Goal: Task Accomplishment & Management: Manage account settings

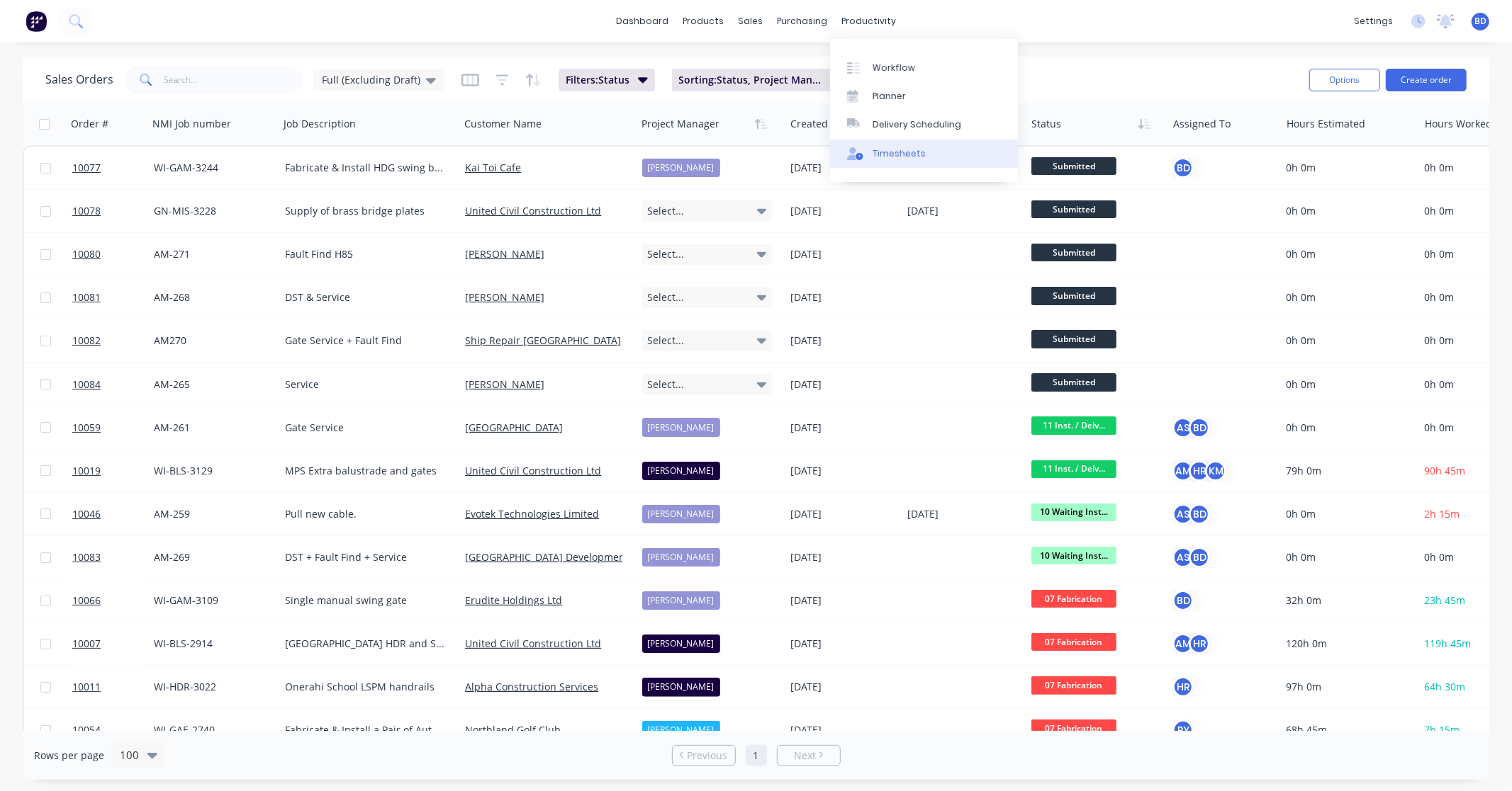
click at [920, 152] on div "Timesheets" at bounding box center [898, 154] width 53 height 13
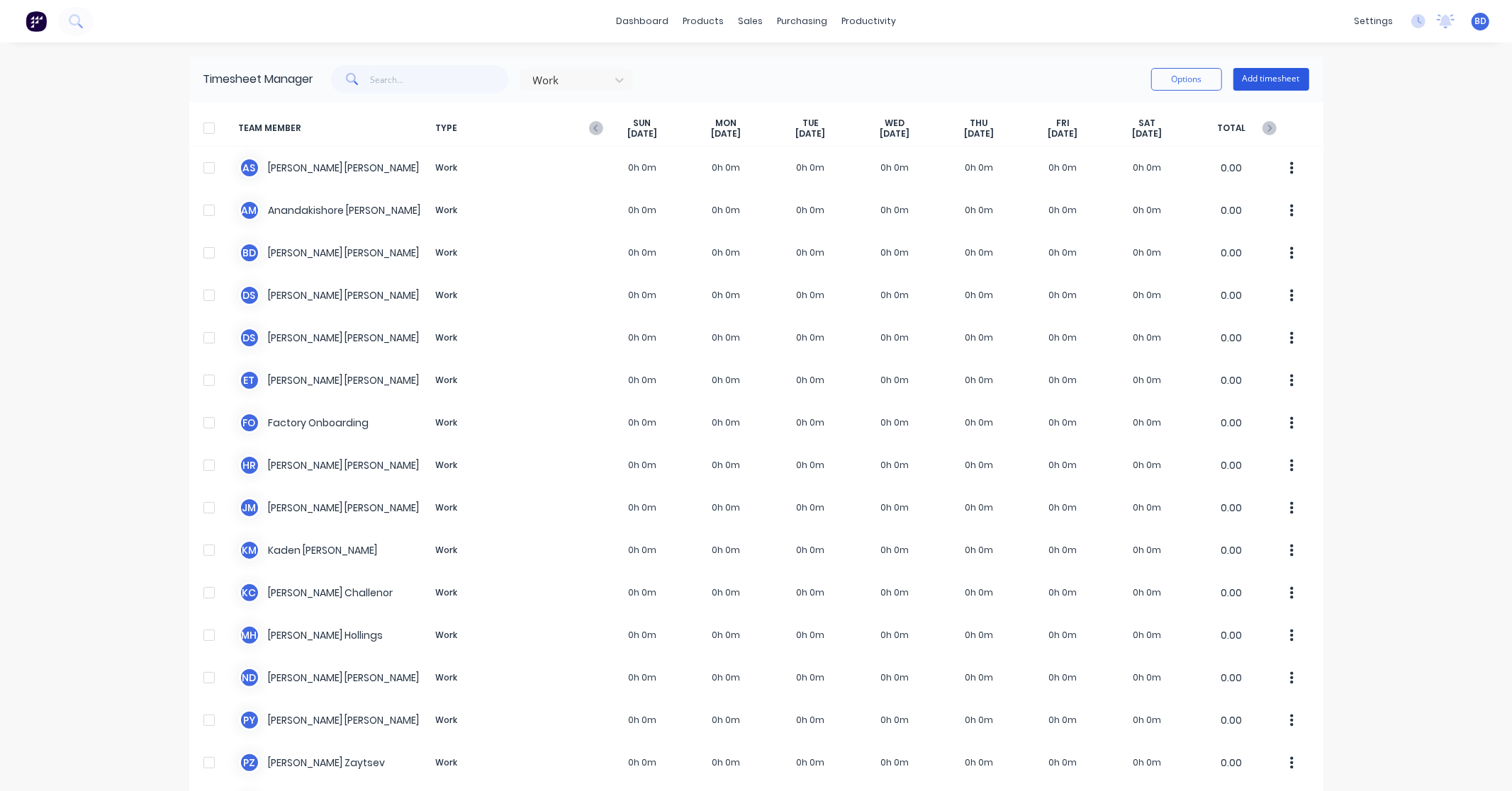
click at [1280, 80] on button "Add timesheet" at bounding box center [1271, 79] width 76 height 22
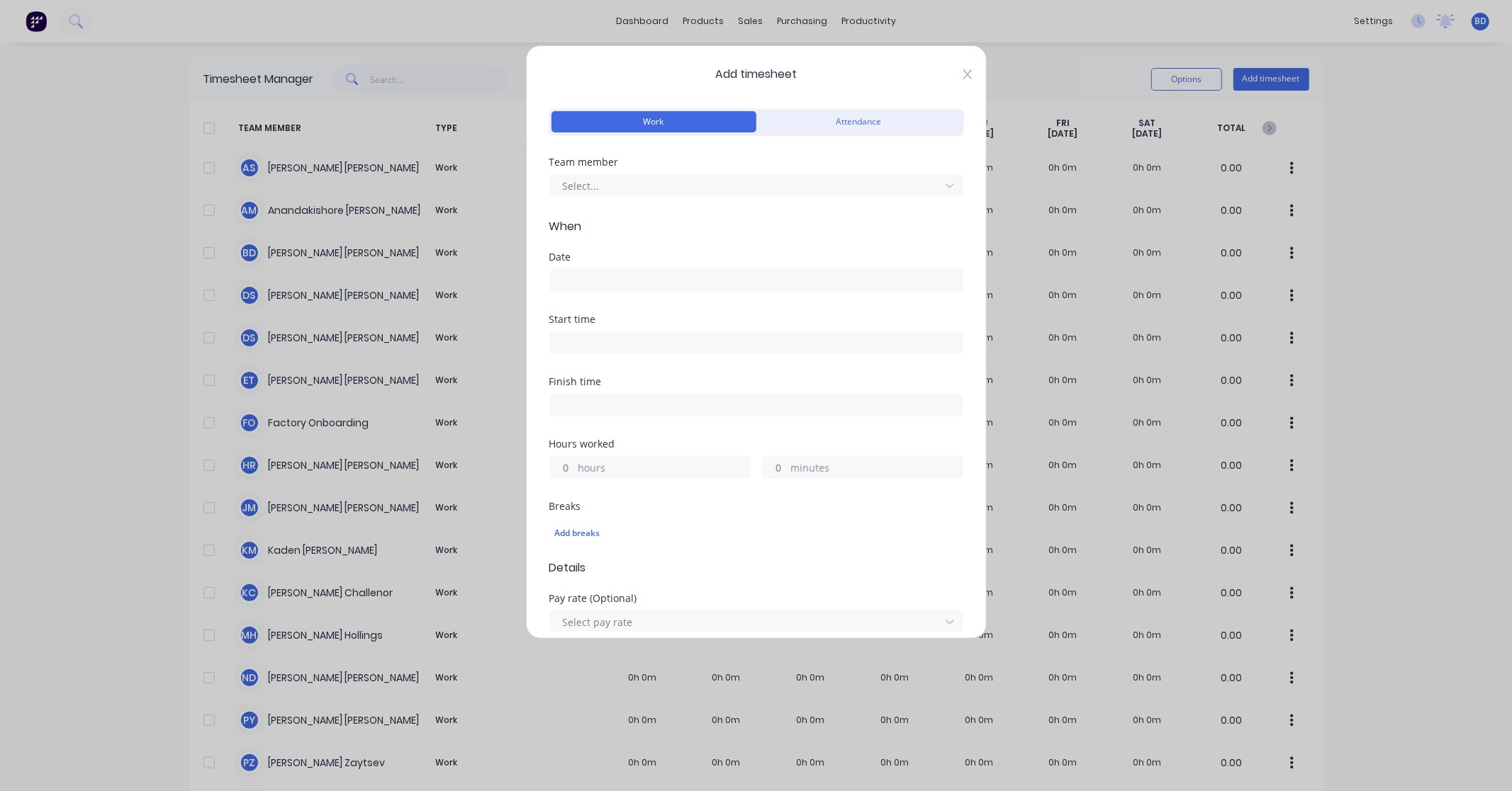
click at [963, 73] on icon at bounding box center [967, 74] width 8 height 11
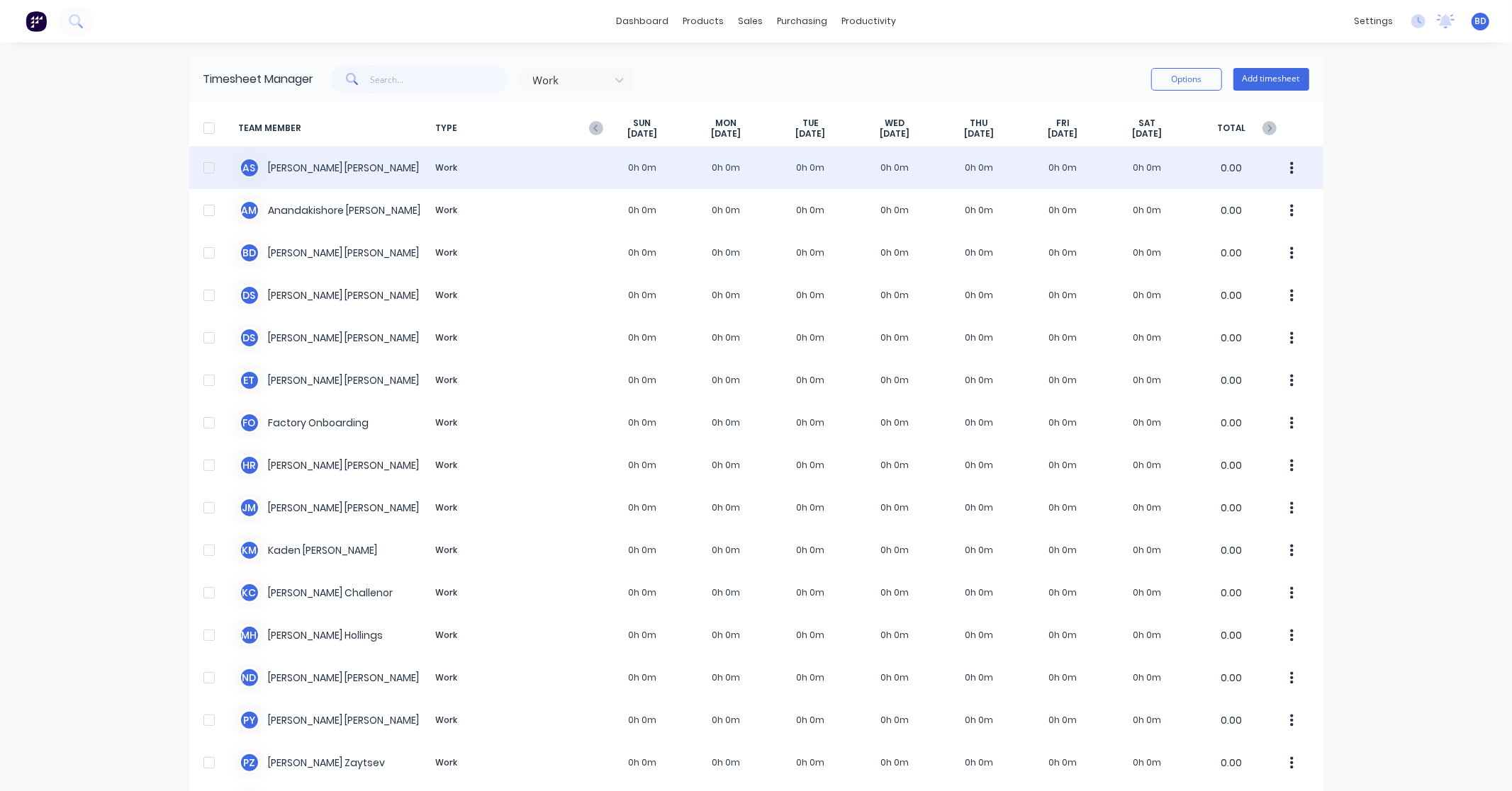
click at [312, 167] on div "A S Albert Scown Work 0h 0m 0h 0m 0h 0m 0h 0m 0h 0m 0h 0m 0h 0m 0.00" at bounding box center [755, 168] width 1134 height 43
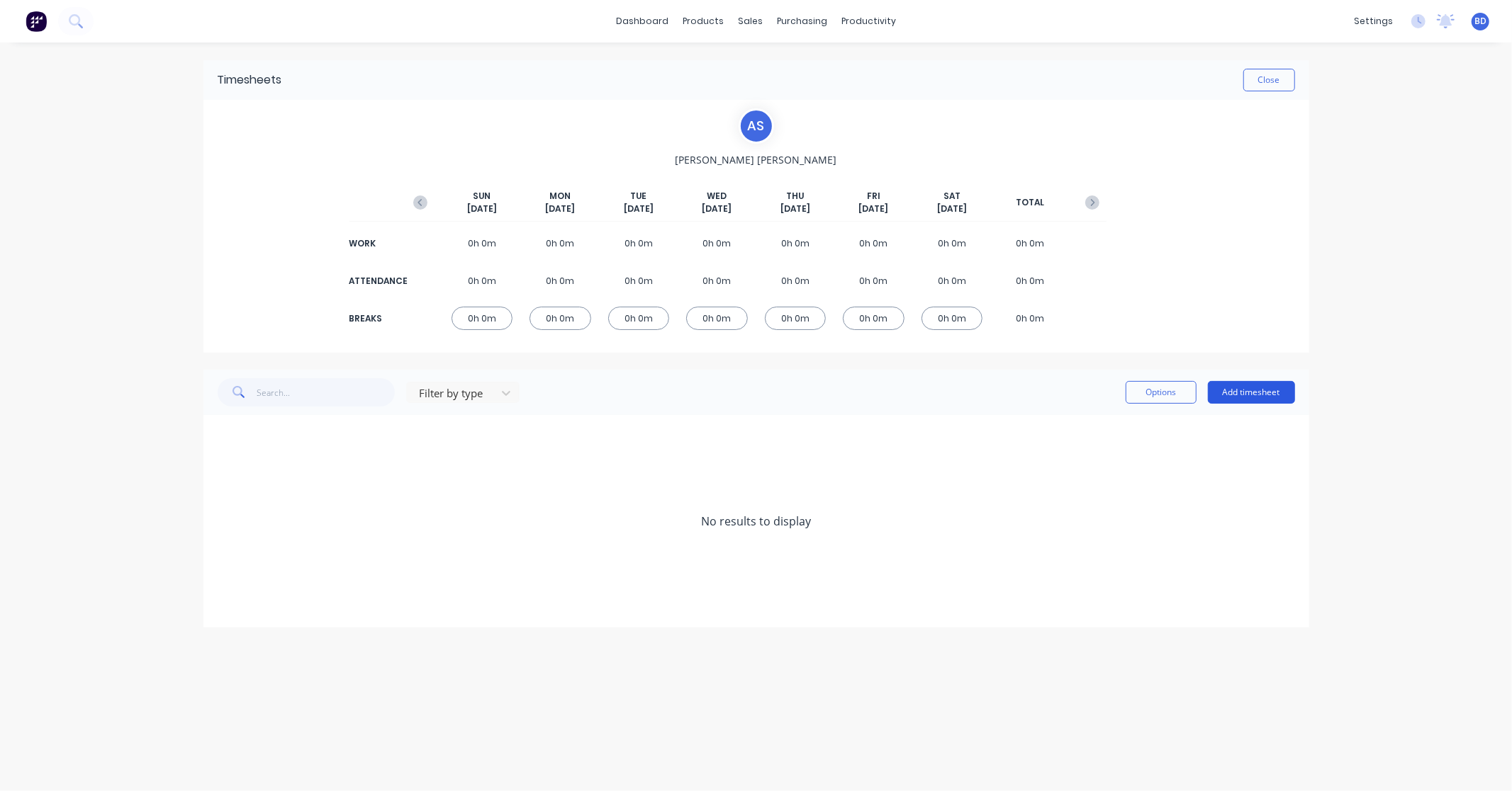
click at [1256, 388] on button "Add timesheet" at bounding box center [1252, 392] width 87 height 22
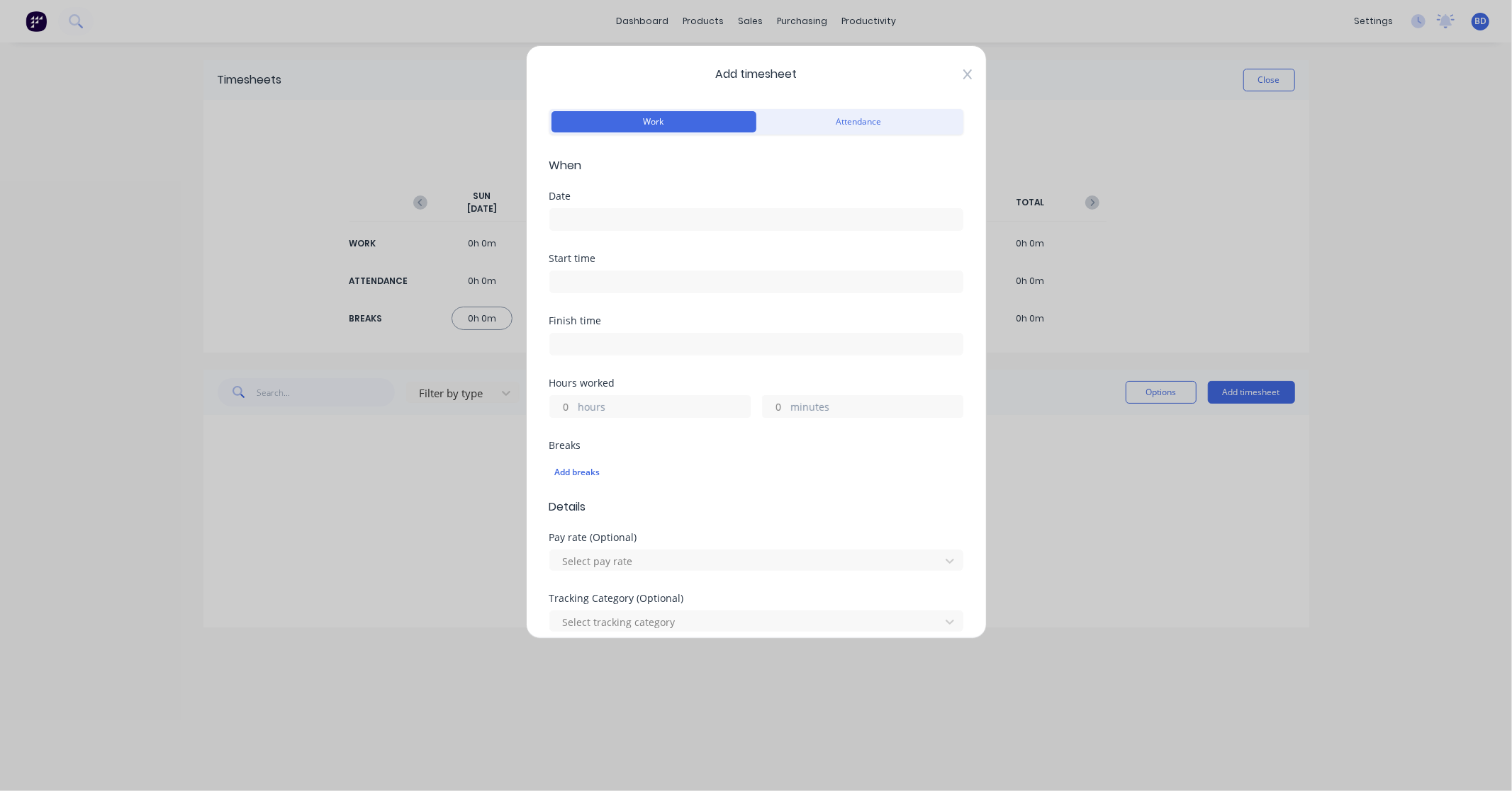
click at [962, 75] on icon at bounding box center [966, 74] width 8 height 10
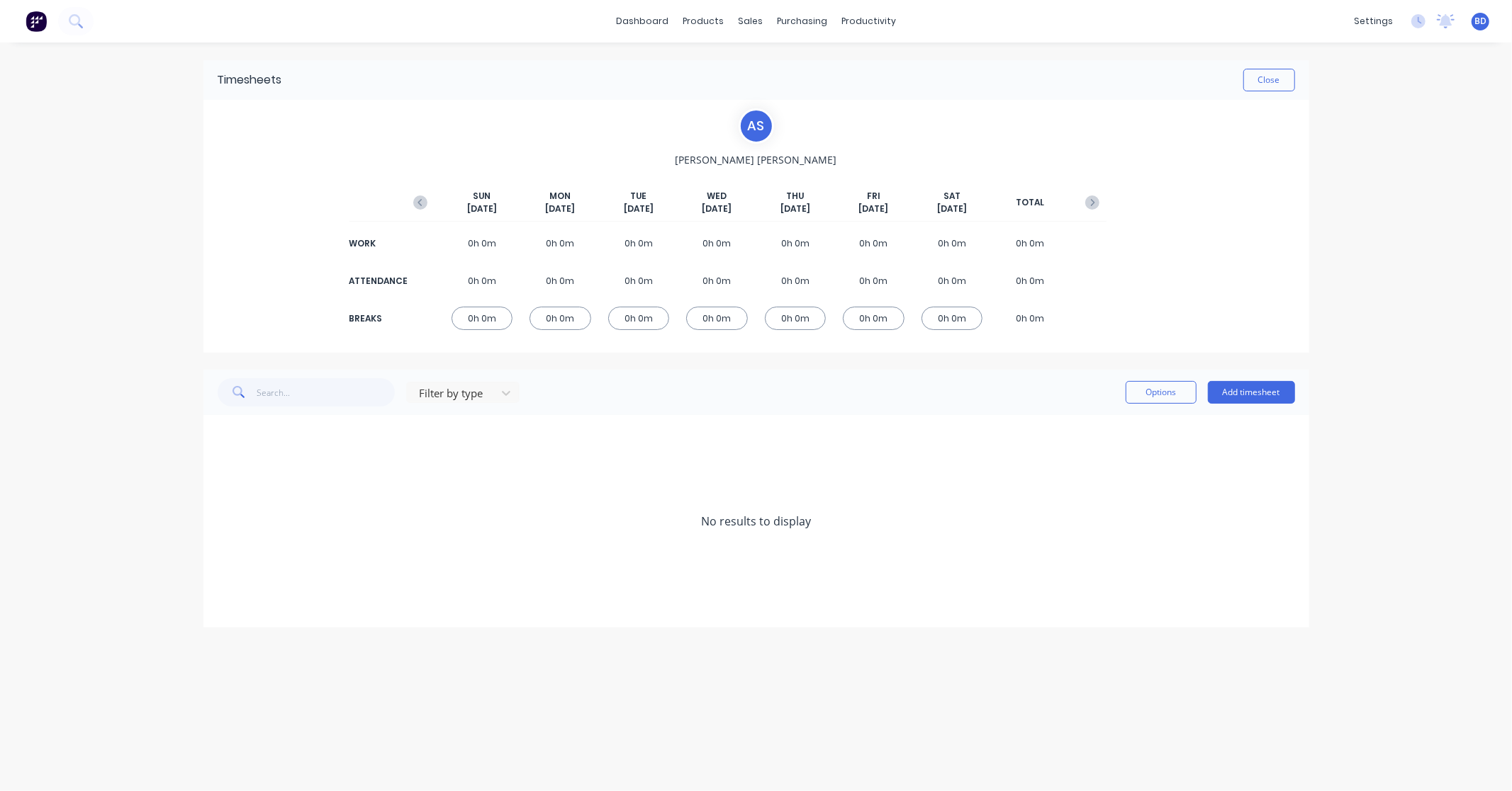
click at [403, 214] on div "A S Albert Scown SUN Oct 5th MON Oct 6th TUE Oct 7th WED Oct 8th THU Oct 9th FR…" at bounding box center [756, 226] width 1106 height 253
click at [425, 200] on icon "button" at bounding box center [419, 202] width 14 height 14
click at [1255, 398] on button "Add timesheet" at bounding box center [1252, 392] width 87 height 22
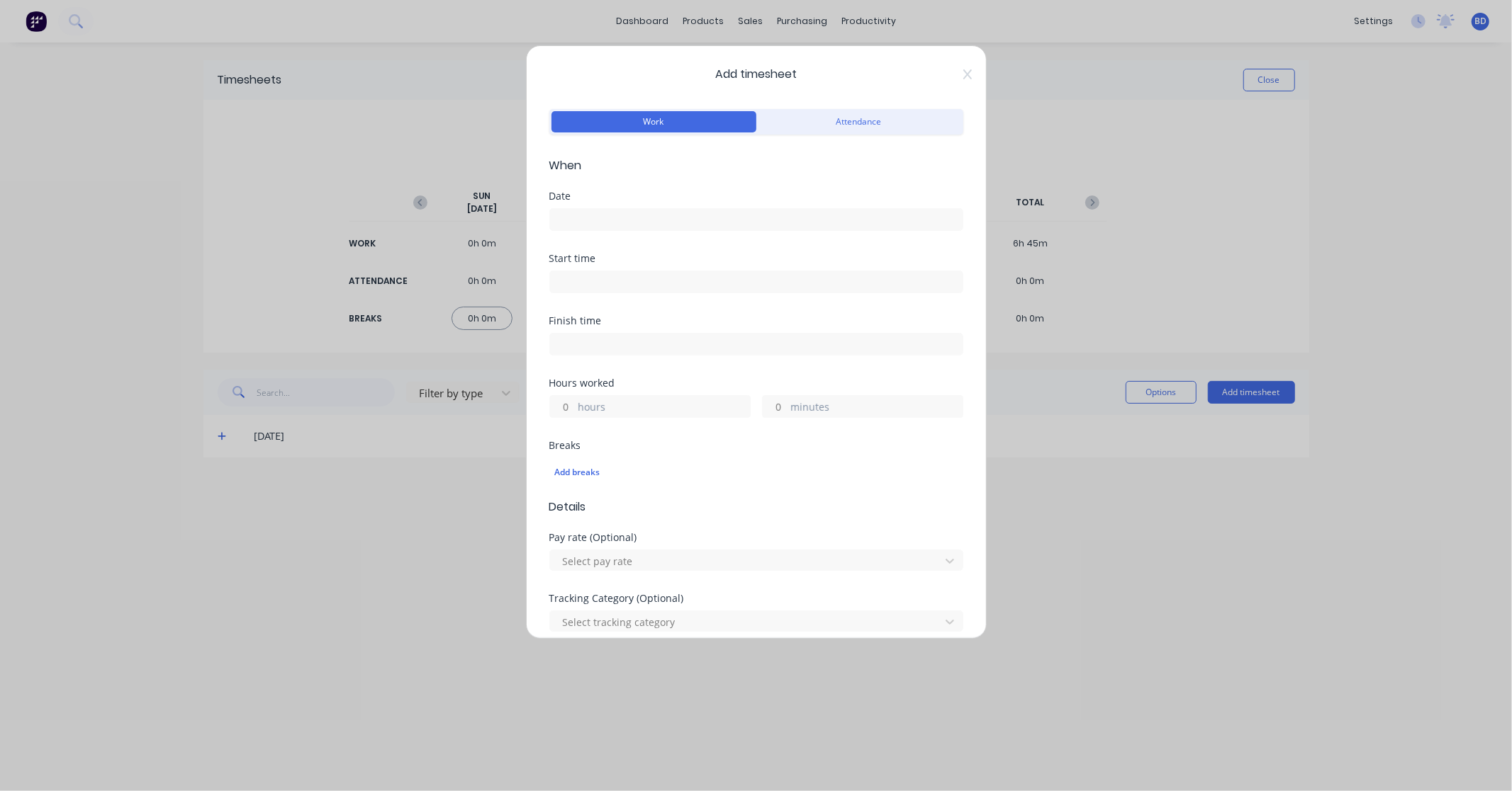
click at [630, 225] on input at bounding box center [756, 219] width 413 height 21
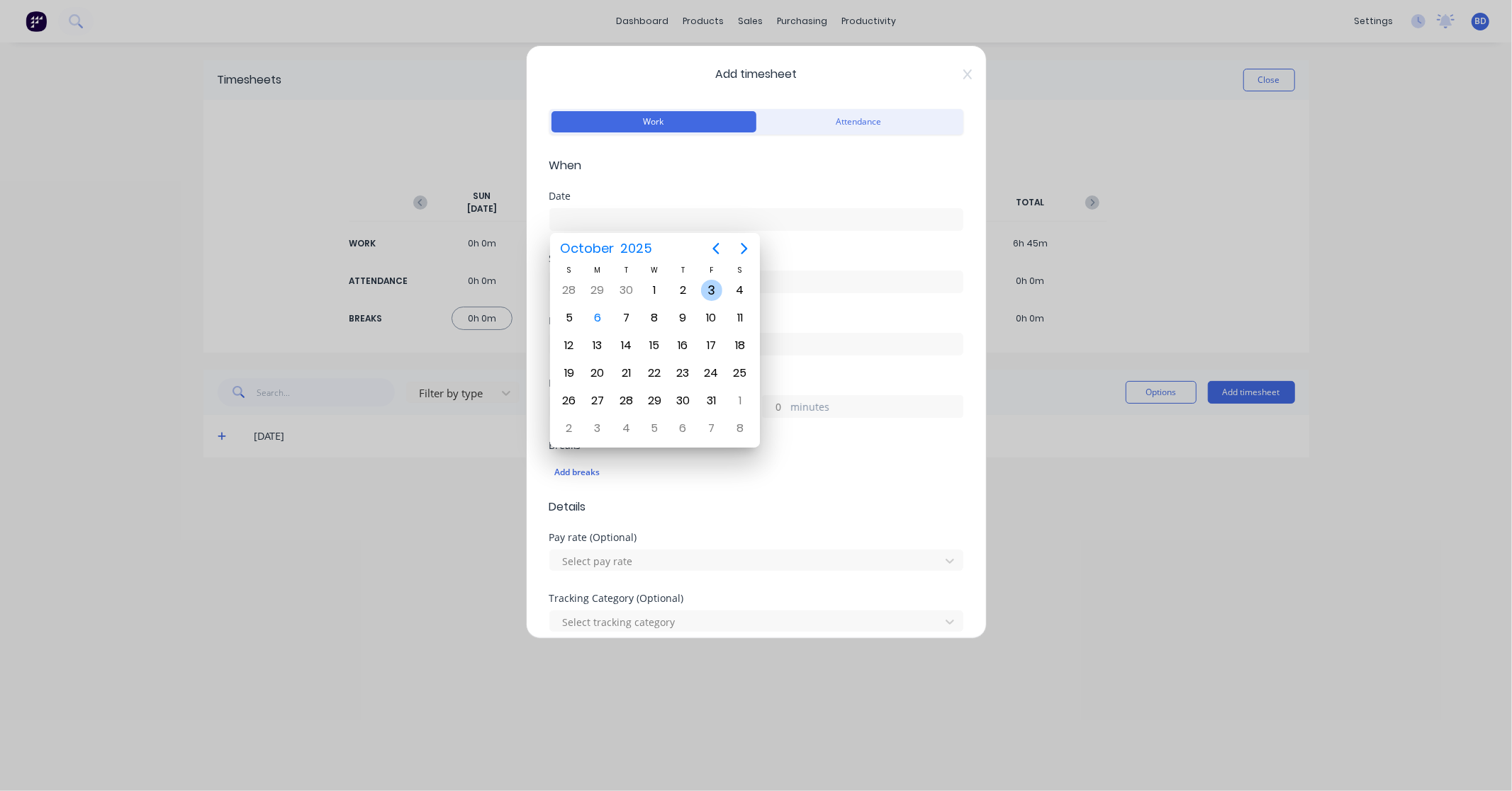
click at [711, 291] on div "3" at bounding box center [711, 290] width 21 height 21
type input "03/10/2025"
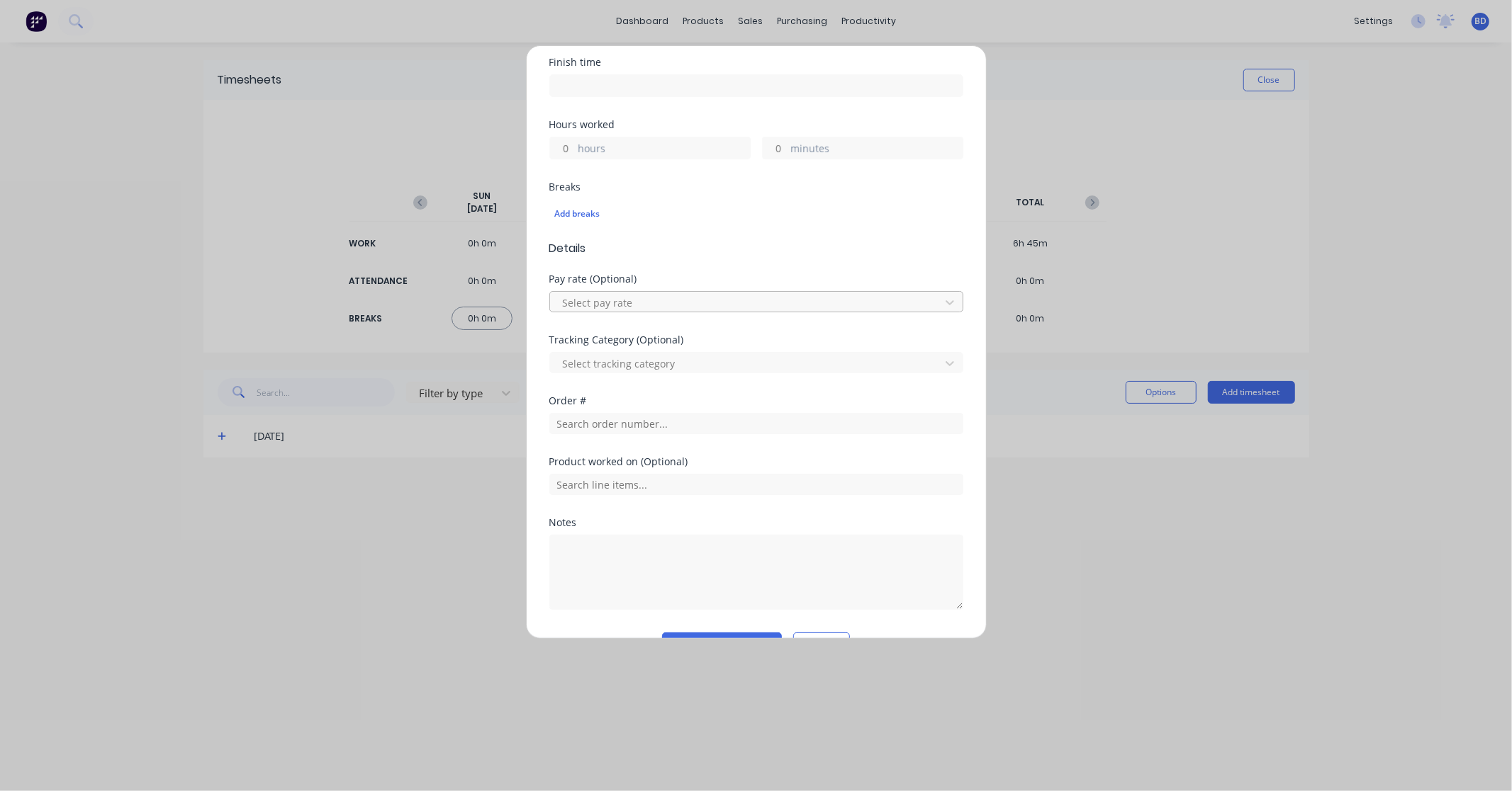
scroll to position [295, 0]
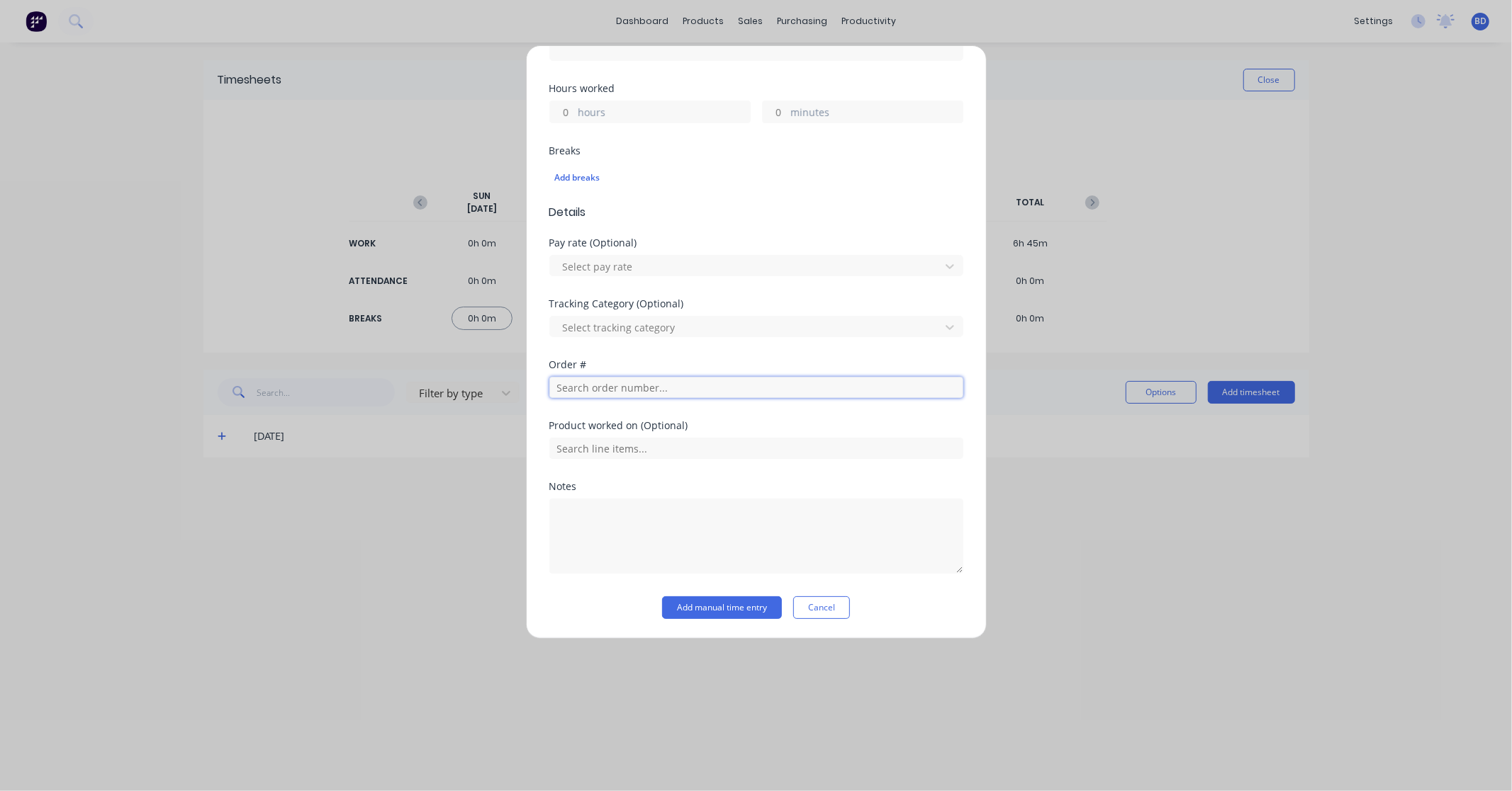
click at [621, 395] on input "text" at bounding box center [756, 387] width 414 height 21
type input "2"
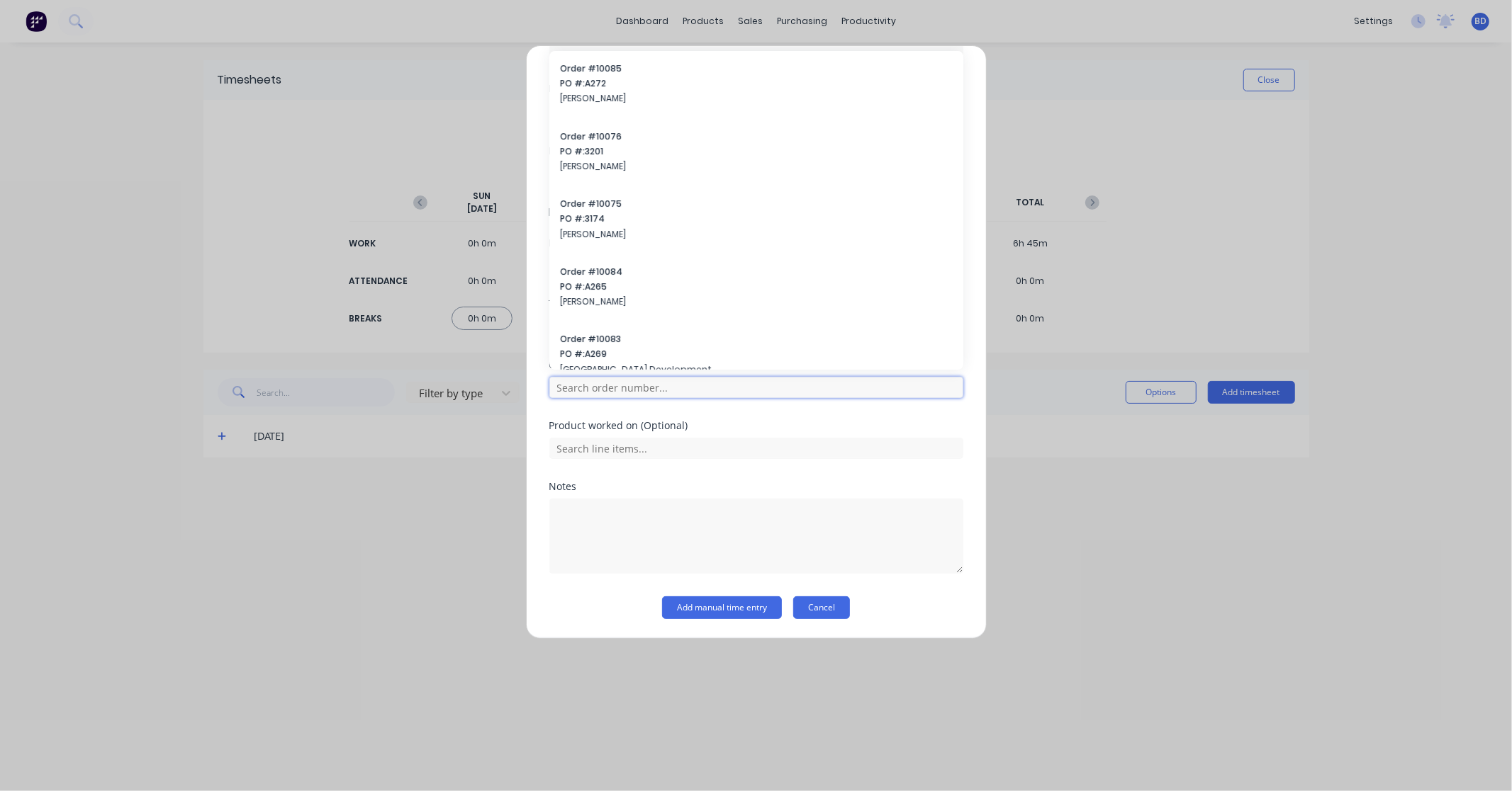
type input "1"
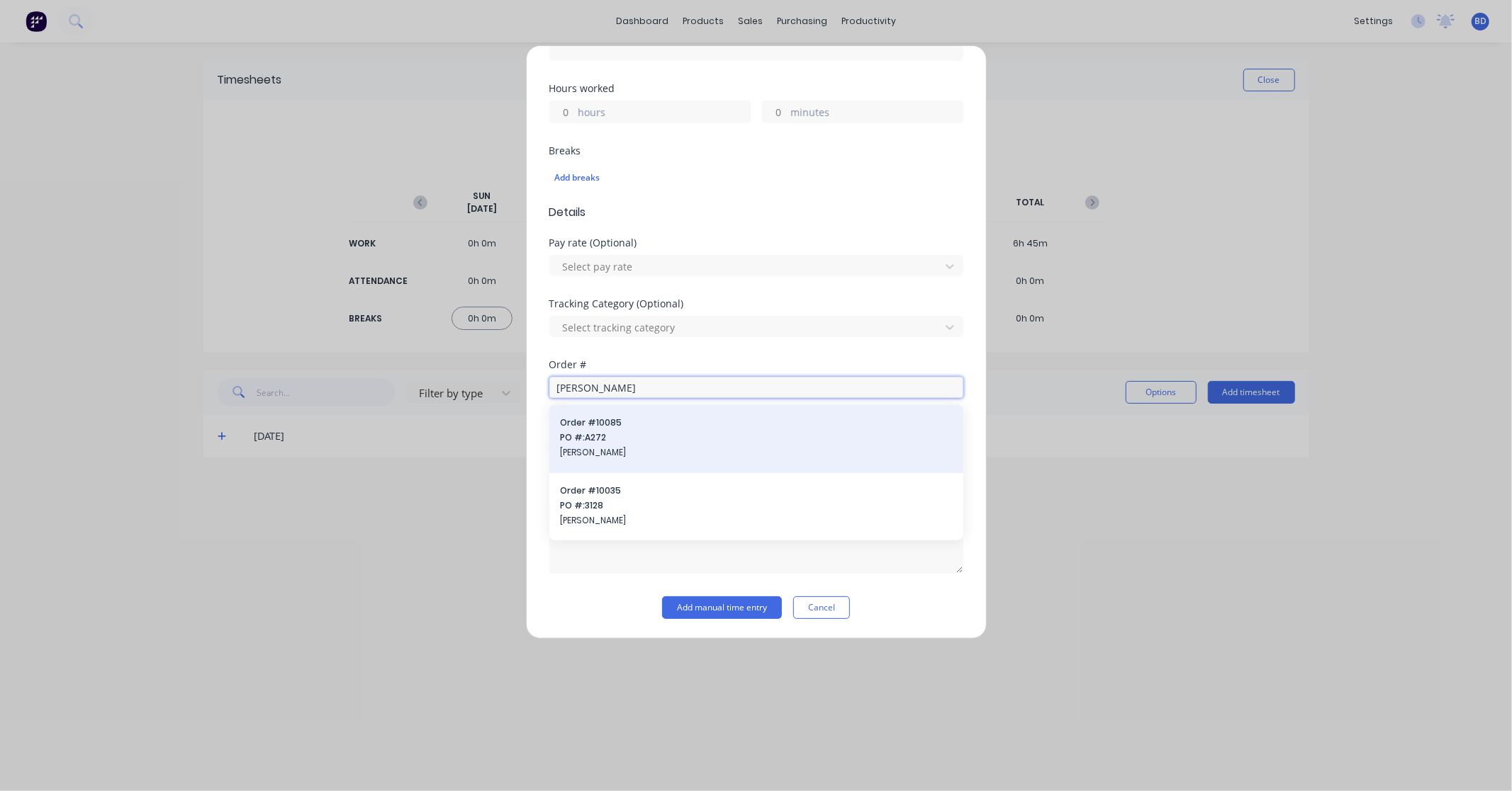
type input "geoff"
click at [730, 428] on span "Order # 10085" at bounding box center [756, 423] width 391 height 13
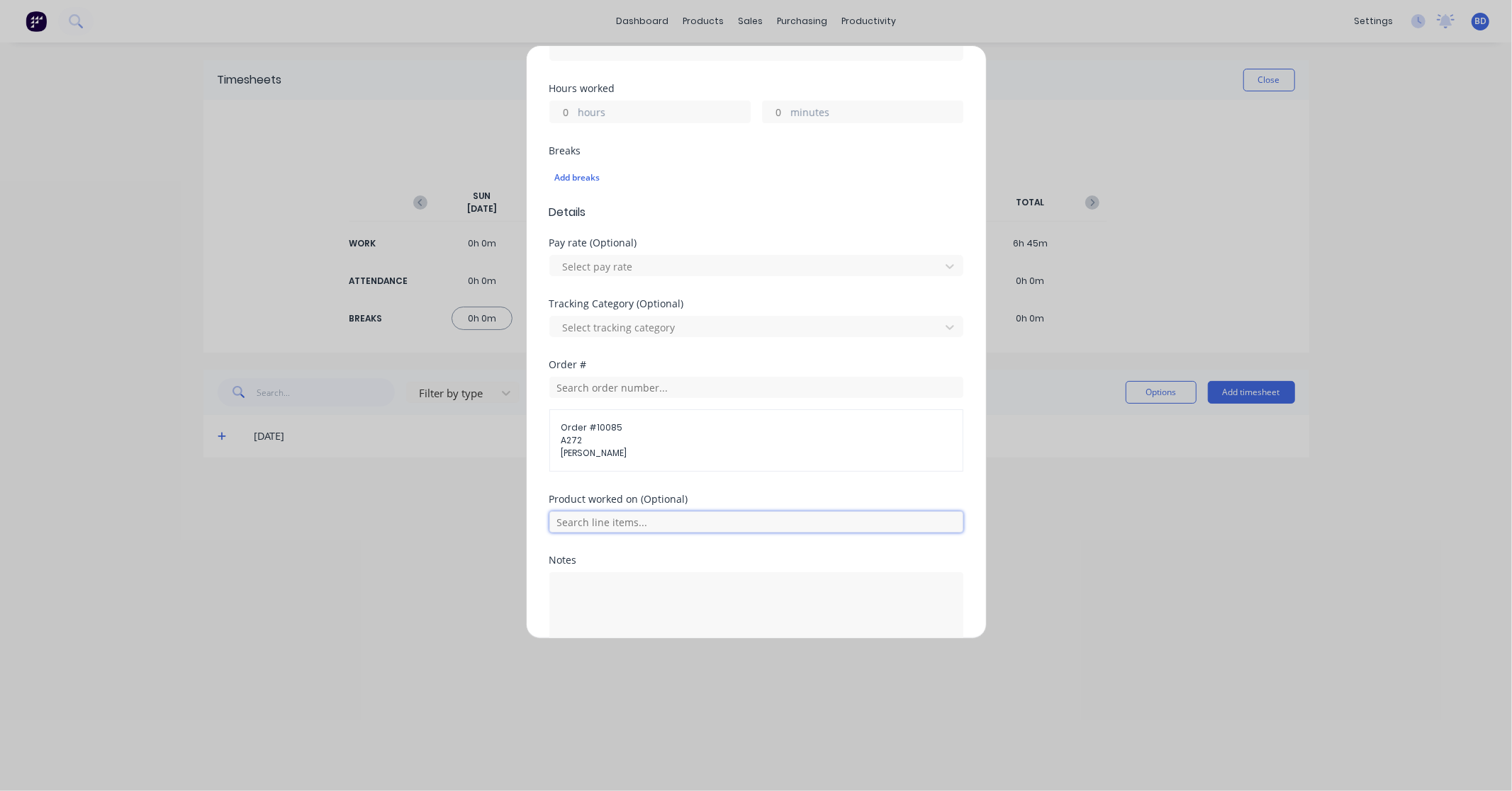
click at [695, 529] on input "text" at bounding box center [756, 521] width 414 height 21
click at [654, 591] on span "Warranty Fault find" at bounding box center [767, 593] width 368 height 13
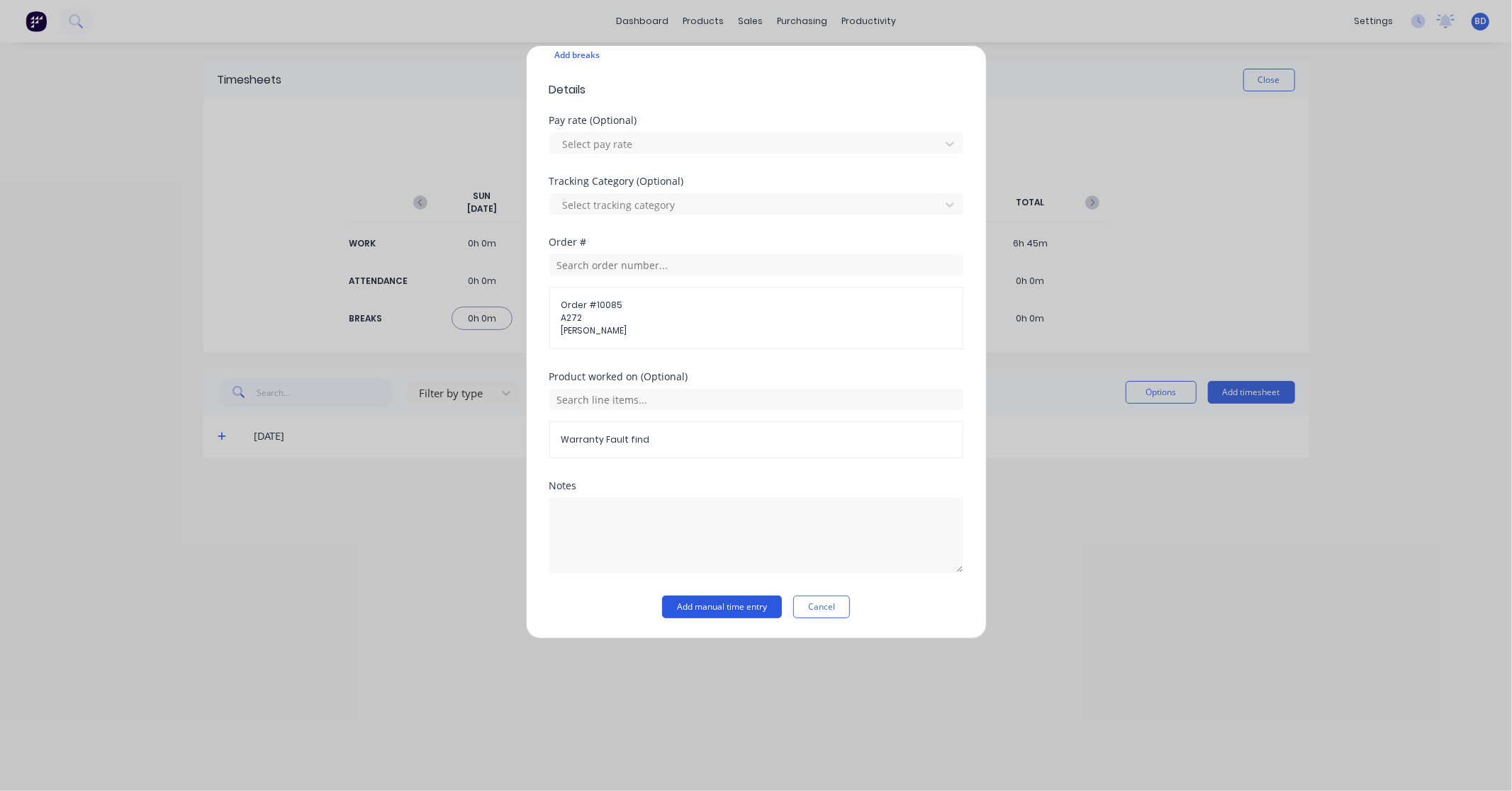
click at [696, 607] on button "Add manual time entry" at bounding box center [722, 607] width 120 height 22
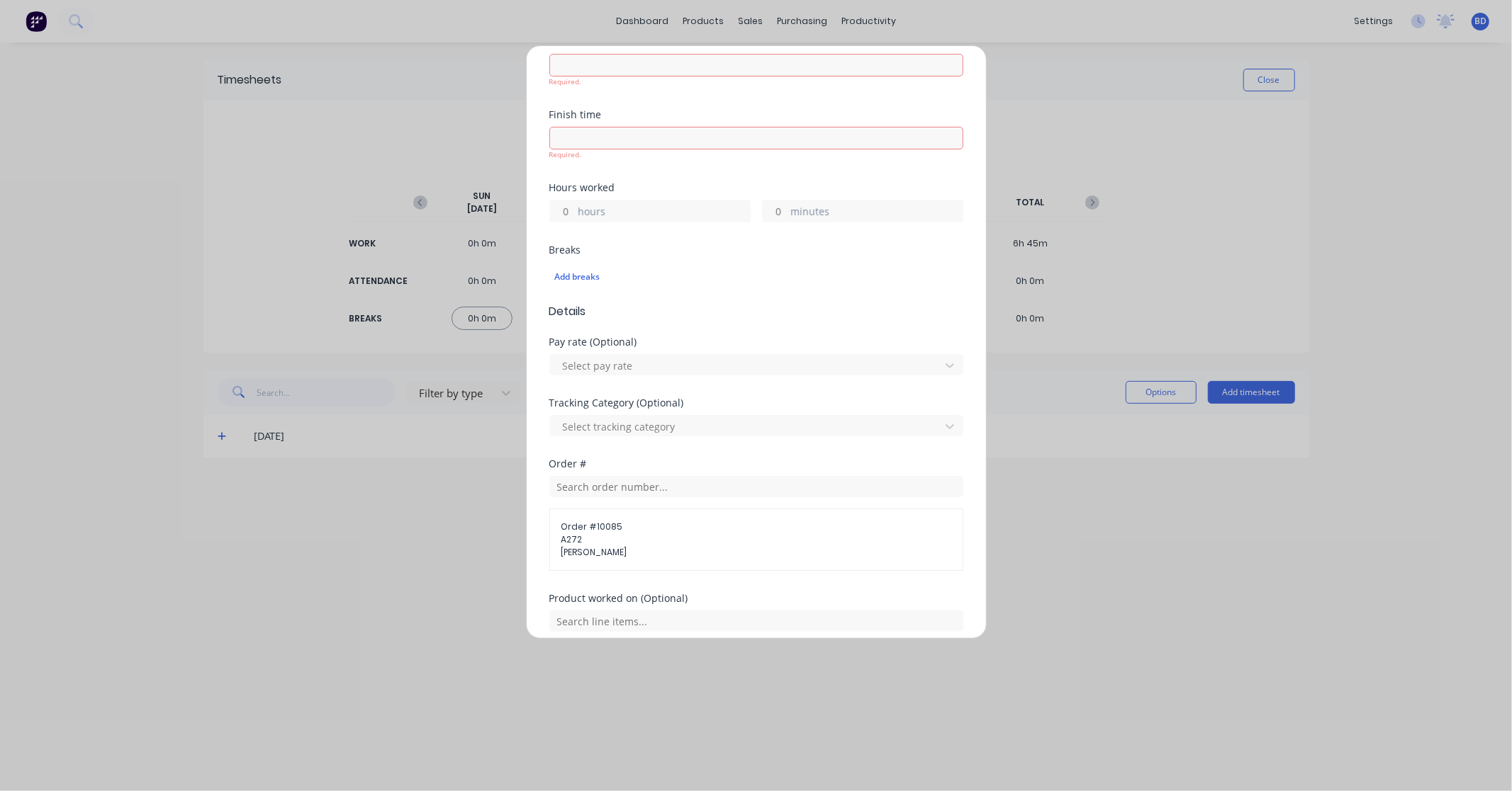
scroll to position [0, 0]
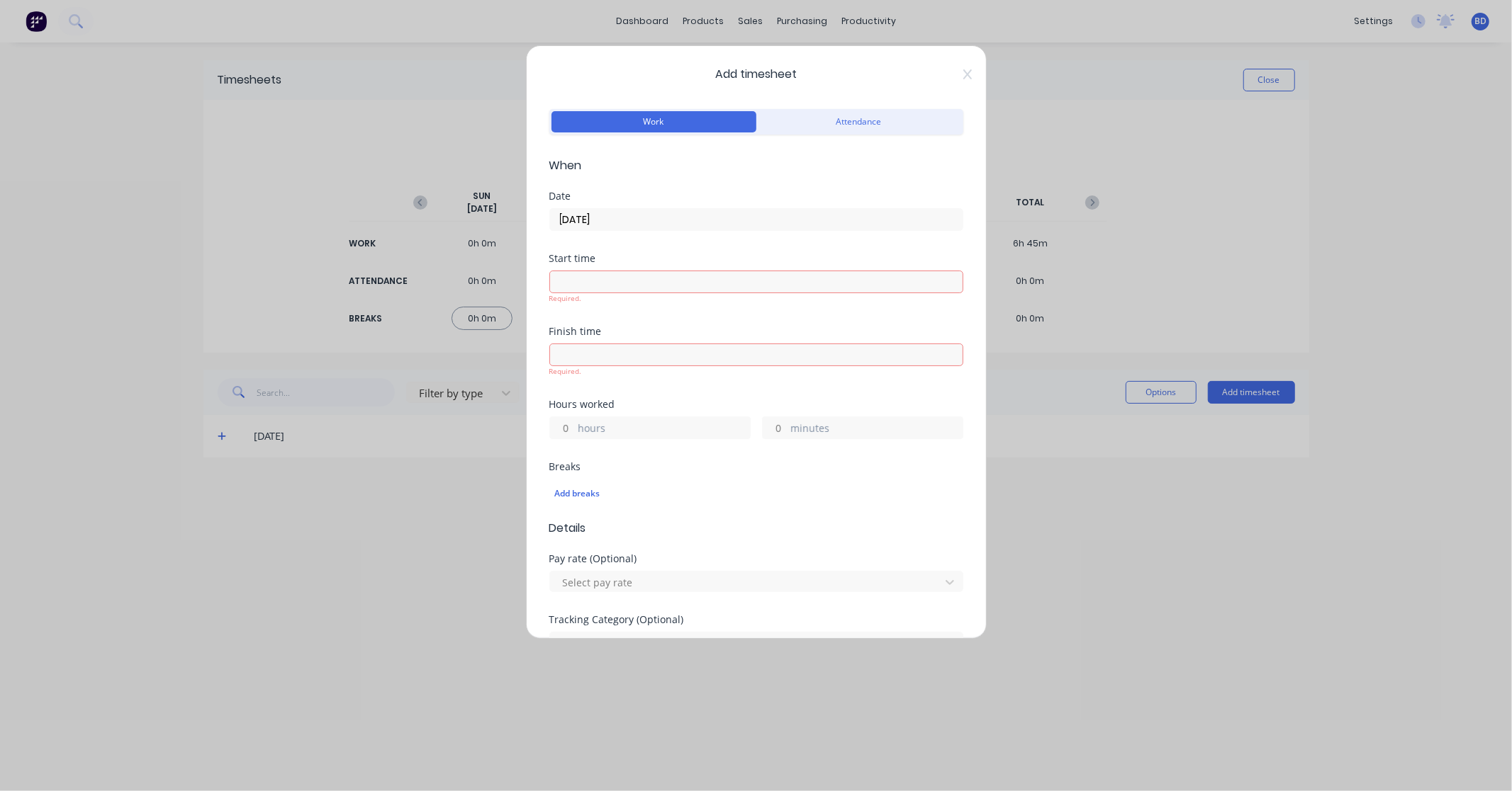
click at [612, 284] on input at bounding box center [756, 282] width 413 height 21
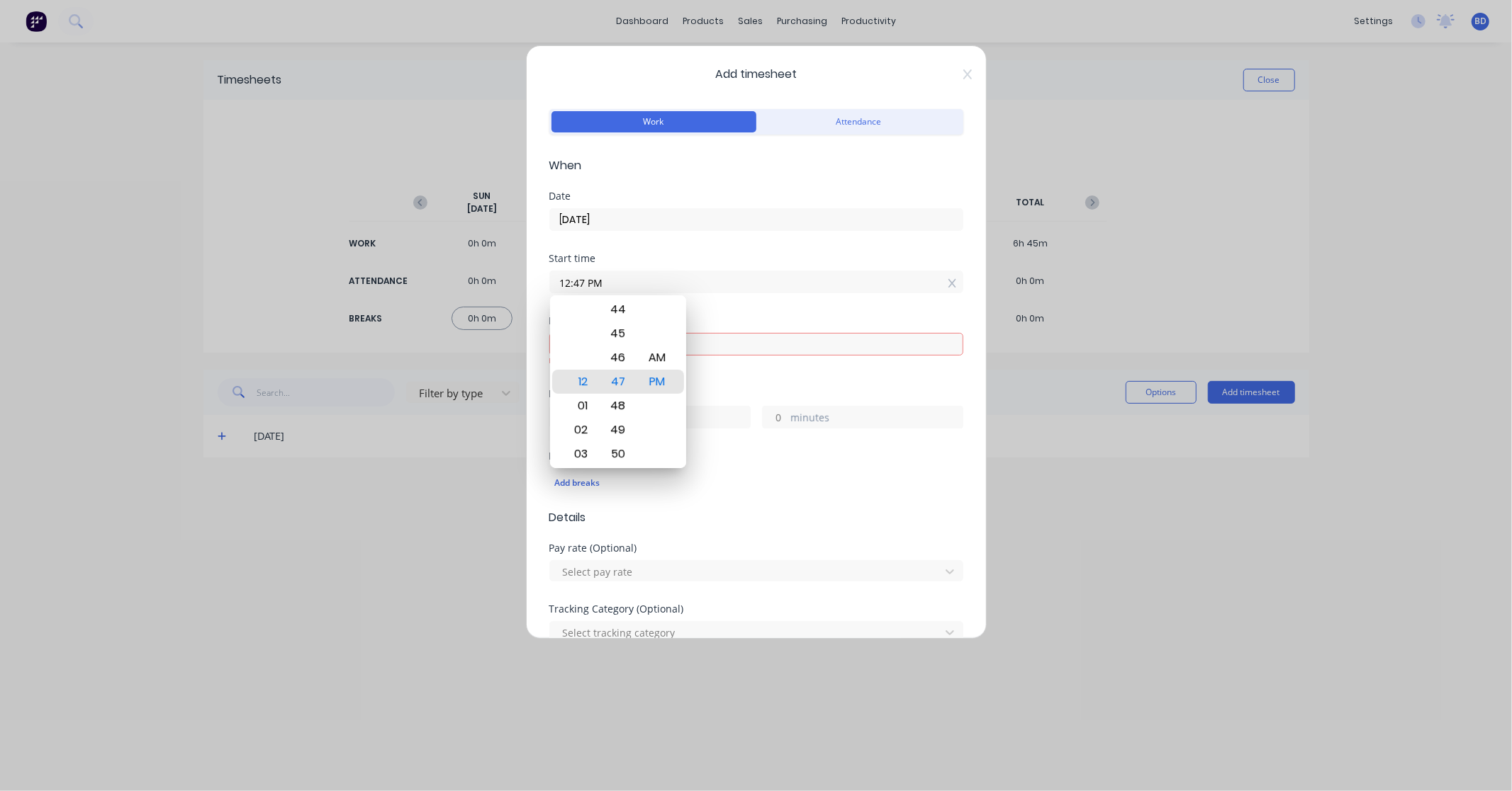
click at [647, 280] on input "12:47 PM" at bounding box center [756, 282] width 413 height 21
drag, startPoint x: 652, startPoint y: 280, endPoint x: 514, endPoint y: 268, distance: 138.5
click at [514, 268] on div "Add timesheet Work Attendance When Date 03/10/2025 Start time 12:47 PM Finish t…" at bounding box center [756, 395] width 1512 height 791
paste input ":45"
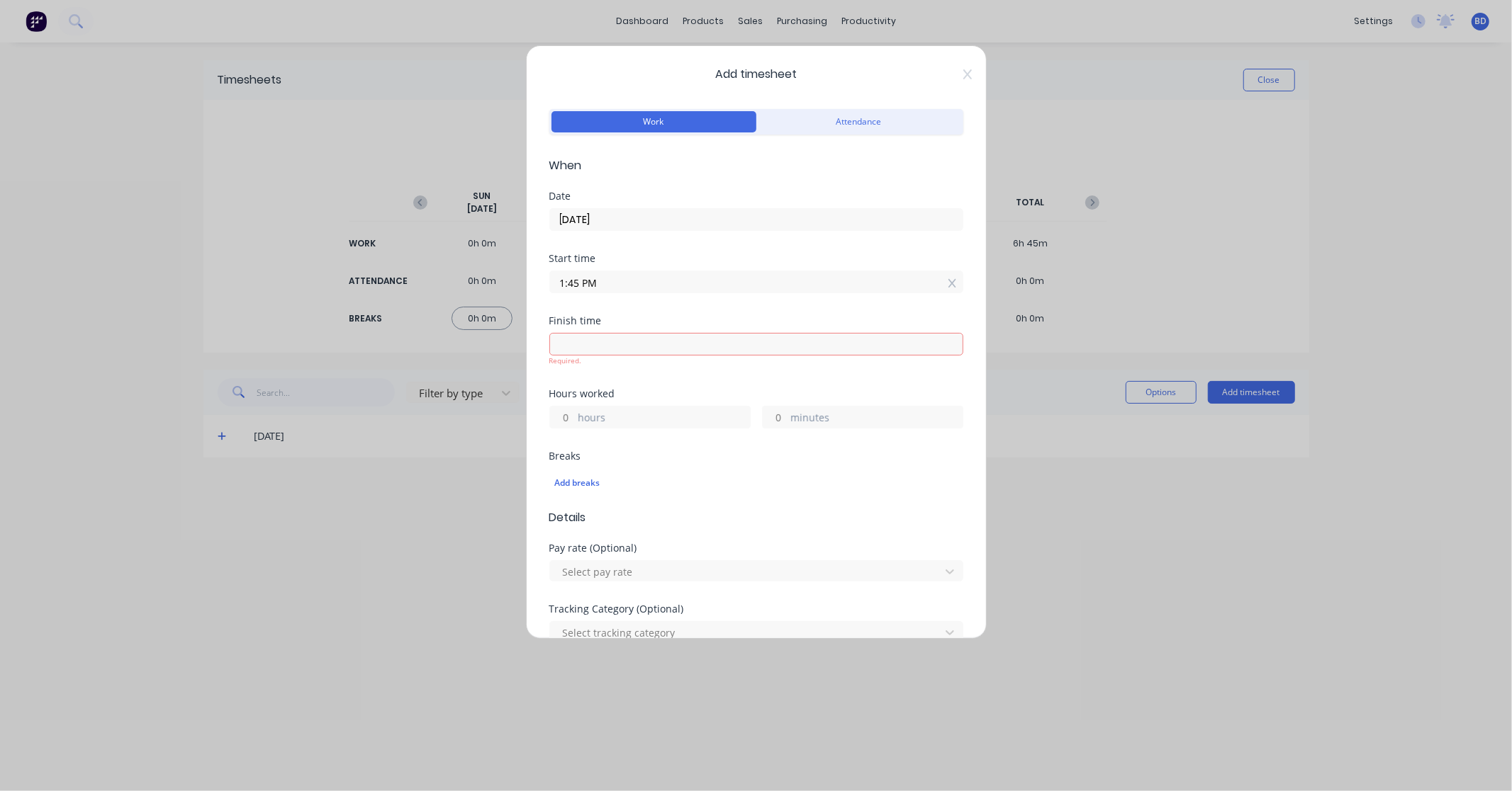
type input "01:45 PM"
click at [671, 348] on input at bounding box center [756, 344] width 413 height 21
type input "12:47 PM"
type input "23"
type input "2"
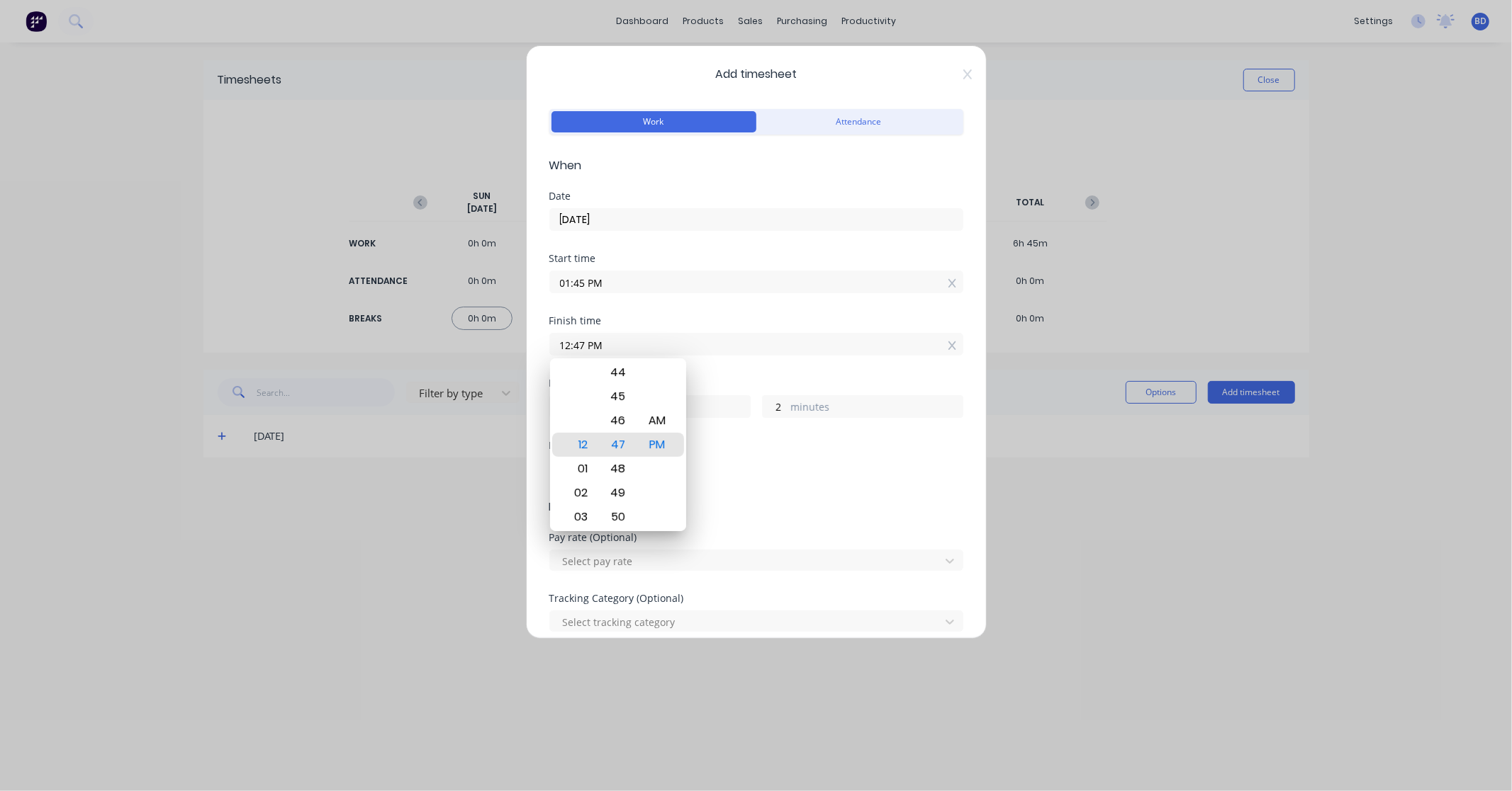
drag, startPoint x: 690, startPoint y: 343, endPoint x: 440, endPoint y: 334, distance: 250.2
click at [440, 334] on div "Add timesheet Work Attendance When Date 03/10/2025 Start time 01:45 PM Finish t…" at bounding box center [756, 395] width 1512 height 791
paste input "4:15"
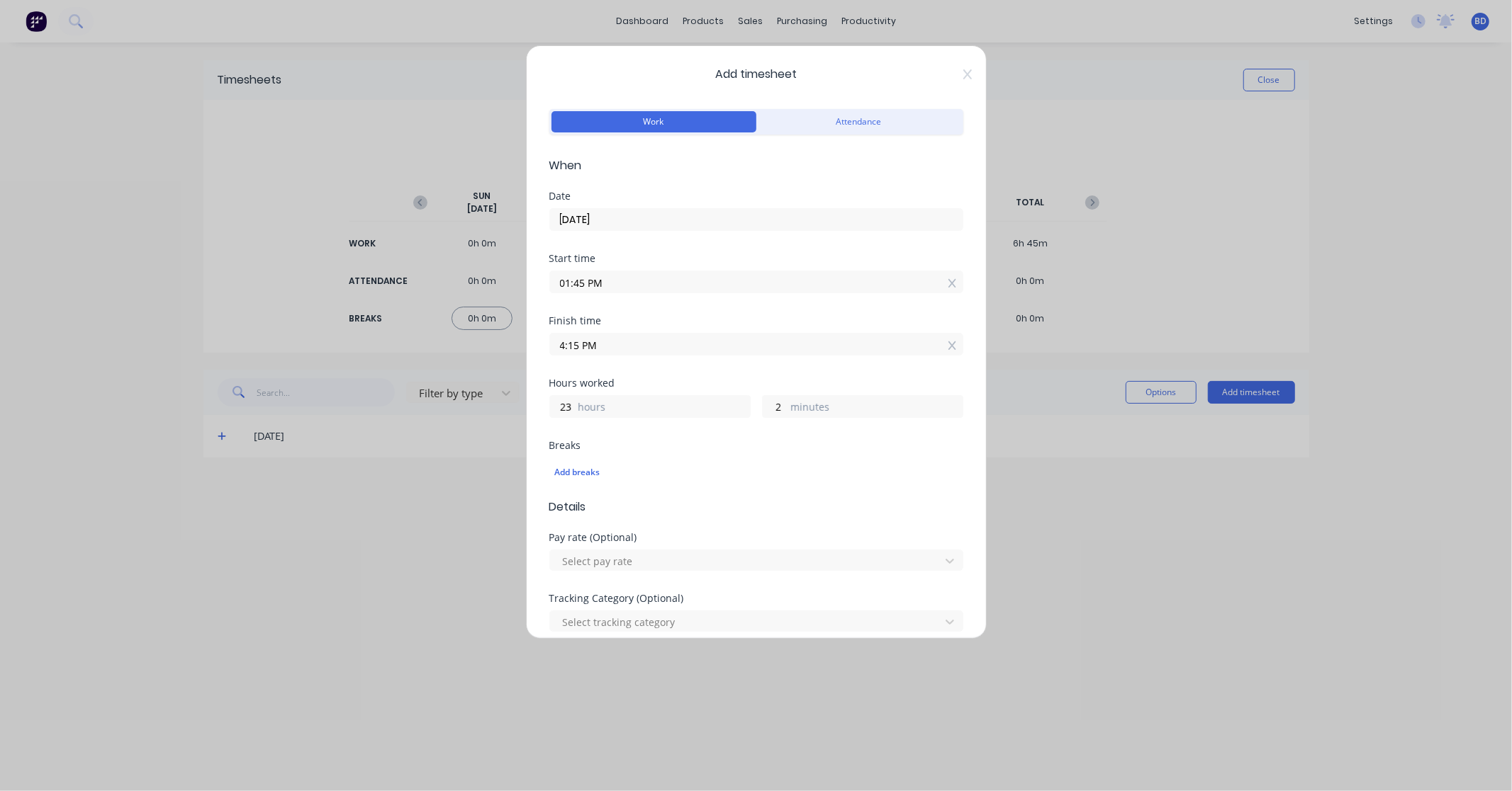
type input "04:15 PM"
type input "2"
type input "30"
click at [695, 378] on div "Hours worked" at bounding box center [756, 383] width 414 height 10
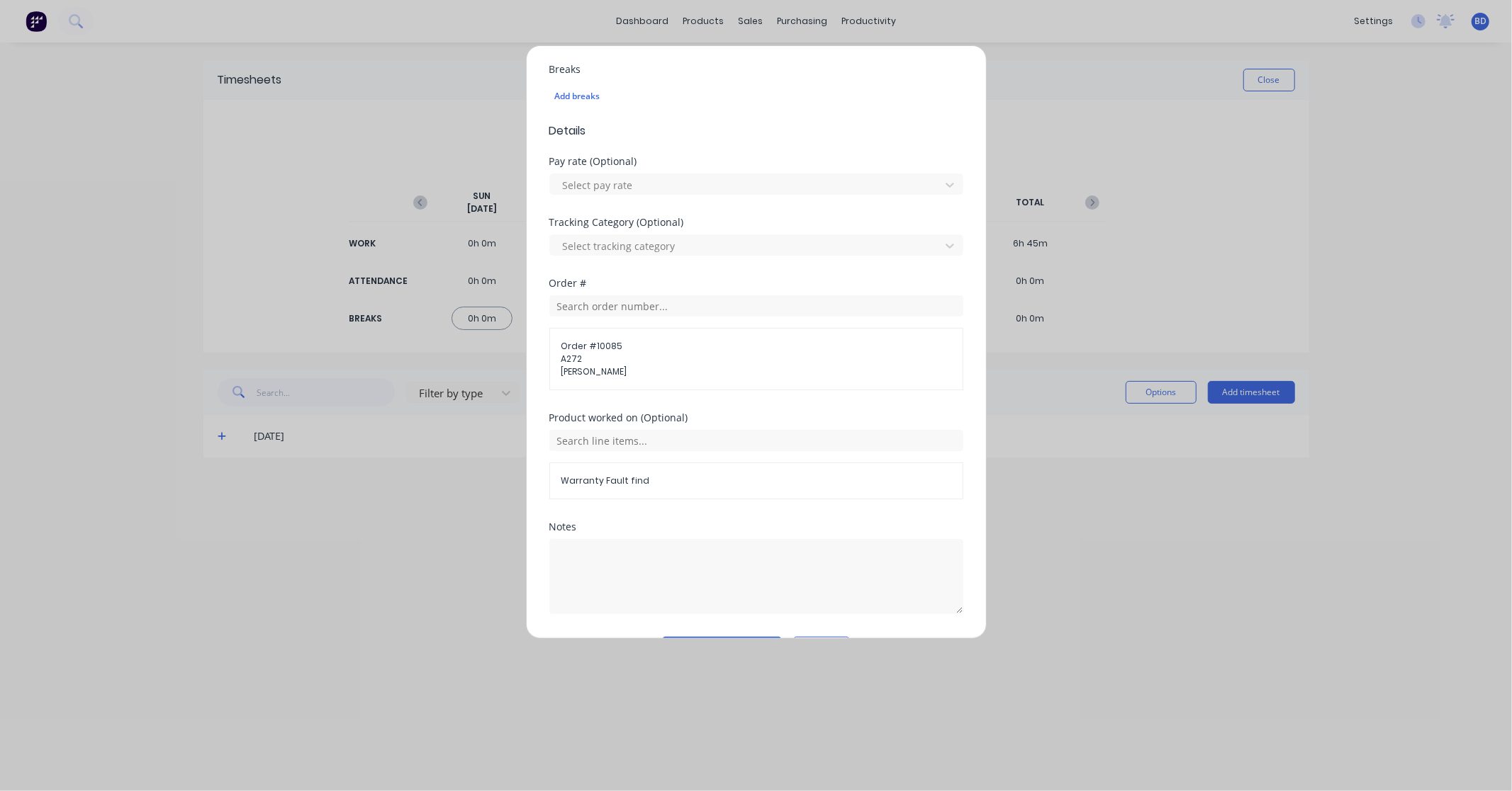
scroll to position [418, 0]
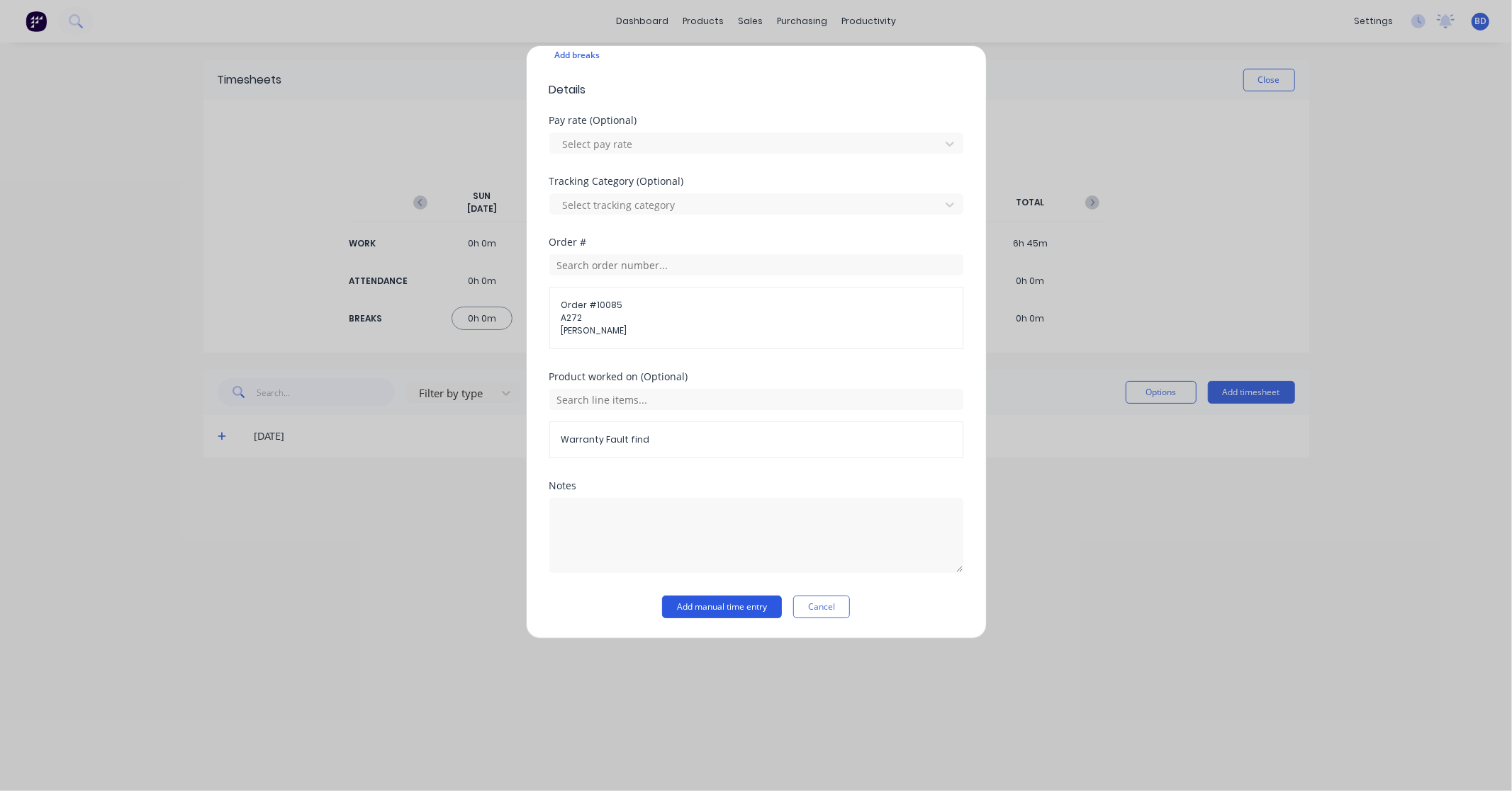
click at [721, 610] on button "Add manual time entry" at bounding box center [722, 607] width 120 height 22
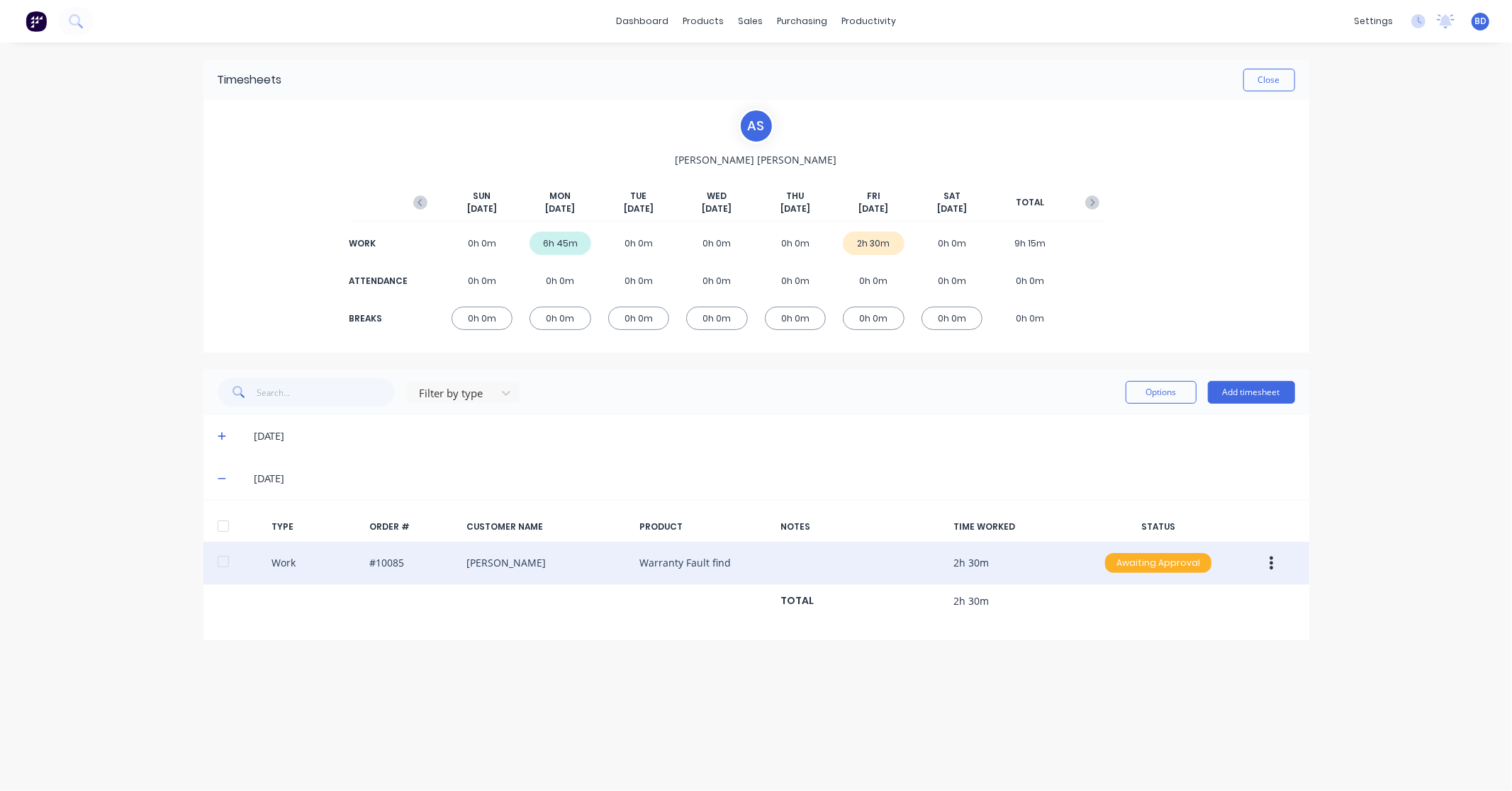
click at [1151, 567] on div "Awaiting Approval" at bounding box center [1158, 562] width 106 height 20
click at [1116, 634] on div "Approved" at bounding box center [1126, 634] width 116 height 20
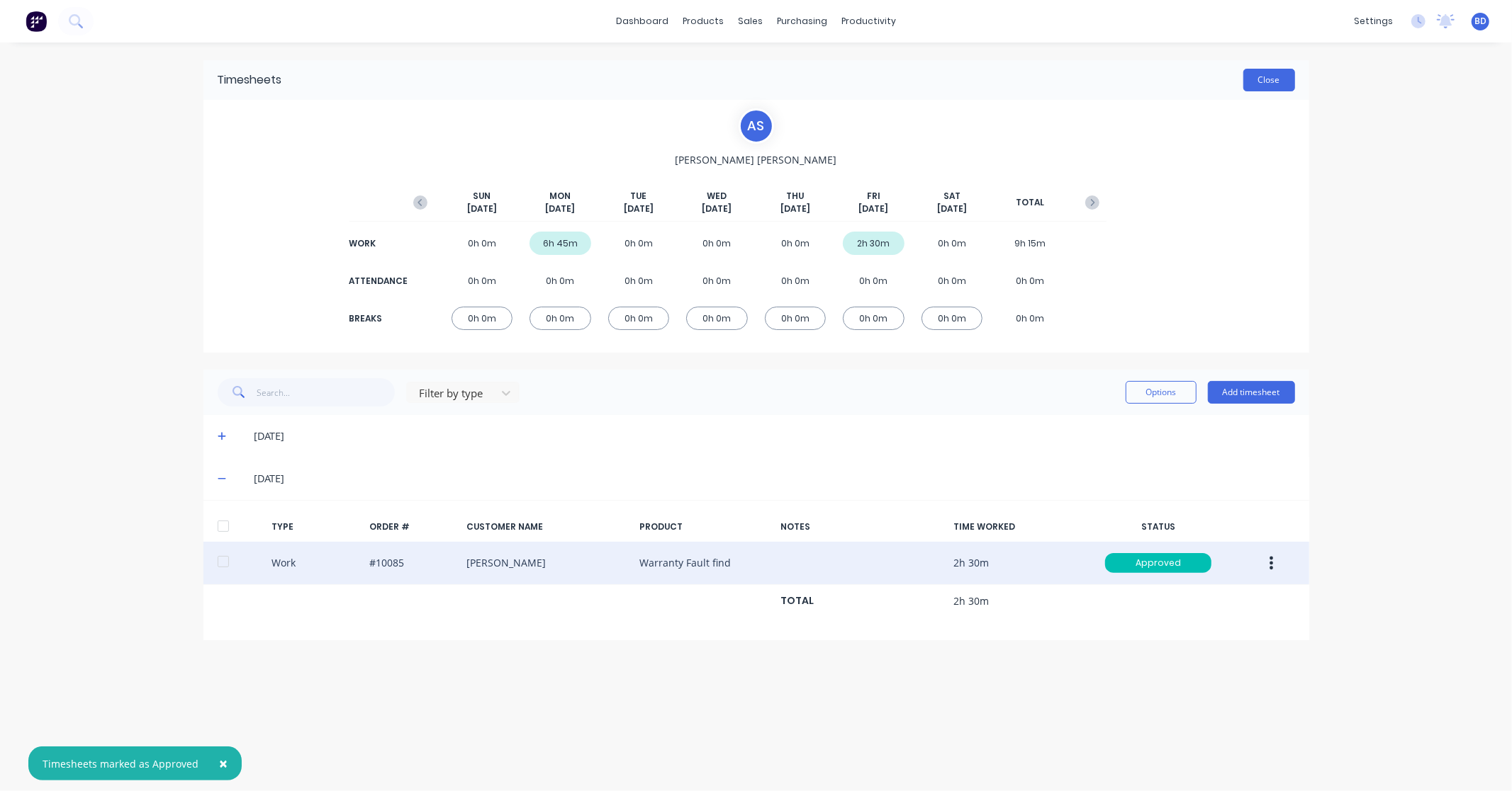
click at [1268, 80] on button "Close" at bounding box center [1269, 80] width 52 height 22
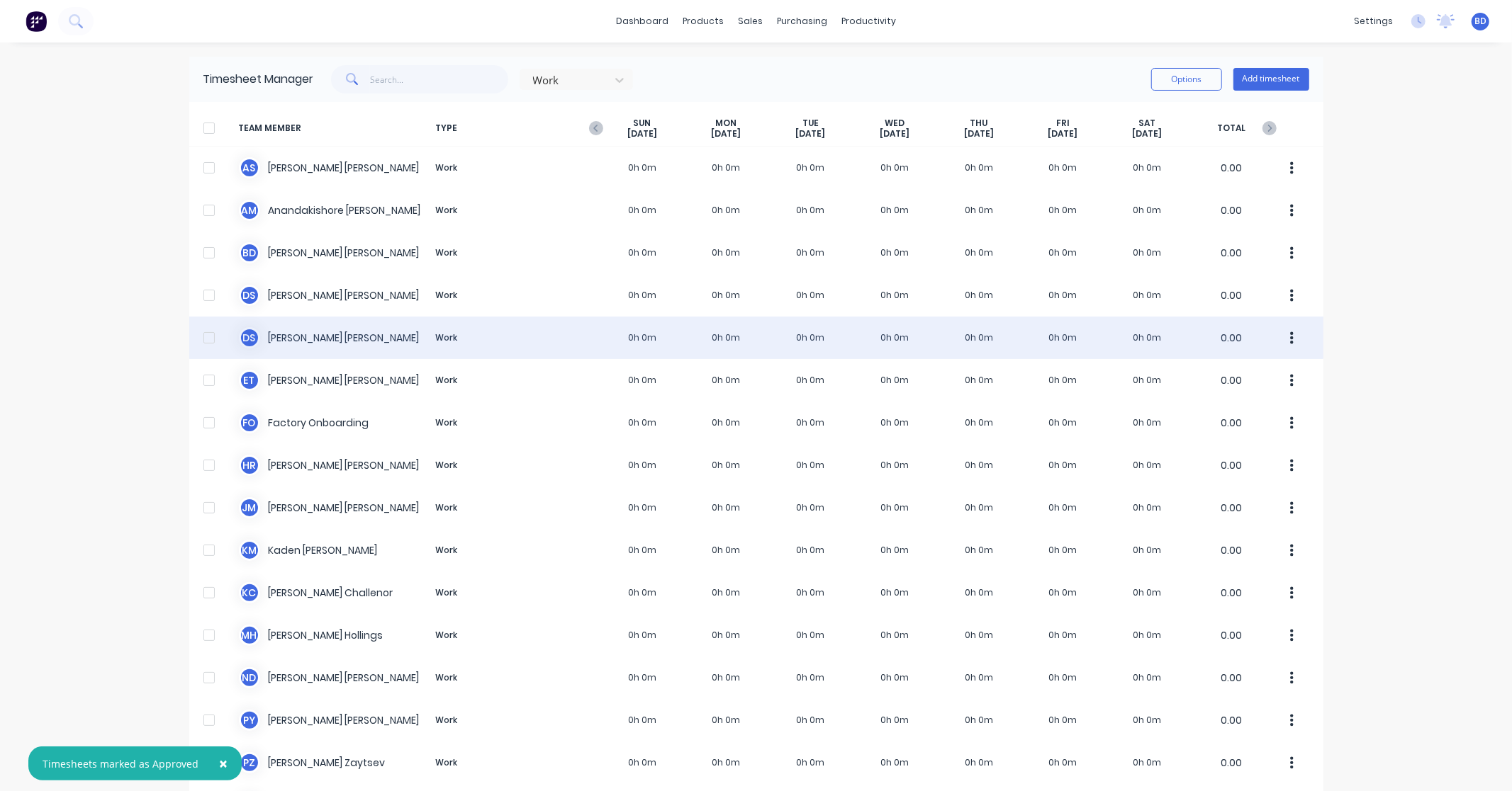
click at [294, 336] on div "D S Duncan Sneddon Work 0h 0m 0h 0m 0h 0m 0h 0m 0h 0m 0h 0m 0h 0m 0.00" at bounding box center [755, 338] width 1134 height 43
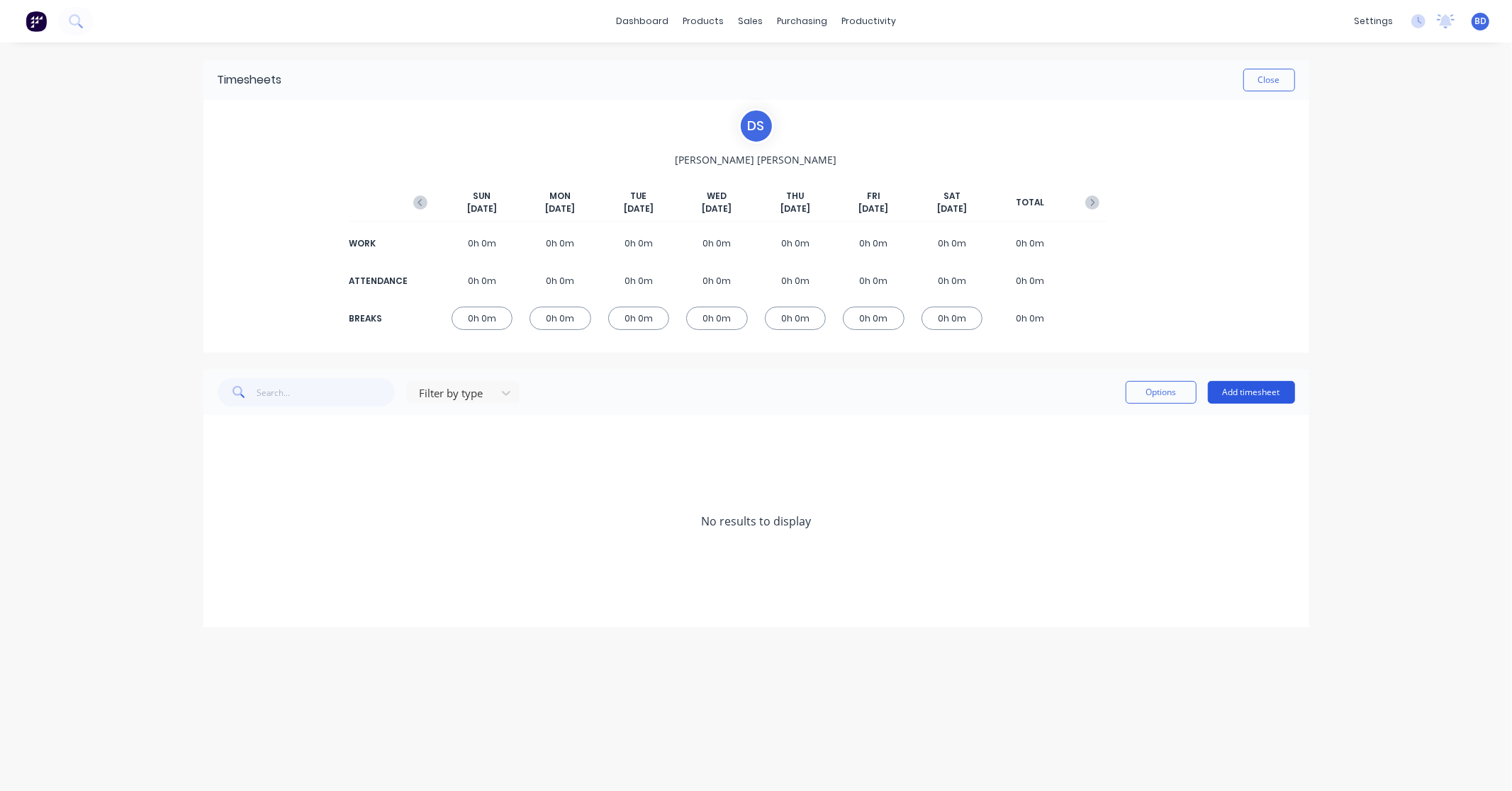
click at [1265, 394] on button "Add timesheet" at bounding box center [1252, 392] width 87 height 22
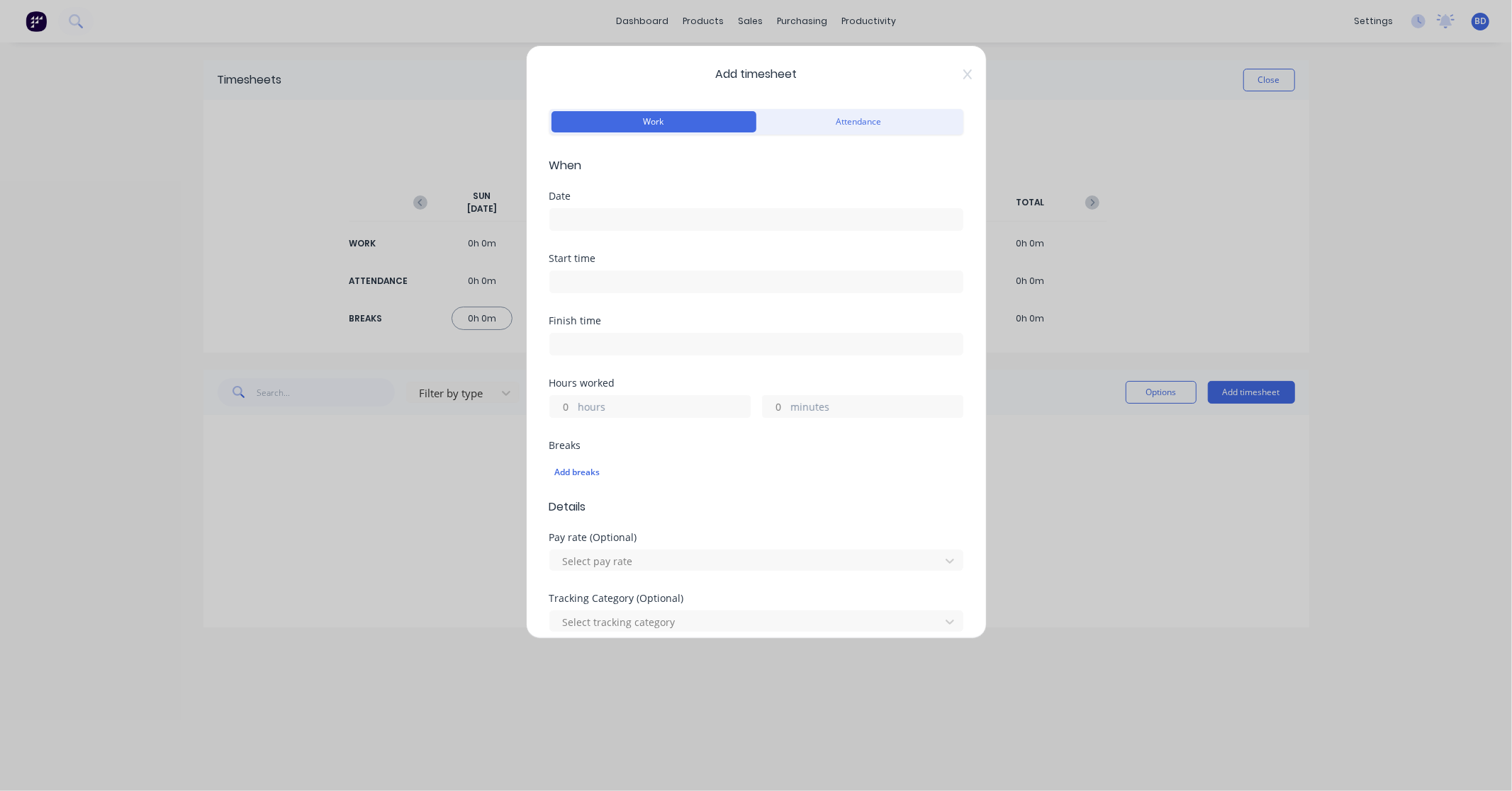
click at [621, 222] on input at bounding box center [756, 219] width 413 height 21
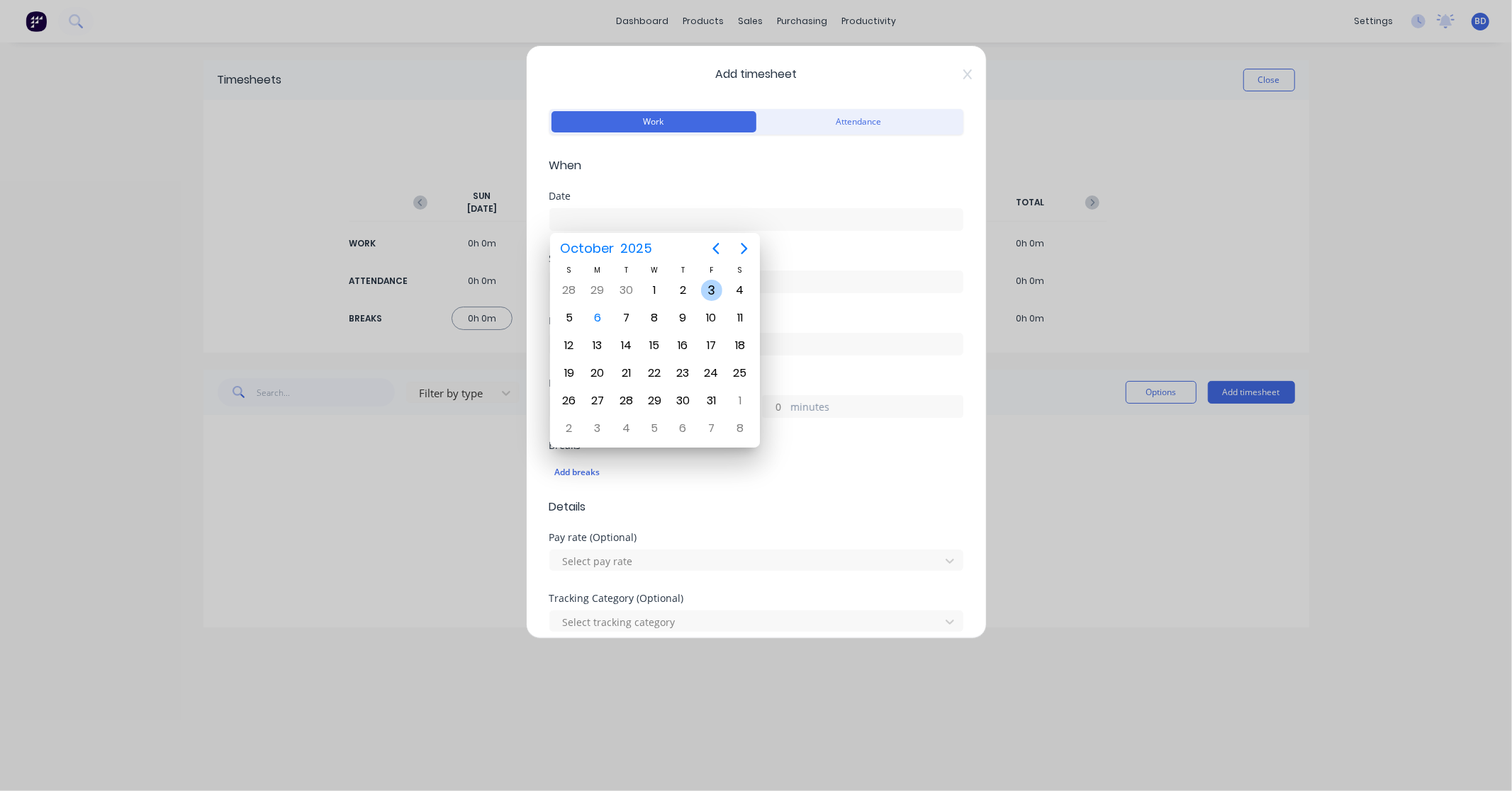
click at [710, 293] on div "3" at bounding box center [711, 290] width 21 height 21
type input "03/10/2025"
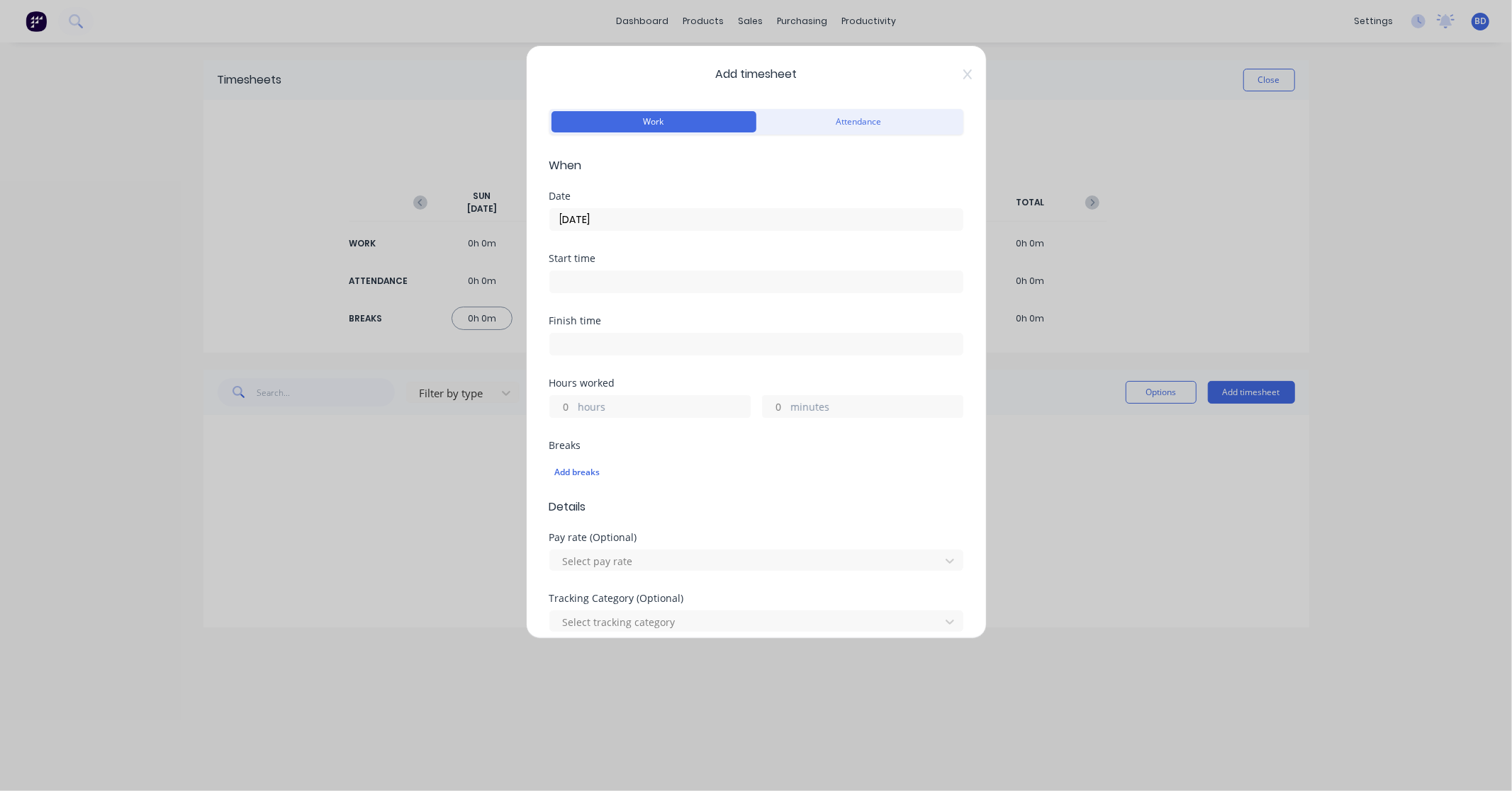
click at [612, 275] on input at bounding box center [756, 282] width 413 height 21
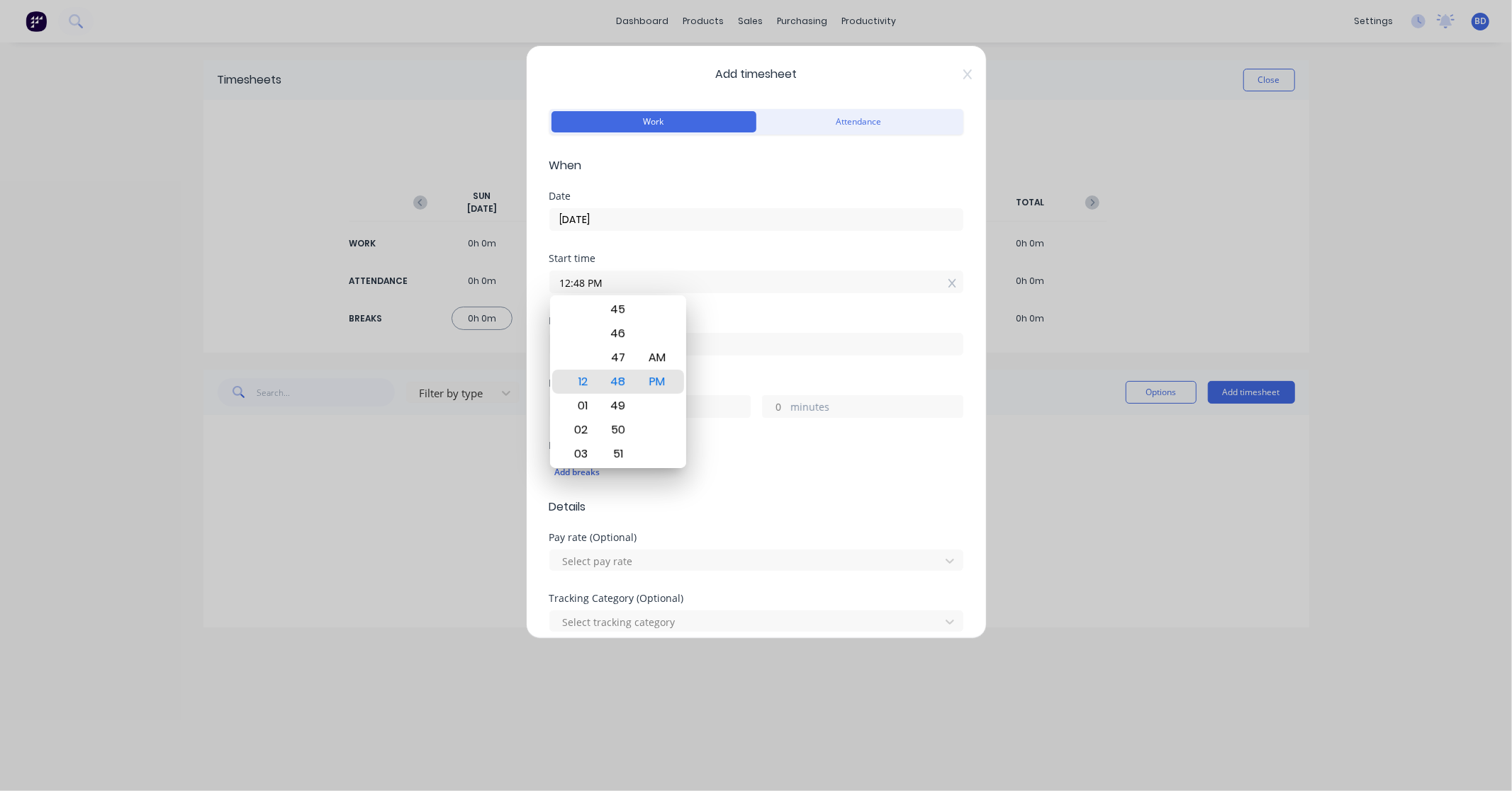
drag, startPoint x: 634, startPoint y: 276, endPoint x: 478, endPoint y: 273, distance: 156.0
click at [478, 273] on div "Add timesheet Work Attendance When Date 03/10/2025 Start time 12:48 PM Finish t…" at bounding box center [756, 395] width 1512 height 791
paste input "8:00 A"
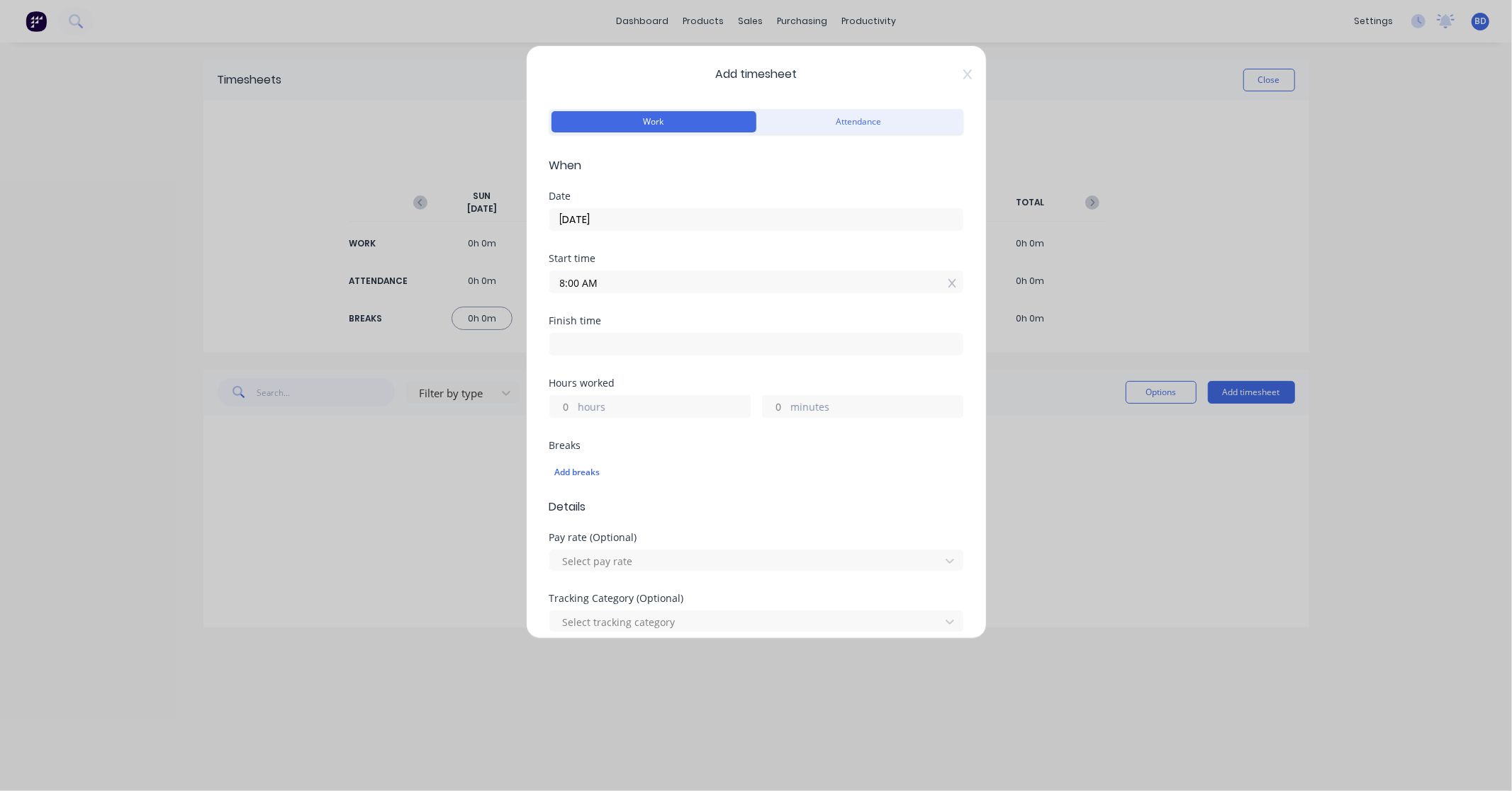
type input "08:00 AM"
click at [630, 344] on input at bounding box center [756, 344] width 413 height 21
type input "12:48 PM"
type input "4"
type input "48"
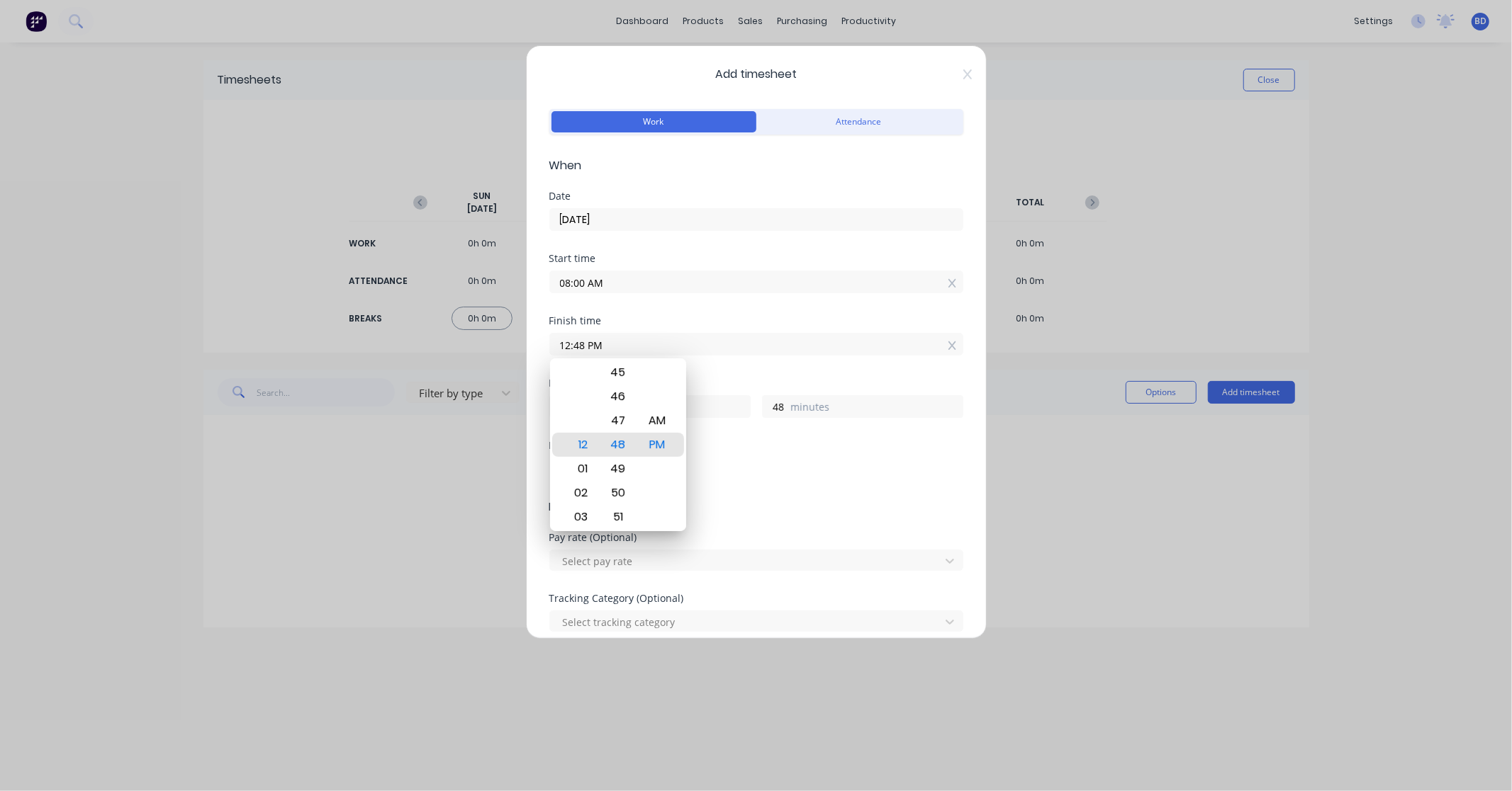
drag, startPoint x: 663, startPoint y: 341, endPoint x: 466, endPoint y: 351, distance: 197.3
click at [466, 351] on div "Add timesheet Work Attendance When Date 03/10/2025 Start time 08:00 AM Finish t…" at bounding box center [756, 395] width 1512 height 791
paste input "4:30"
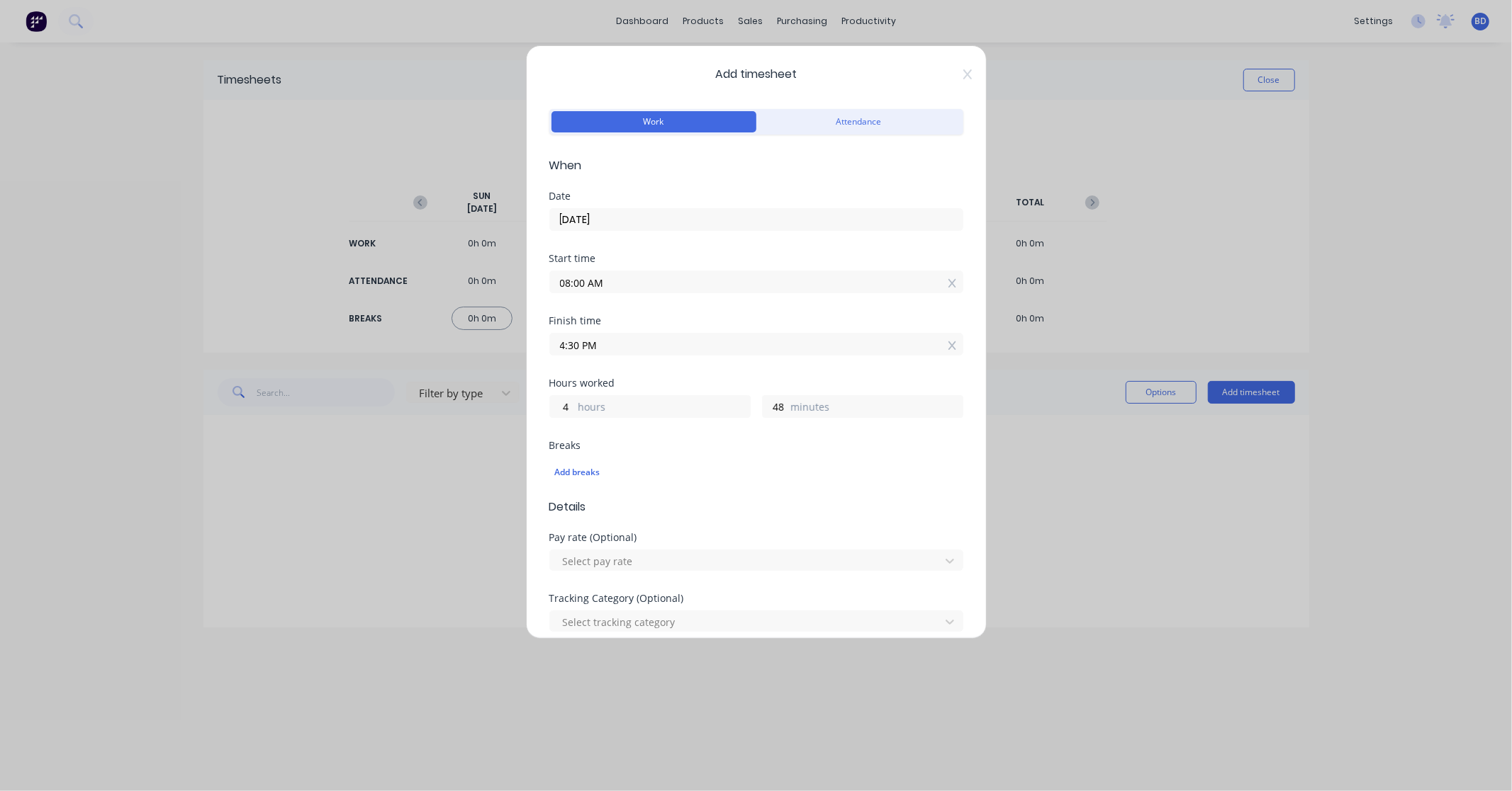
type input "04:30 PM"
type input "8"
type input "30"
click at [657, 391] on div "8 hours 30 minutes" at bounding box center [756, 404] width 414 height 26
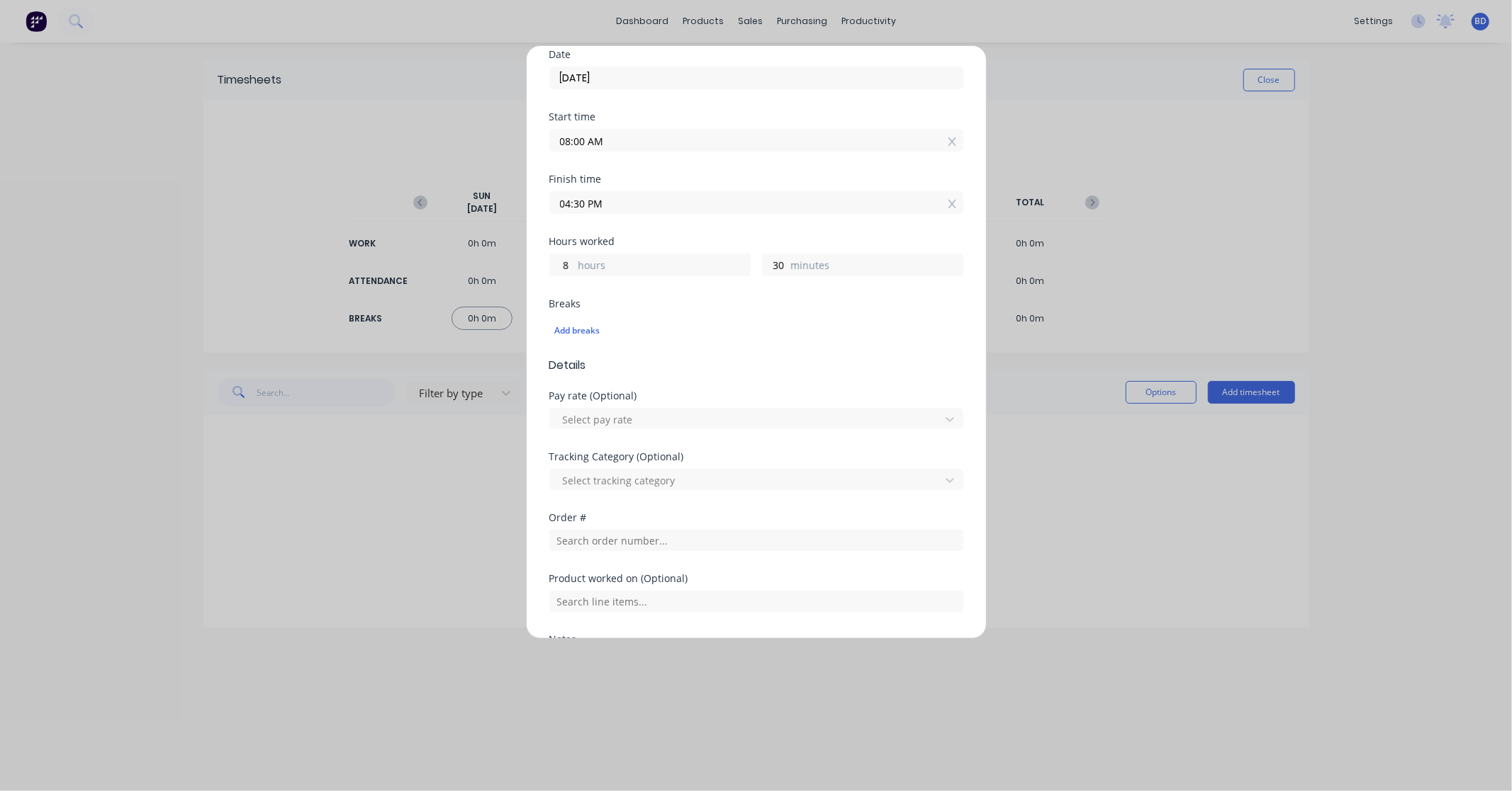
scroll to position [157, 0]
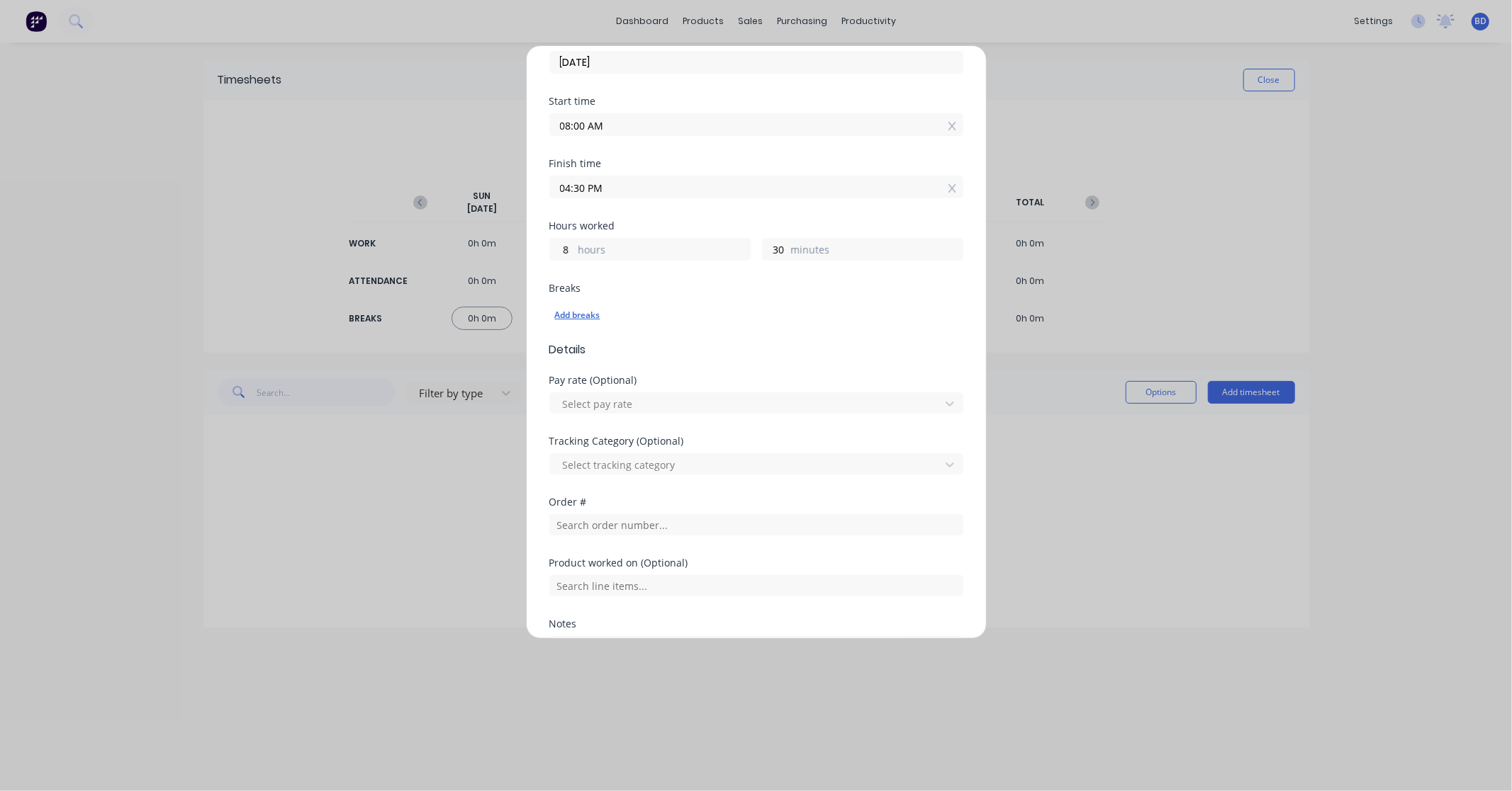
click at [585, 322] on div "Add breaks" at bounding box center [756, 315] width 403 height 19
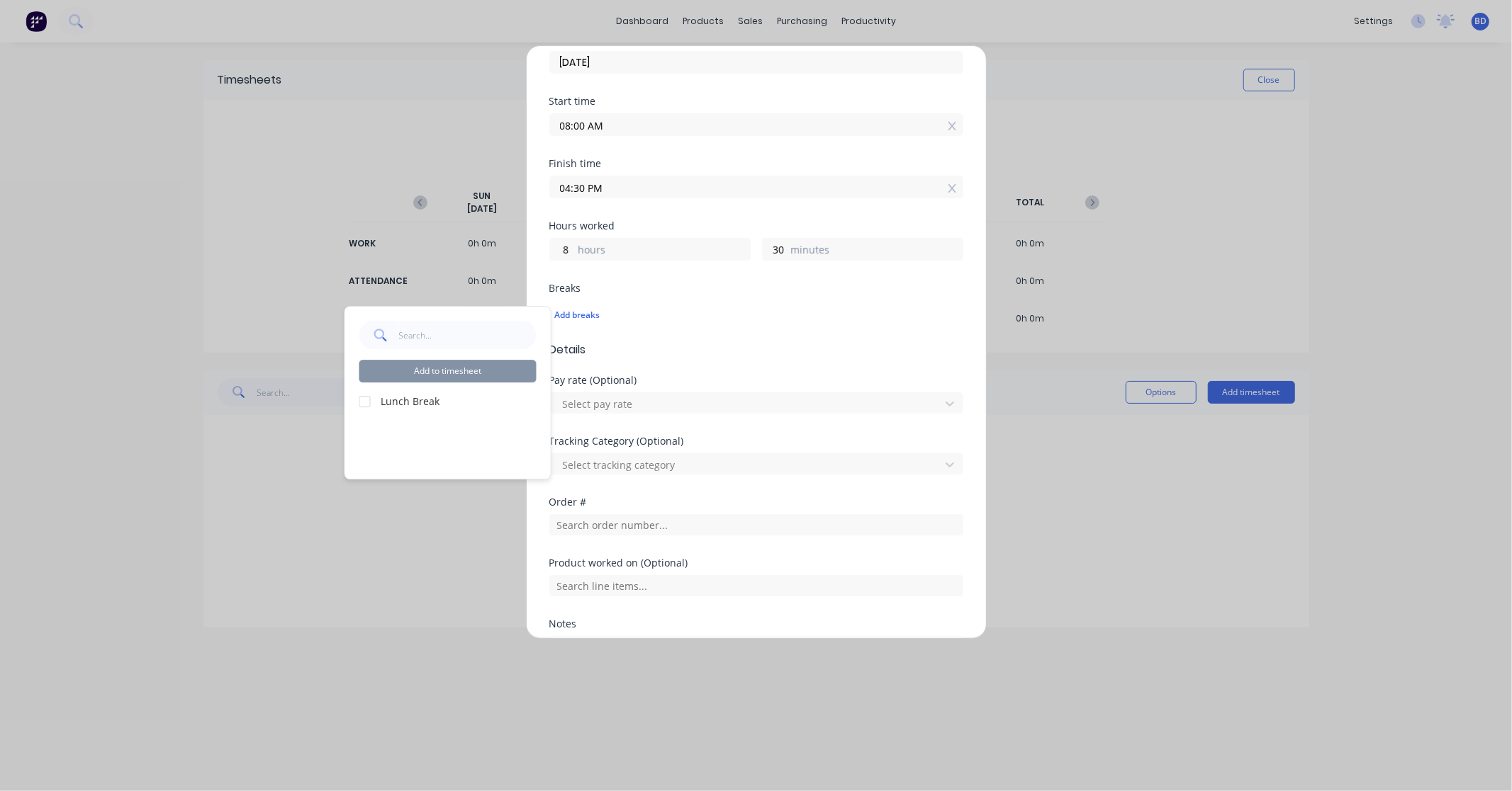
click at [365, 402] on div at bounding box center [365, 402] width 28 height 28
click at [413, 371] on button "Add to timesheet" at bounding box center [447, 371] width 178 height 22
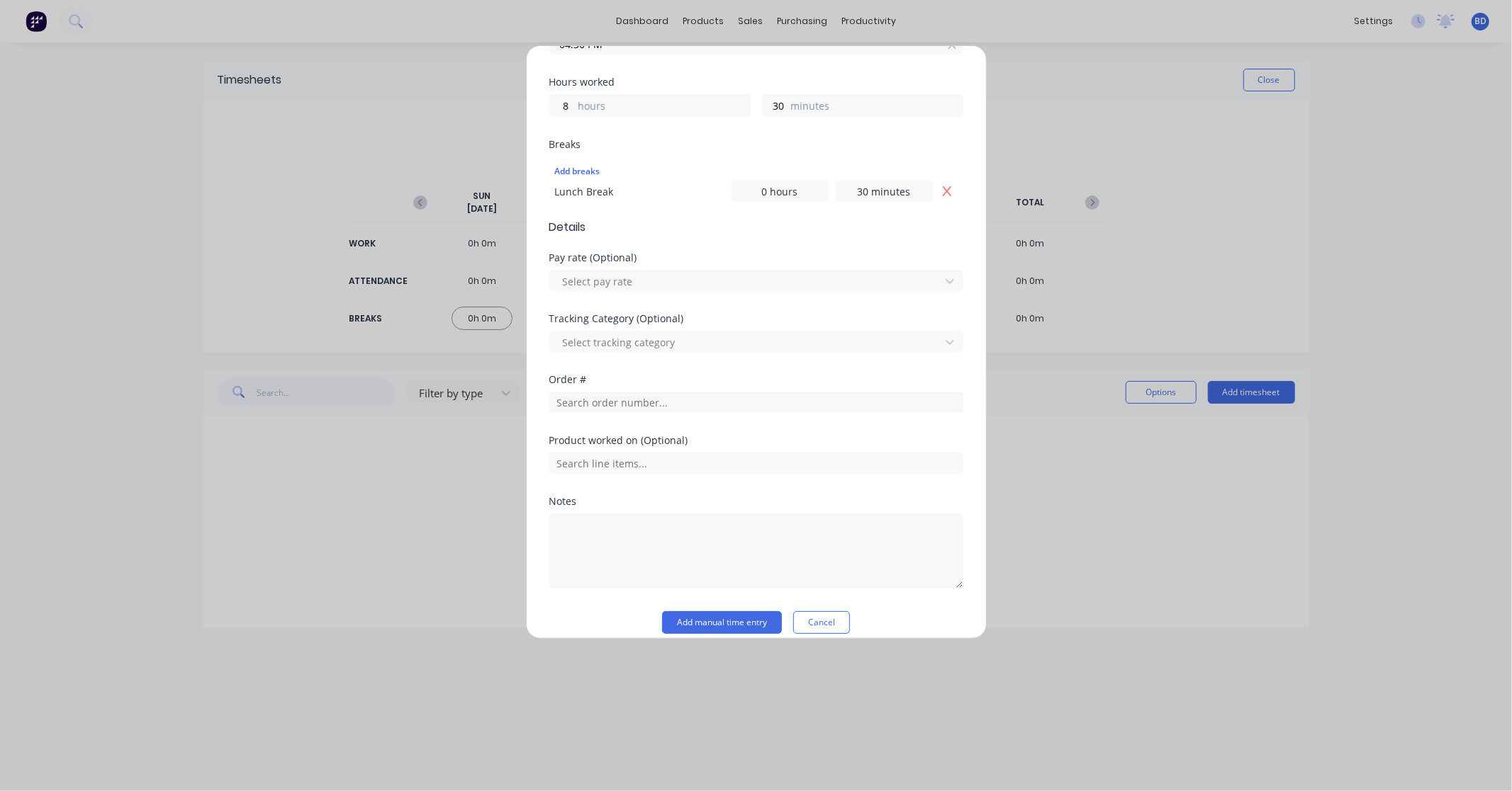
scroll to position [314, 0]
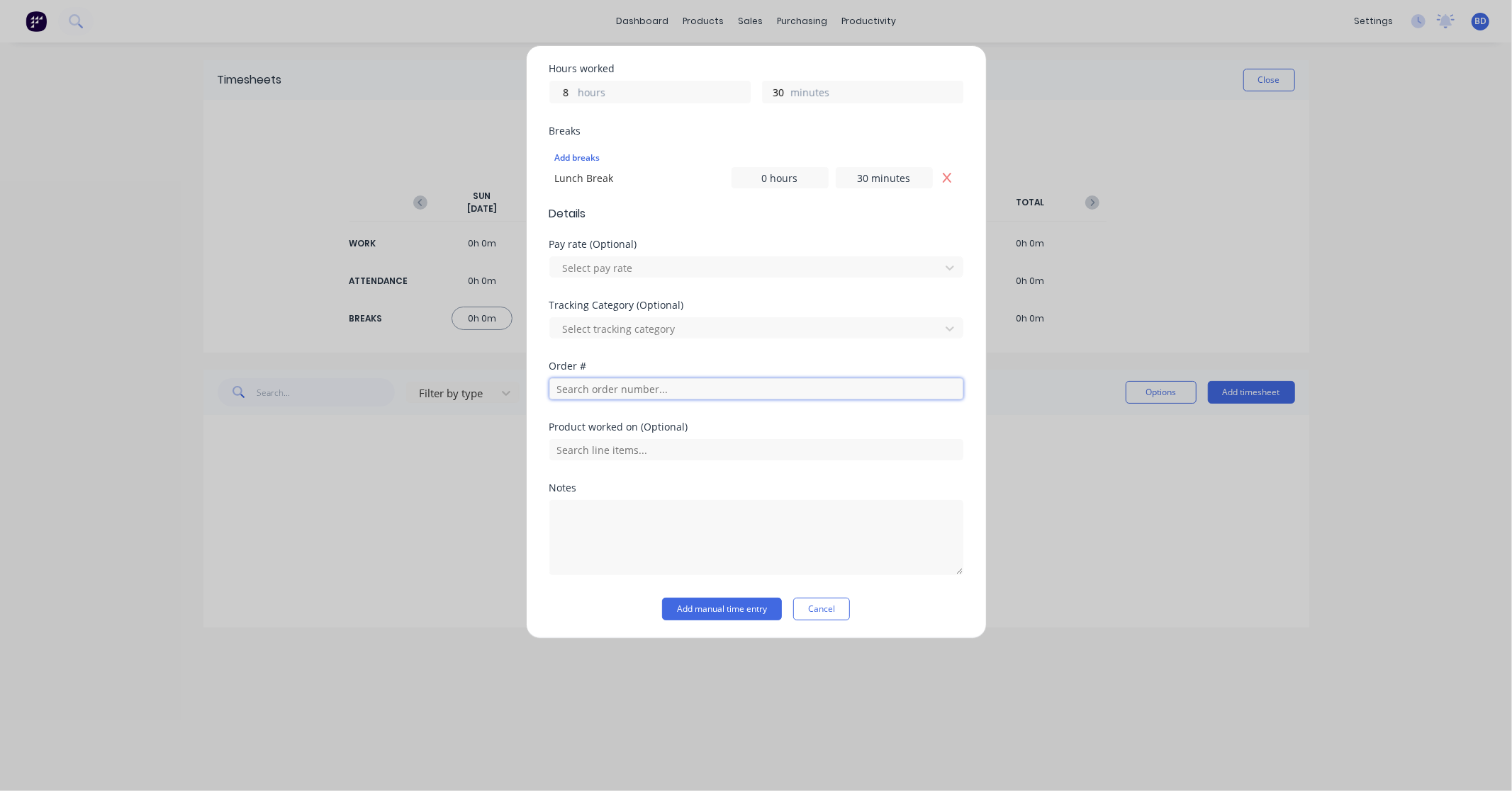
click at [585, 389] on input "text" at bounding box center [756, 389] width 414 height 21
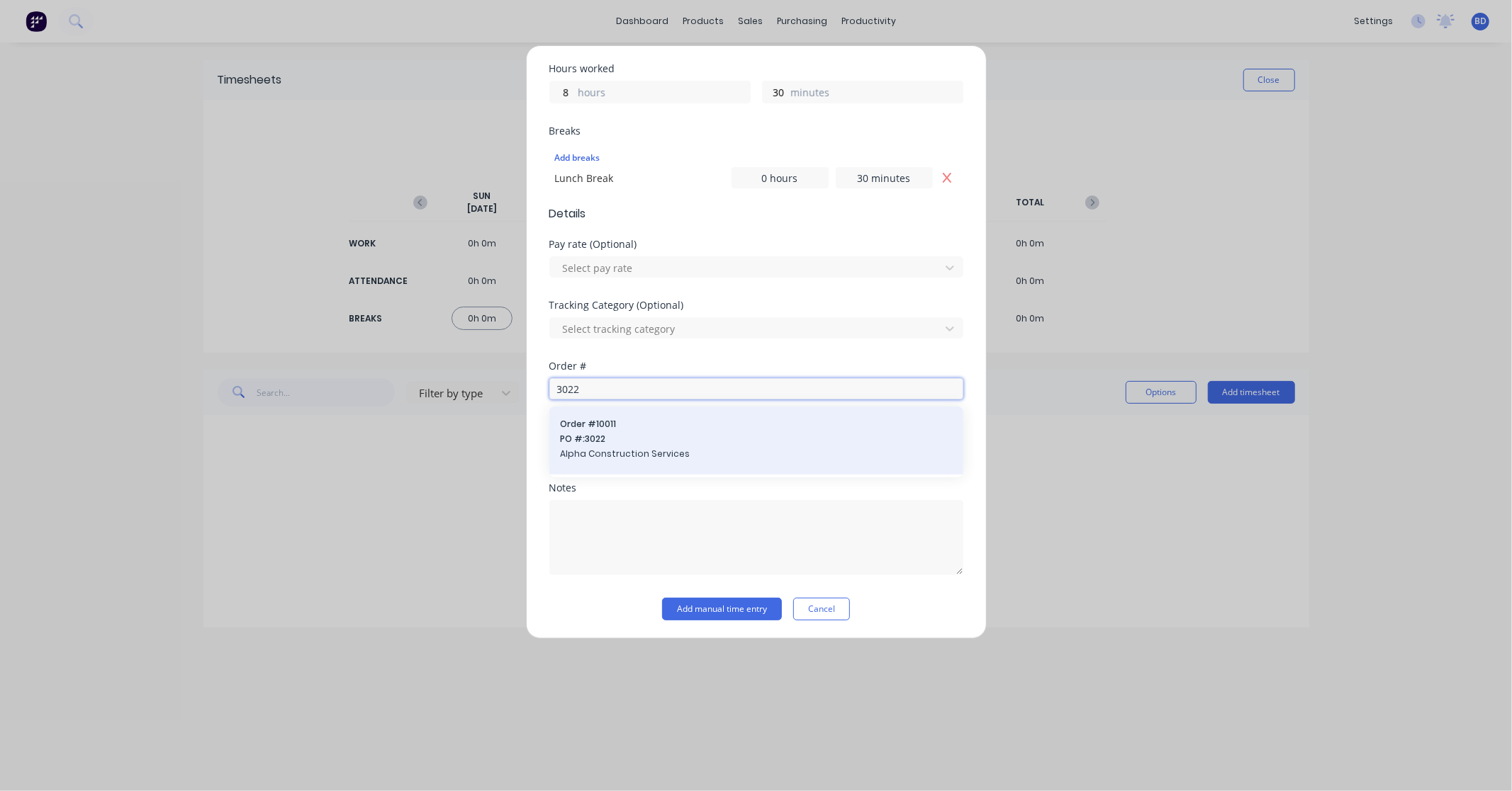
type input "3022"
click at [594, 426] on span "Order # 10011" at bounding box center [756, 425] width 391 height 13
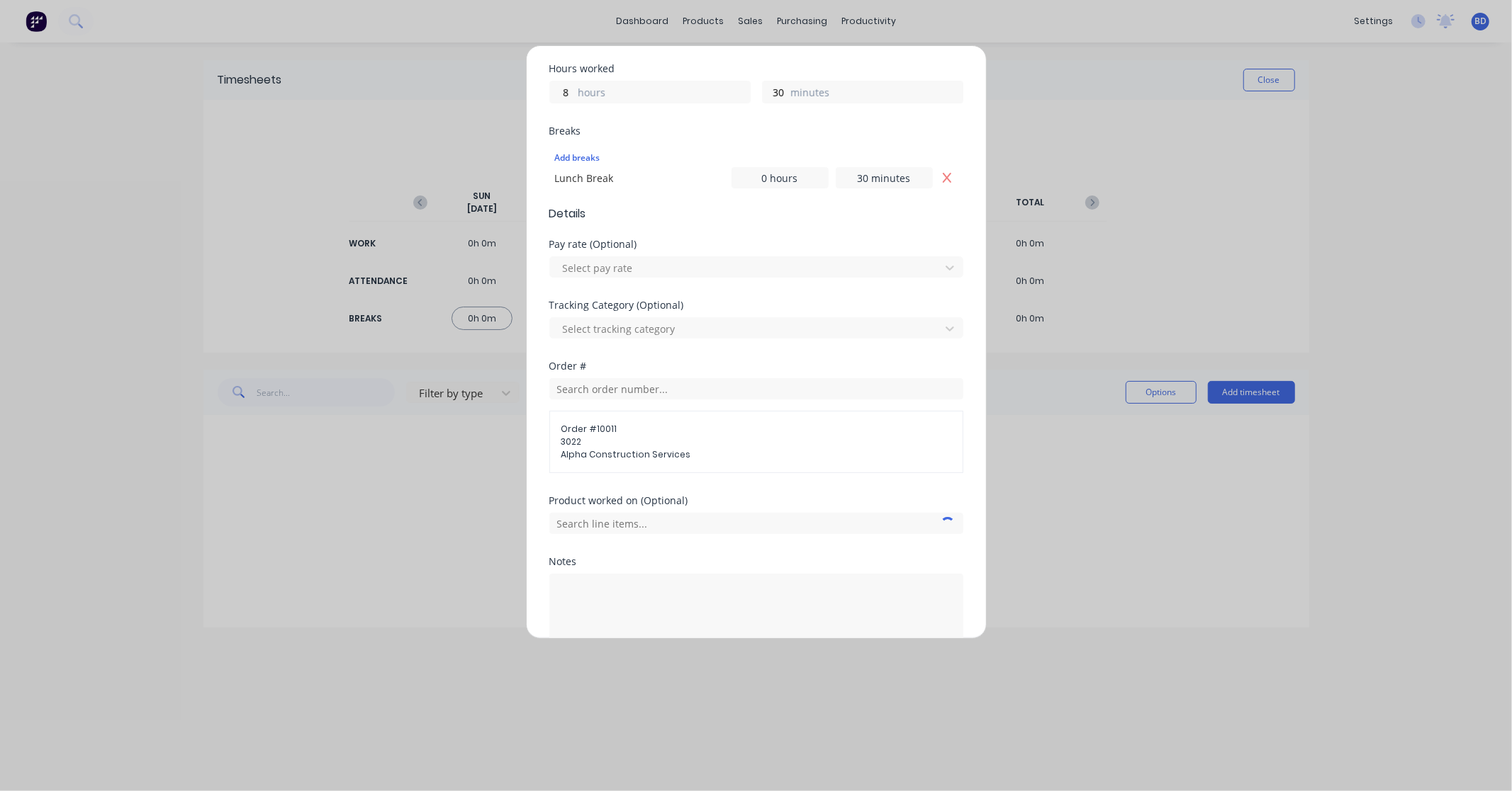
scroll to position [390, 0]
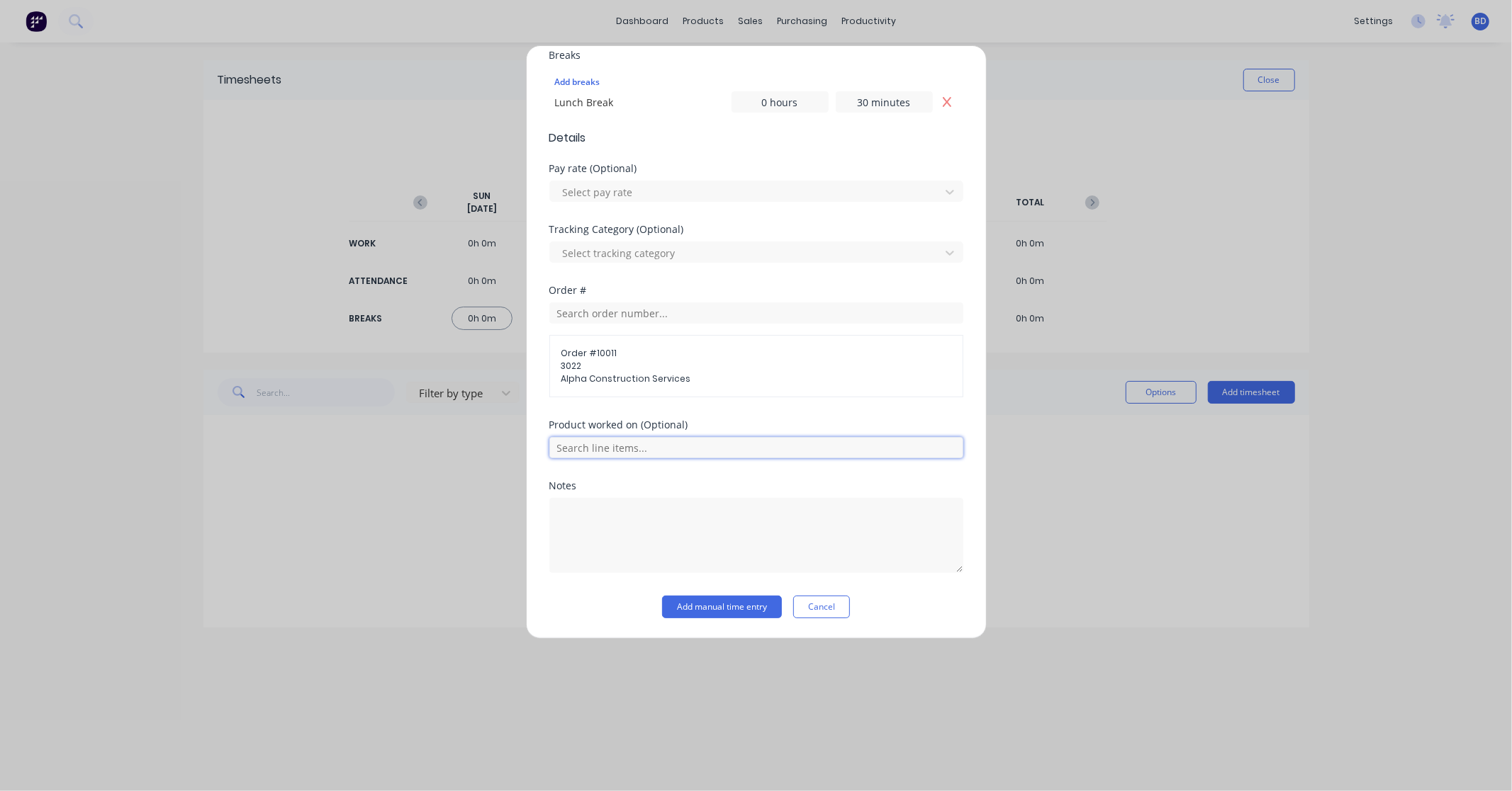
click at [653, 457] on input "text" at bounding box center [756, 447] width 414 height 21
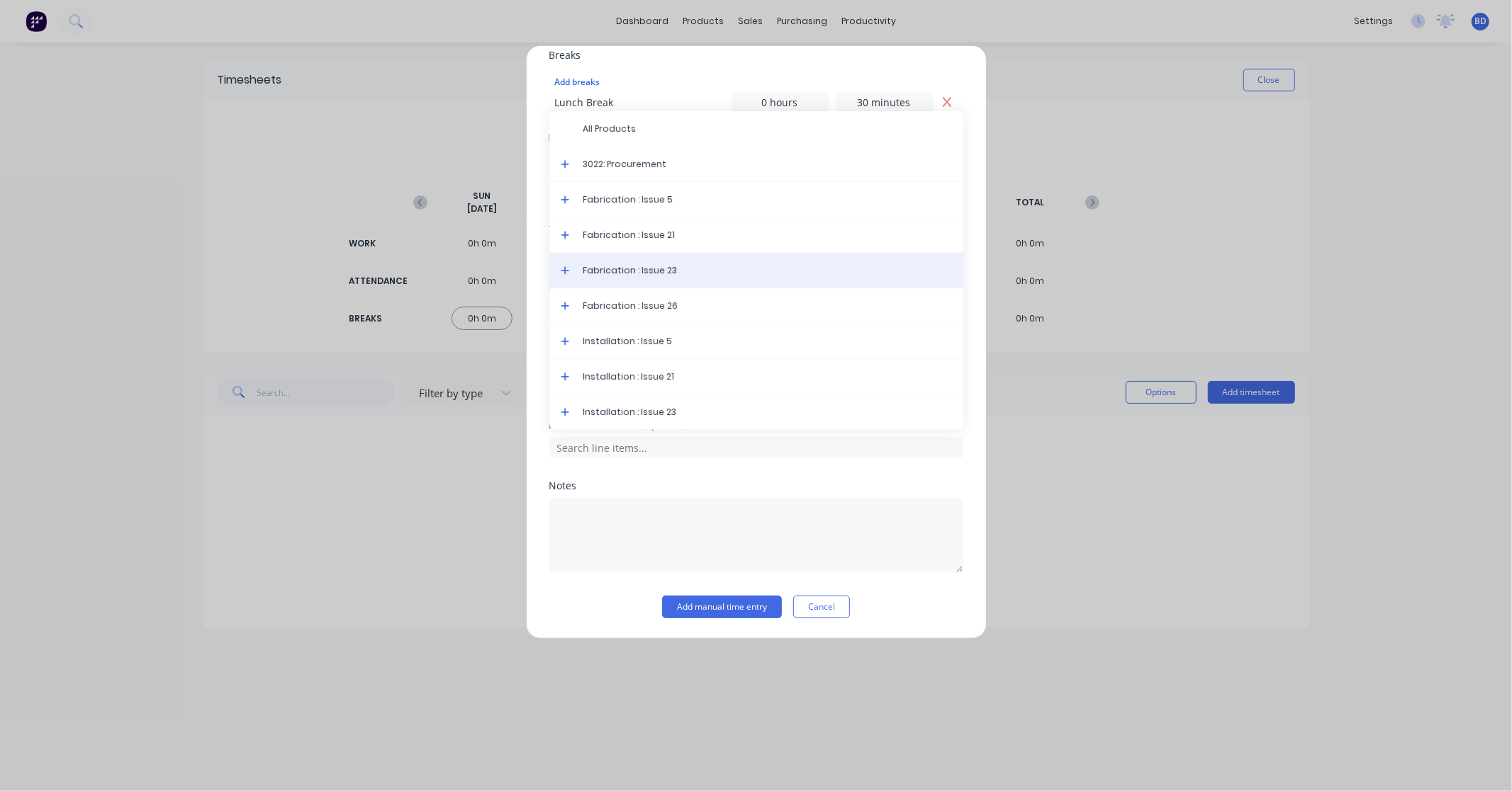
click at [674, 263] on div "Fabrication : Issue 23" at bounding box center [756, 270] width 414 height 35
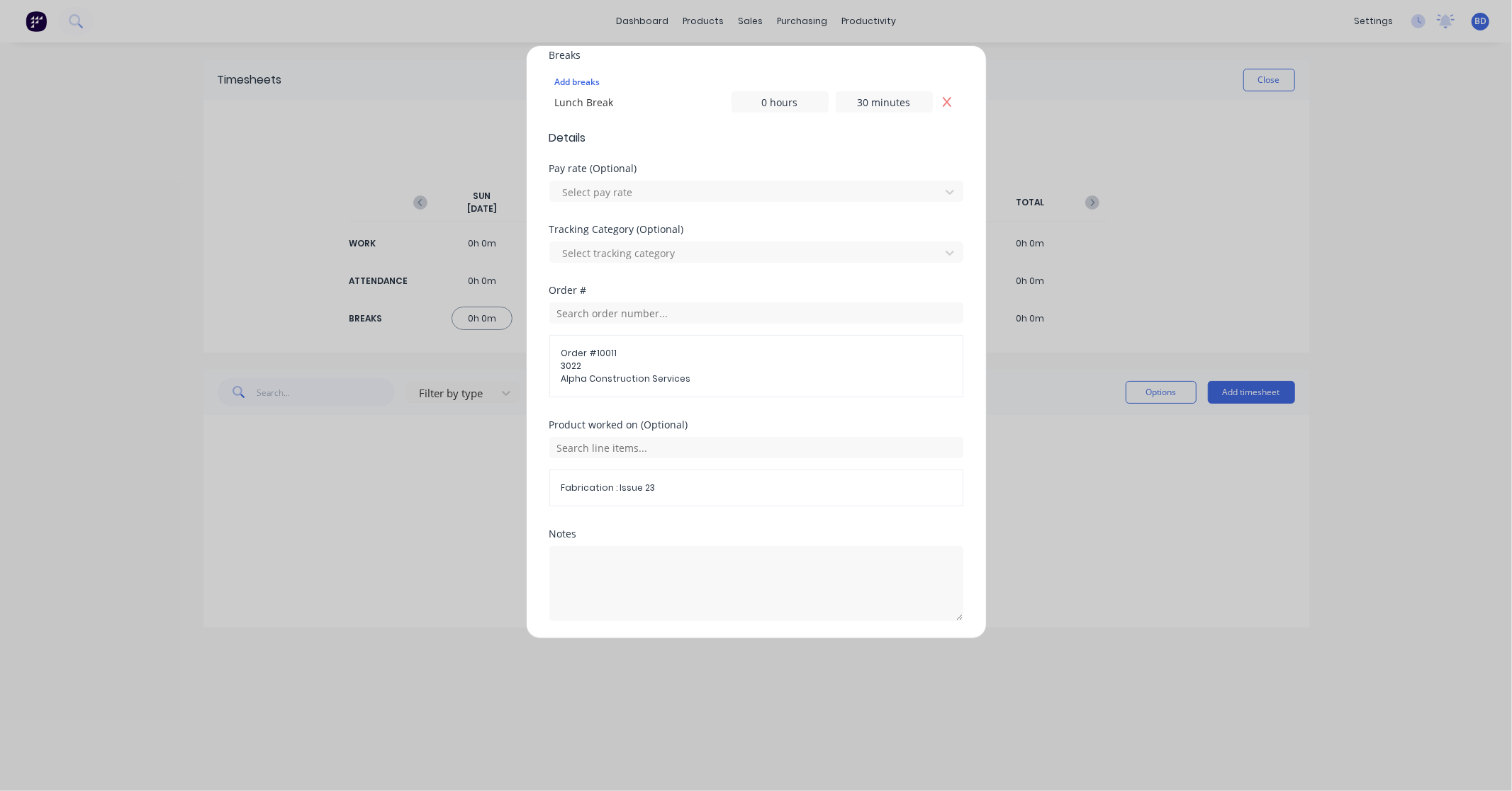
scroll to position [439, 0]
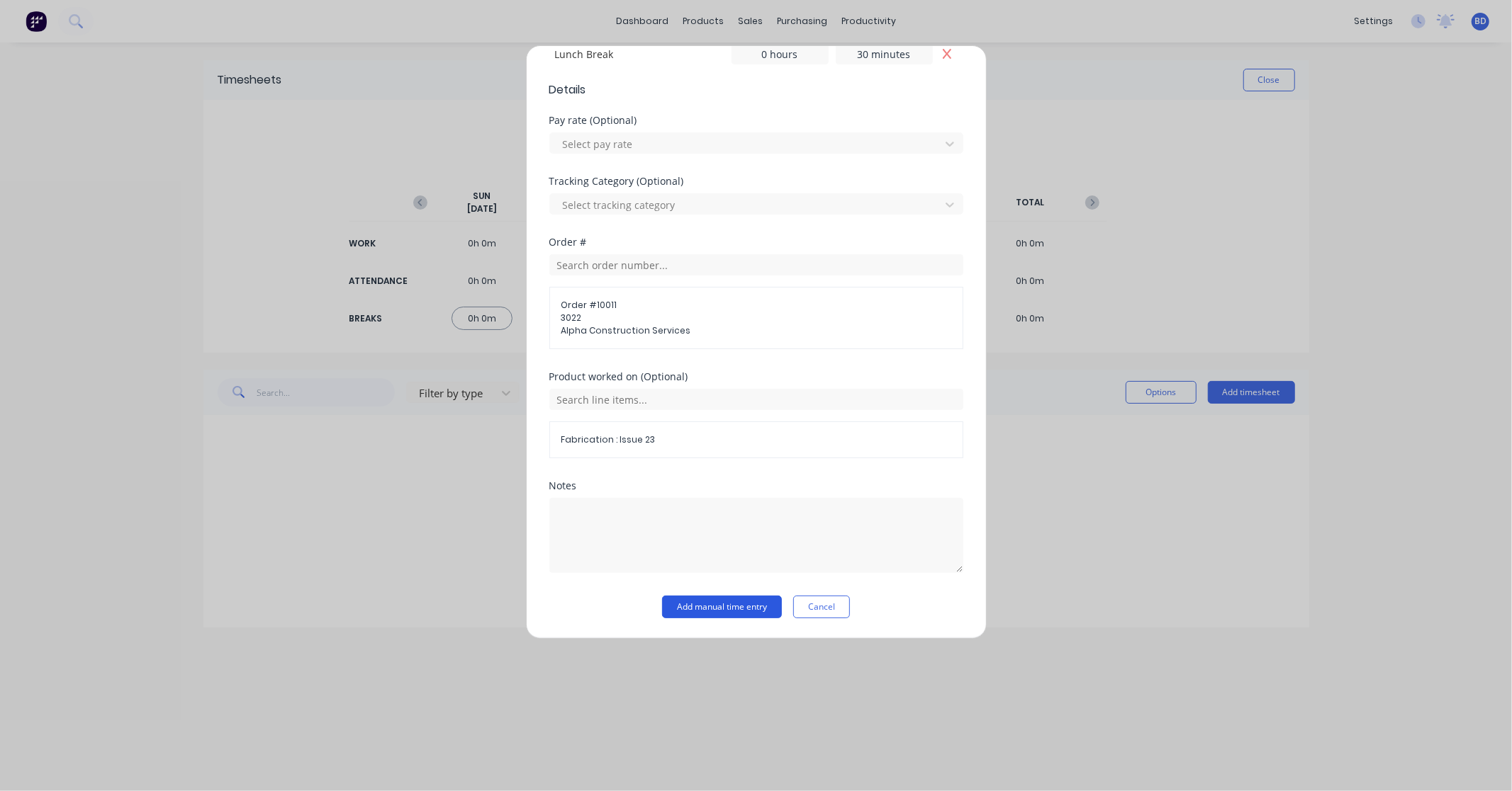
click at [716, 606] on button "Add manual time entry" at bounding box center [722, 607] width 120 height 22
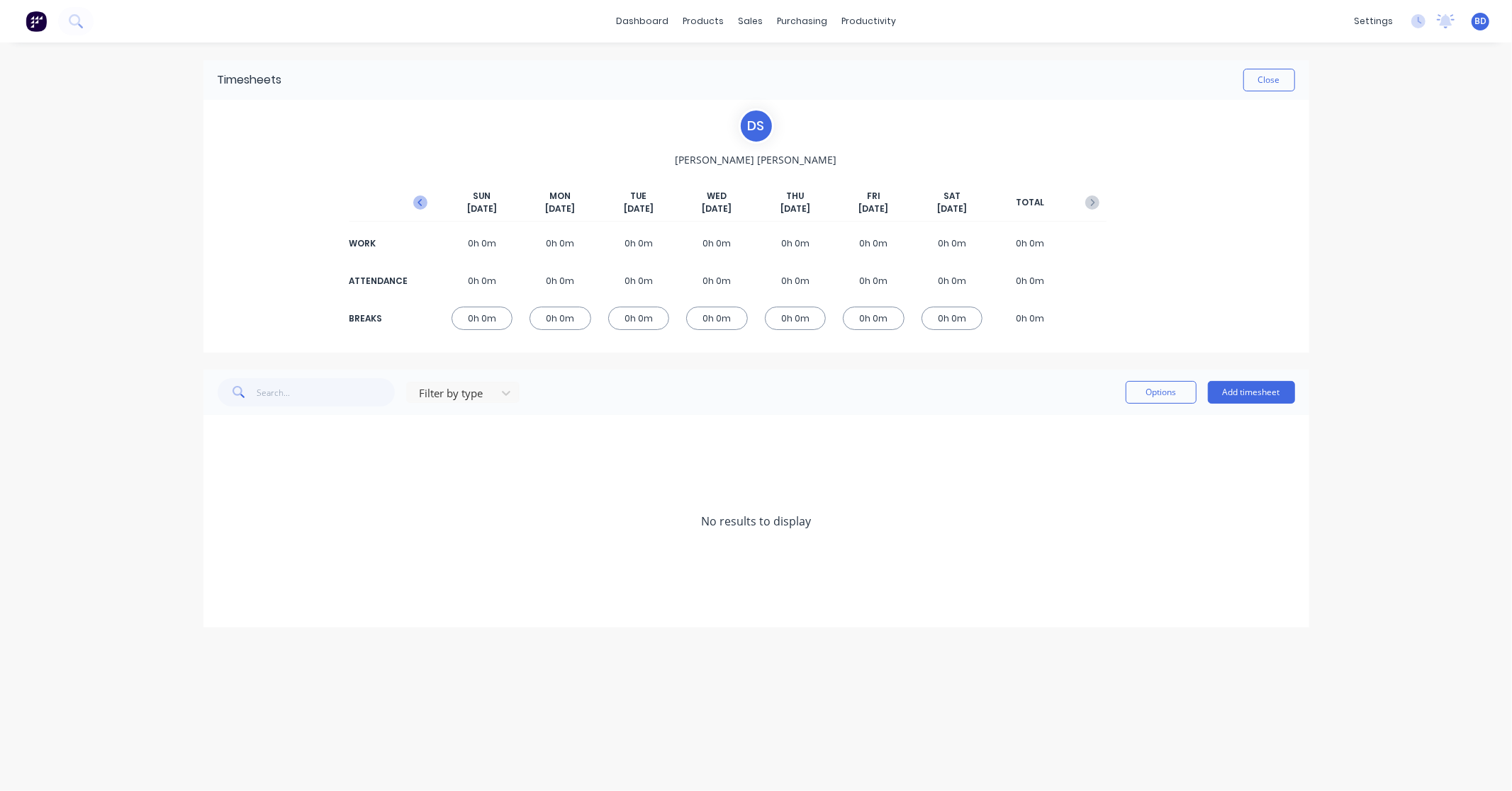
click at [418, 201] on icon "button" at bounding box center [419, 202] width 14 height 14
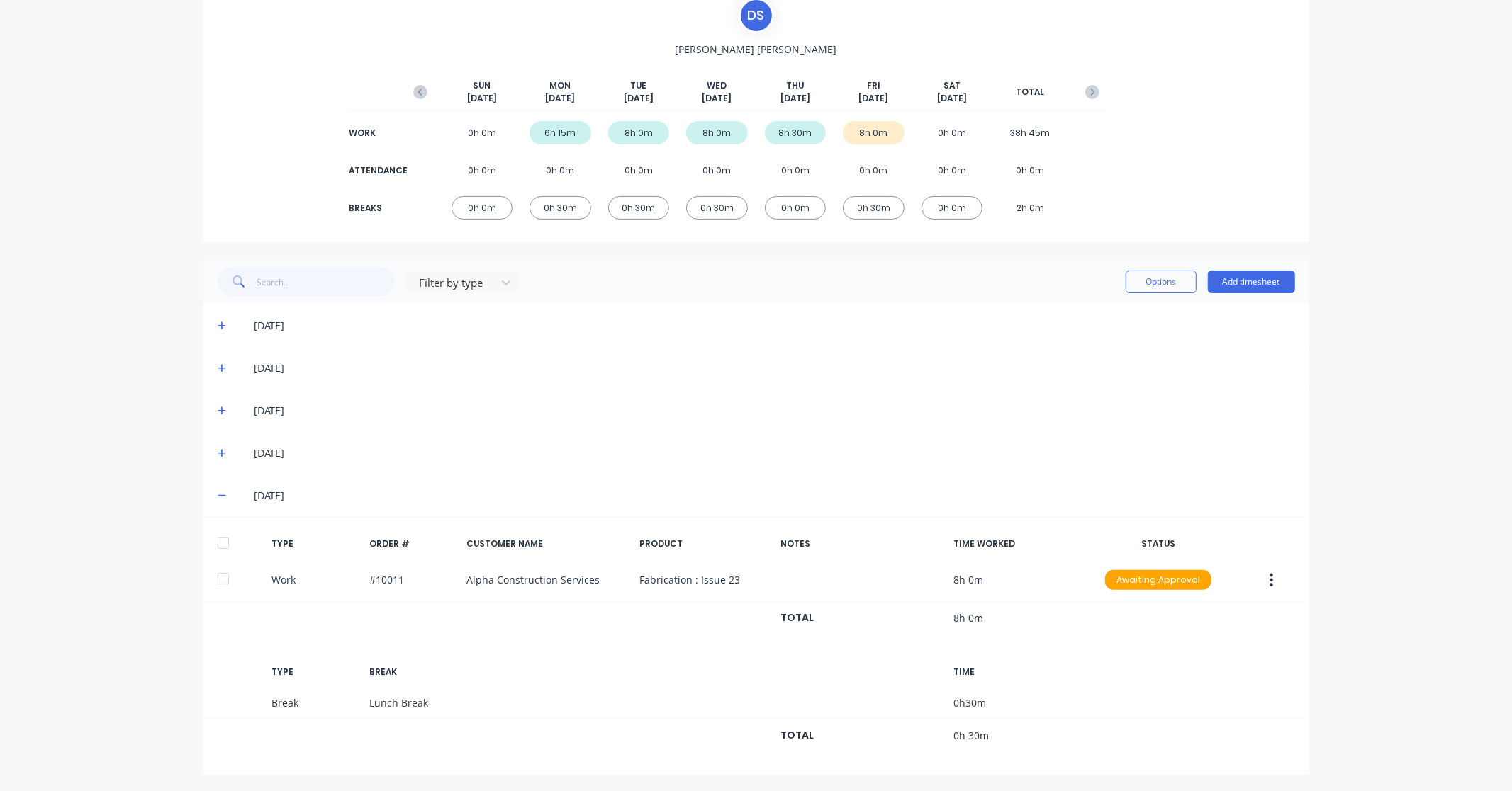
scroll to position [112, 0]
click at [216, 539] on div at bounding box center [223, 543] width 28 height 28
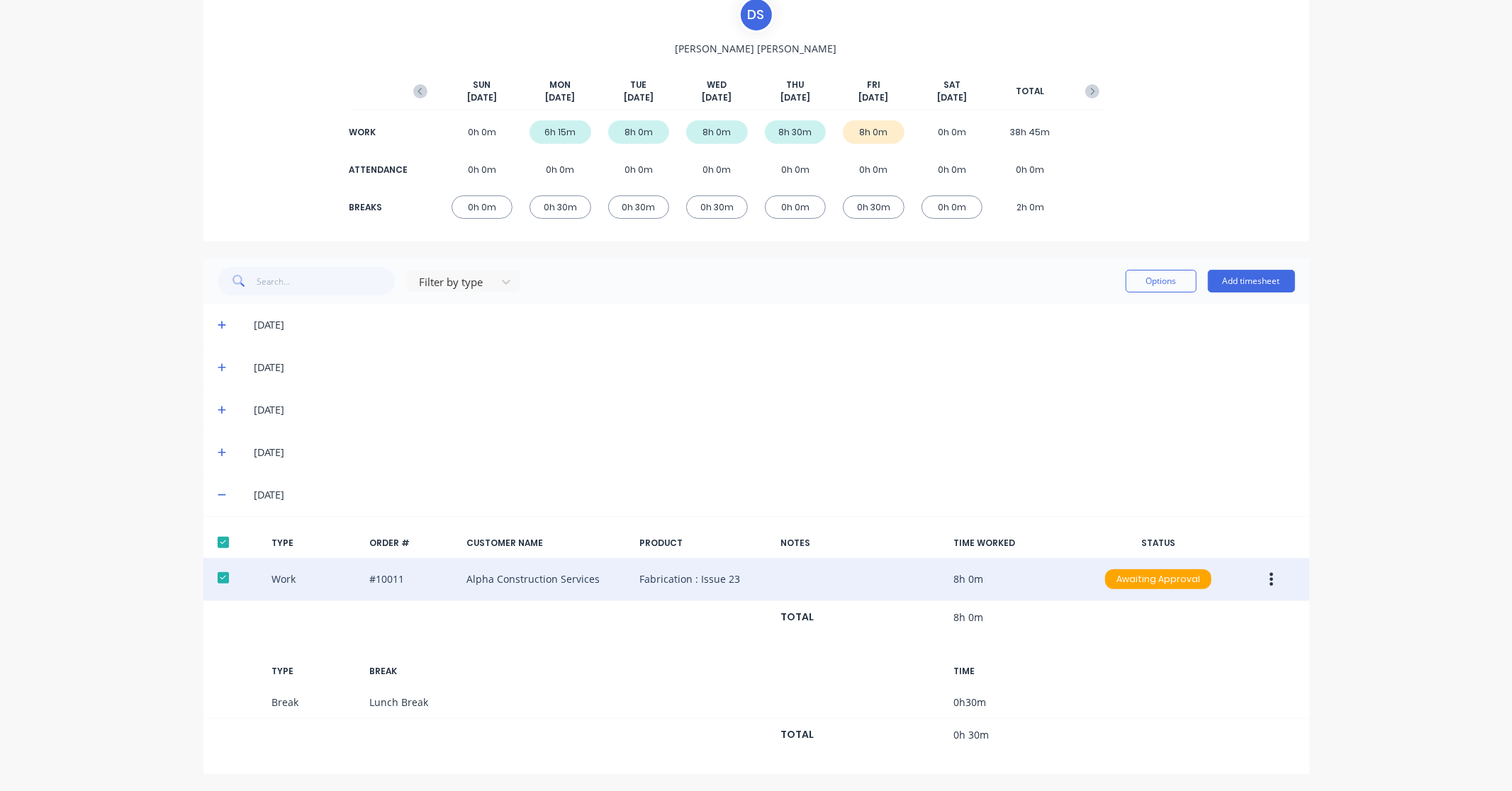
click at [1270, 574] on button "button" at bounding box center [1271, 579] width 33 height 25
click at [1202, 579] on div "Approve" at bounding box center [1220, 583] width 109 height 20
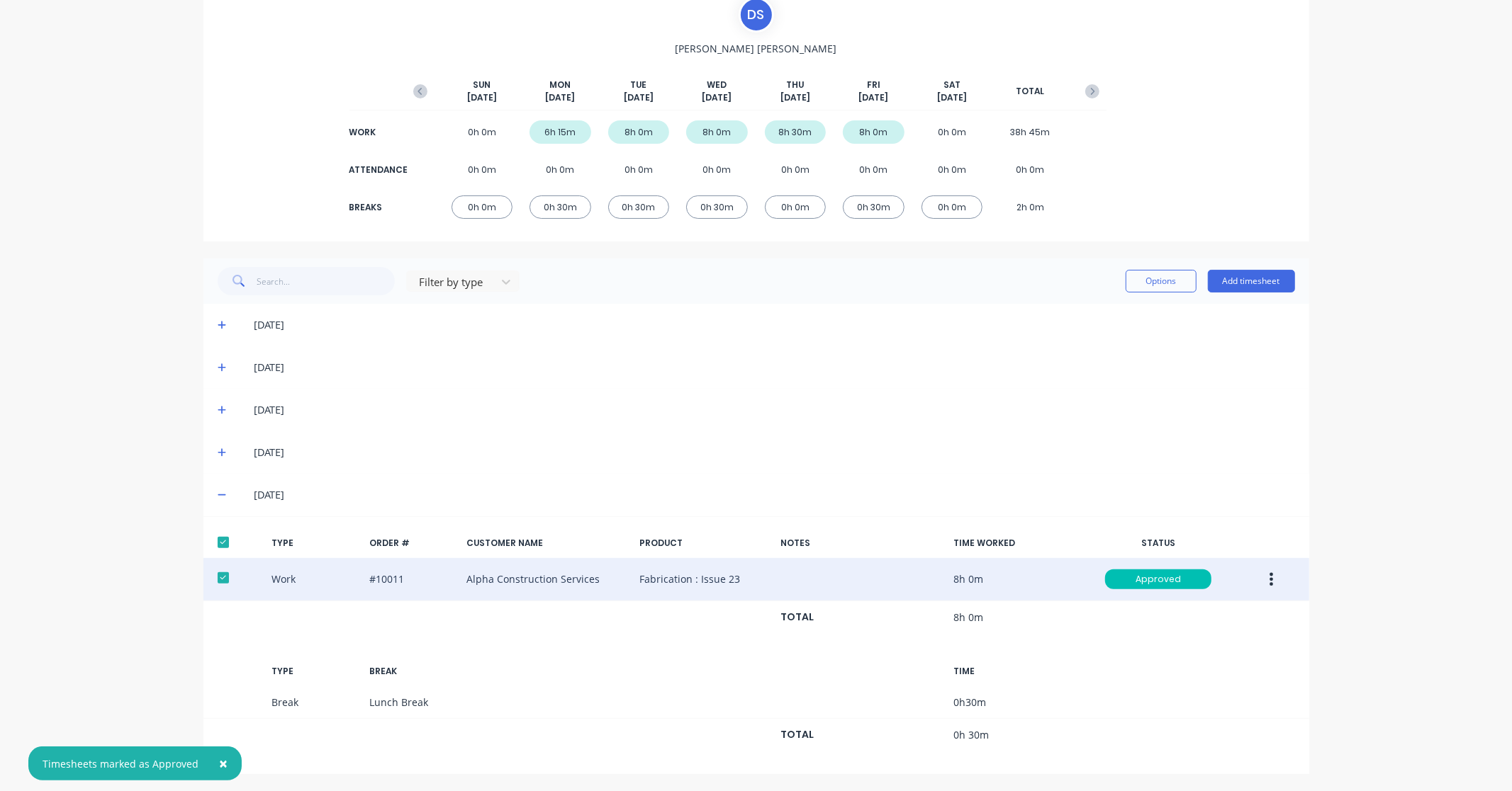
click at [1378, 496] on div "× Timesheets marked as Approved dashboard products sales purchasing productivit…" at bounding box center [756, 395] width 1512 height 791
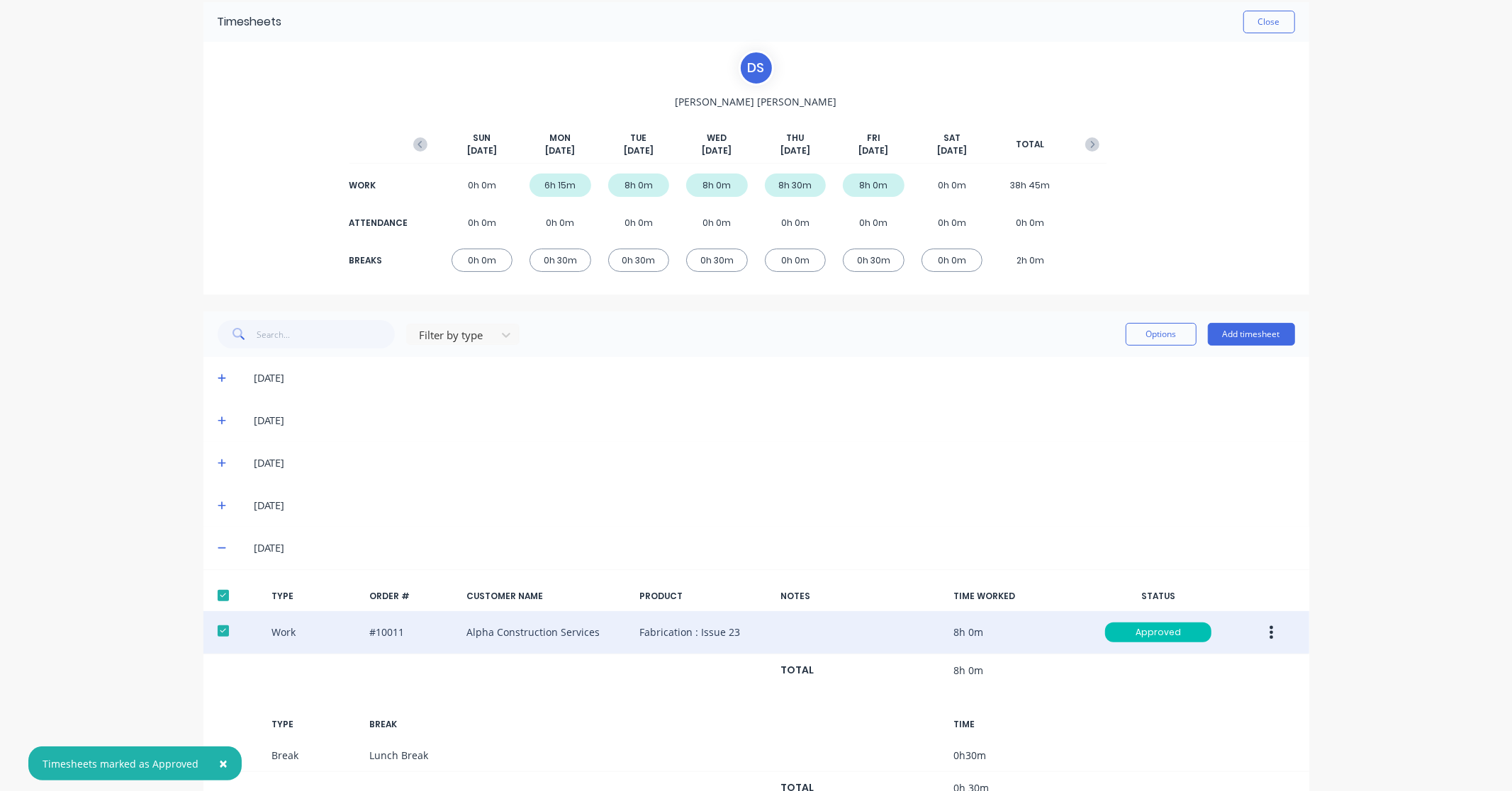
scroll to position [0, 0]
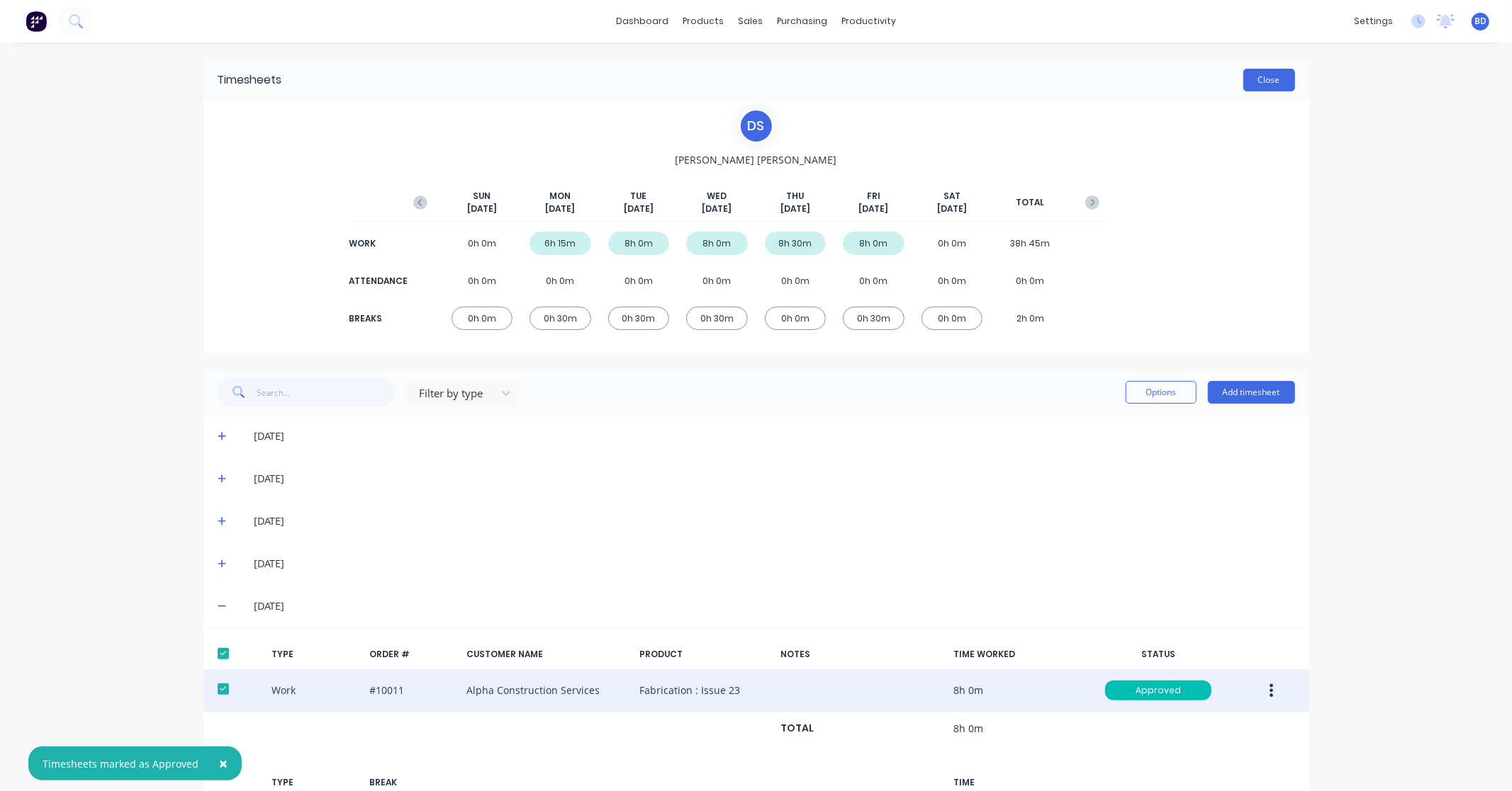
click at [1278, 87] on button "Close" at bounding box center [1269, 80] width 52 height 22
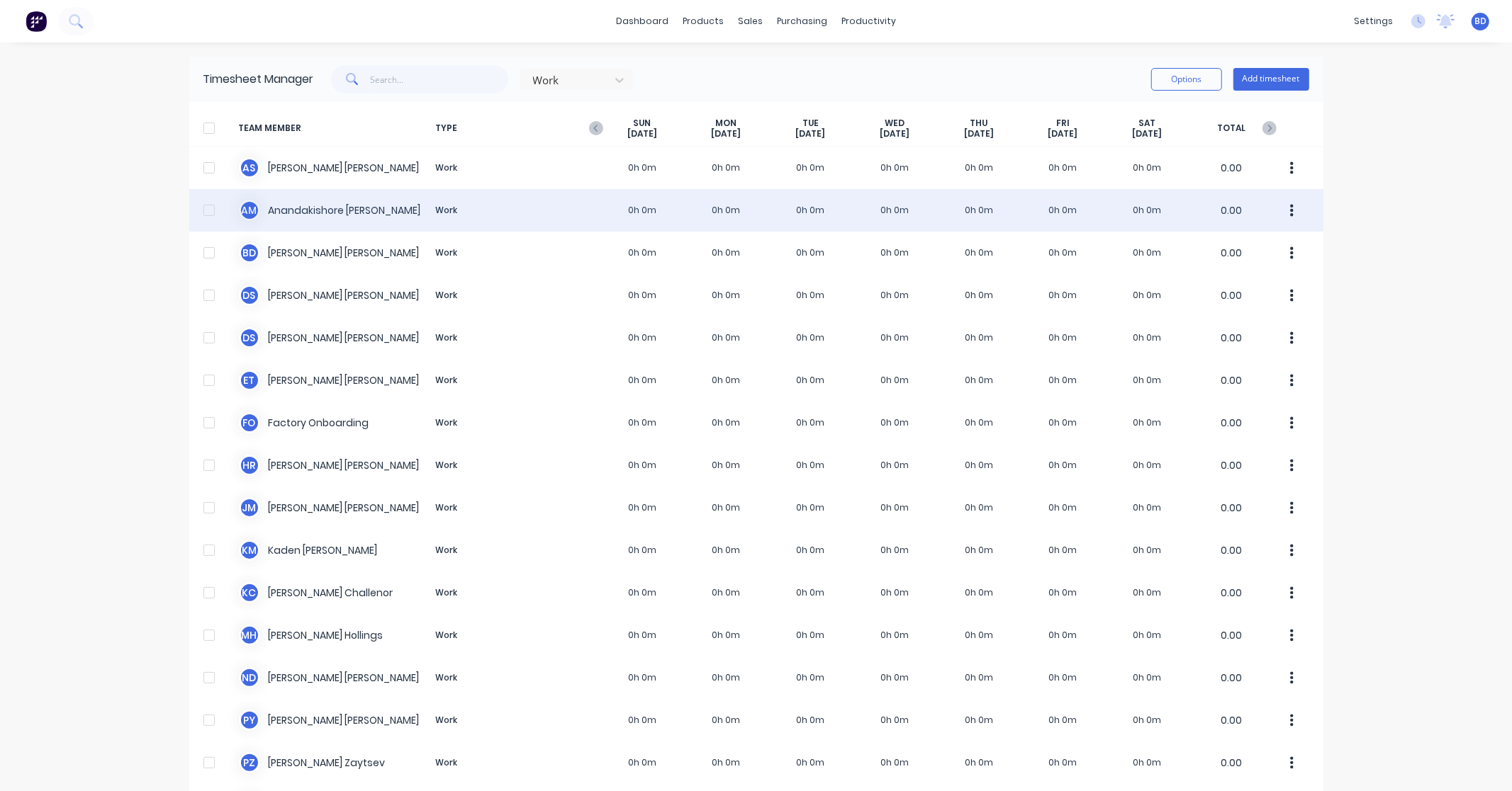
click at [292, 201] on div "A M Anandakishore Marothi Work 0h 0m 0h 0m 0h 0m 0h 0m 0h 0m 0h 0m 0h 0m 0.00" at bounding box center [755, 210] width 1134 height 43
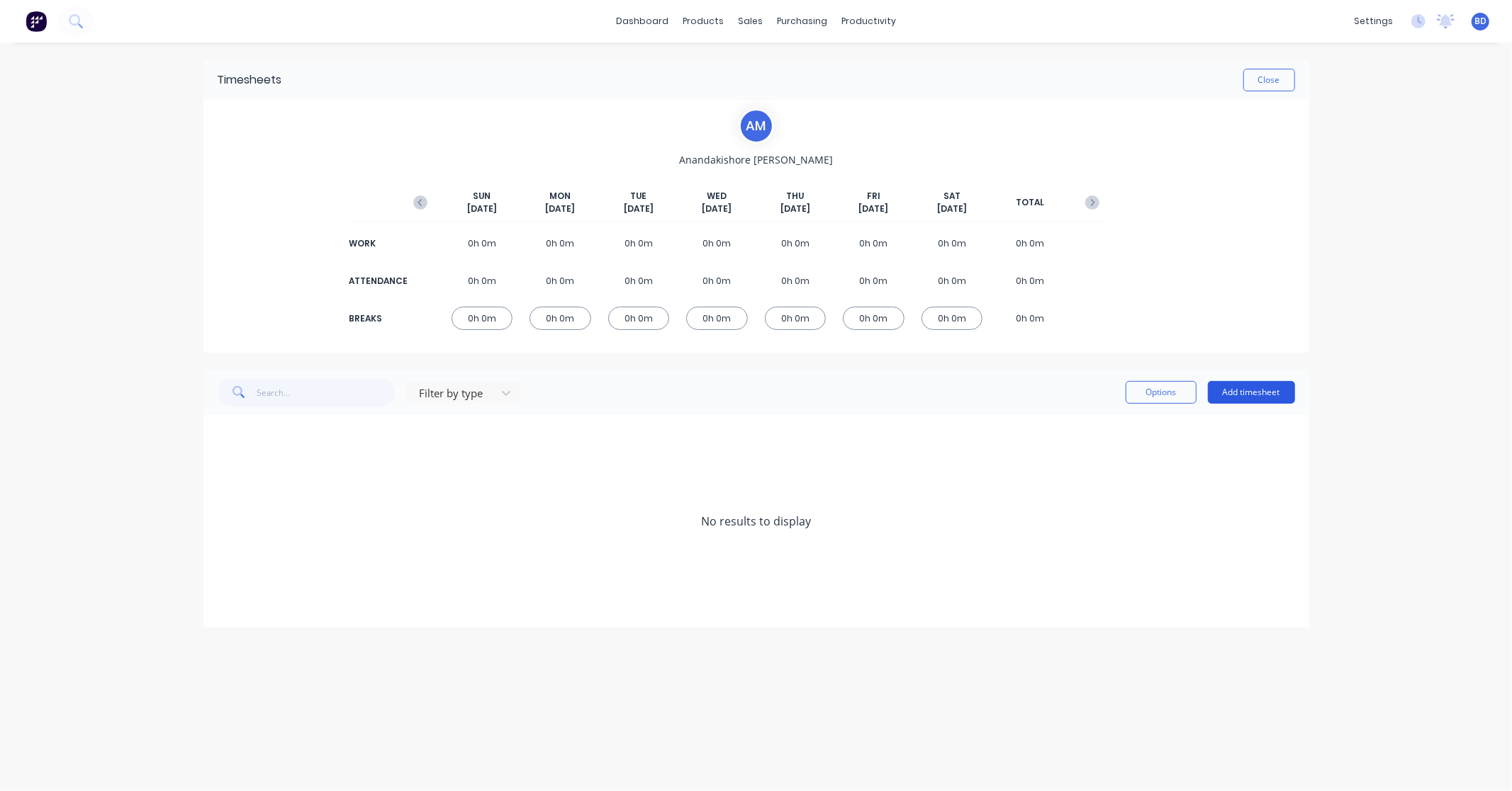
click at [1273, 393] on button "Add timesheet" at bounding box center [1252, 392] width 87 height 22
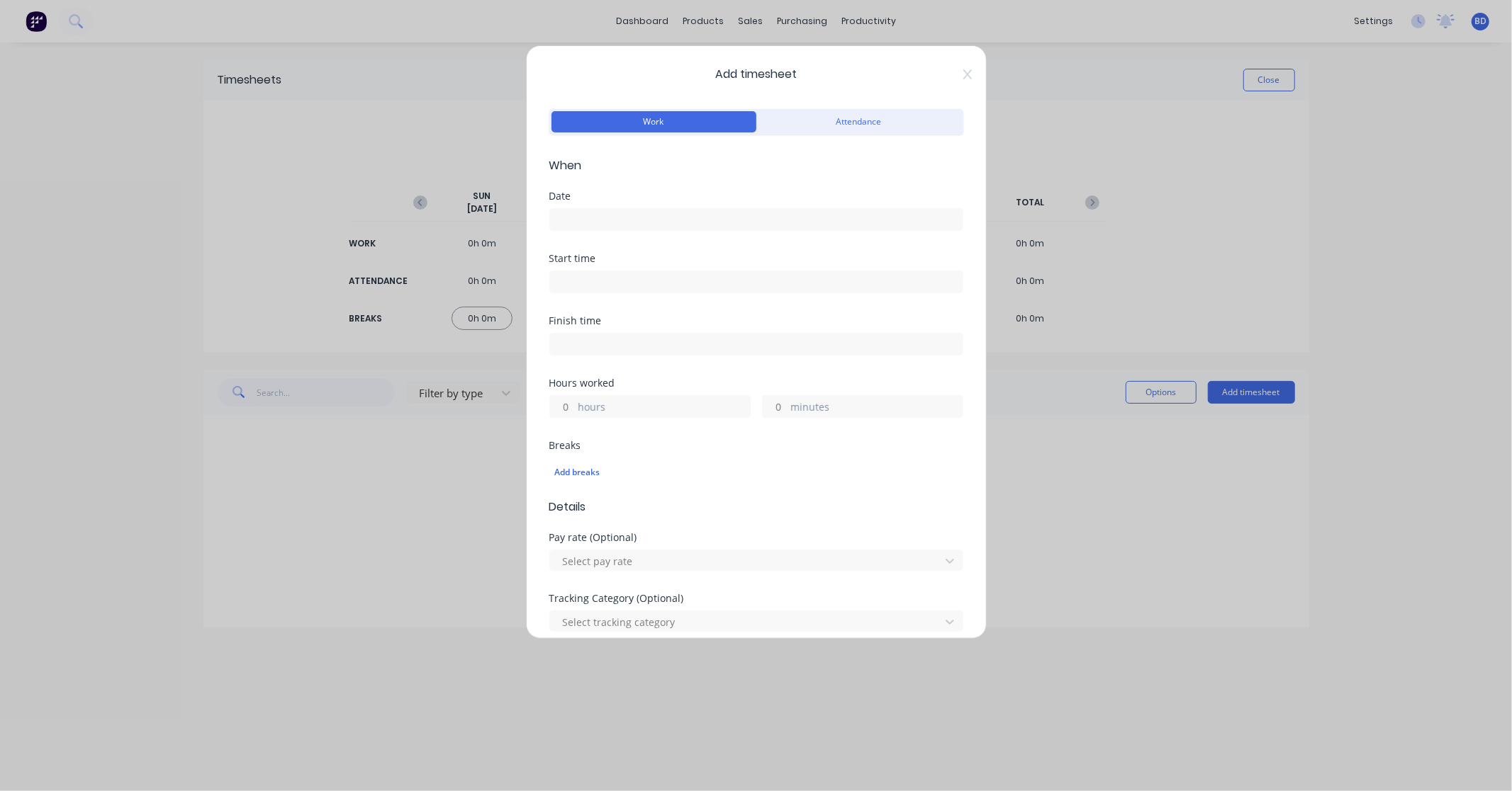
click at [589, 219] on input at bounding box center [756, 219] width 413 height 21
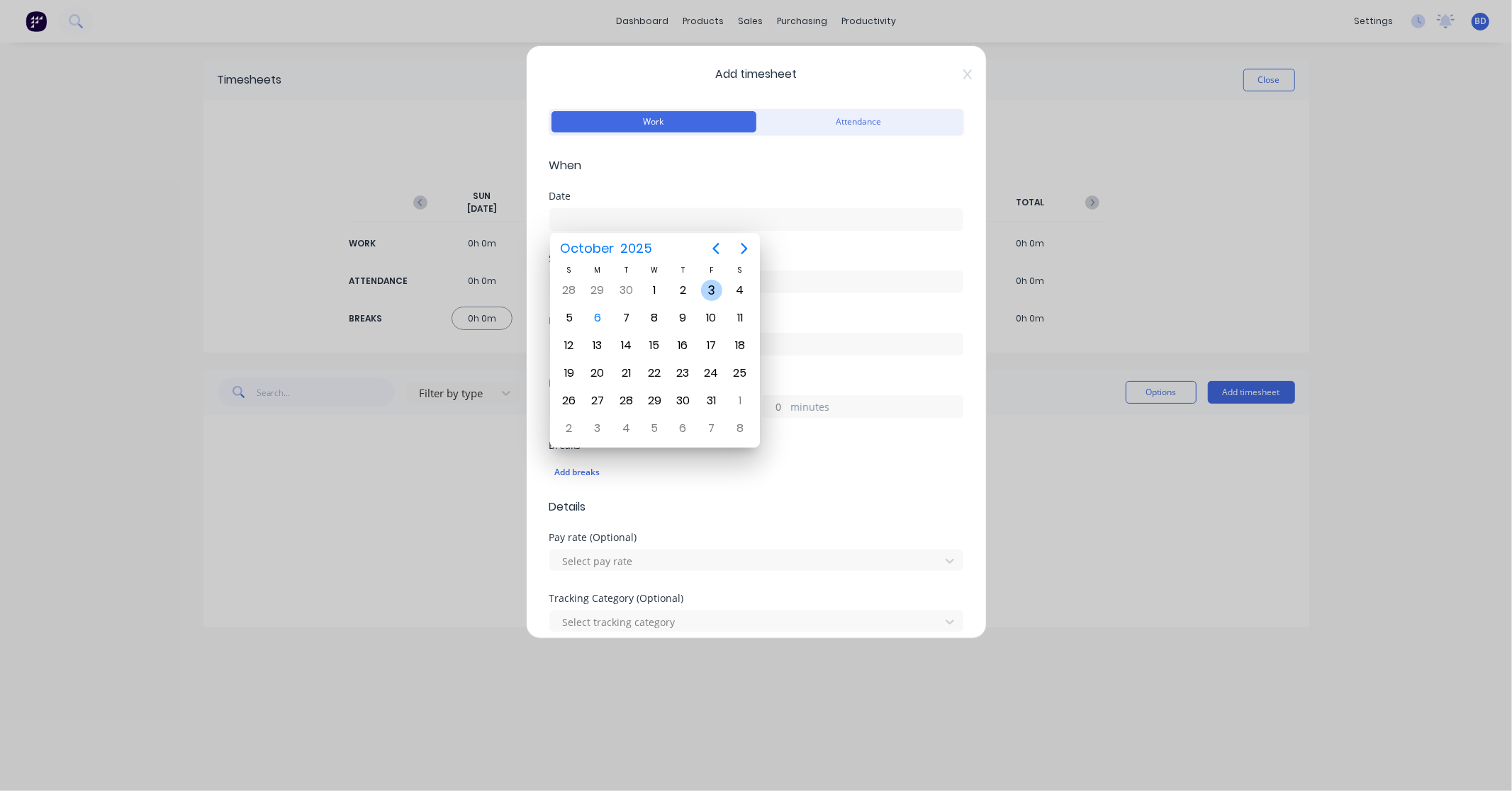
click at [710, 295] on div "3" at bounding box center [711, 290] width 21 height 21
type input "03/10/2025"
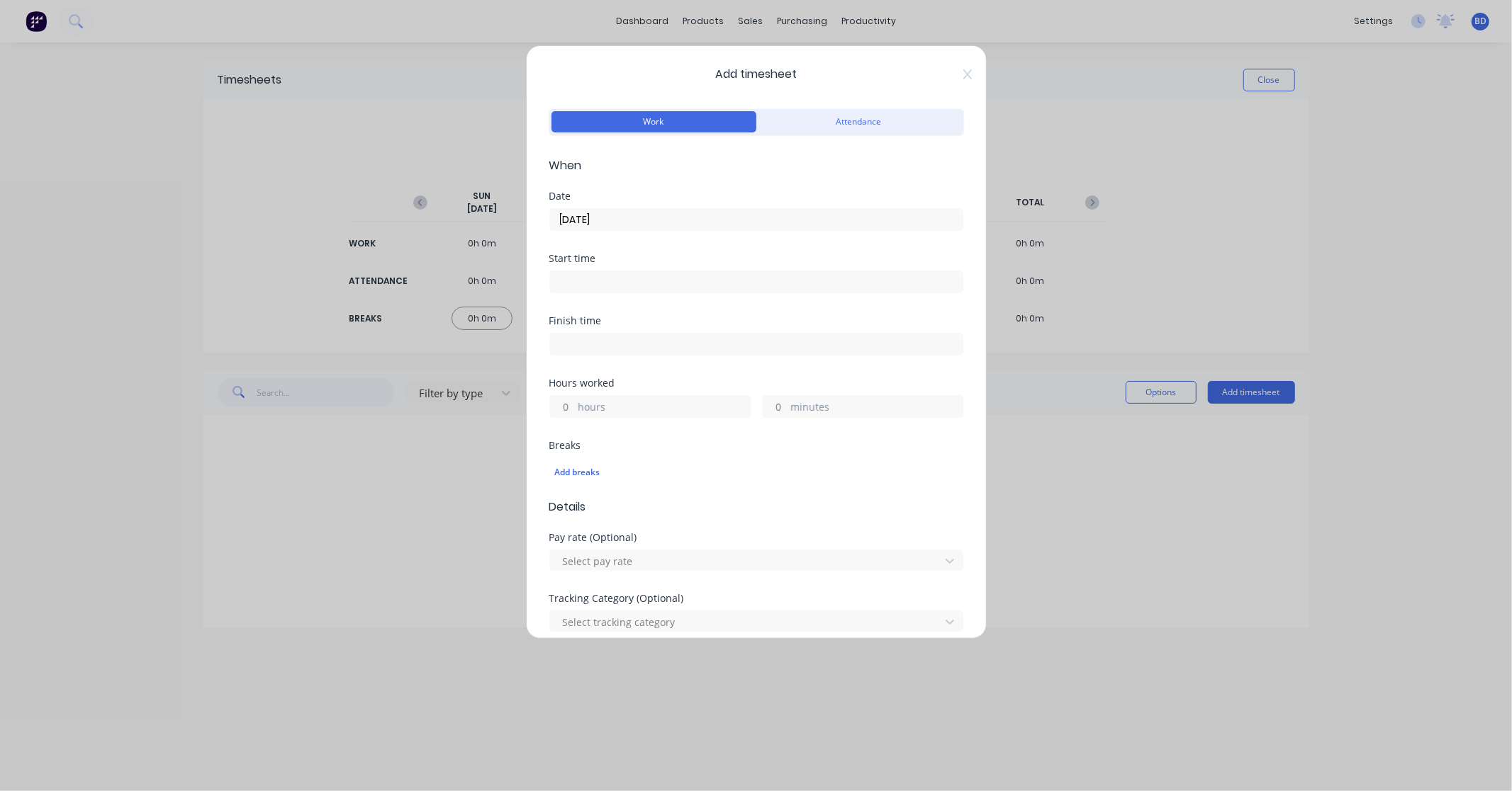
click at [618, 284] on input at bounding box center [756, 282] width 413 height 21
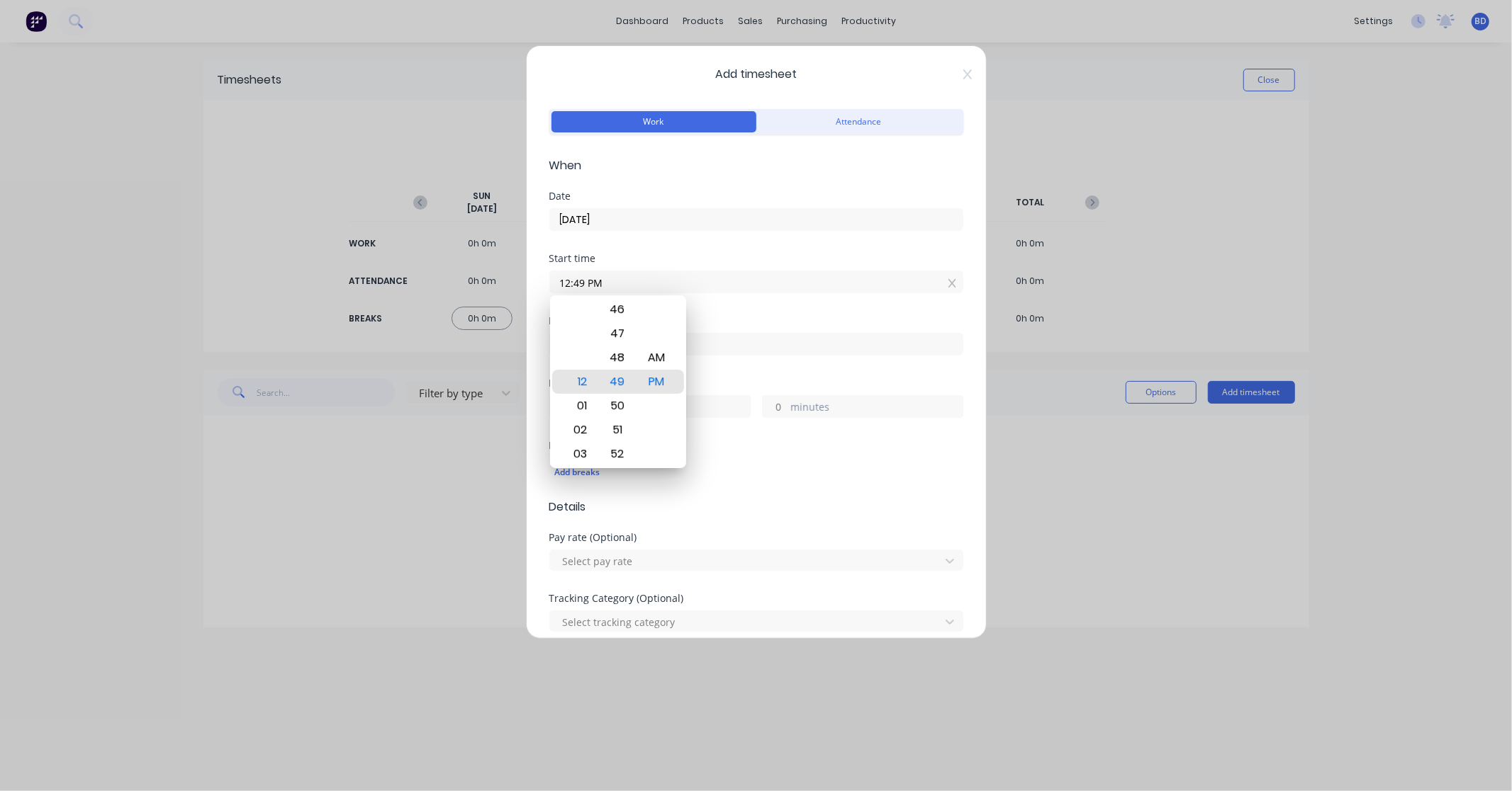
drag, startPoint x: 682, startPoint y: 274, endPoint x: 462, endPoint y: 280, distance: 220.1
click at [462, 280] on div "Add timesheet Work Attendance When Date 03/10/2025 Start time 12:49 PM Finish t…" at bounding box center [756, 395] width 1512 height 791
paste input "8:00 A"
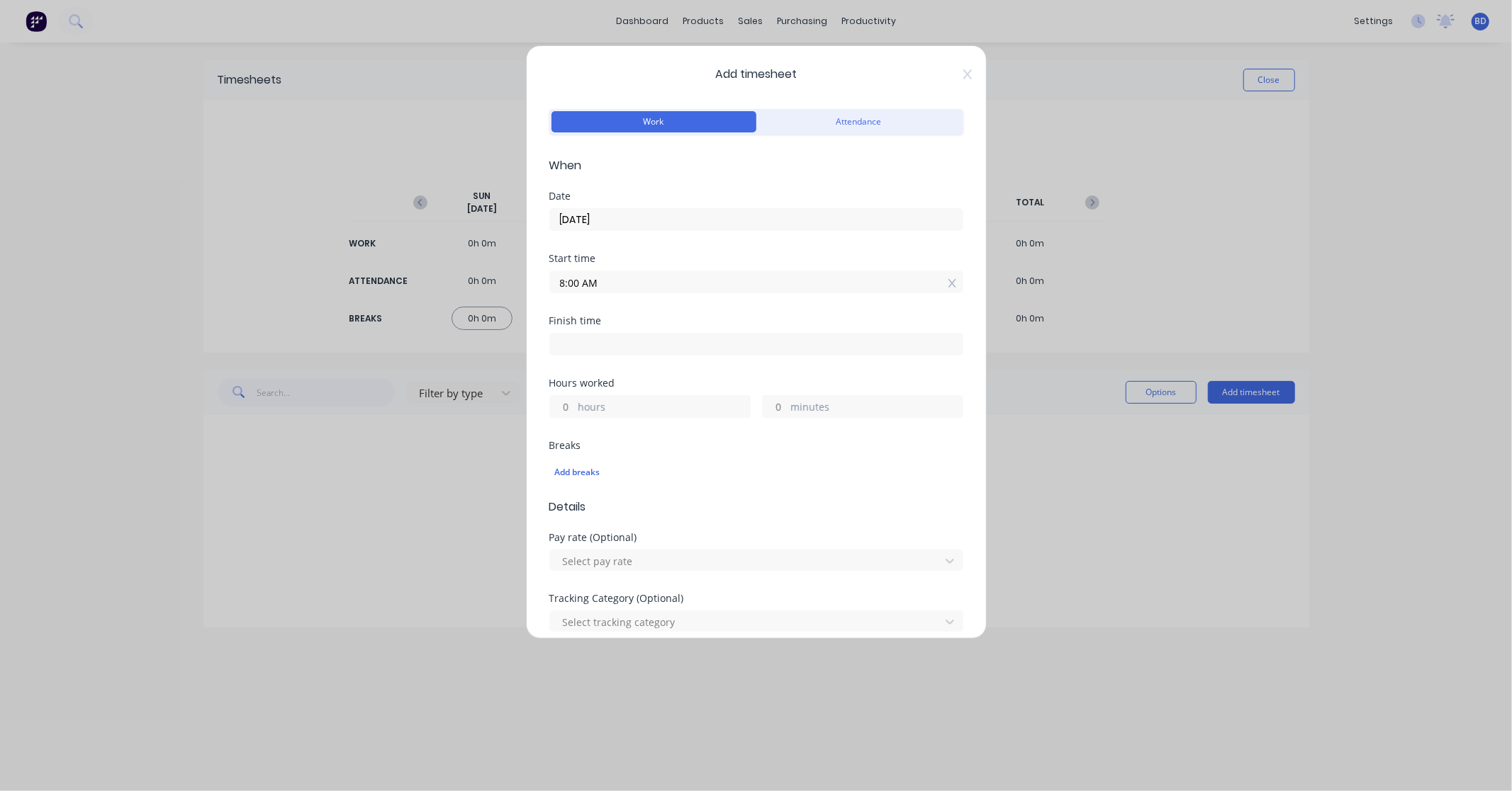
type input "08:00 AM"
drag, startPoint x: 606, startPoint y: 351, endPoint x: 615, endPoint y: 349, distance: 9.2
click at [606, 351] on input at bounding box center [756, 344] width 413 height 21
type input "12:49 PM"
type input "4"
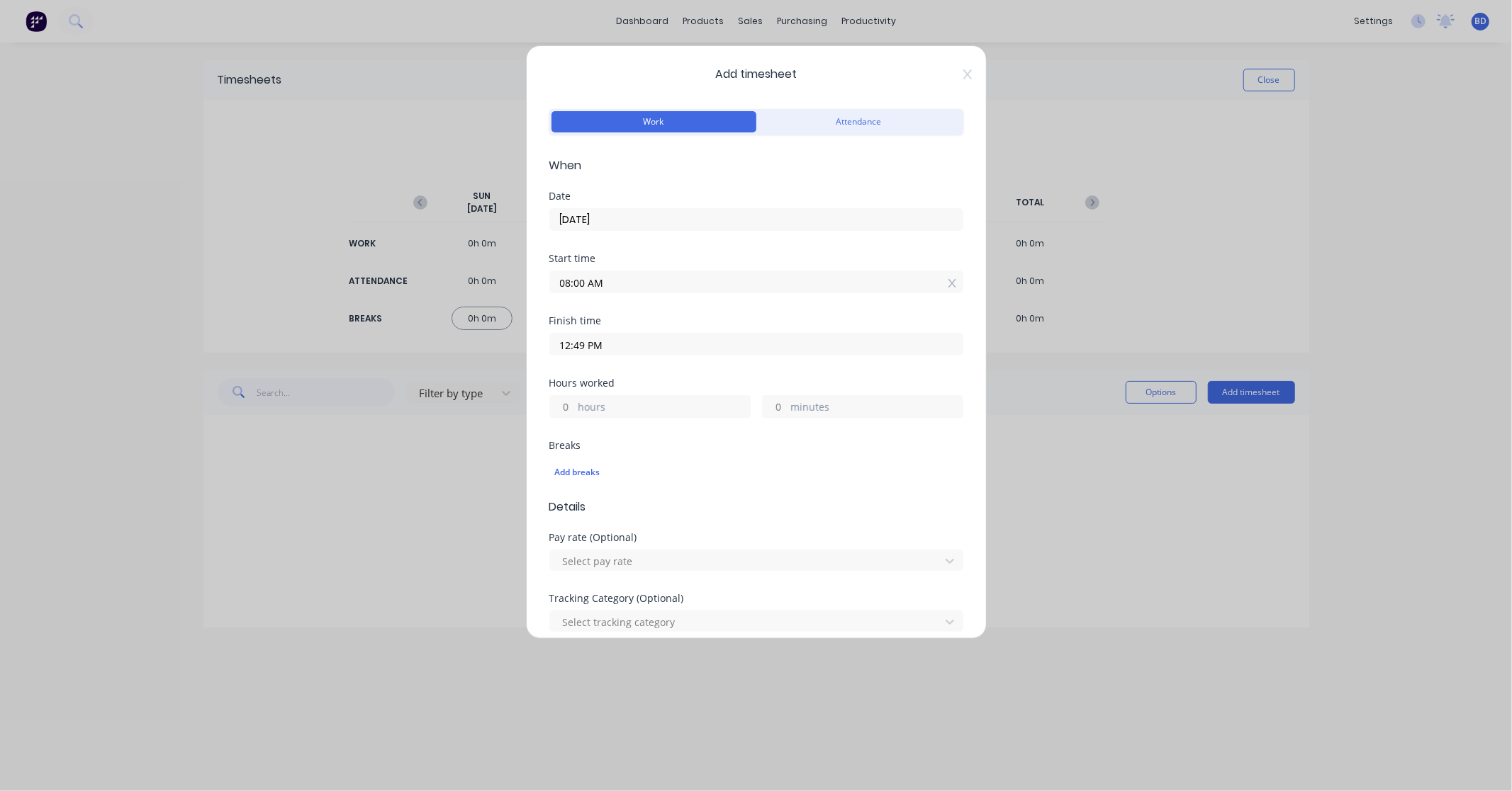
type input "49"
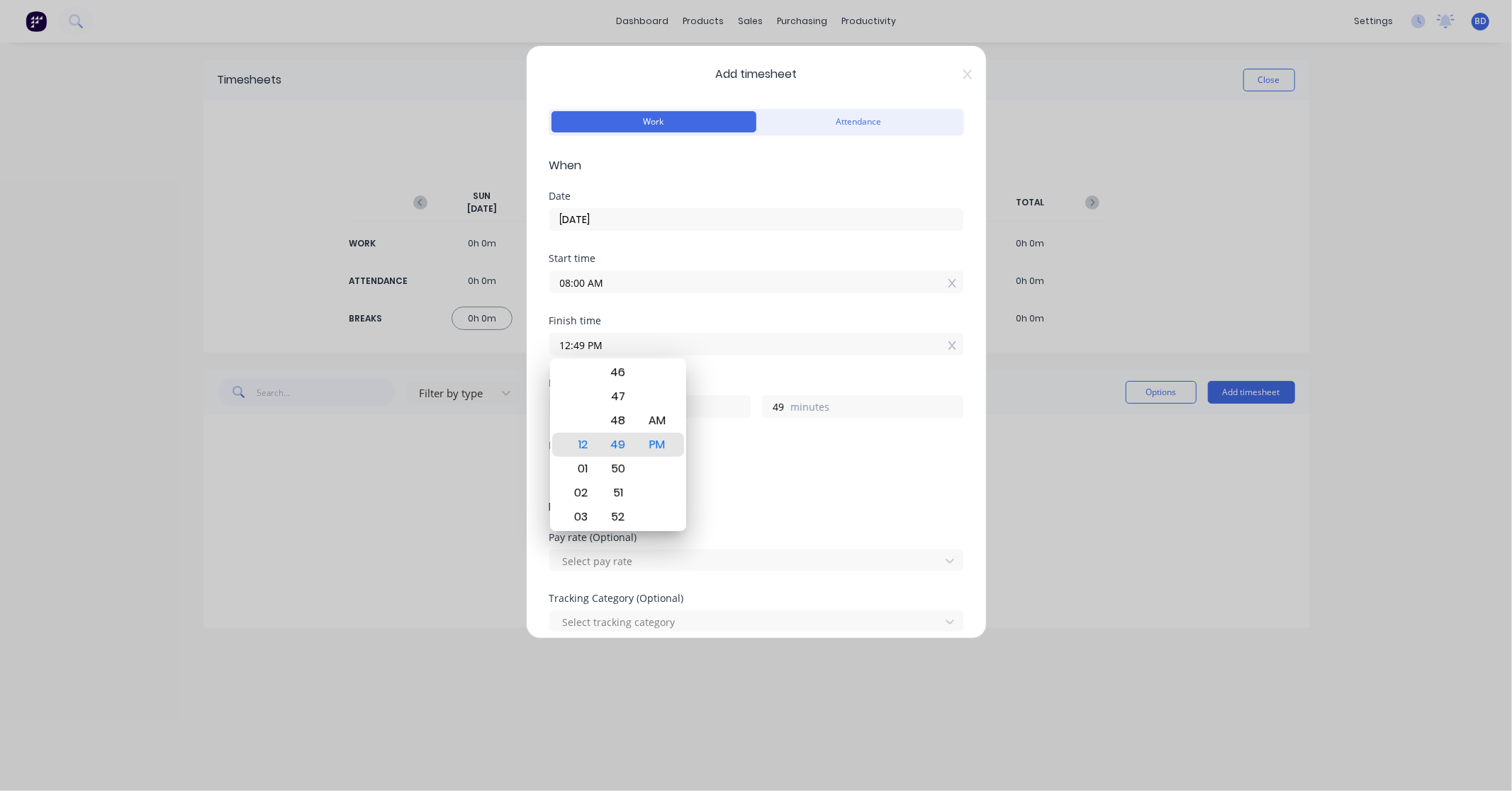
drag, startPoint x: 657, startPoint y: 340, endPoint x: 496, endPoint y: 347, distance: 161.2
click at [496, 347] on div "Add timesheet Work Attendance When Date 03/10/2025 Start time 08:00 AM Finish t…" at bounding box center [756, 395] width 1512 height 791
paste input "4:30"
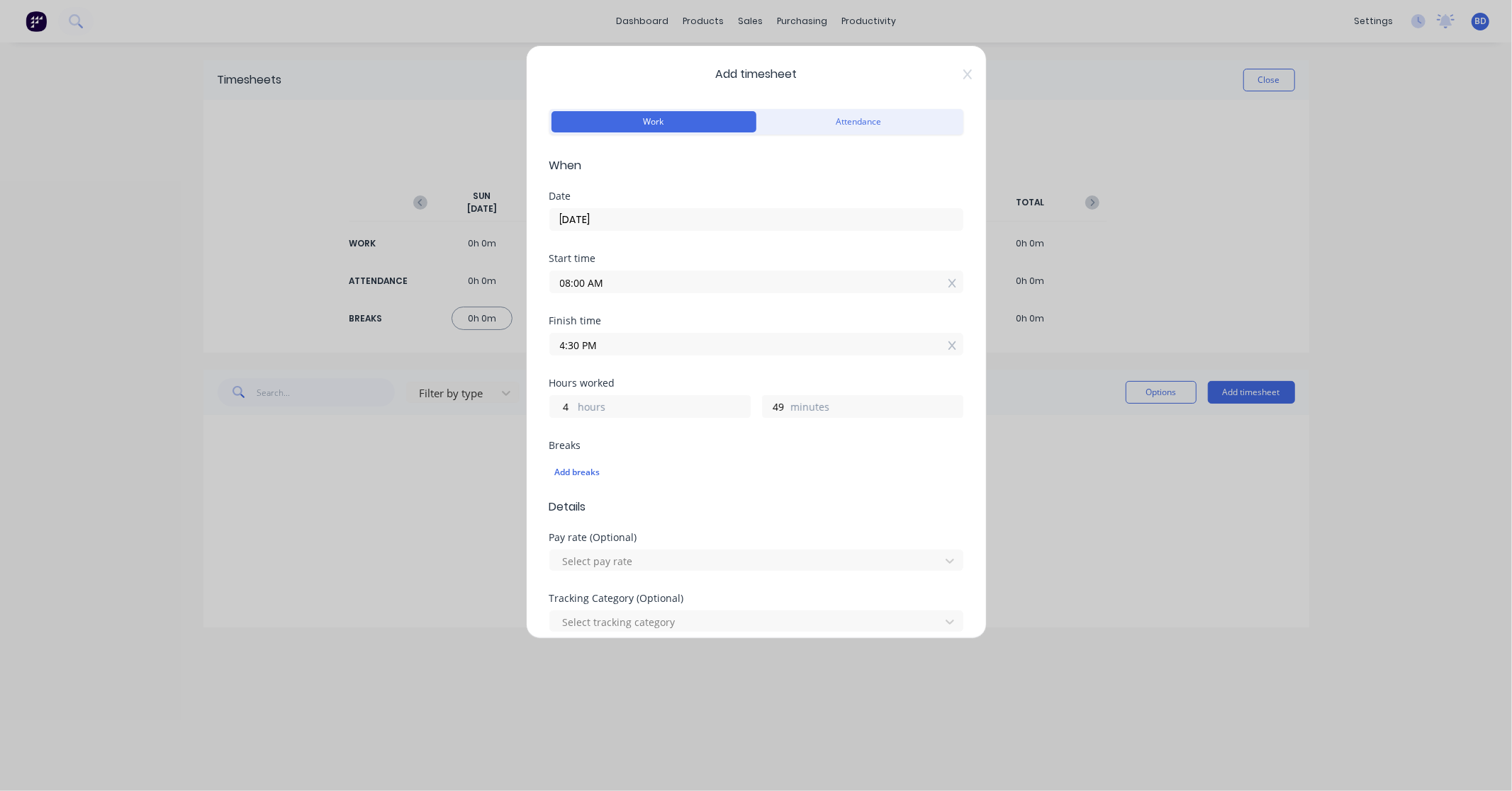
type input "04:30 PM"
type input "8"
type input "30"
click at [684, 373] on div "Finish time 04:30 PM" at bounding box center [756, 347] width 414 height 62
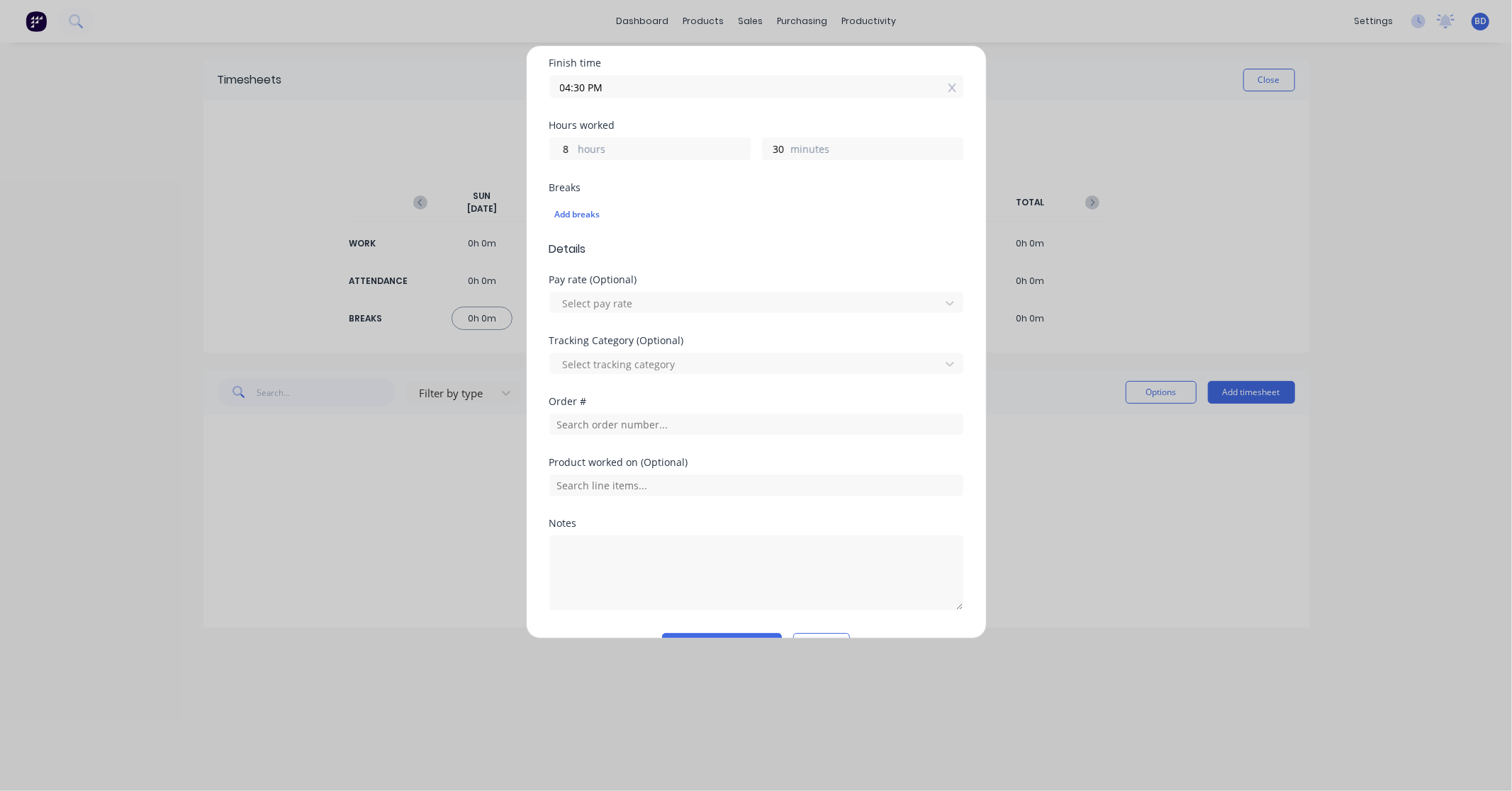
scroll to position [295, 0]
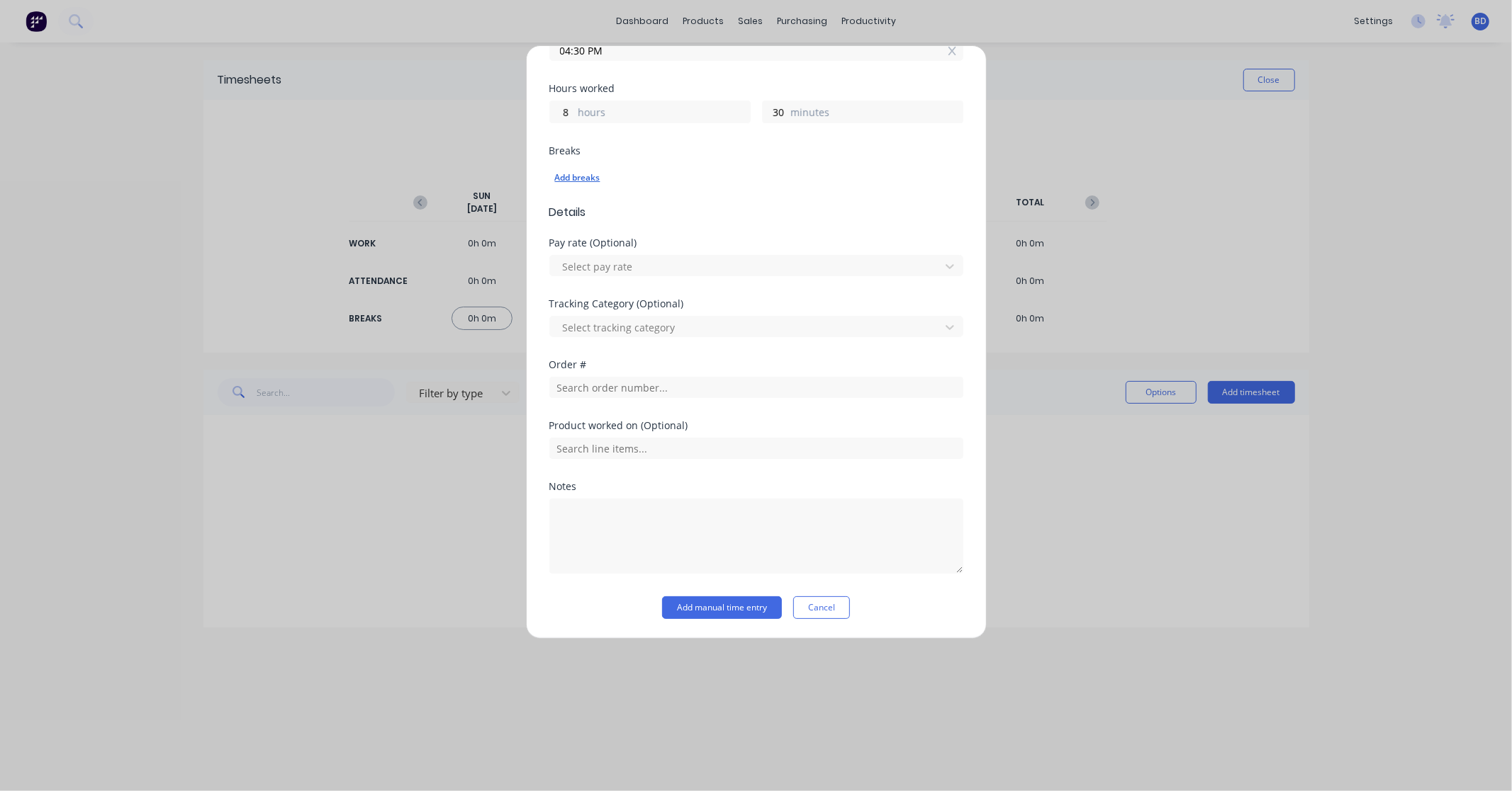
click at [574, 178] on div "Add breaks" at bounding box center [756, 178] width 403 height 19
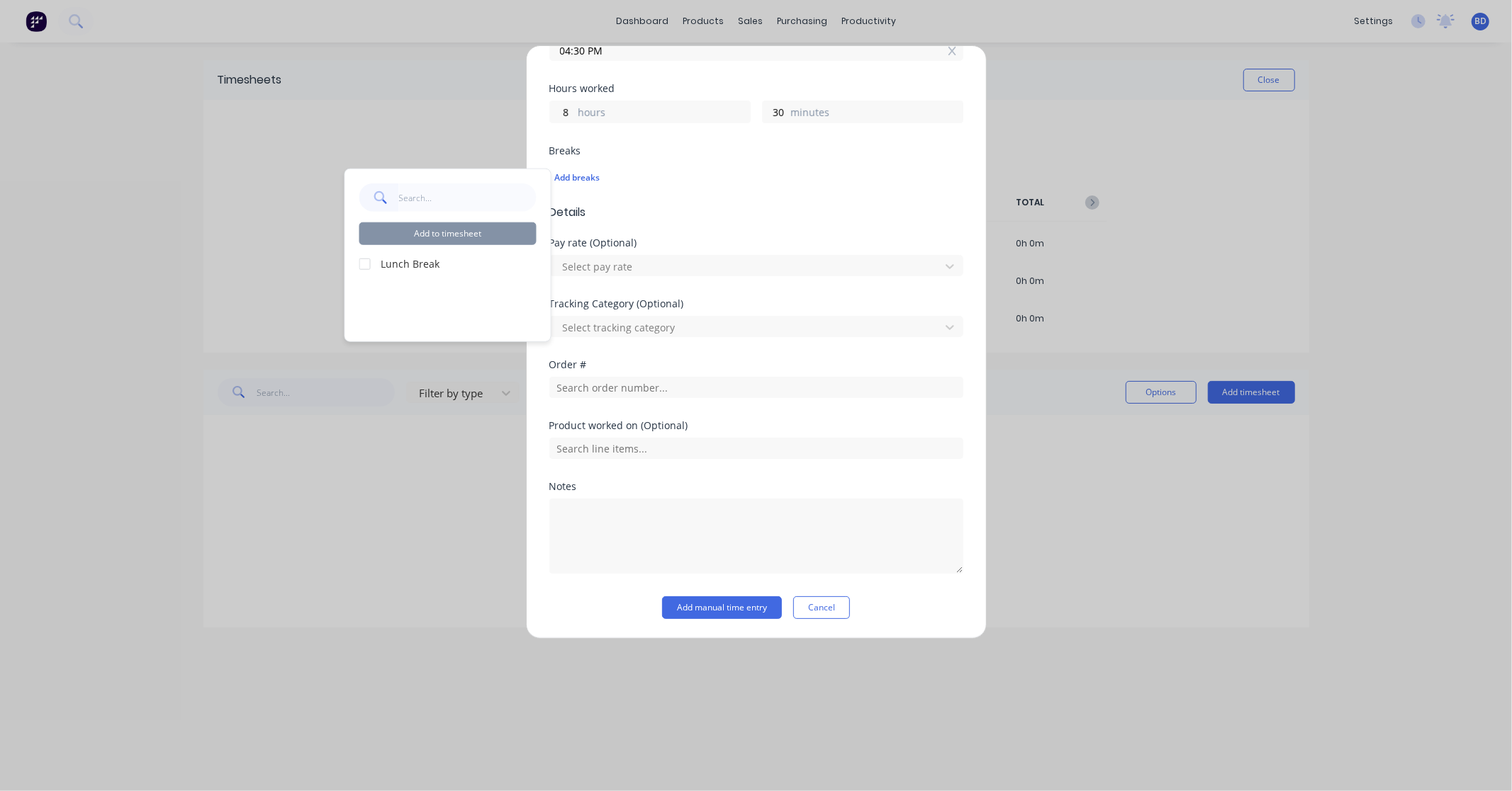
click at [362, 263] on div at bounding box center [365, 263] width 28 height 28
click at [475, 238] on button "Add to timesheet" at bounding box center [447, 233] width 178 height 22
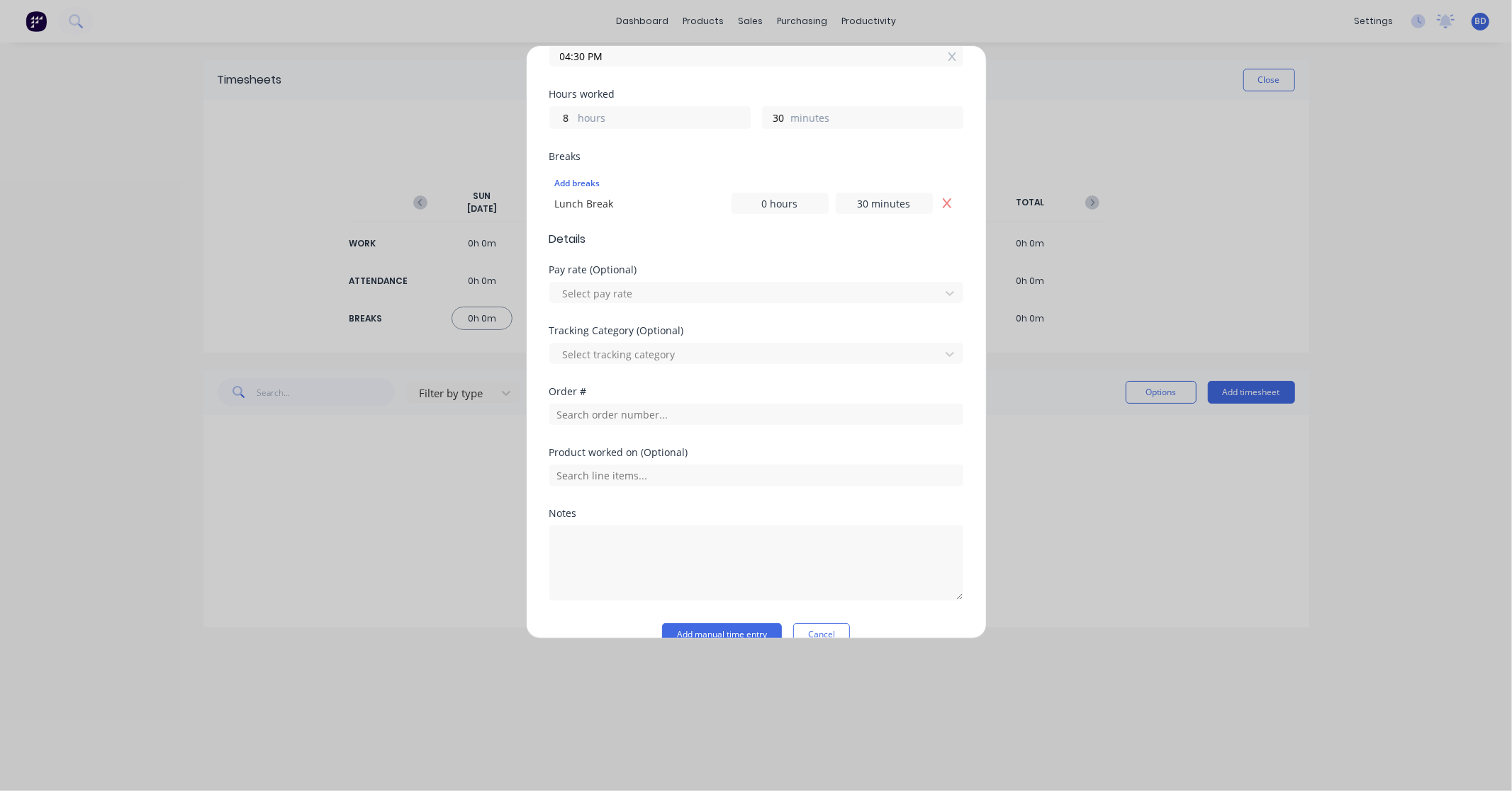
scroll to position [316, 0]
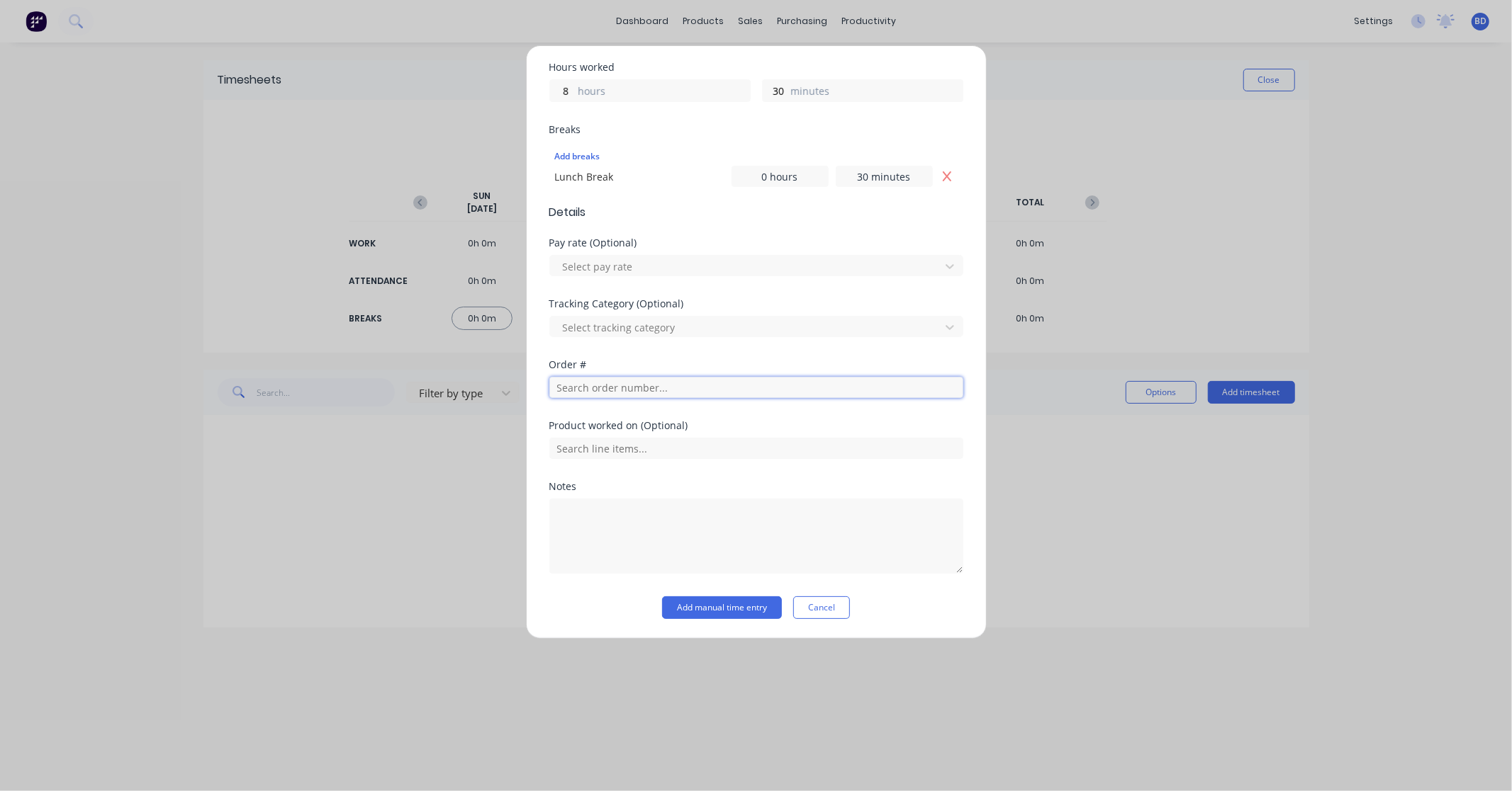
click at [593, 387] on input "text" at bounding box center [756, 387] width 414 height 21
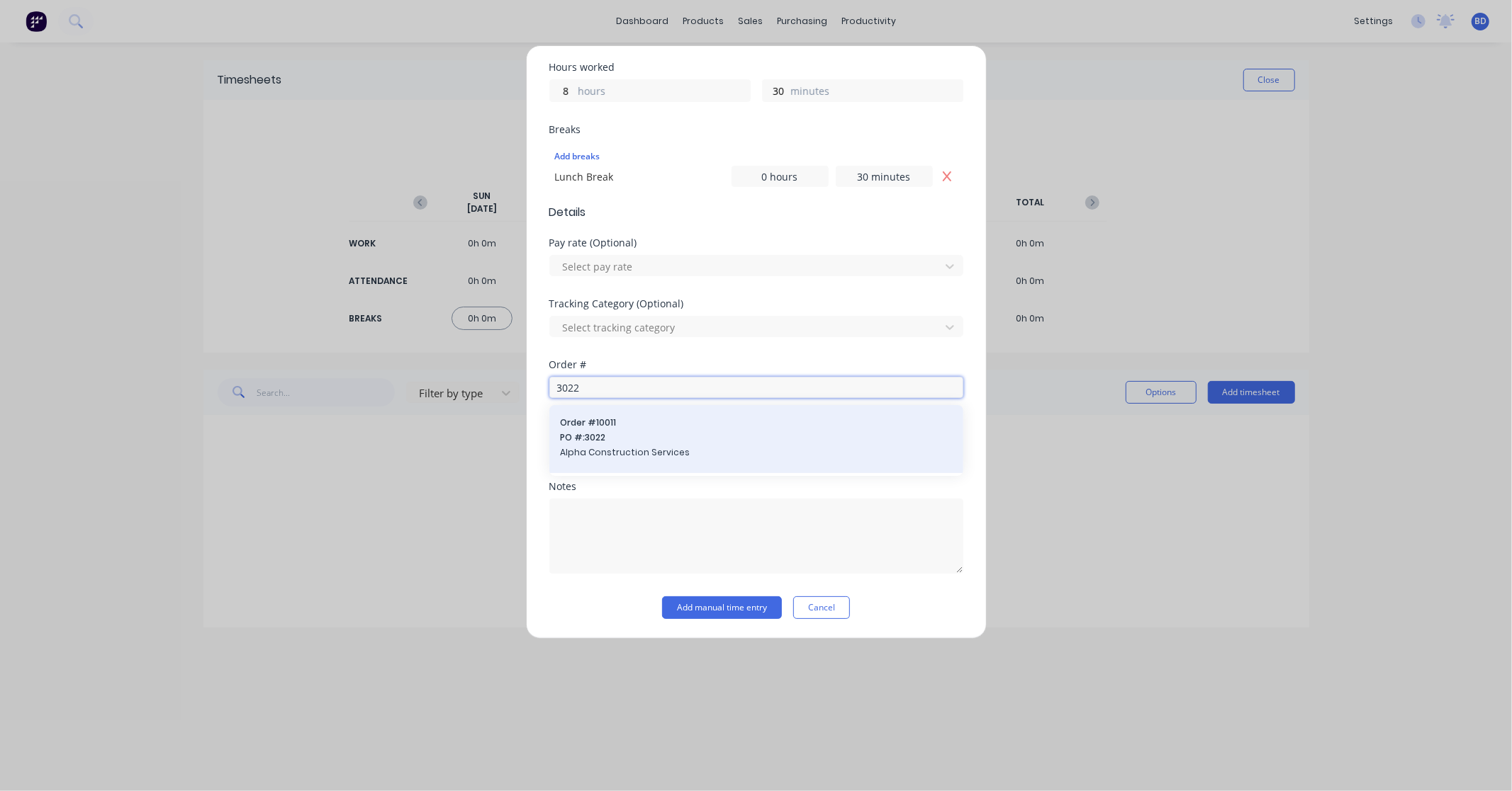
type input "3022"
click at [601, 433] on span "PO #: 3022" at bounding box center [756, 438] width 391 height 13
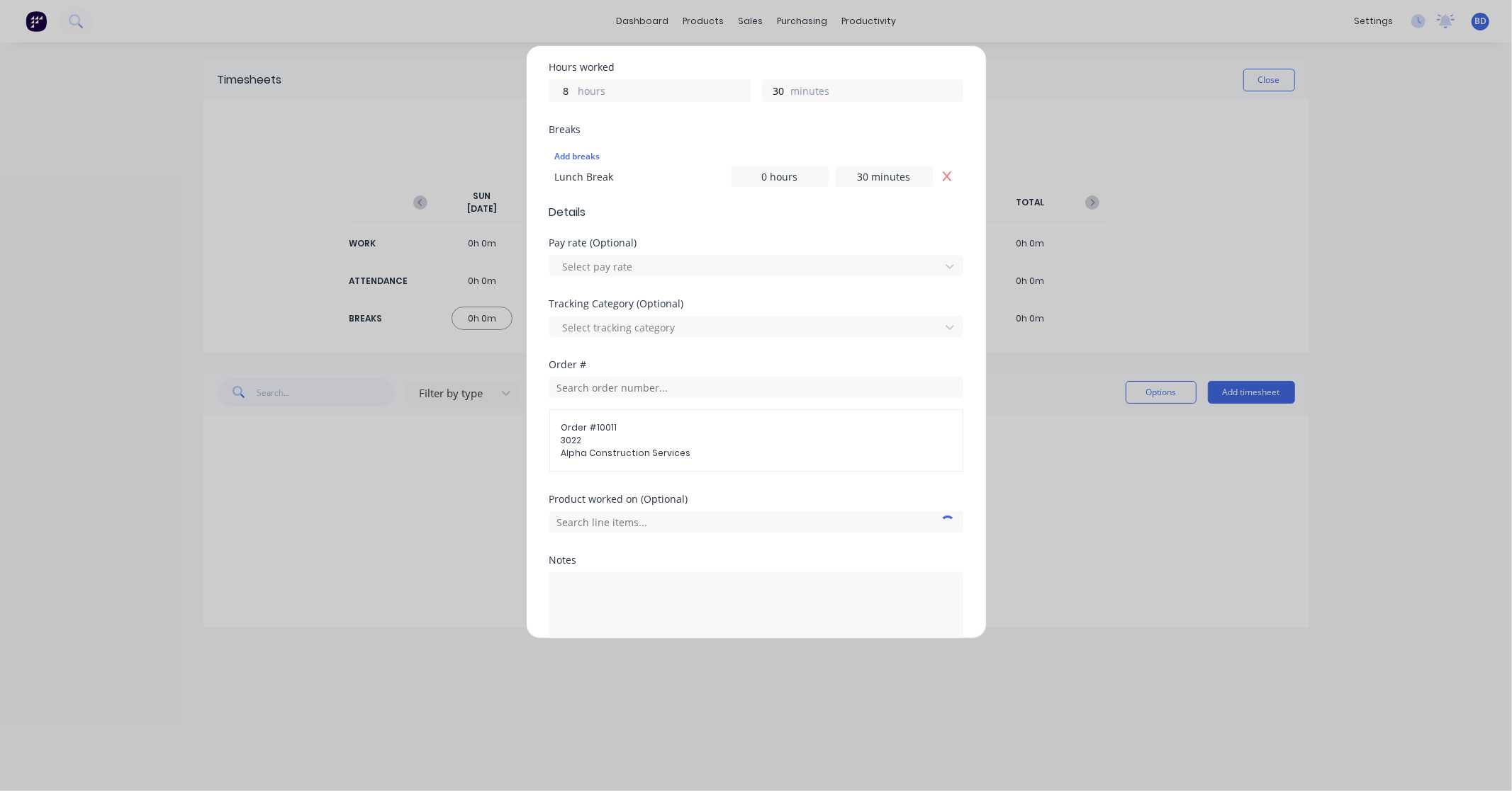
scroll to position [390, 0]
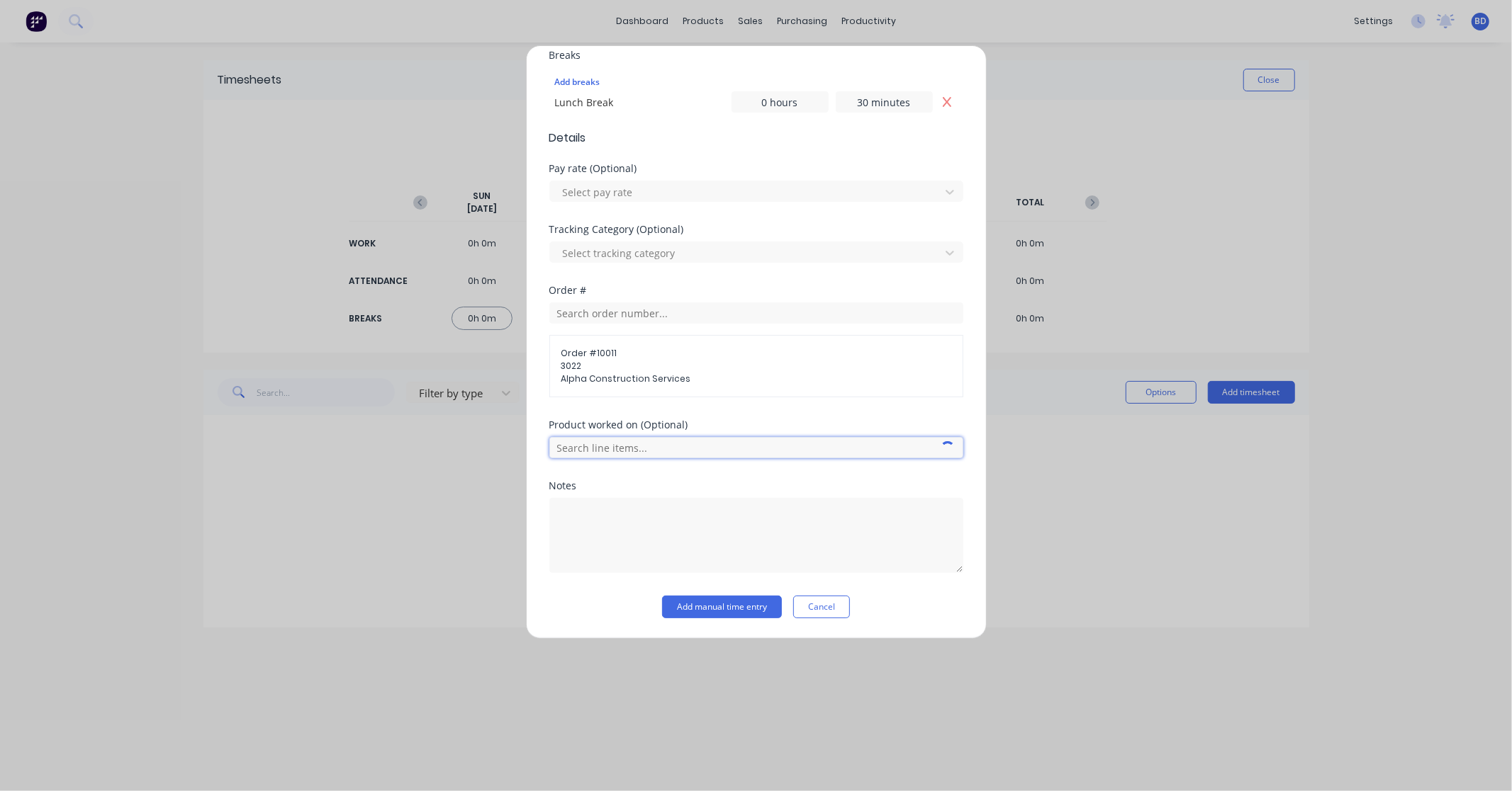
click at [651, 449] on input "text" at bounding box center [756, 447] width 414 height 21
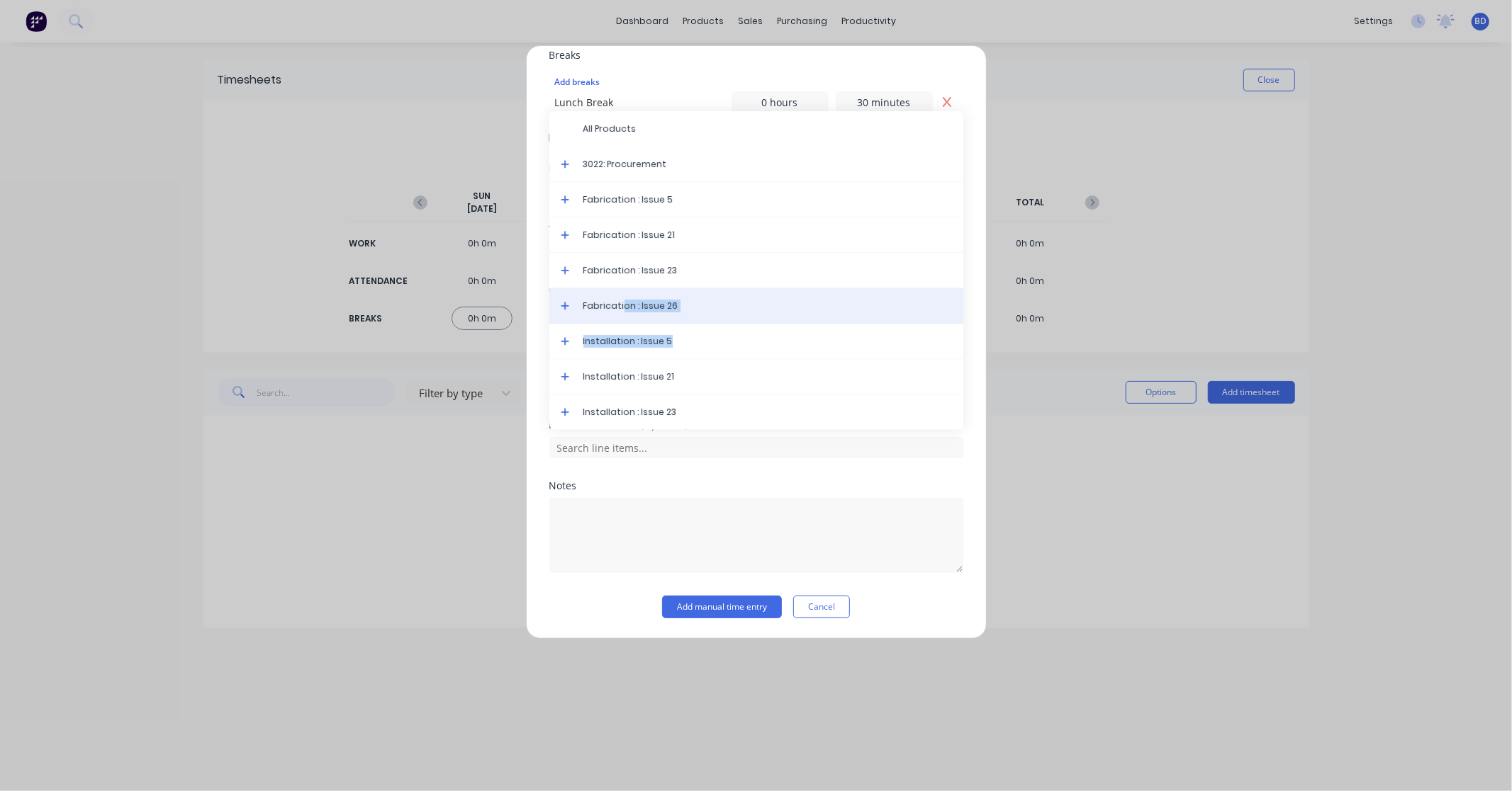
drag, startPoint x: 677, startPoint y: 336, endPoint x: 619, endPoint y: 294, distance: 71.6
click at [619, 294] on div "All Products 3022: Procurement Fabrication : Issue 5 Fabrication : Issue 21 Fab…" at bounding box center [756, 270] width 414 height 319
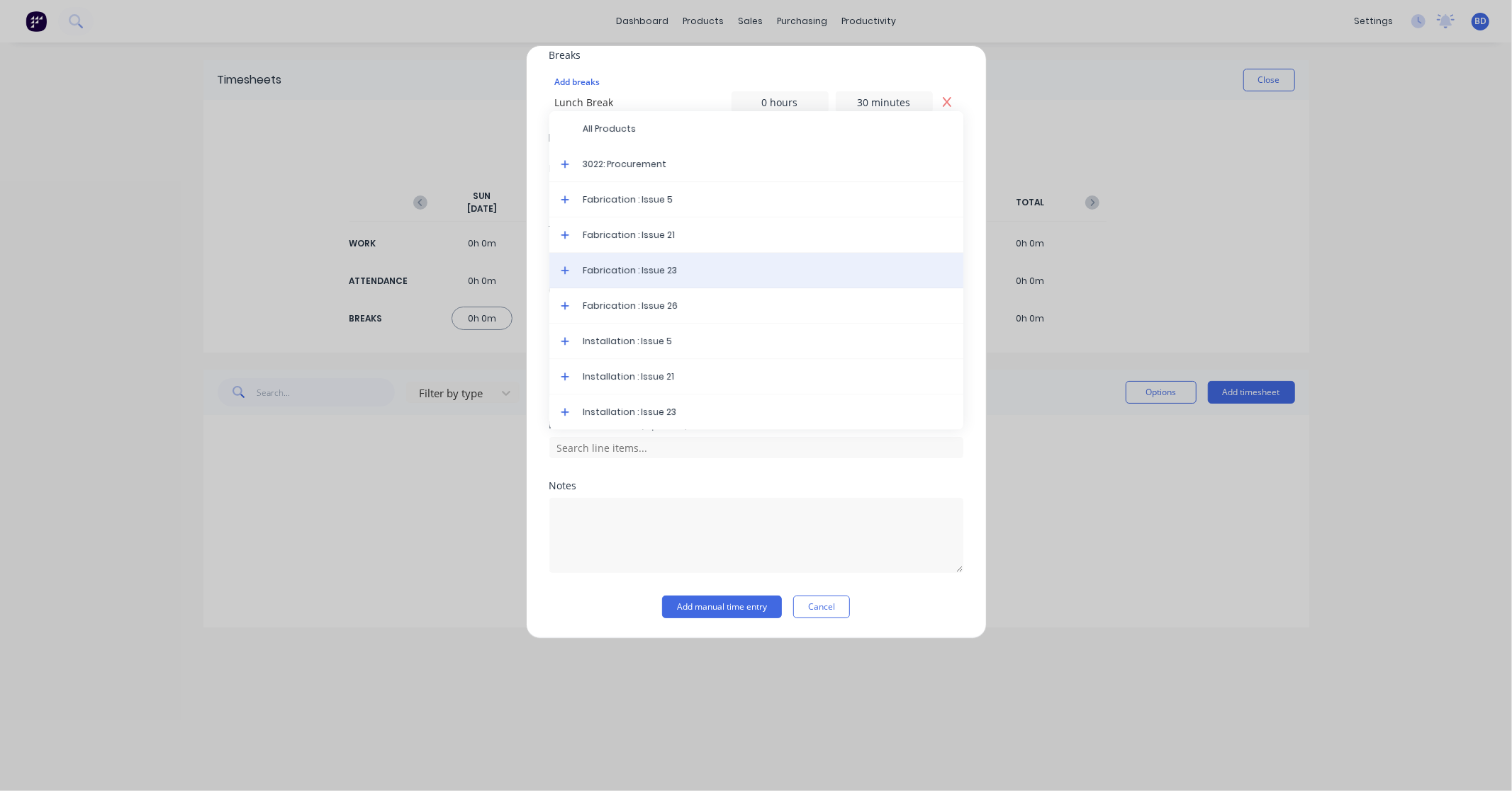
click at [625, 266] on span "Fabrication : Issue 23" at bounding box center [767, 270] width 368 height 13
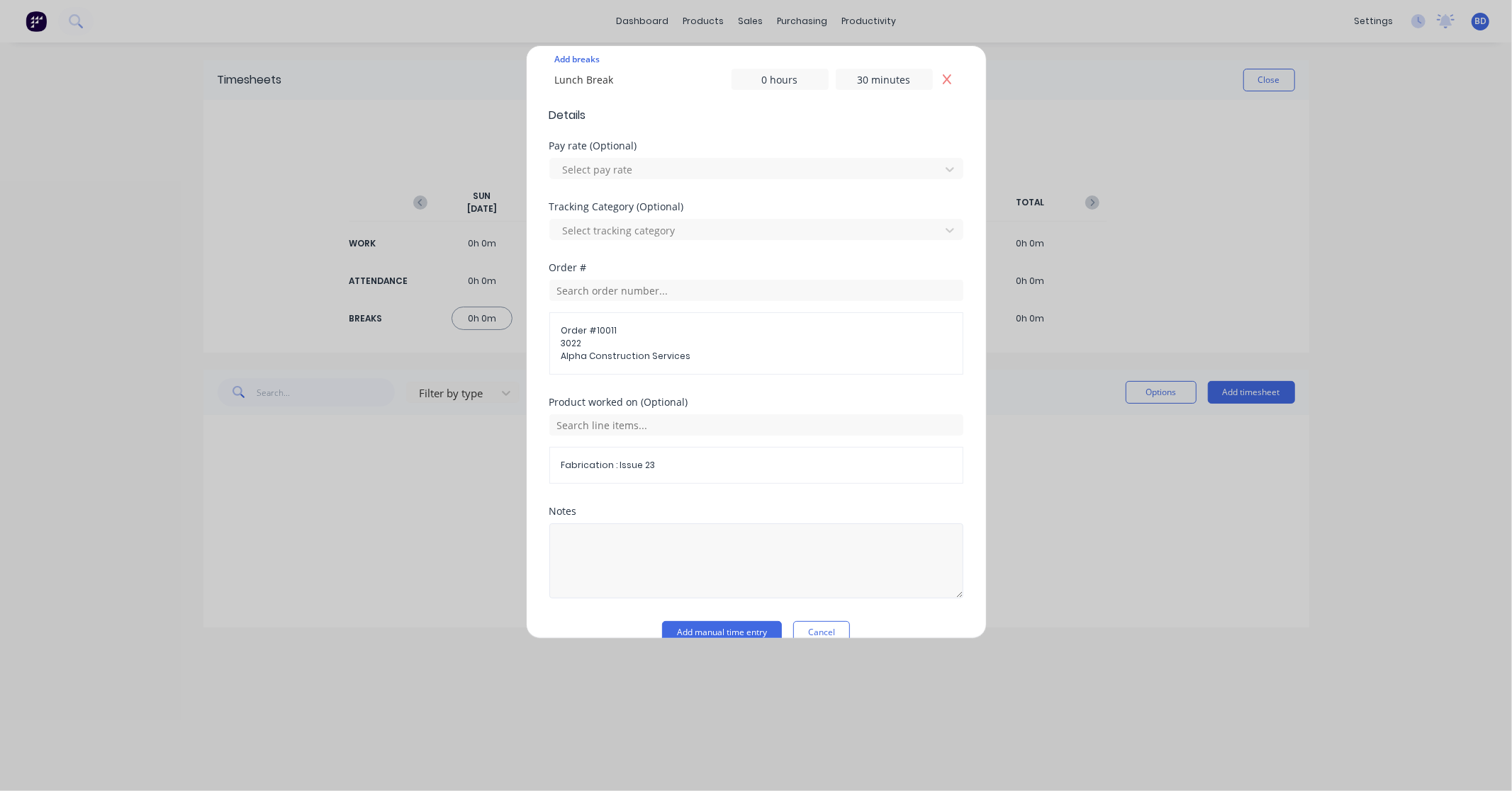
scroll to position [439, 0]
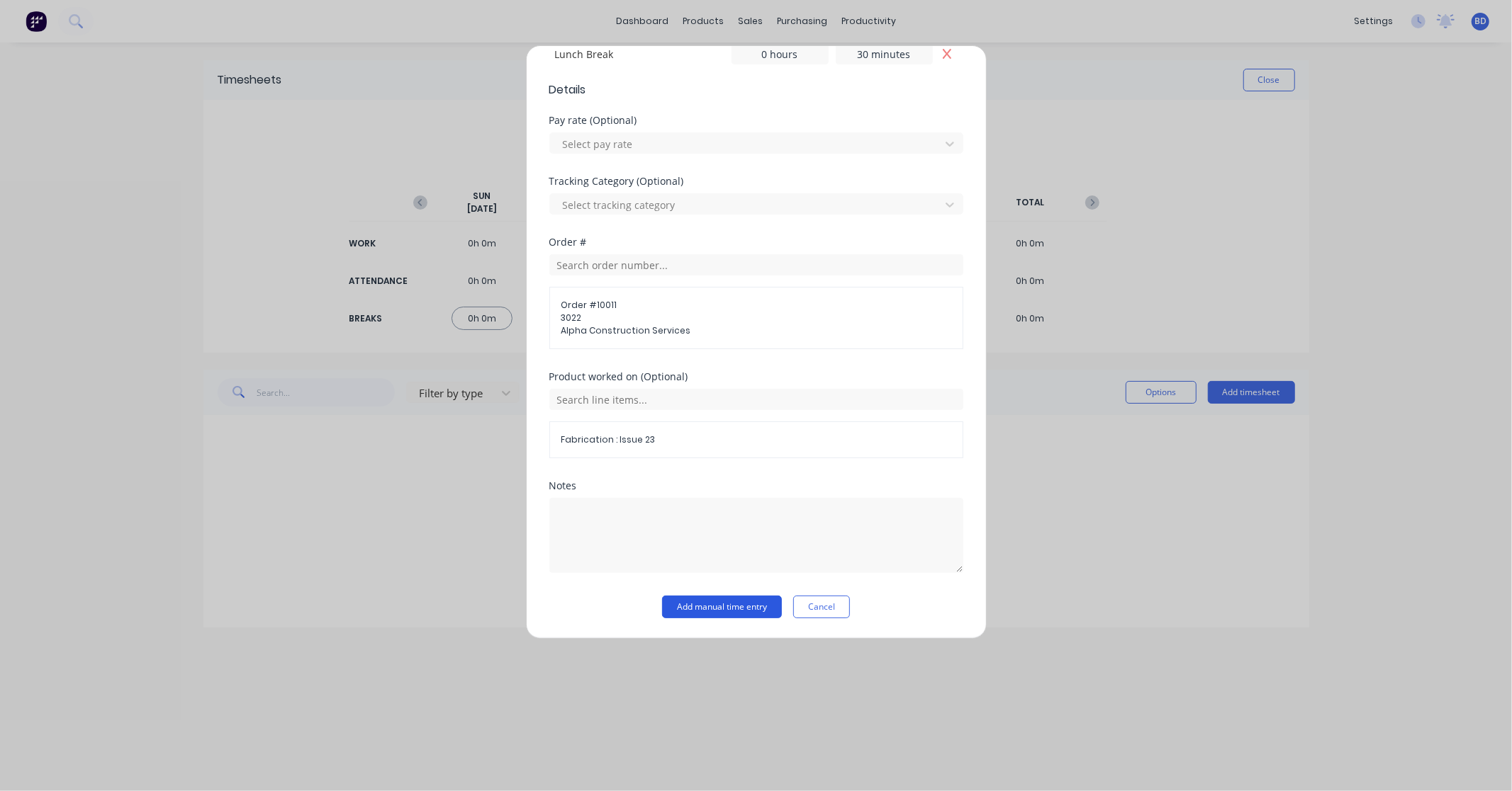
click at [717, 605] on button "Add manual time entry" at bounding box center [722, 607] width 120 height 22
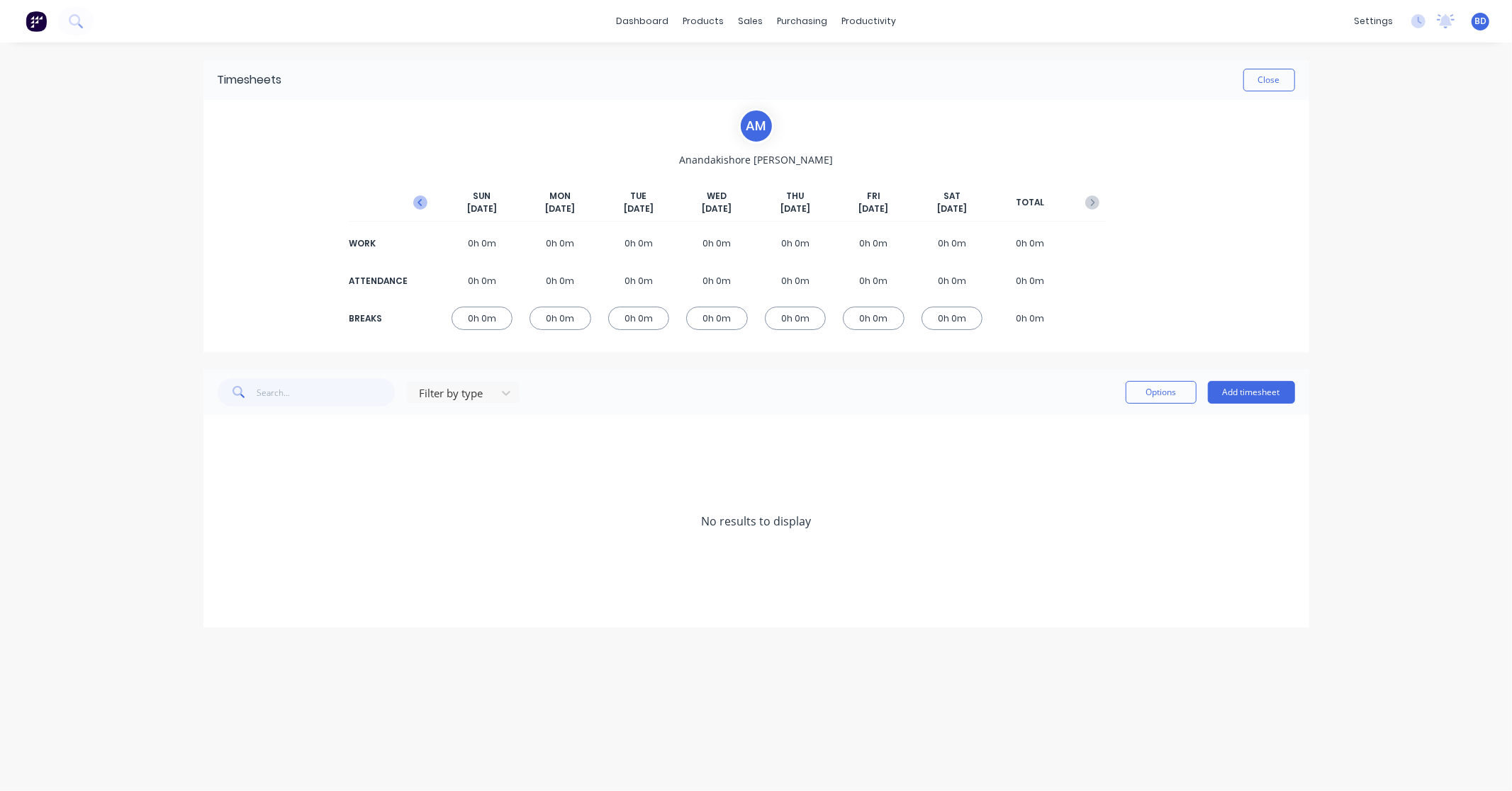
click at [423, 200] on icon "button" at bounding box center [419, 202] width 14 height 14
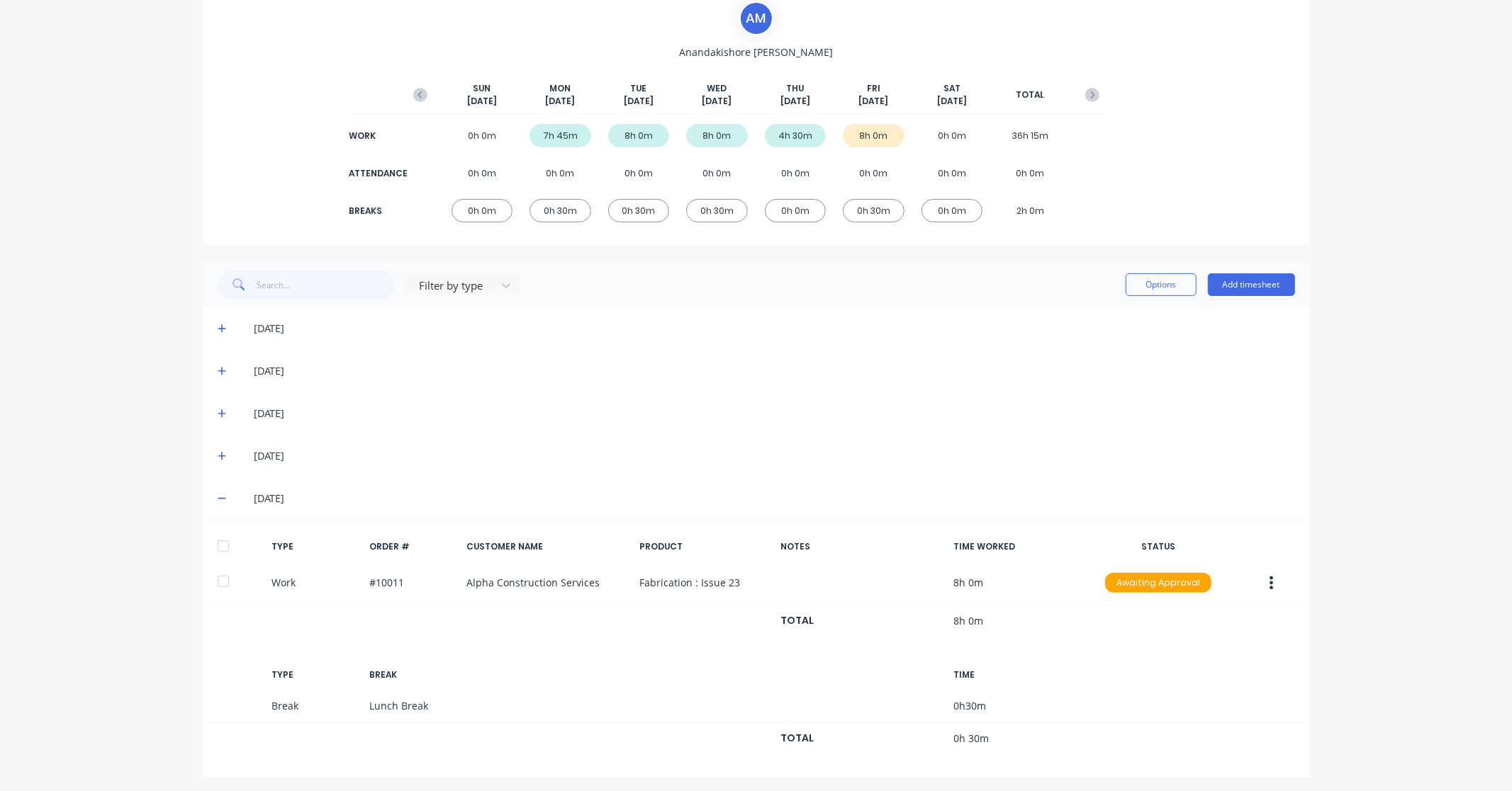
scroll to position [112, 0]
click at [216, 544] on div at bounding box center [223, 543] width 28 height 28
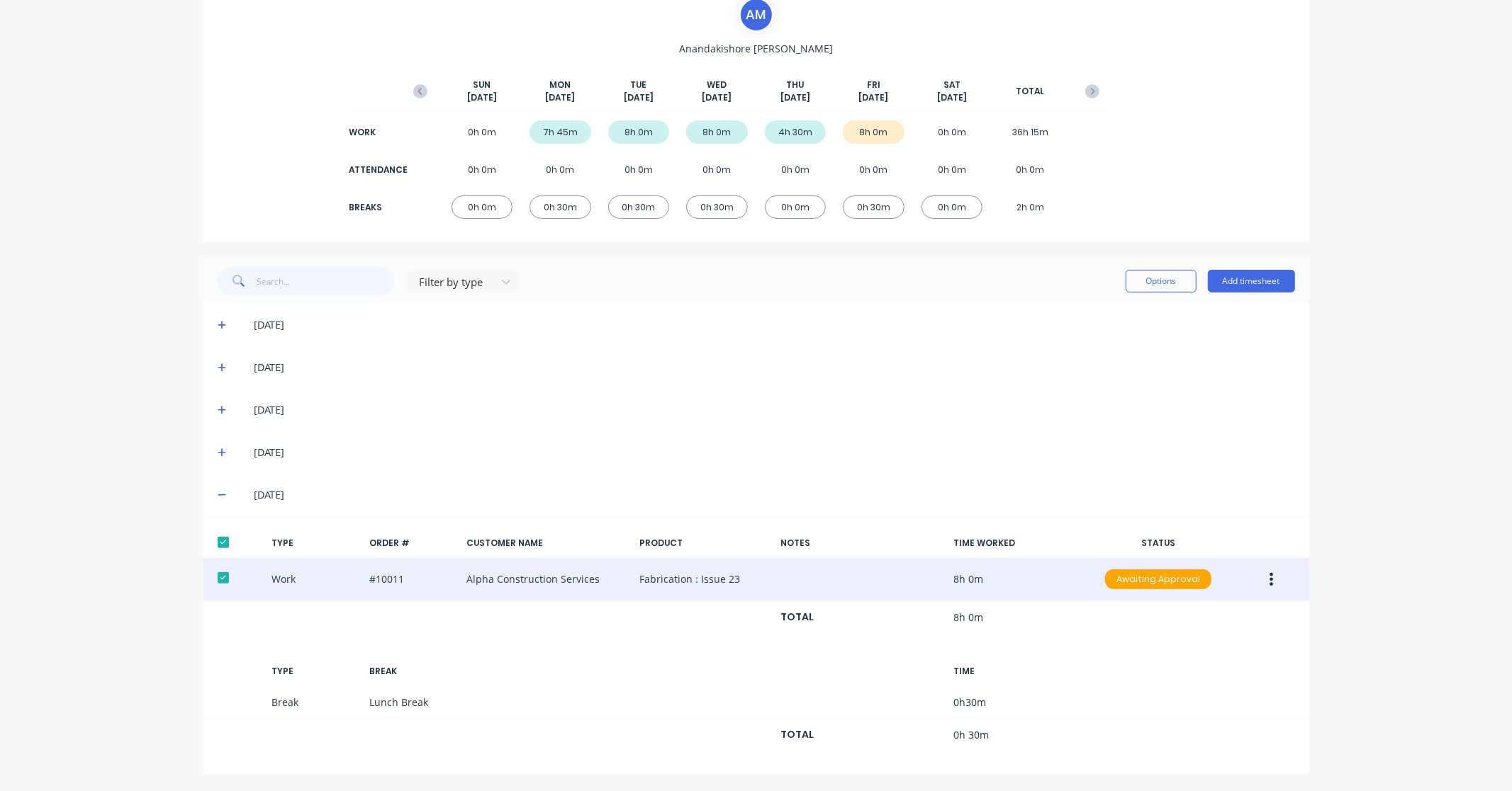
click at [1270, 583] on icon "button" at bounding box center [1272, 580] width 4 height 13
click at [1211, 579] on div "Approve" at bounding box center [1220, 583] width 109 height 20
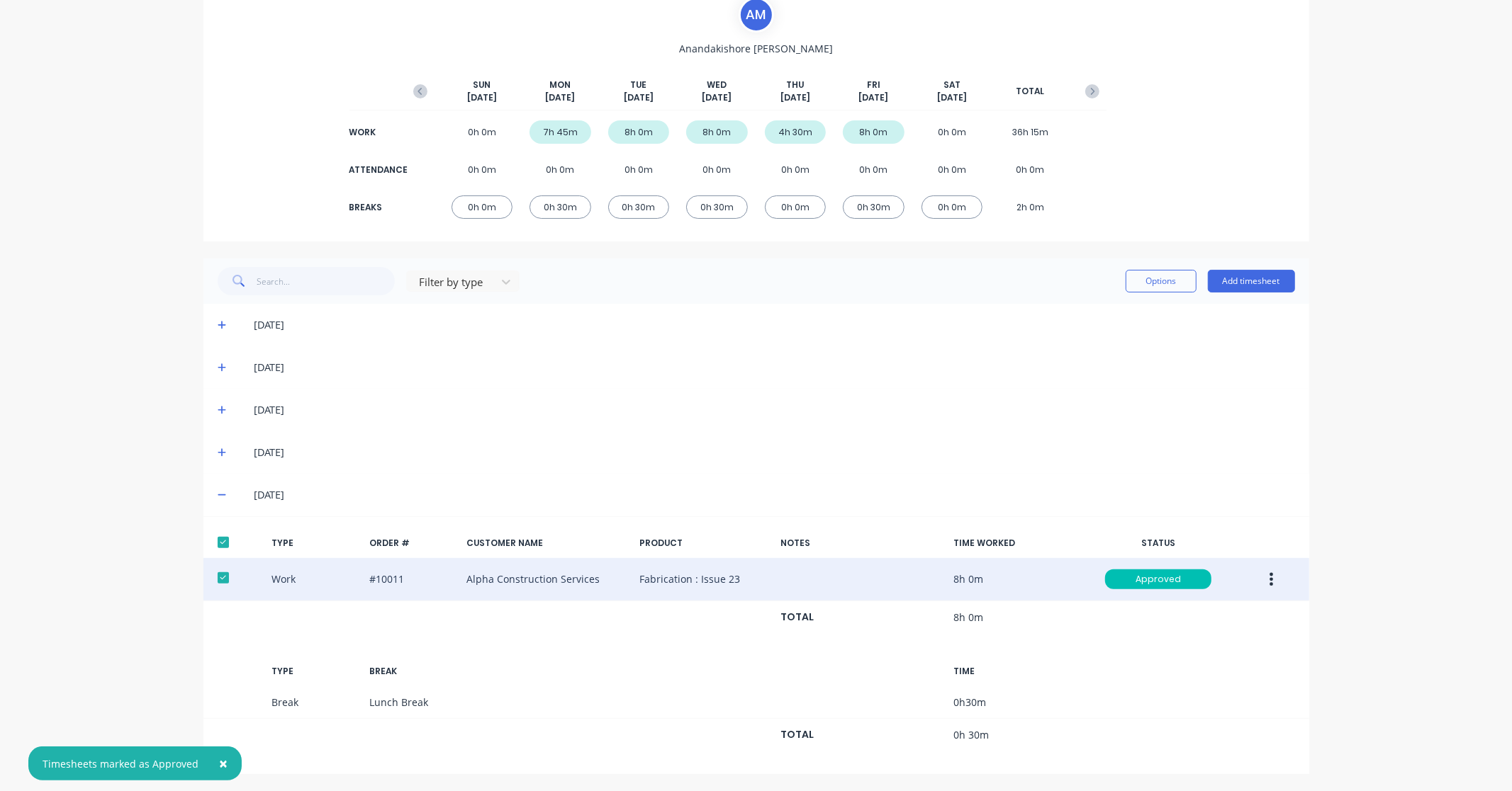
click at [1428, 544] on div "× Timesheets marked as Approved dashboard products sales purchasing productivit…" at bounding box center [756, 395] width 1512 height 791
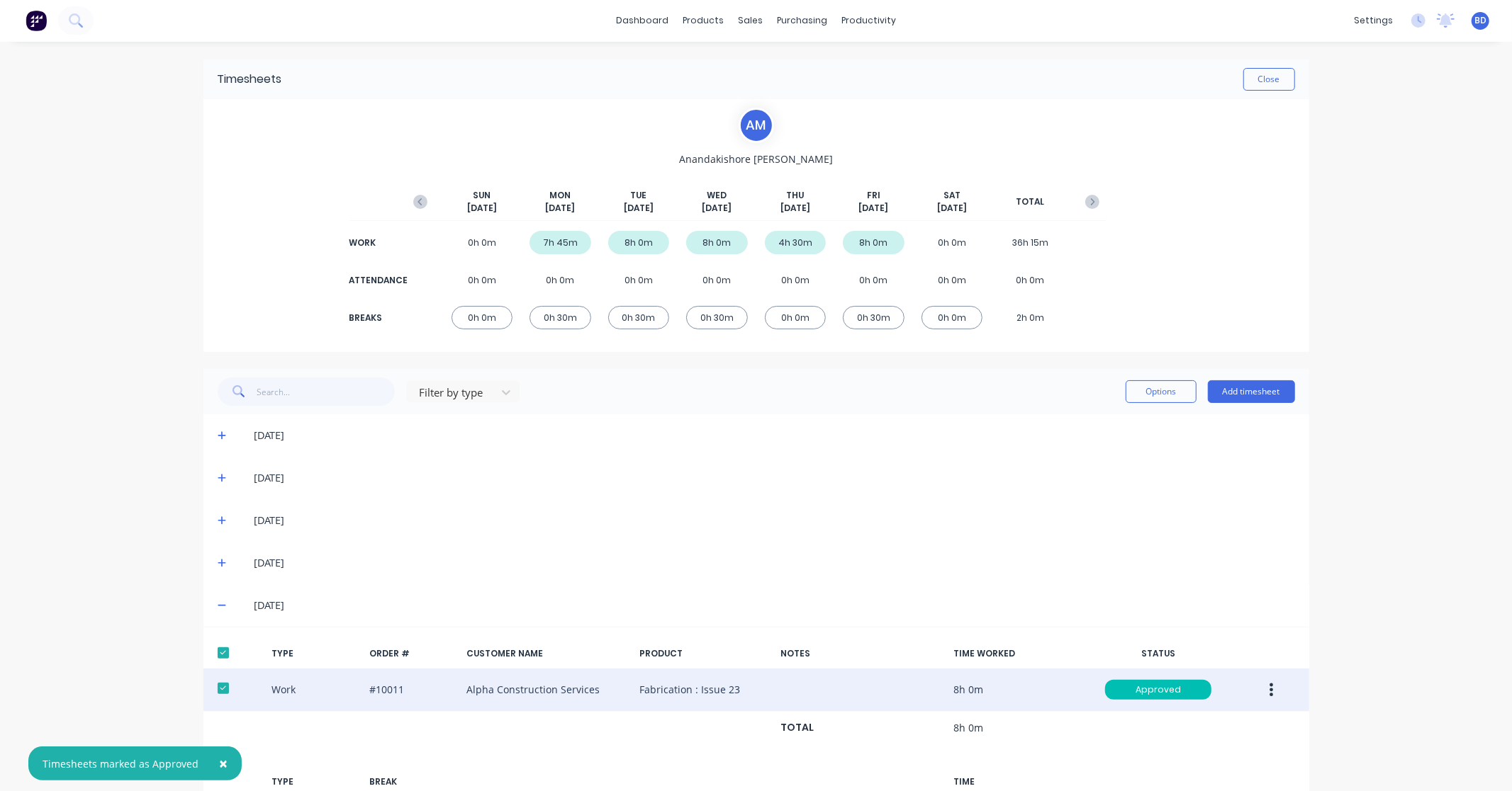
scroll to position [0, 0]
click at [1265, 88] on button "Close" at bounding box center [1269, 80] width 52 height 22
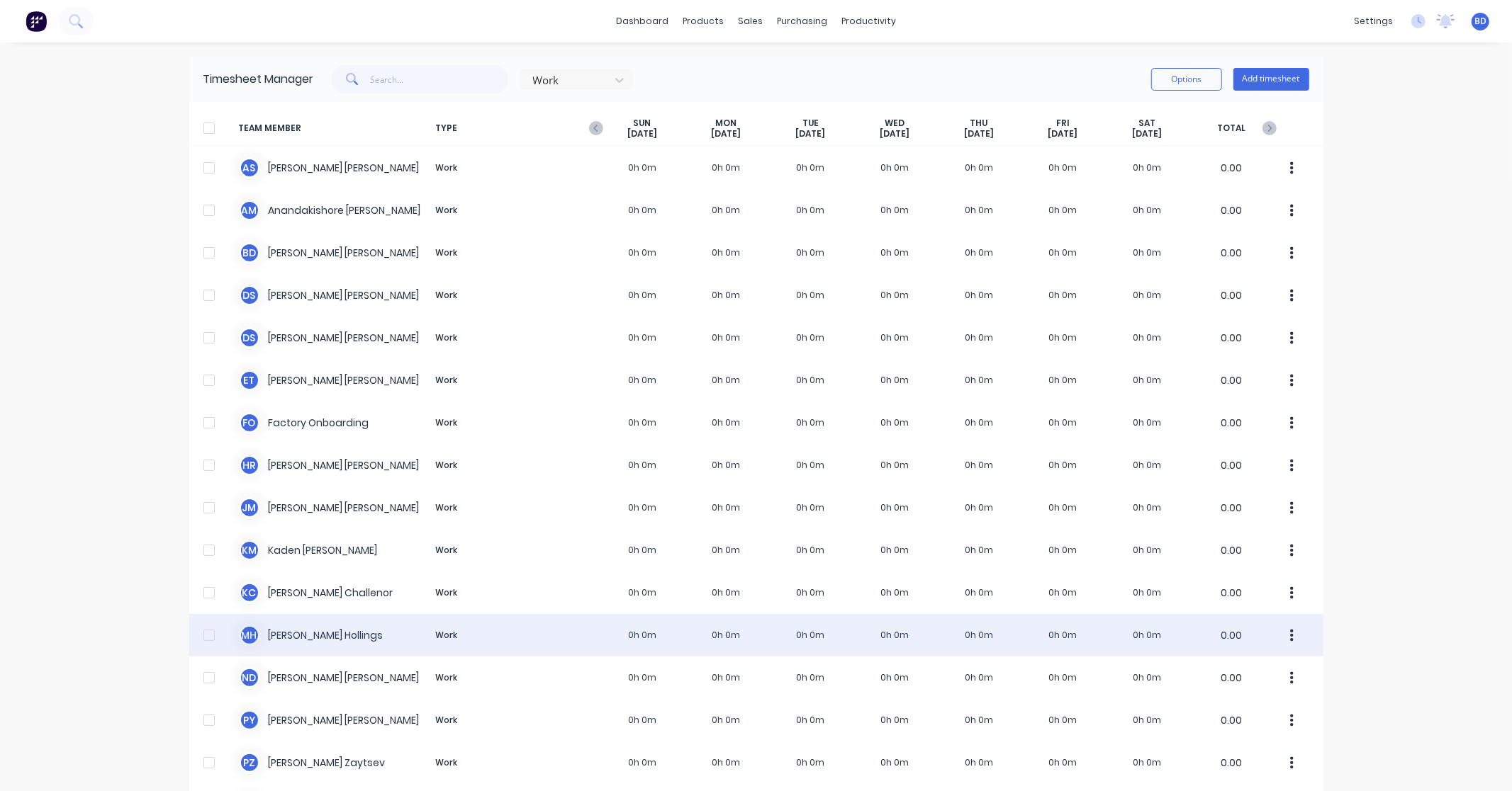
click at [301, 628] on div "M H Matt Hollings Work 0h 0m 0h 0m 0h 0m 0h 0m 0h 0m 0h 0m 0h 0m 0.00" at bounding box center [755, 636] width 1134 height 43
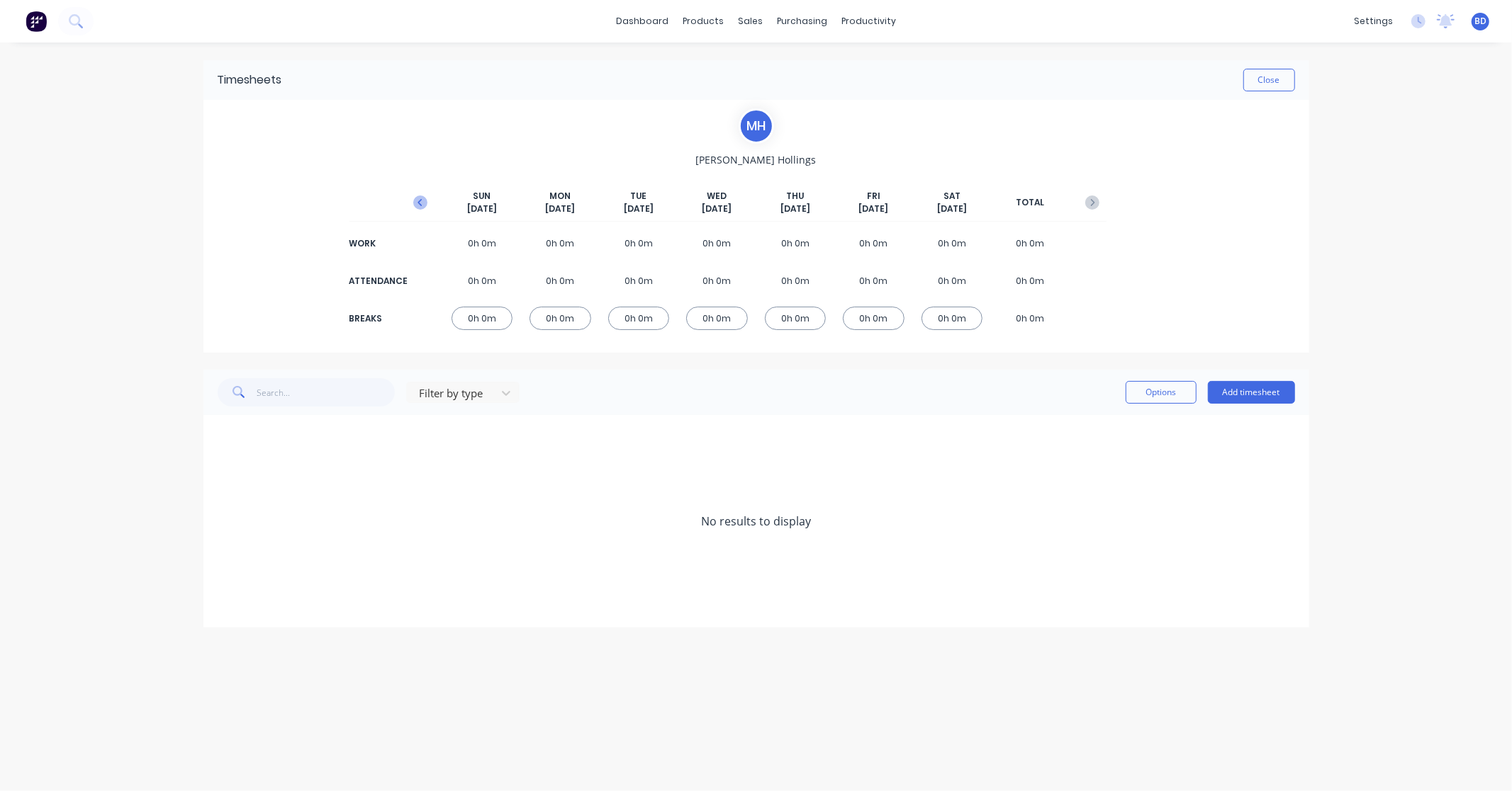
click at [417, 204] on icon "button" at bounding box center [419, 202] width 14 height 14
click at [1257, 389] on button "Add timesheet" at bounding box center [1252, 392] width 87 height 22
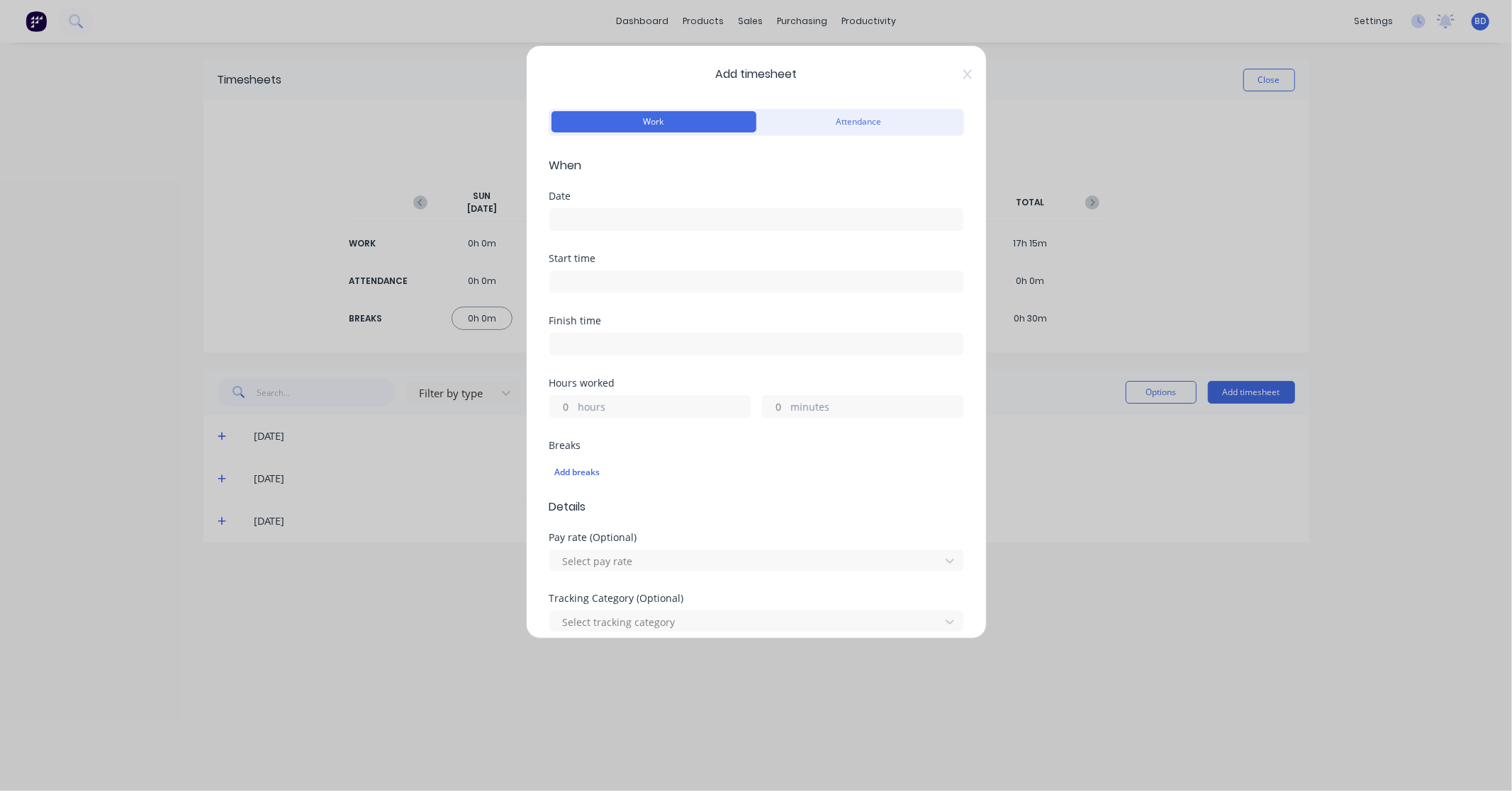
click at [589, 204] on div at bounding box center [756, 218] width 414 height 26
click at [595, 225] on input at bounding box center [756, 219] width 413 height 21
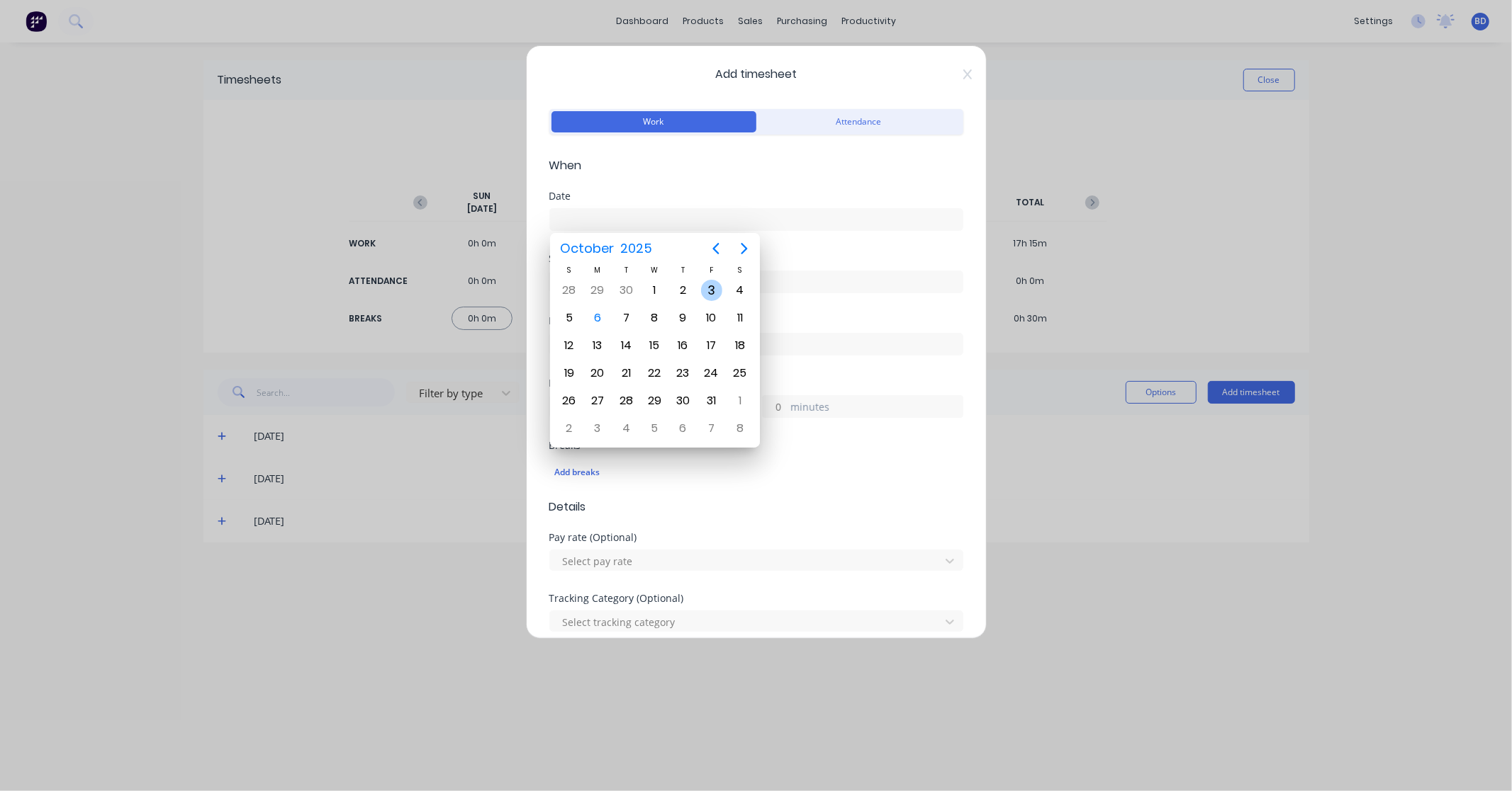
click at [709, 287] on div "3" at bounding box center [711, 290] width 21 height 21
type input "03/10/2025"
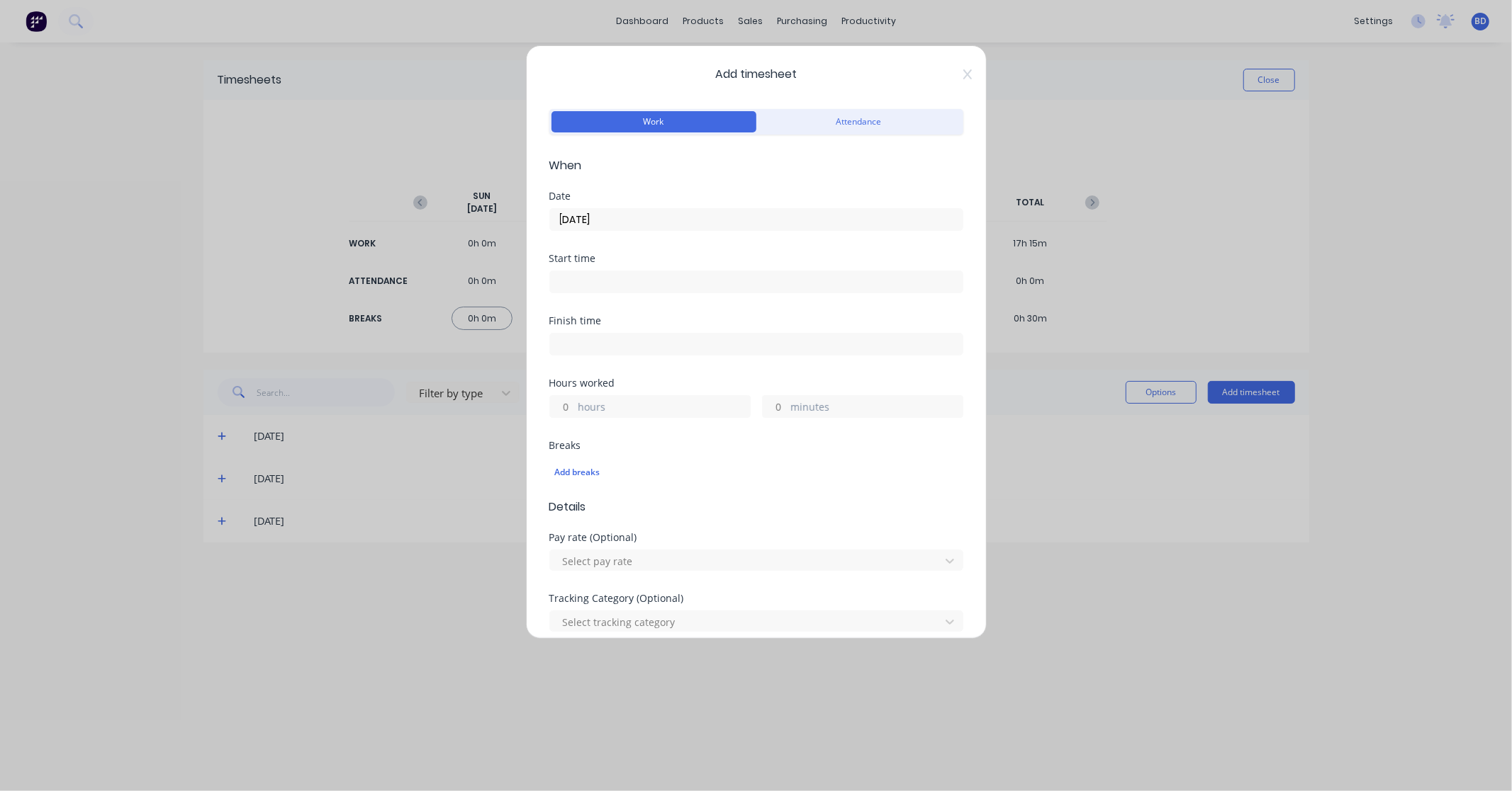
click at [639, 276] on input at bounding box center [756, 282] width 413 height 21
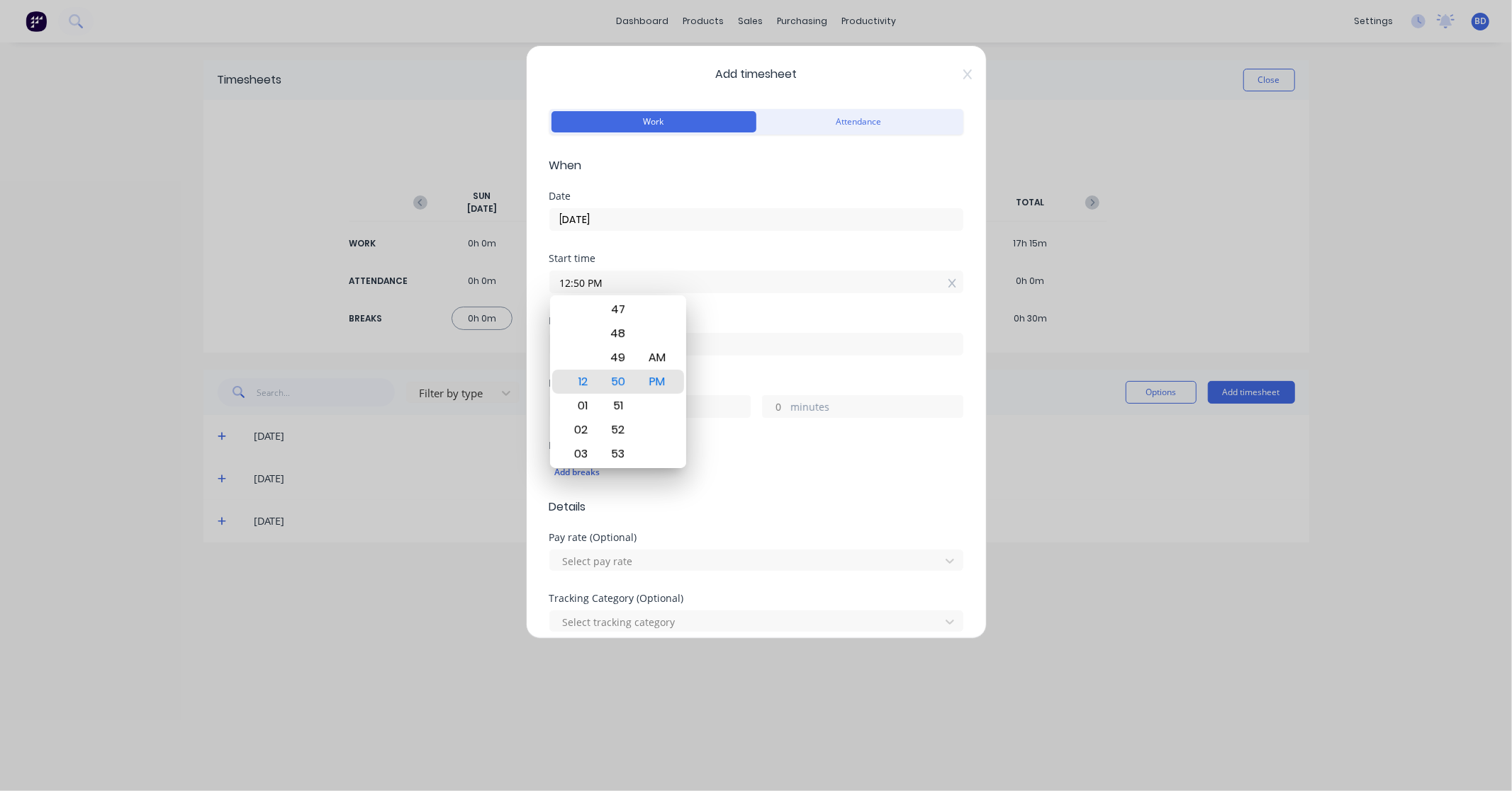
drag, startPoint x: 653, startPoint y: 279, endPoint x: 472, endPoint y: 281, distance: 181.0
click at [472, 281] on div "Add timesheet Work Attendance When Date 03/10/2025 Start time 12:50 PM Finish t…" at bounding box center [756, 395] width 1512 height 791
paste input "9:00 A"
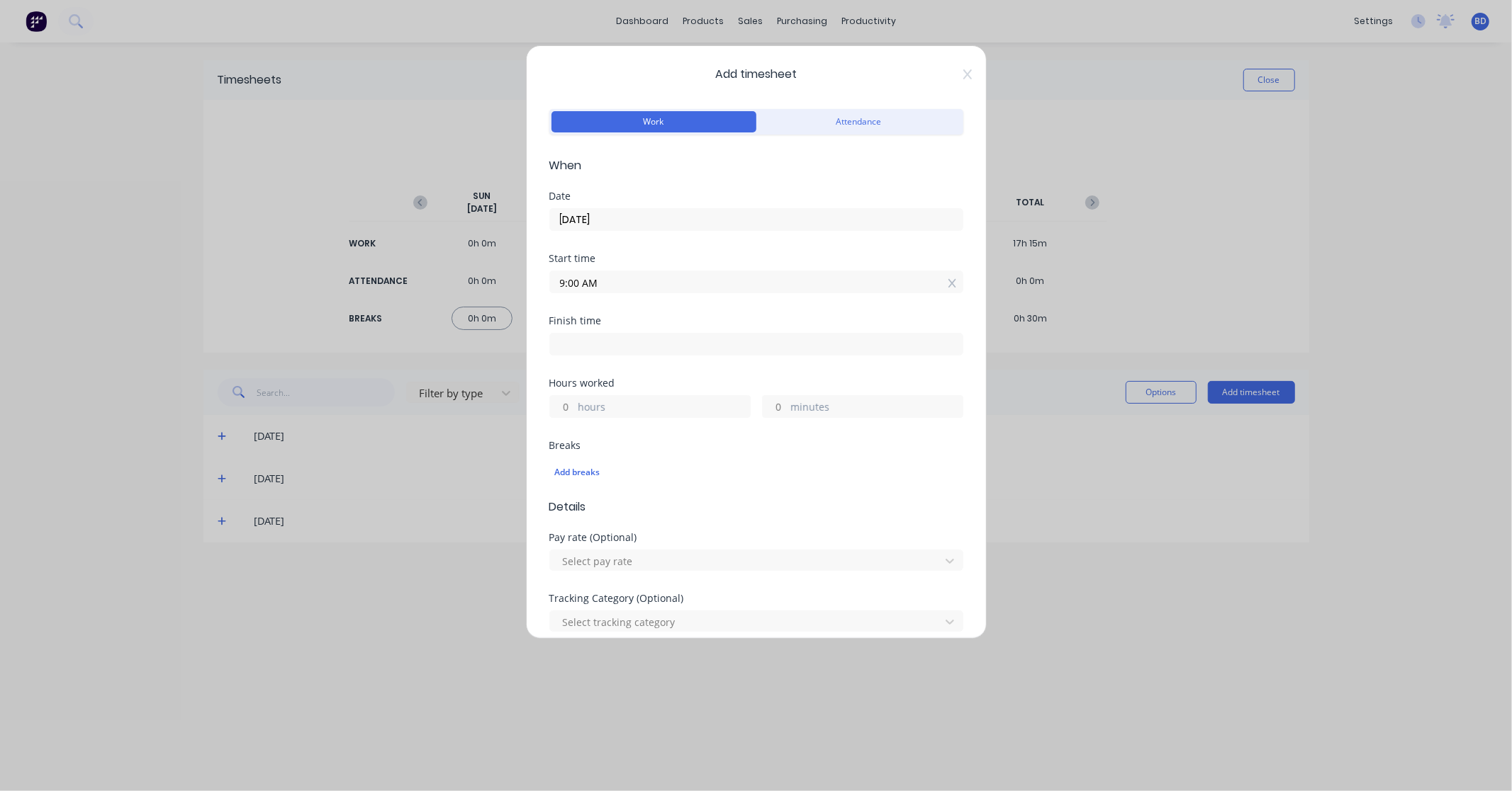
type input "09:00 AM"
drag, startPoint x: 585, startPoint y: 344, endPoint x: 591, endPoint y: 345, distance: 6.1
click at [585, 344] on input at bounding box center [756, 344] width 413 height 21
type input "12:50 PM"
type input "3"
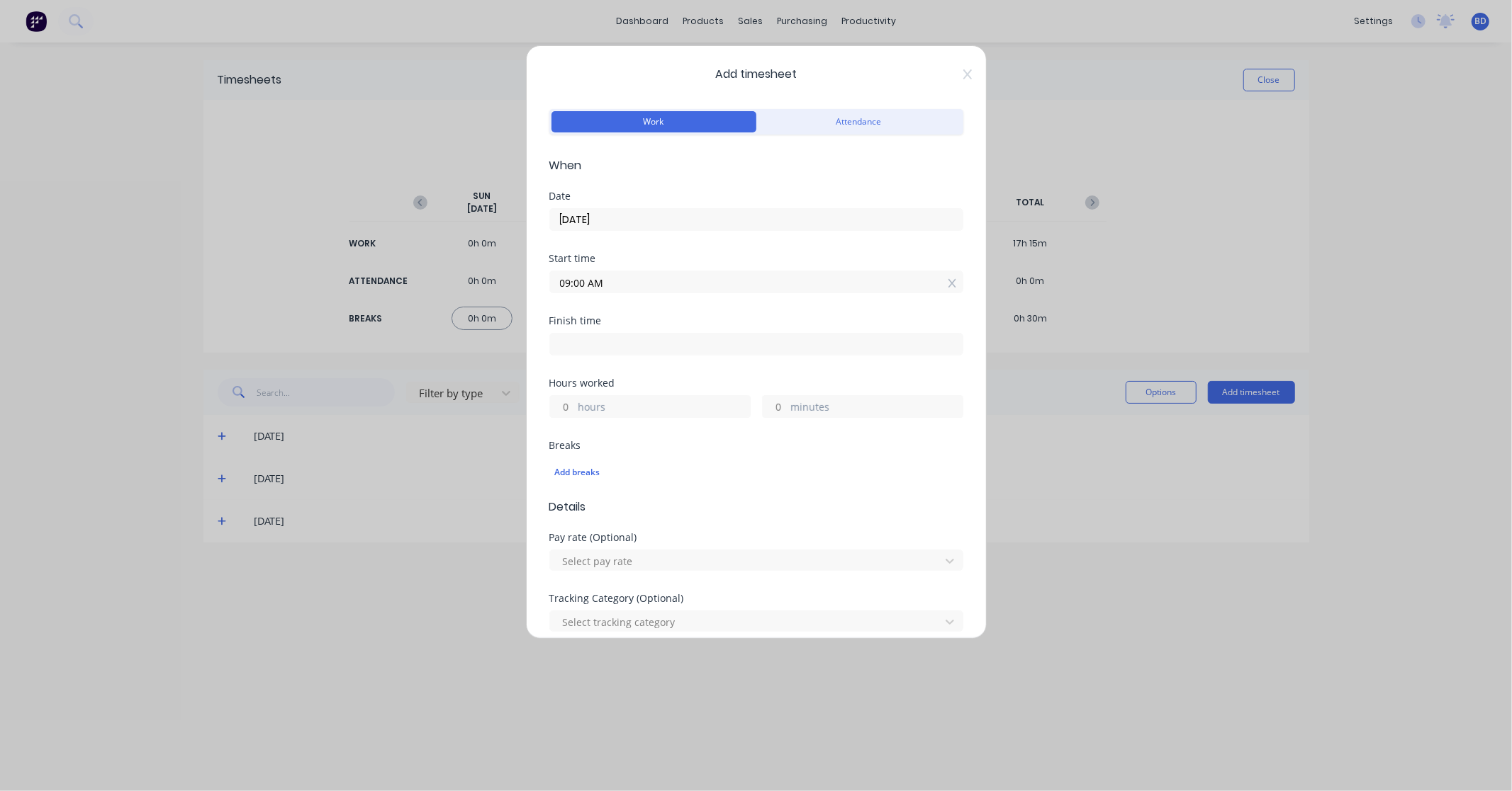
type input "50"
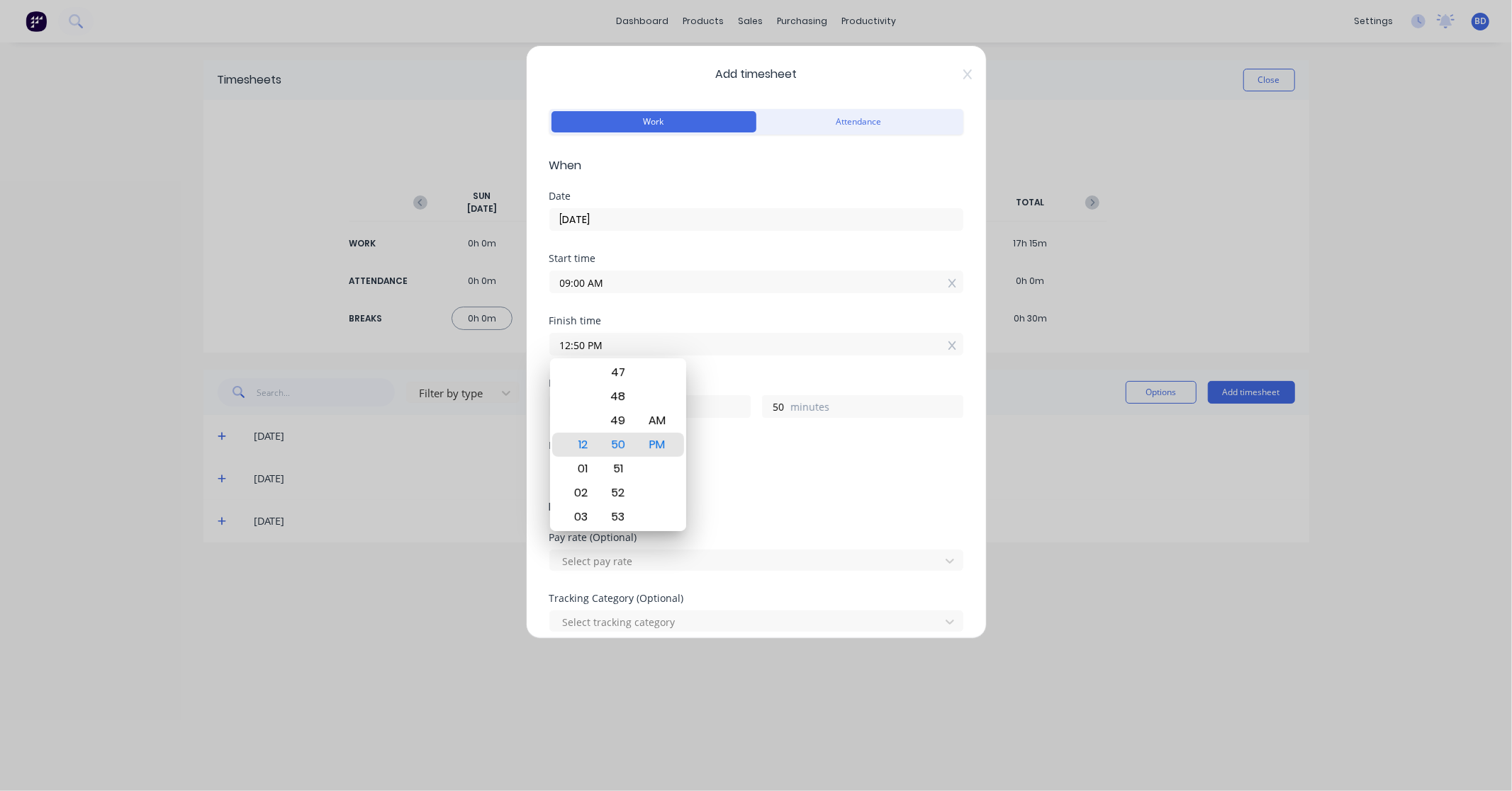
drag, startPoint x: 550, startPoint y: 341, endPoint x: 500, endPoint y: 341, distance: 50.0
click at [500, 341] on div "Add timesheet Work Attendance When Date 03/10/2025 Start time 09:00 AM Finish t…" at bounding box center [756, 395] width 1512 height 791
paste input "4:0"
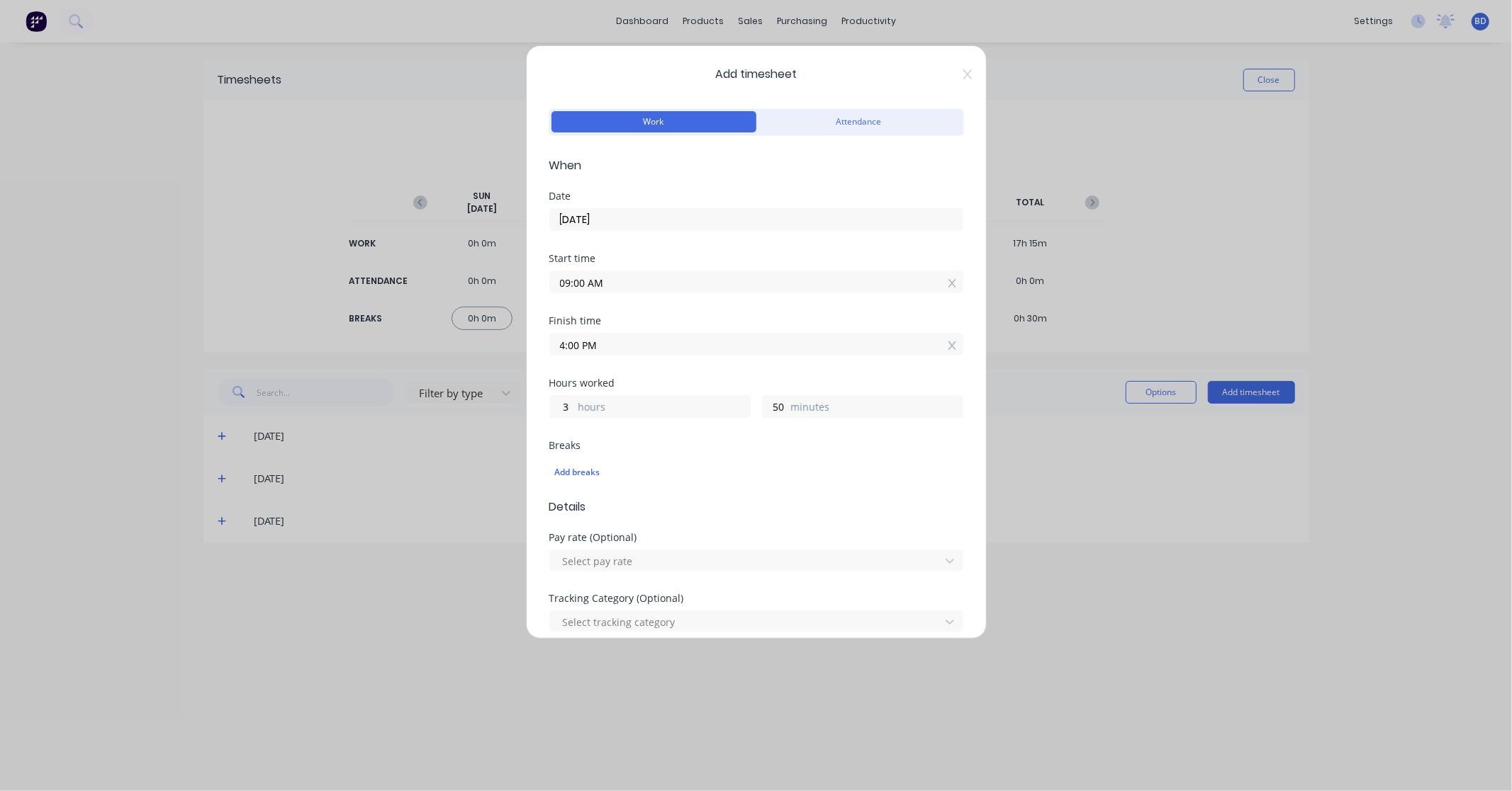
type input "04:00 PM"
type input "7"
type input "0"
click at [775, 374] on div "Finish time 04:00 PM" at bounding box center [756, 347] width 414 height 62
click at [583, 475] on div "Add breaks" at bounding box center [756, 472] width 403 height 19
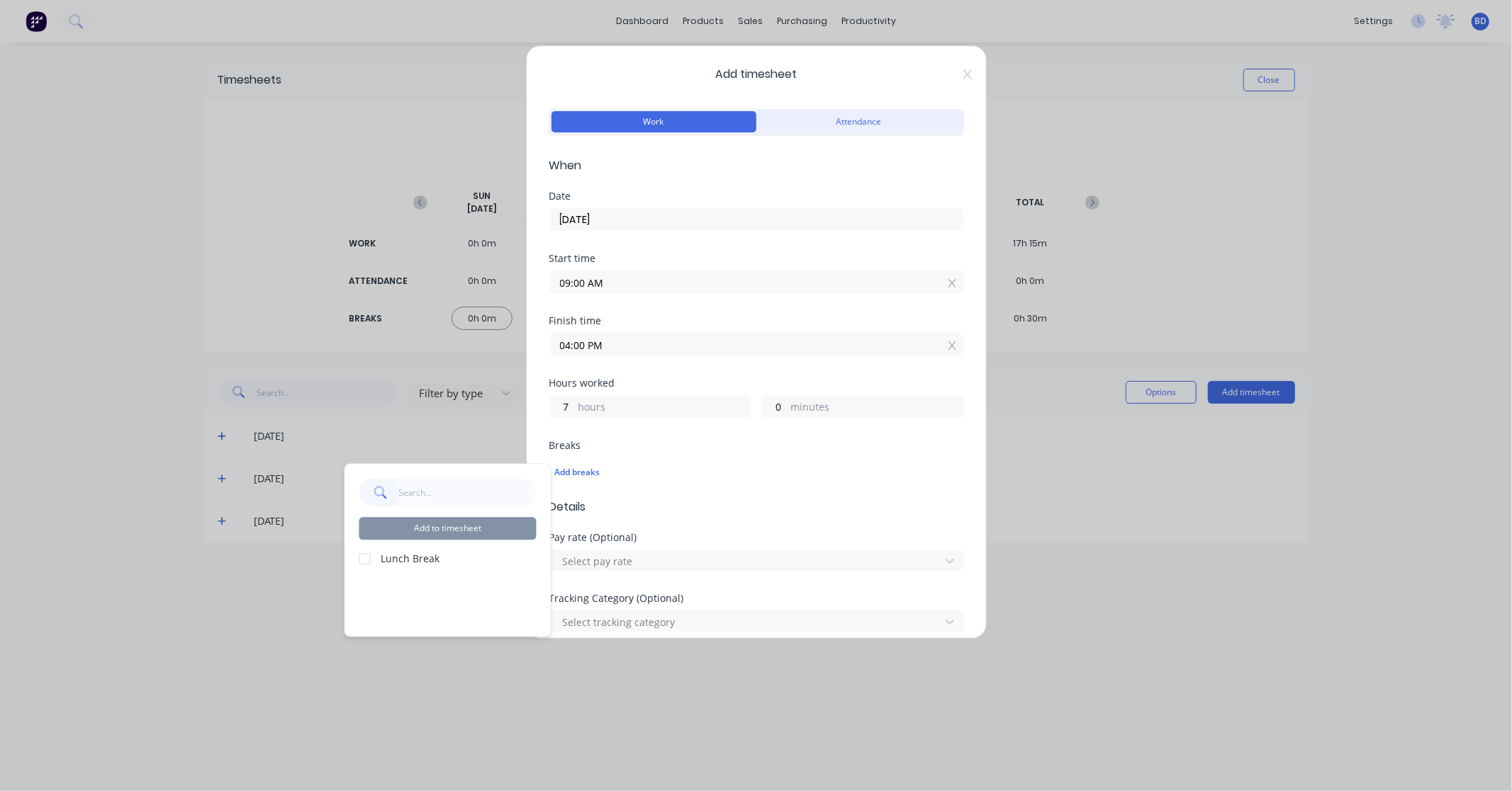
click at [362, 556] on div at bounding box center [365, 559] width 28 height 28
click at [456, 527] on button "Add to timesheet" at bounding box center [447, 528] width 178 height 22
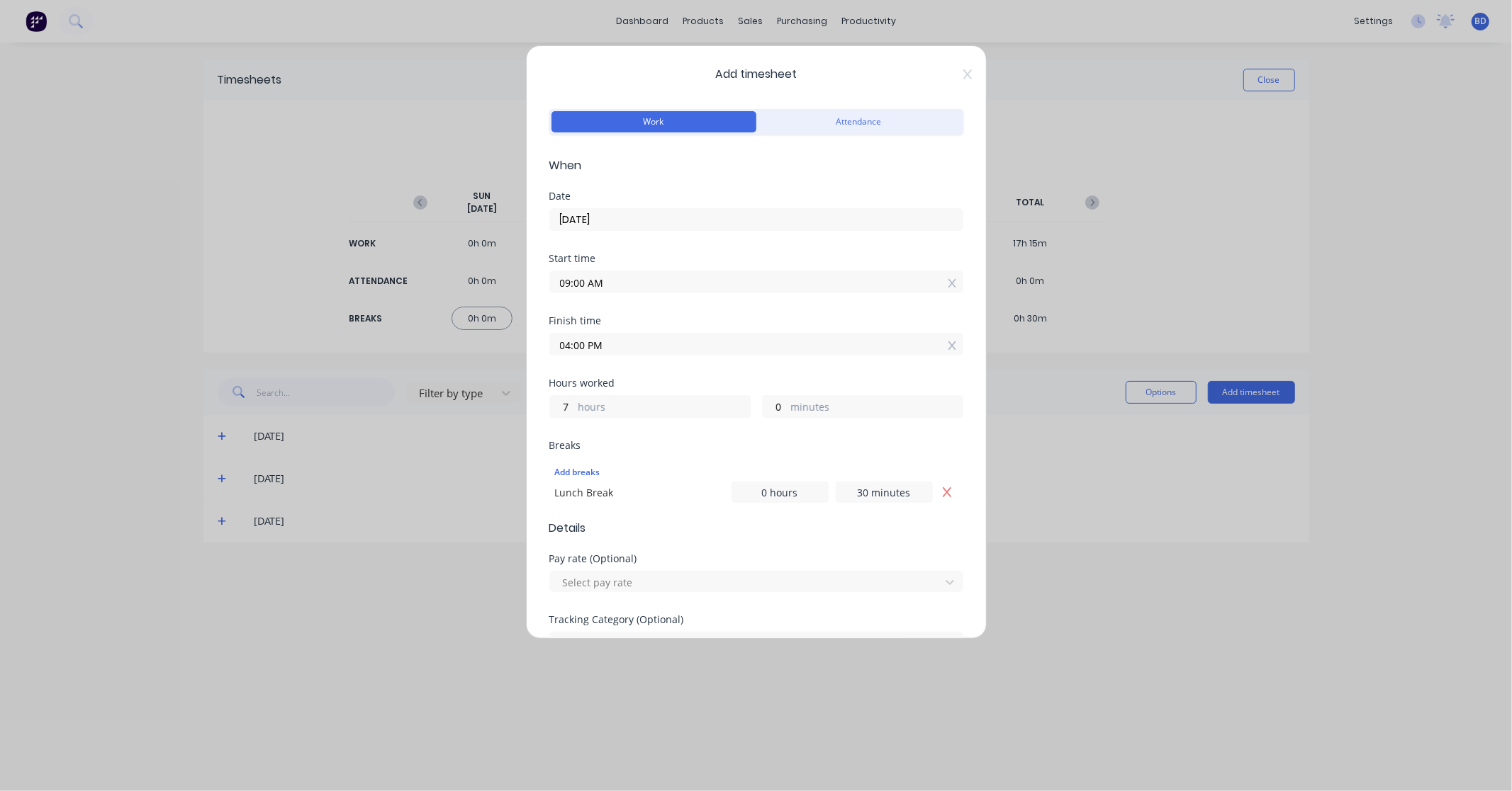
scroll to position [316, 0]
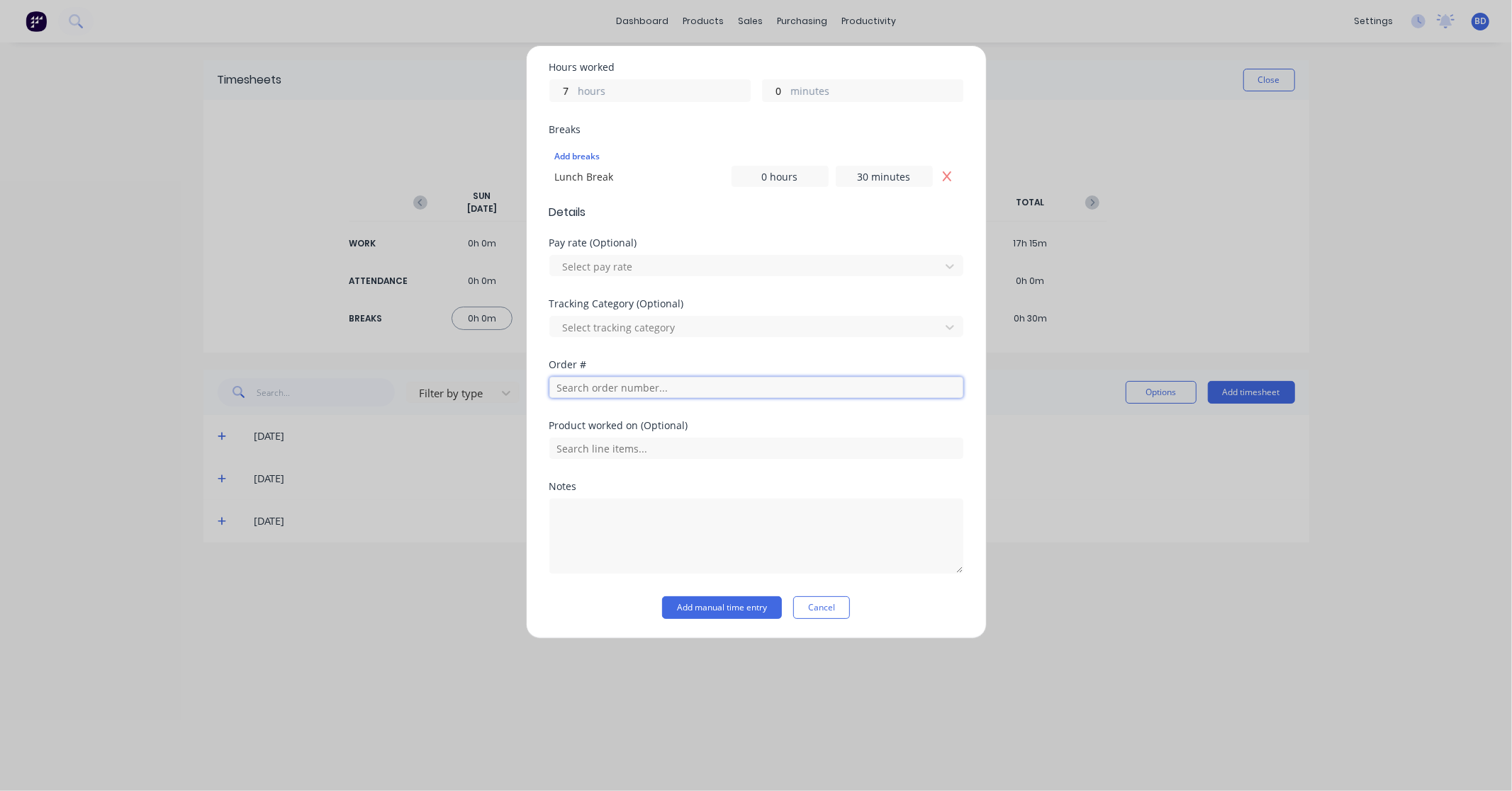
click at [581, 385] on input "text" at bounding box center [756, 387] width 414 height 21
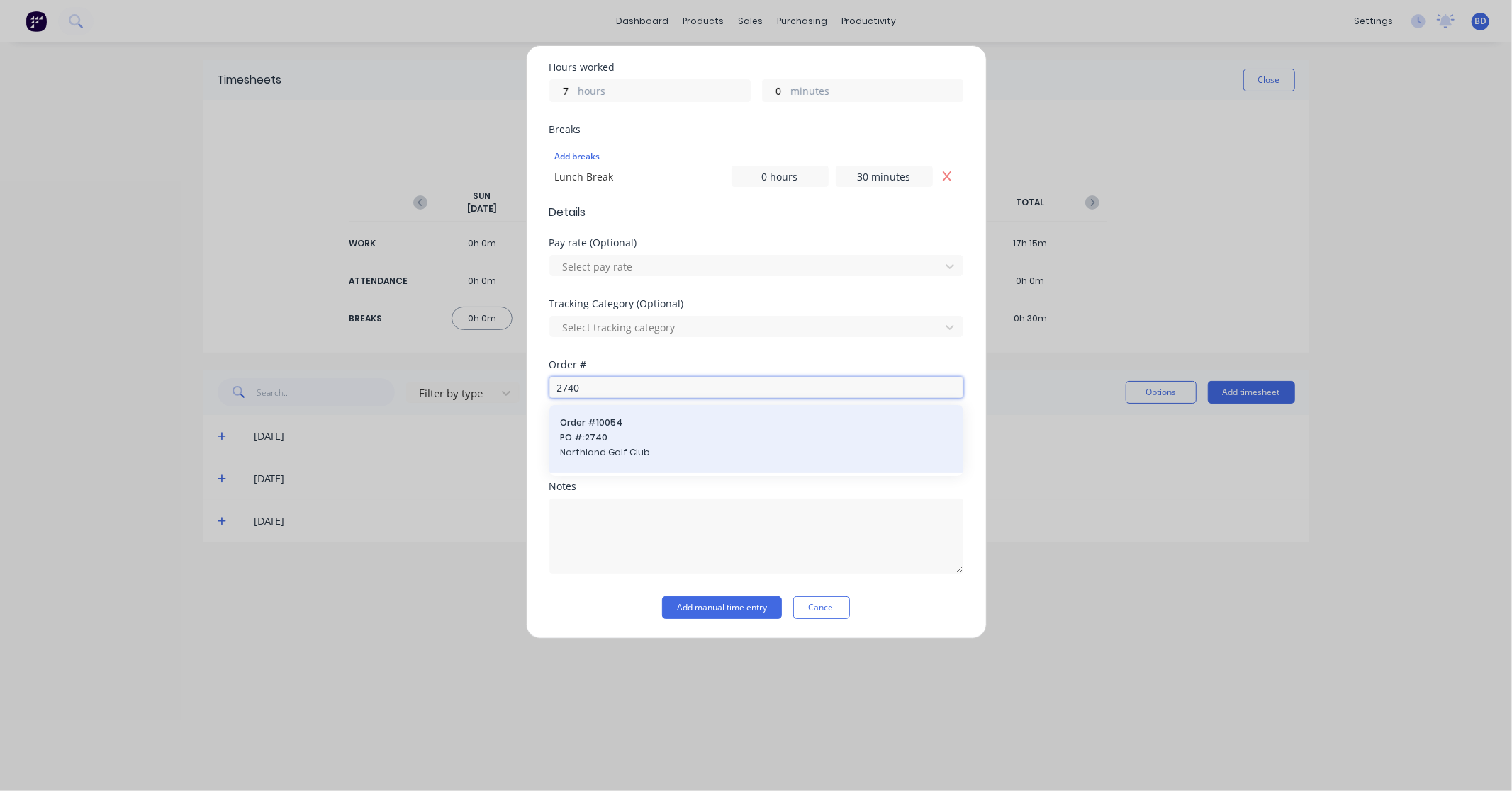
type input "2740"
click at [611, 436] on span "PO #: 2740" at bounding box center [756, 438] width 391 height 13
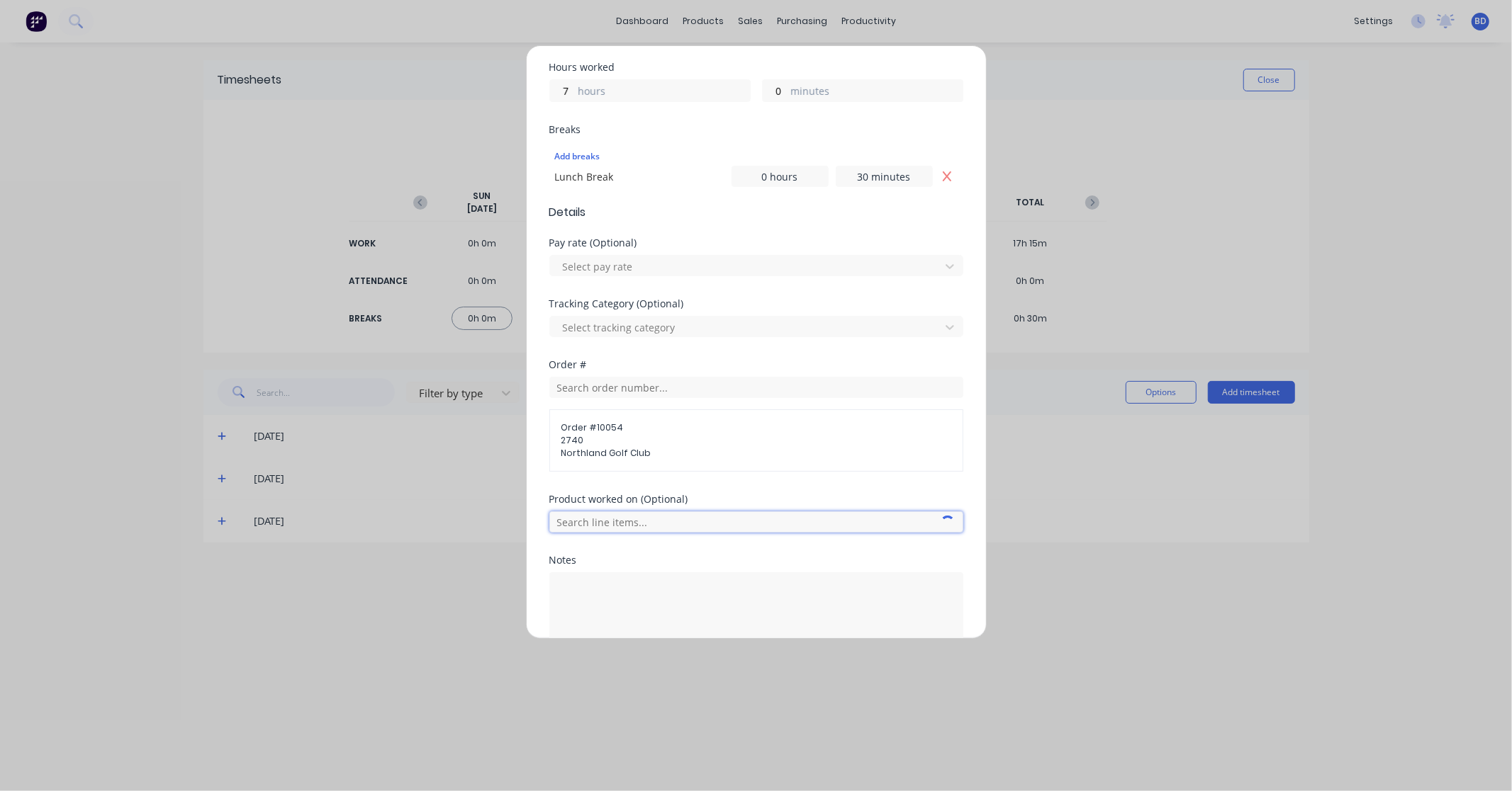
click at [621, 520] on input "text" at bounding box center [756, 521] width 414 height 21
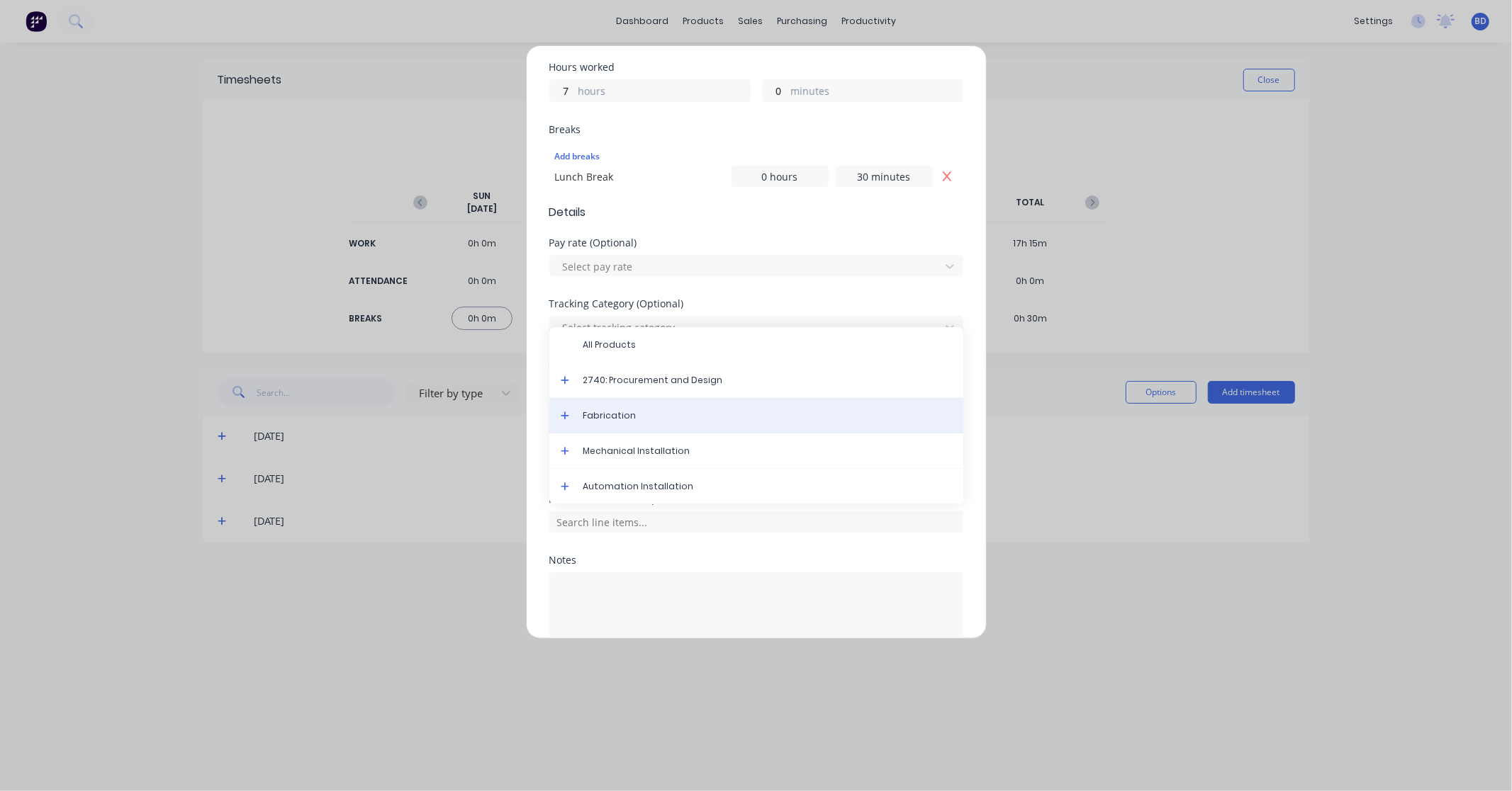
click at [657, 415] on span "Fabrication" at bounding box center [767, 415] width 368 height 13
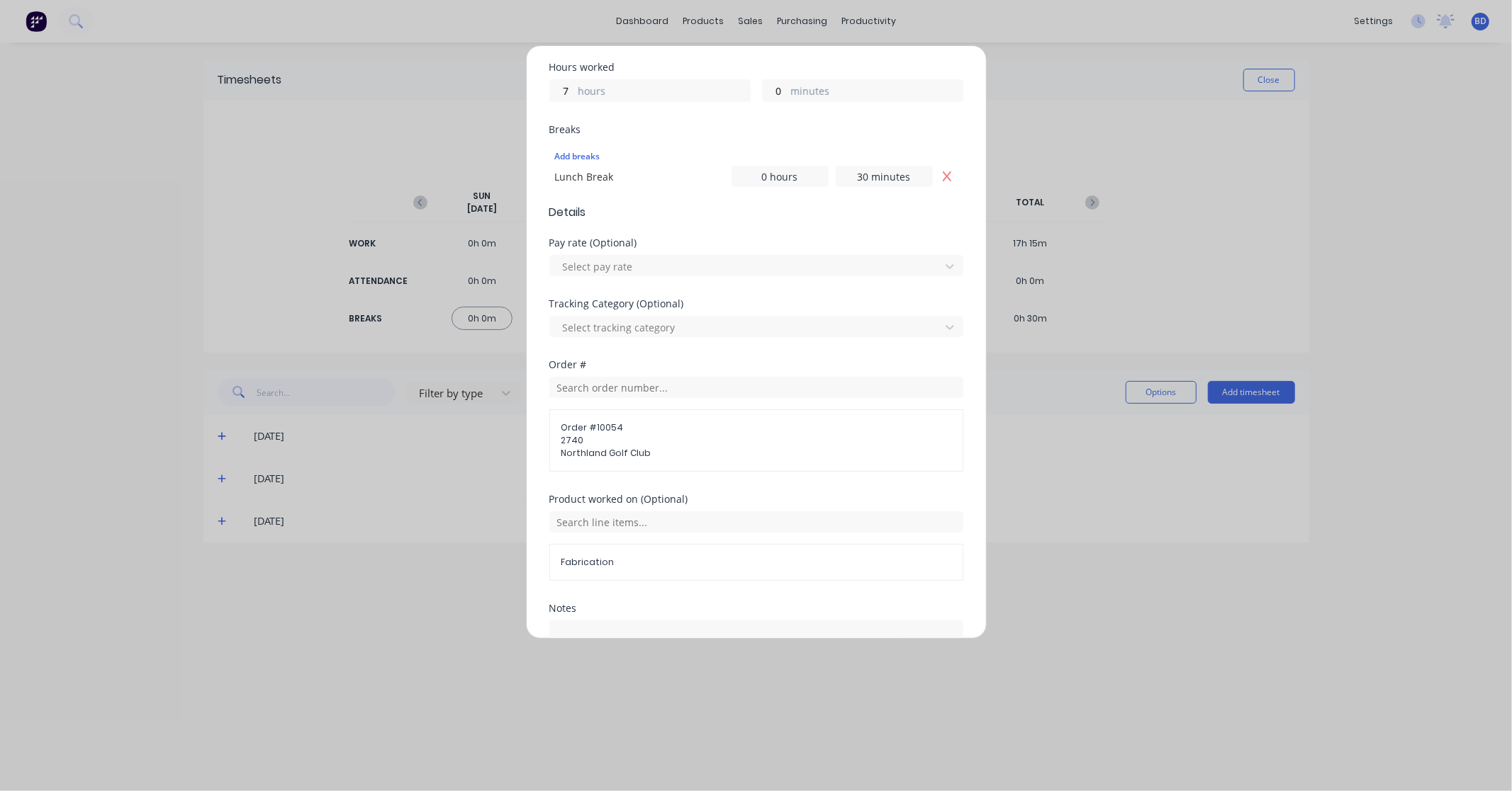
scroll to position [439, 0]
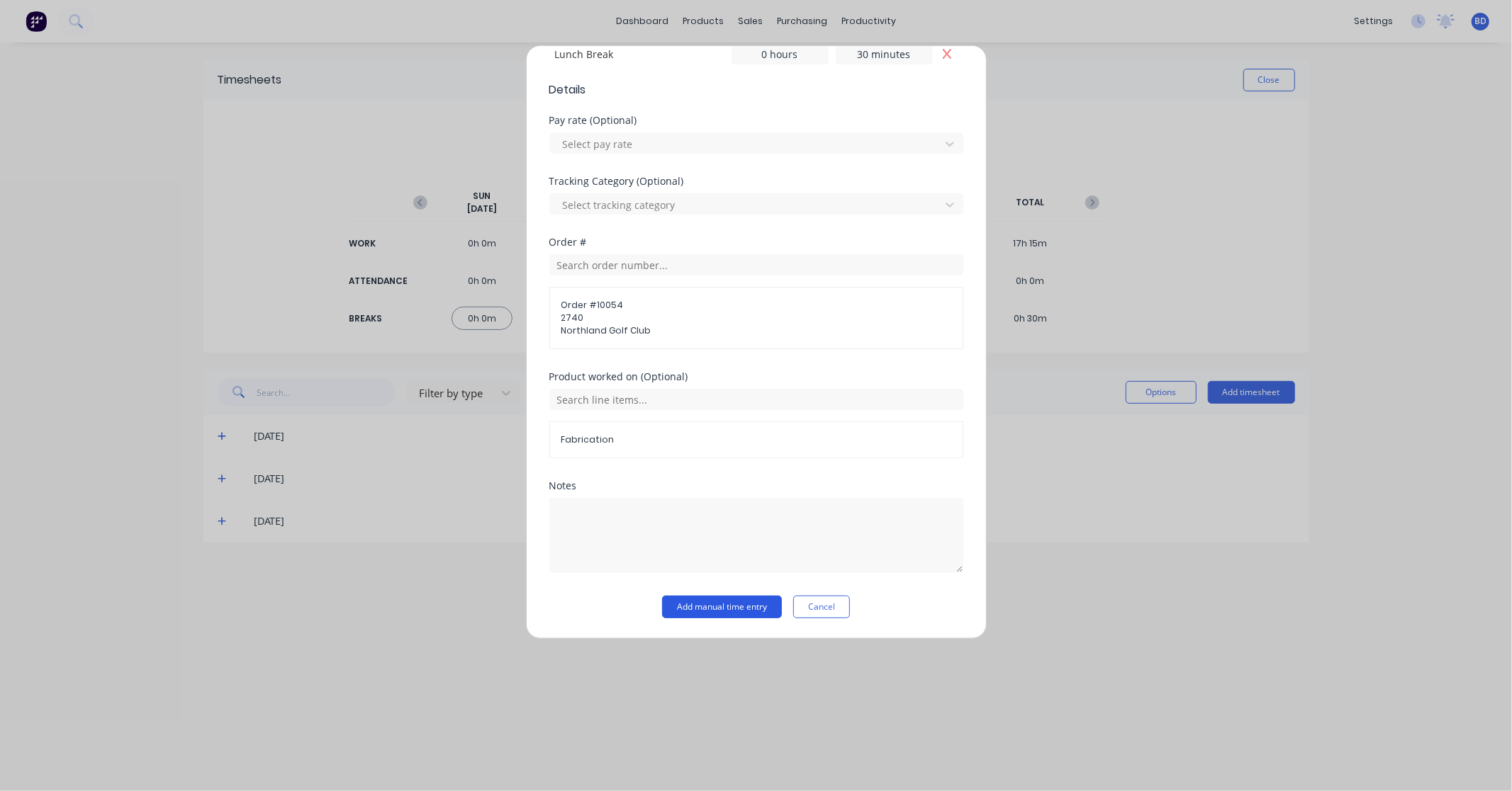
click at [728, 612] on button "Add manual time entry" at bounding box center [722, 607] width 120 height 22
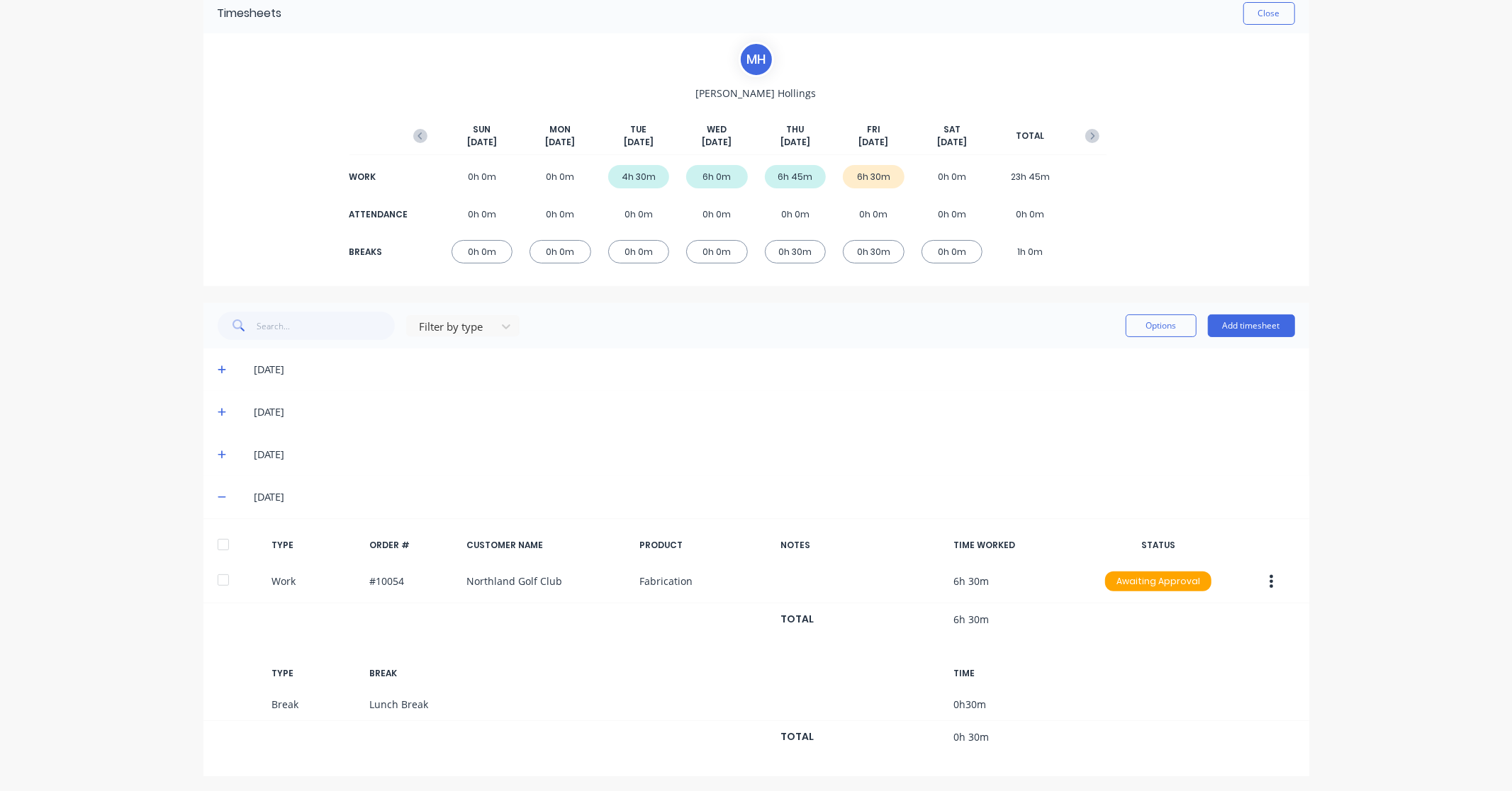
scroll to position [69, 0]
click at [213, 547] on div at bounding box center [223, 543] width 28 height 28
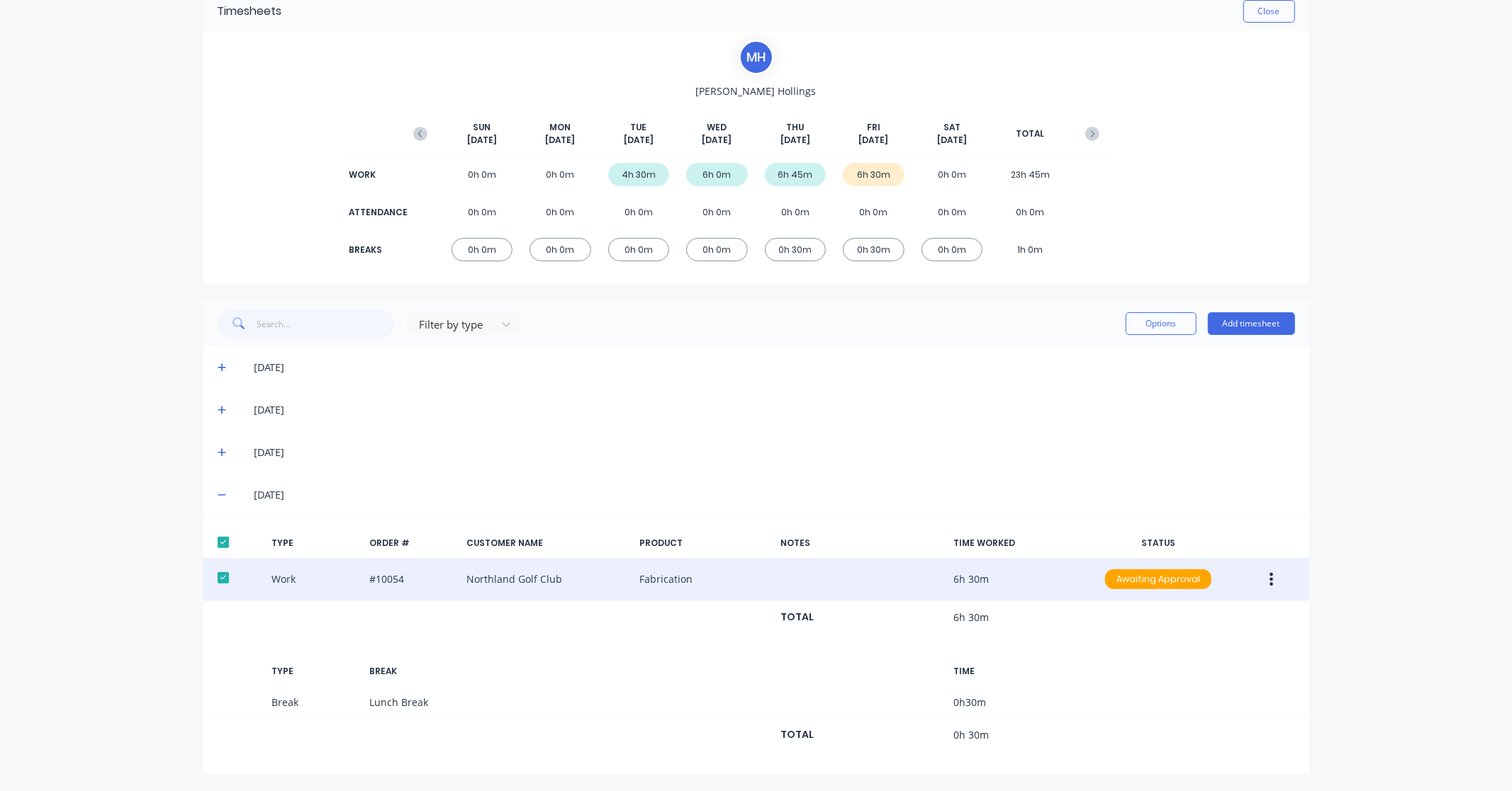
click at [1269, 576] on icon "button" at bounding box center [1271, 579] width 4 height 16
click at [1220, 584] on div "Approve" at bounding box center [1220, 583] width 109 height 20
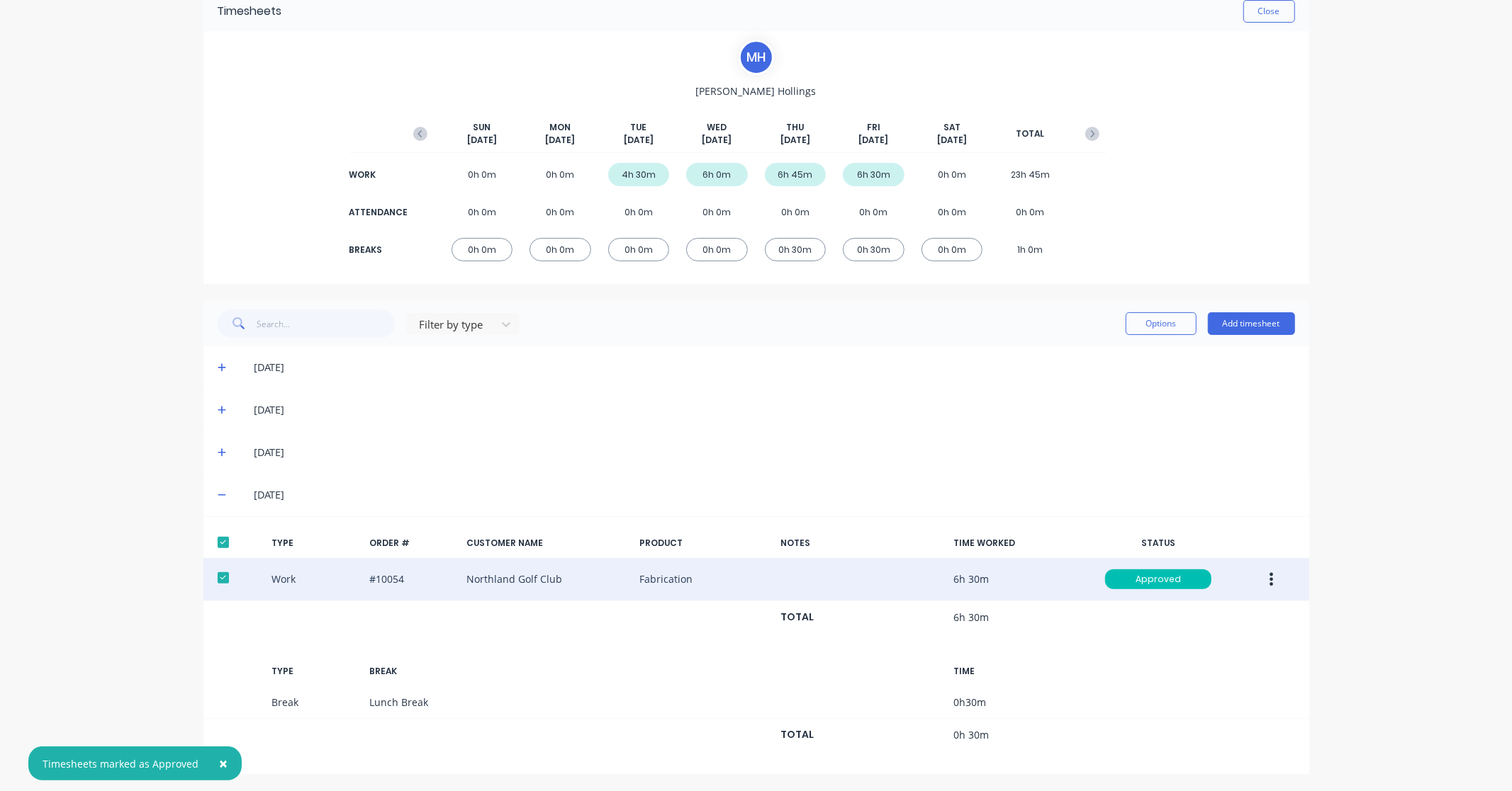
click at [1384, 529] on div "× Timesheets marked as Approved dashboard products sales purchasing productivit…" at bounding box center [756, 395] width 1512 height 791
click at [1283, 13] on button "Close" at bounding box center [1269, 11] width 52 height 22
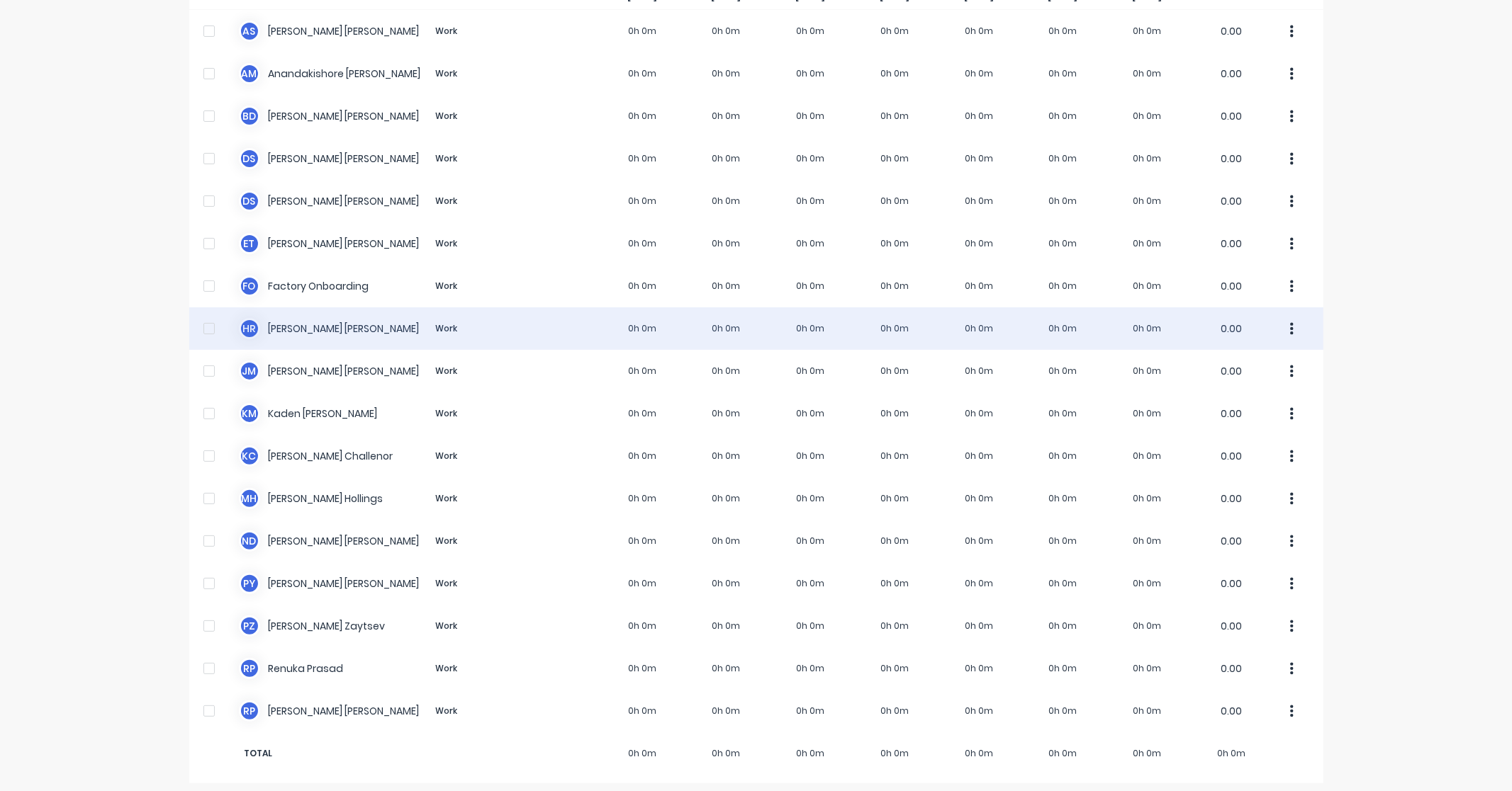
scroll to position [143, 0]
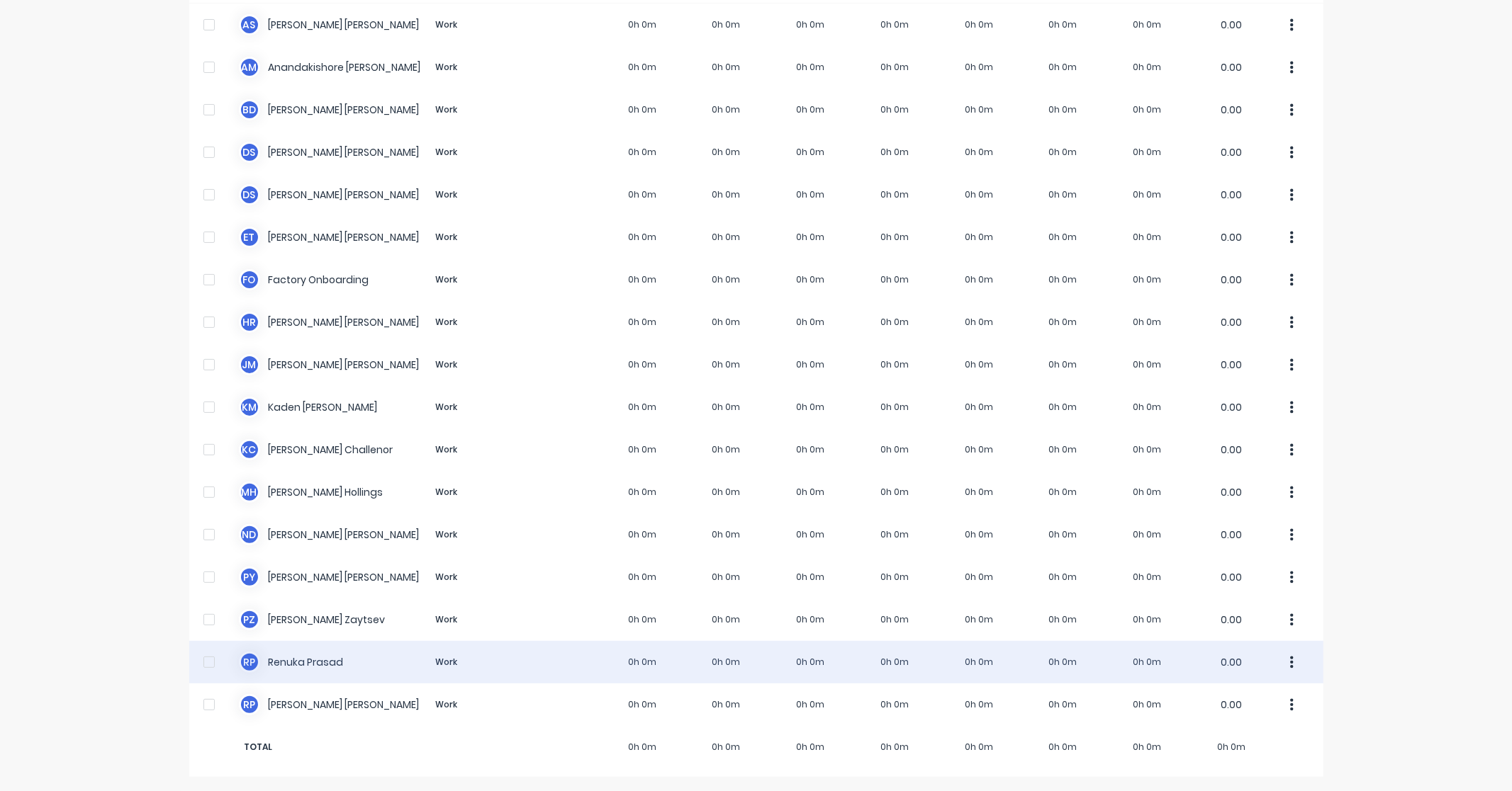
click at [296, 663] on div "R P Renuka Prasad Work 0h 0m 0h 0m 0h 0m 0h 0m 0h 0m 0h 0m 0h 0m 0.00" at bounding box center [755, 663] width 1134 height 43
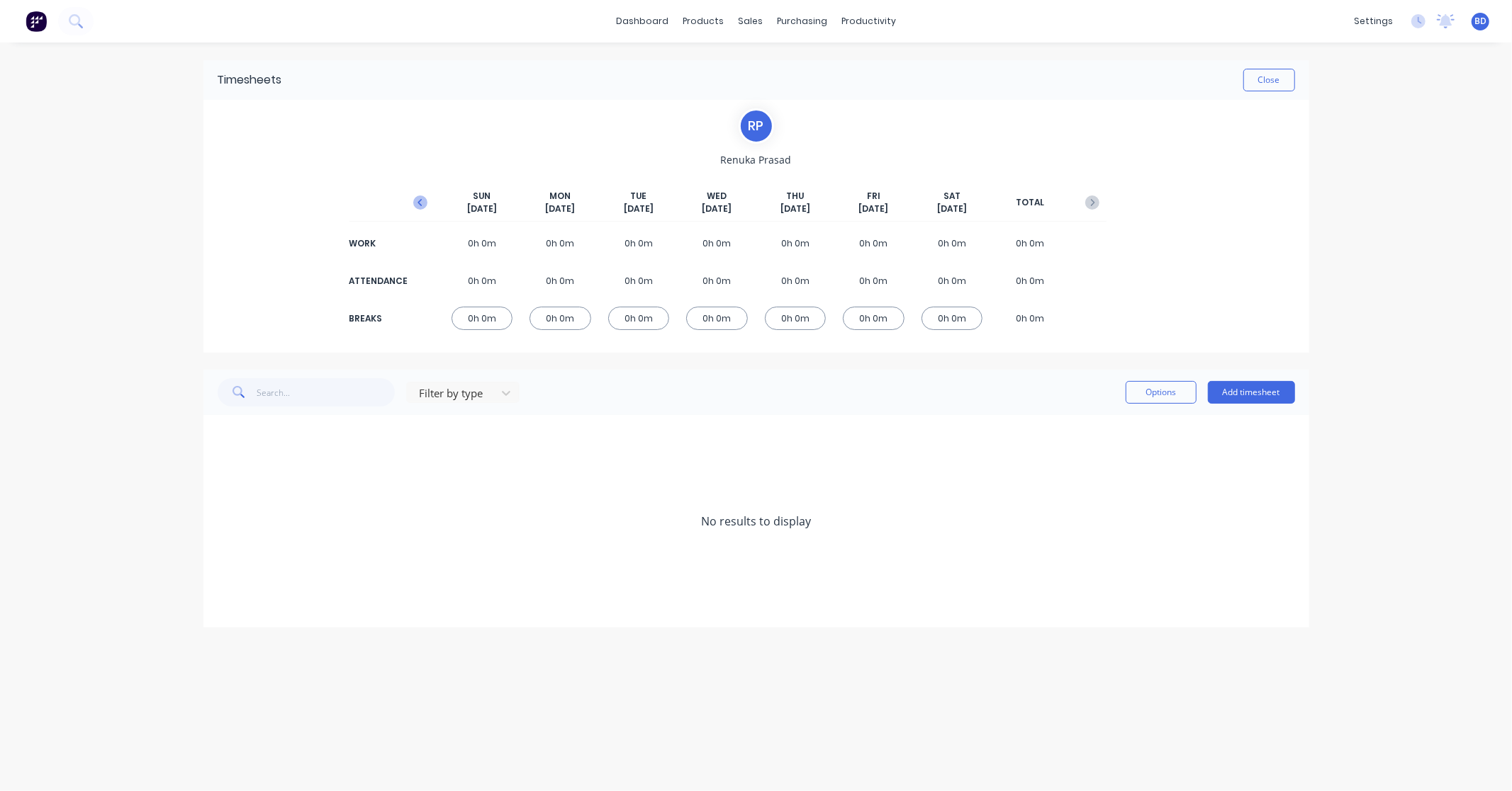
click at [419, 202] on icon "button" at bounding box center [419, 202] width 14 height 14
click at [1277, 390] on button "Add timesheet" at bounding box center [1252, 392] width 87 height 22
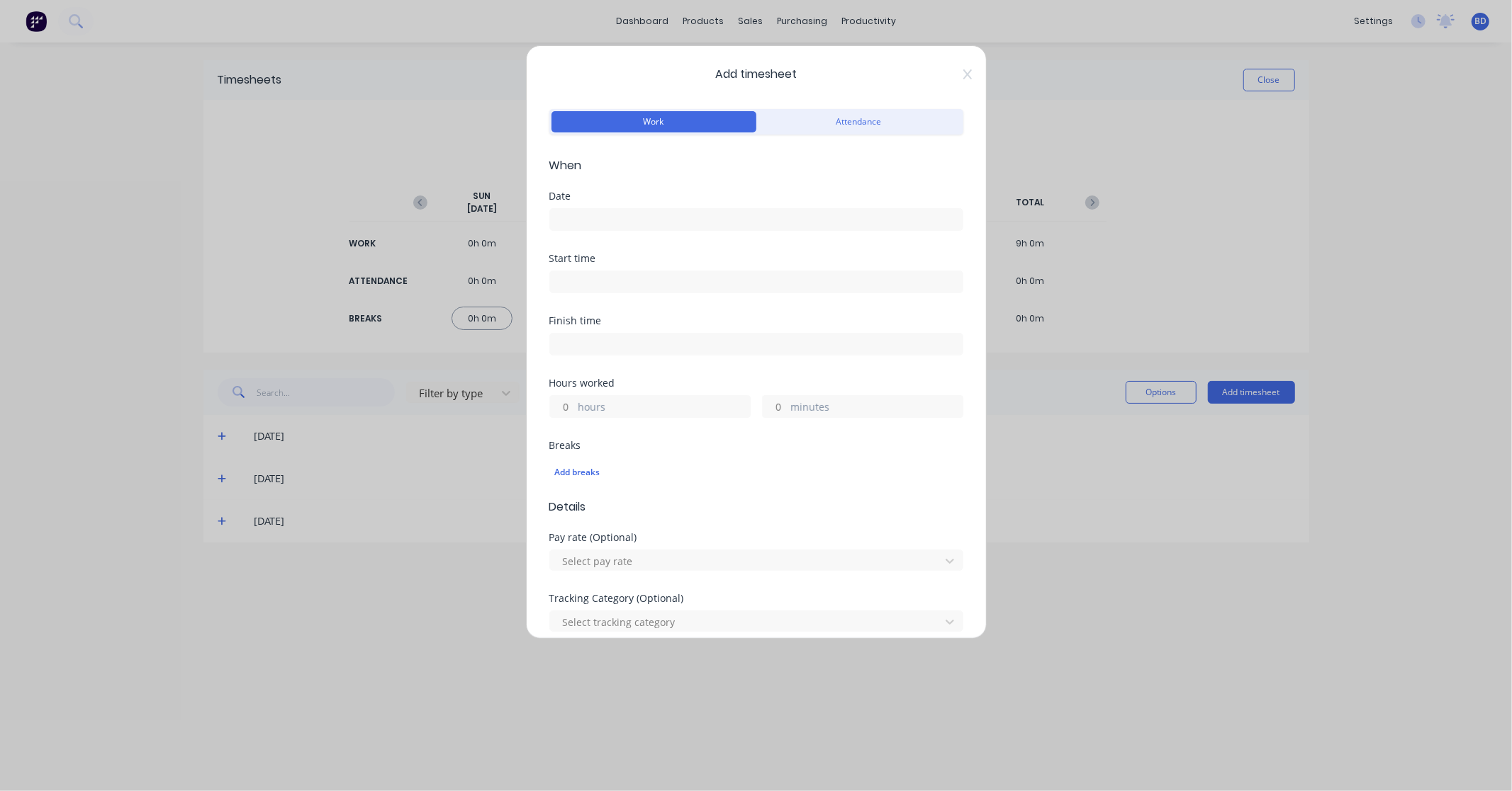
click at [649, 223] on input at bounding box center [756, 219] width 413 height 21
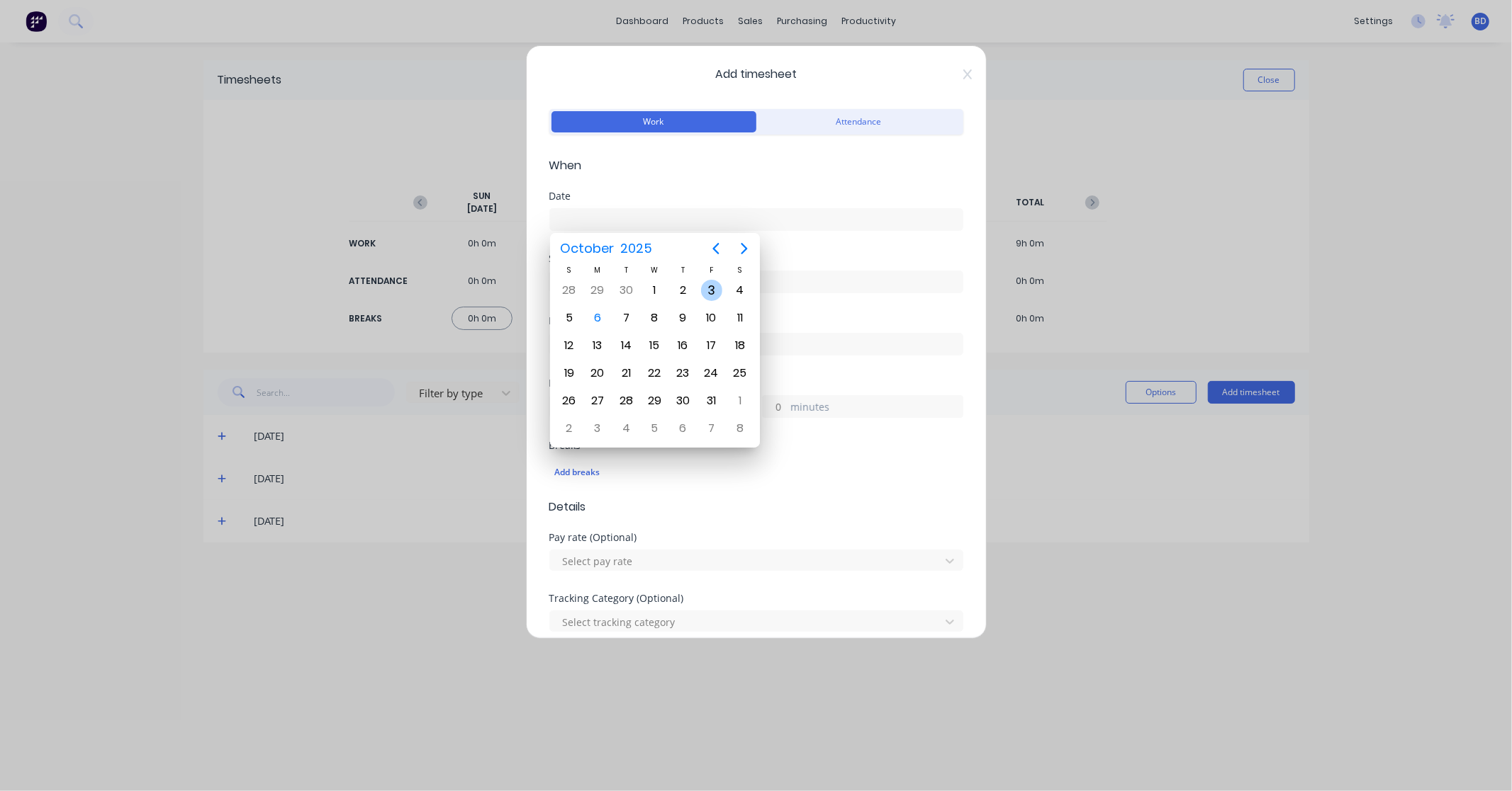
click at [711, 297] on div "3" at bounding box center [711, 290] width 21 height 21
type input "03/10/2025"
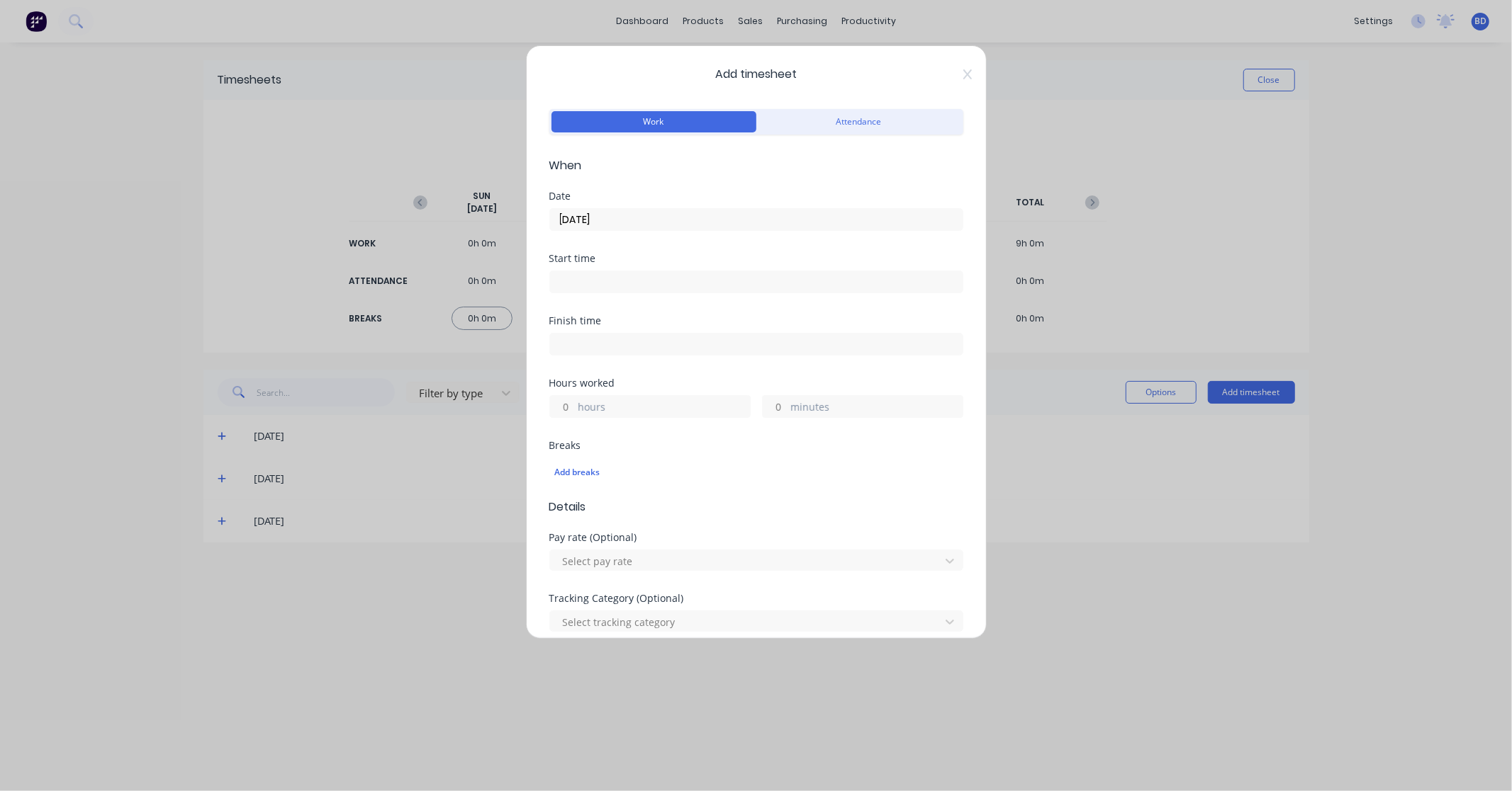
click at [625, 280] on input at bounding box center [756, 282] width 413 height 21
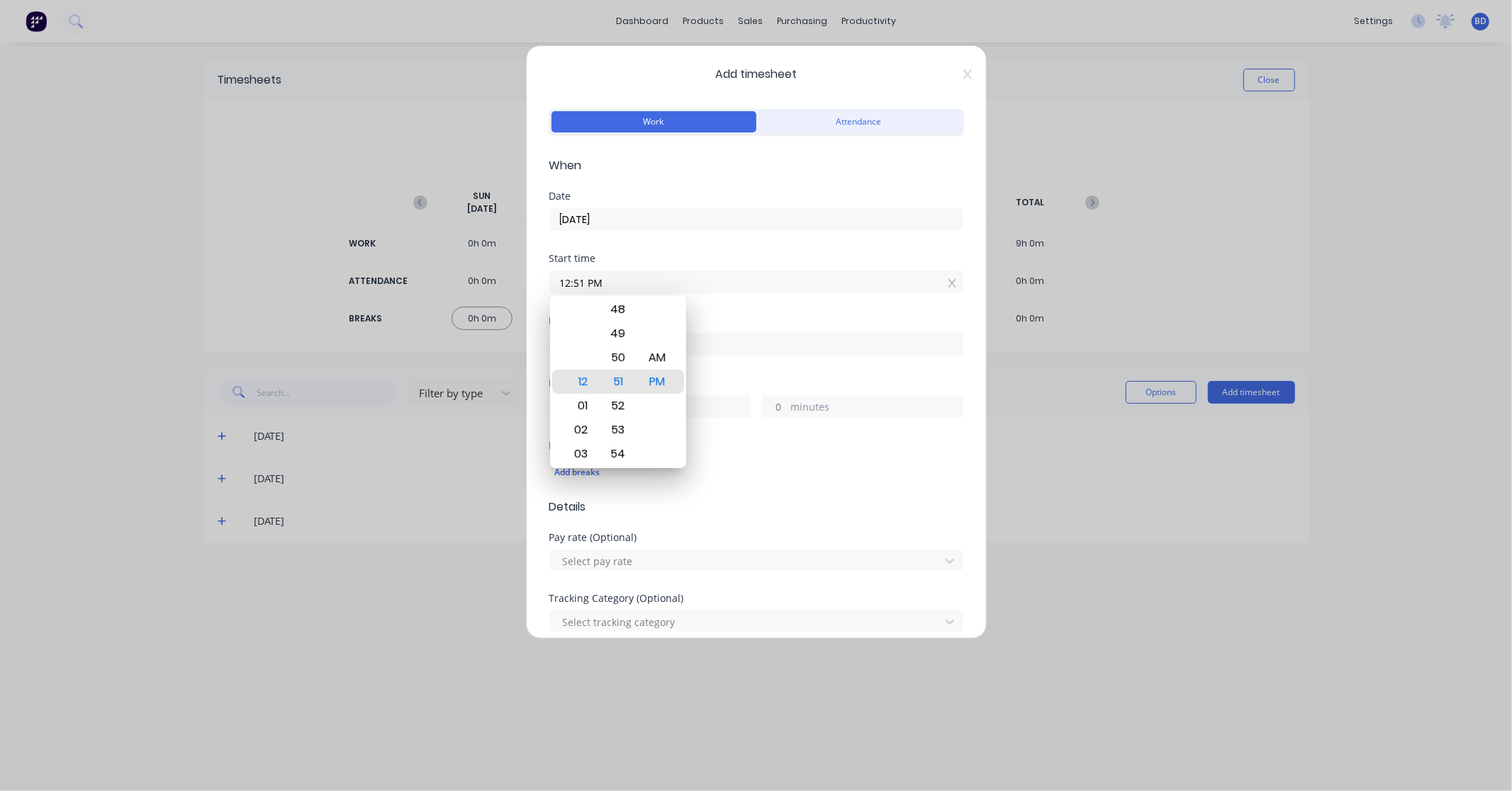
drag, startPoint x: 646, startPoint y: 280, endPoint x: 455, endPoint y: 282, distance: 191.0
click at [455, 282] on div "Add timesheet Work Attendance When Date 03/10/2025 Start time 12:51 PM Finish t…" at bounding box center [756, 395] width 1512 height 791
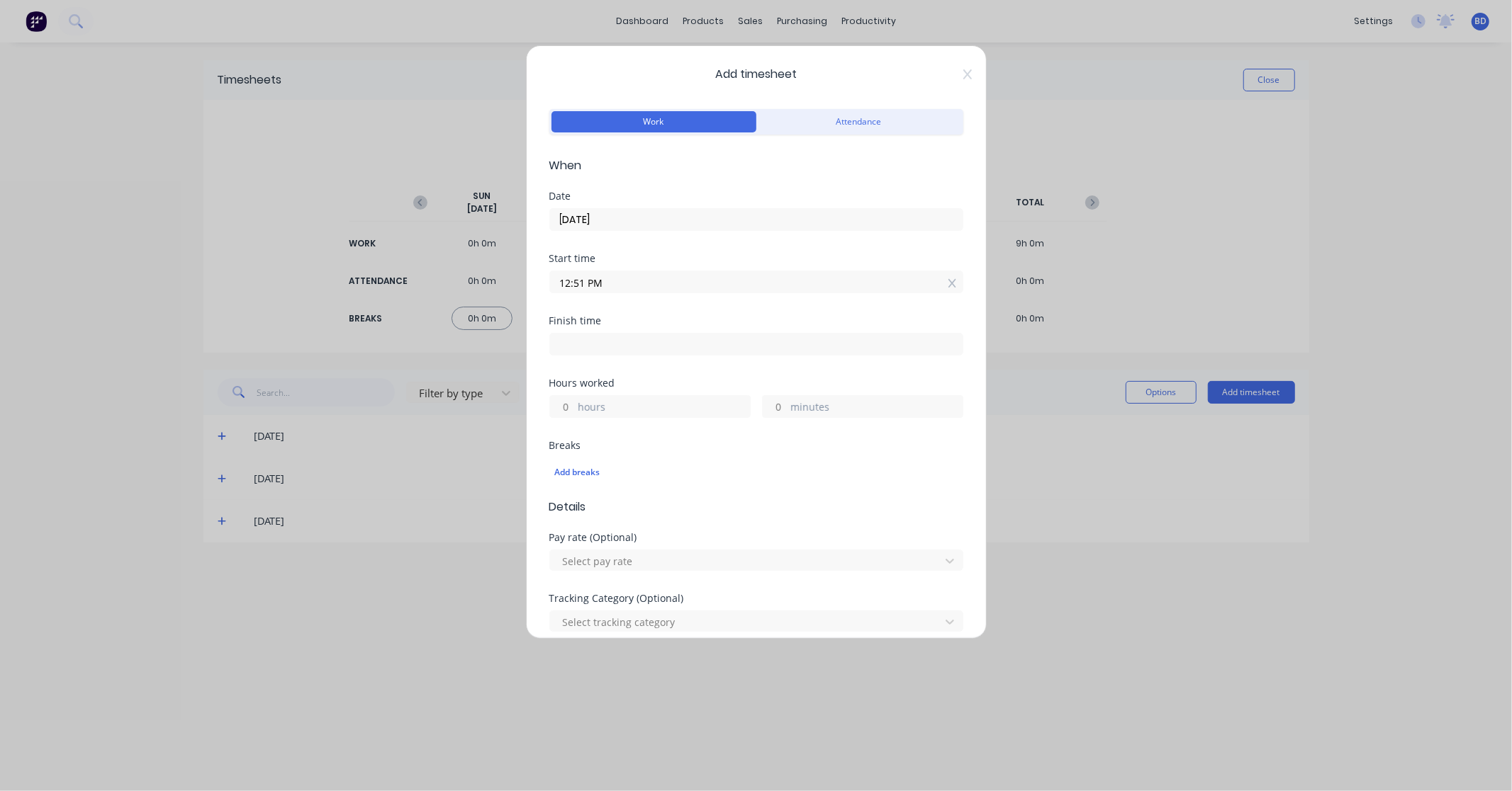
paste input "8:00 A"
type input "08:00 AM"
click at [577, 341] on input at bounding box center [756, 344] width 413 height 21
type input "12:51 PM"
type input "4"
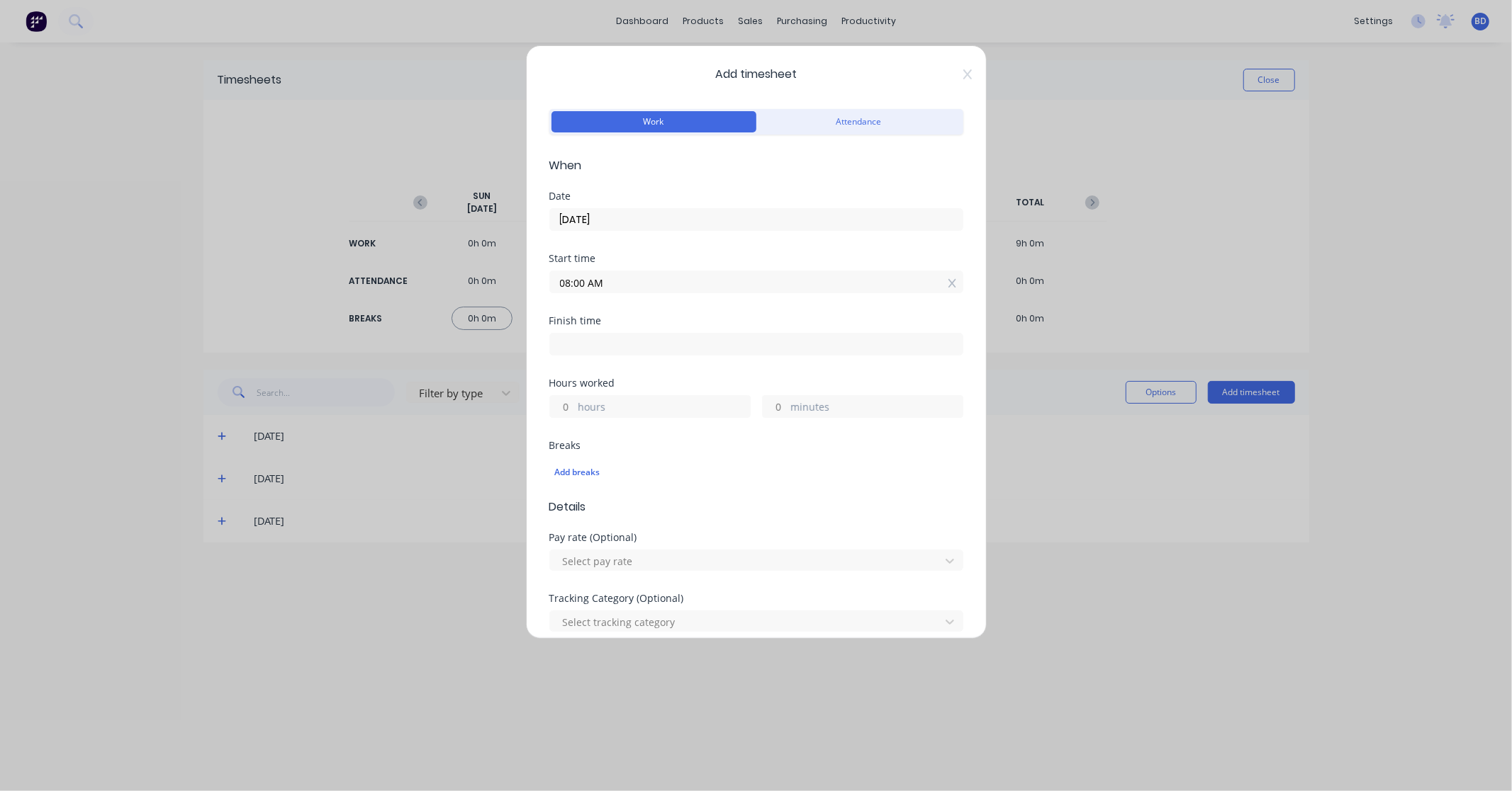
type input "51"
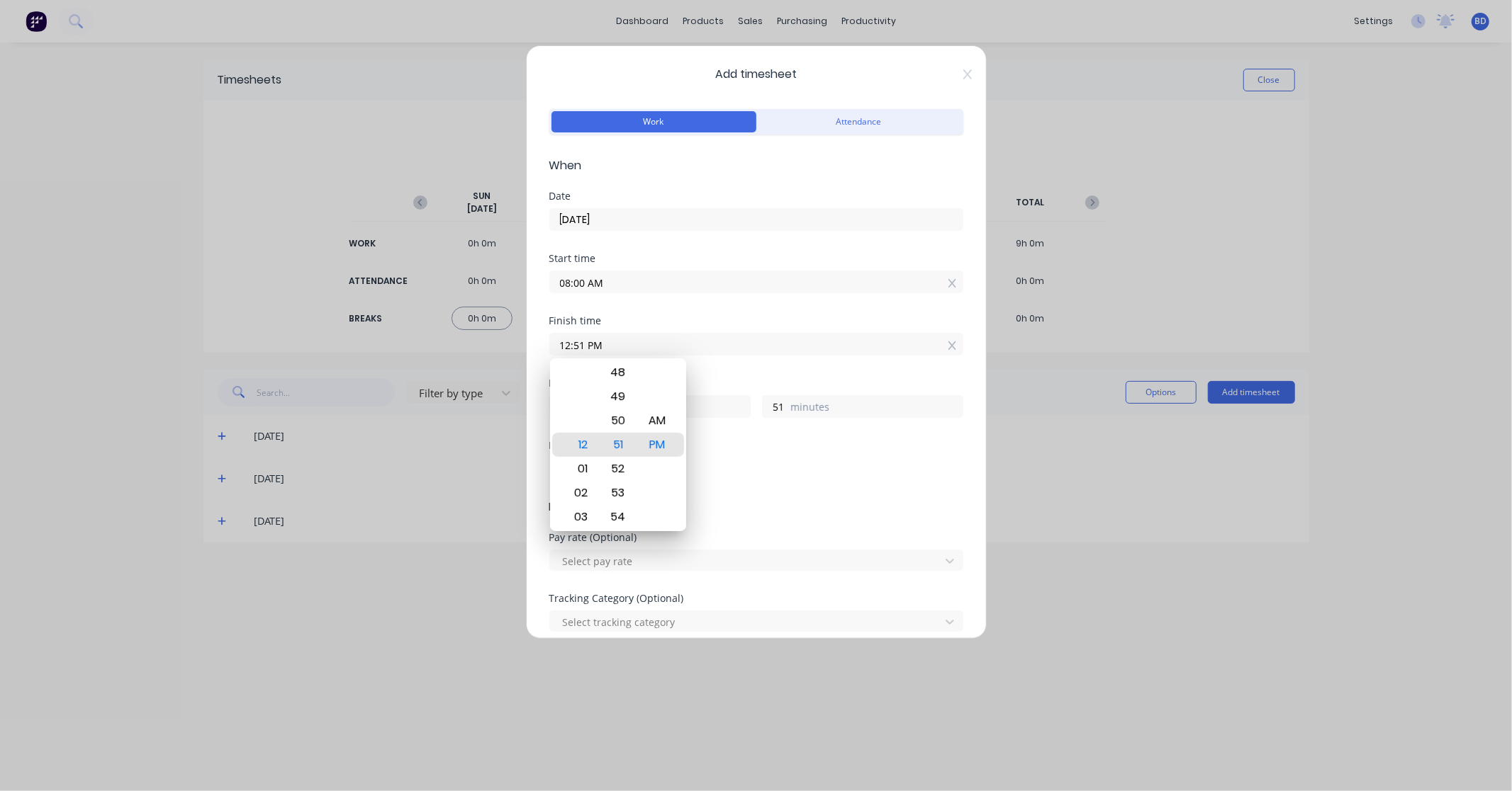
click at [684, 345] on input "12:51 PM" at bounding box center [756, 344] width 413 height 21
drag, startPoint x: 675, startPoint y: 344, endPoint x: 522, endPoint y: 344, distance: 153.0
click at [522, 344] on div "Add timesheet Work Attendance When Date 03/10/2025 Start time 08:00 AM Finish t…" at bounding box center [756, 395] width 1512 height 791
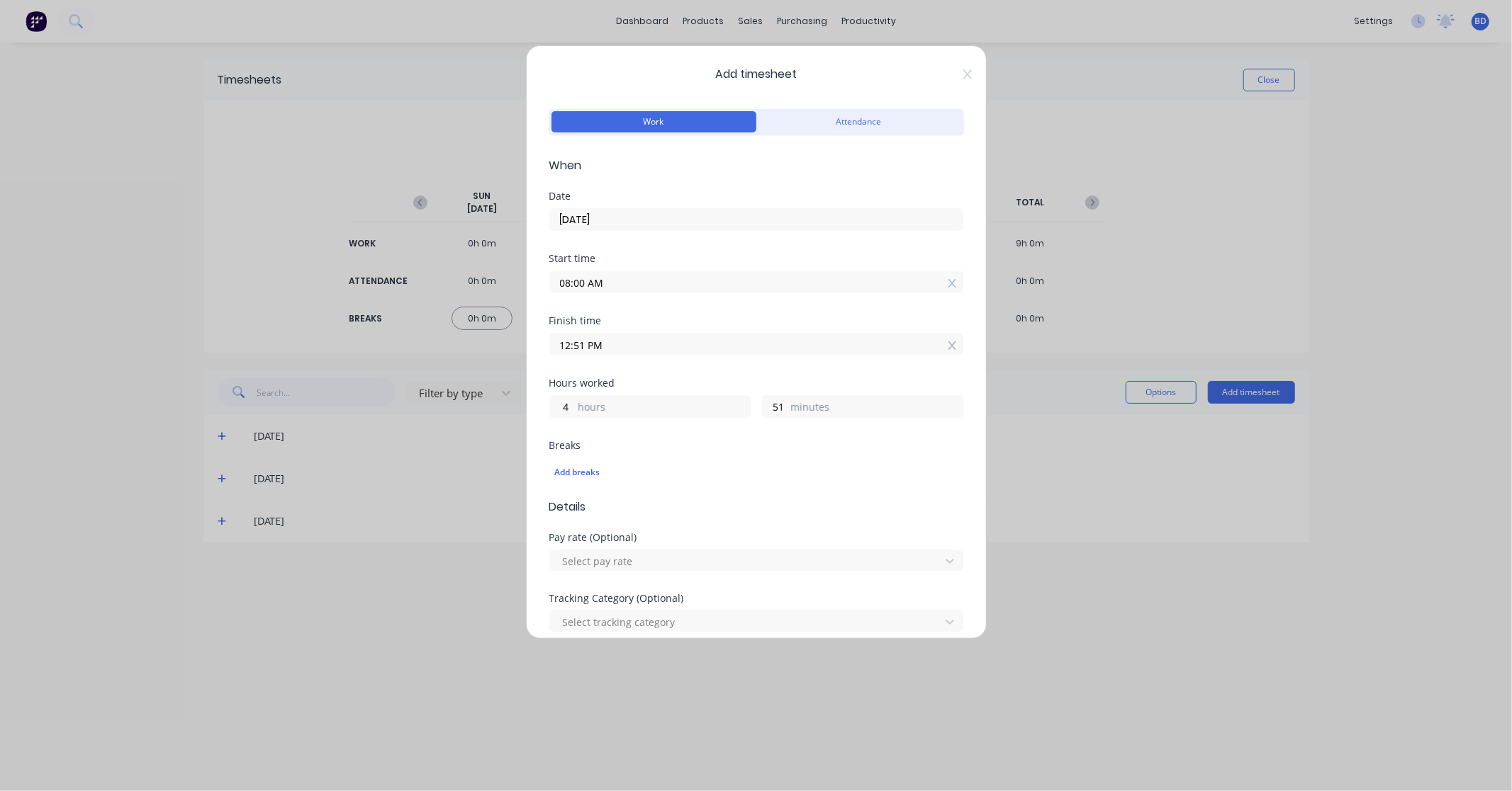
paste input "4:30"
type input "04:30 PM"
type input "8"
type input "30"
click at [690, 364] on div "Finish time 04:30 PM" at bounding box center [756, 347] width 414 height 62
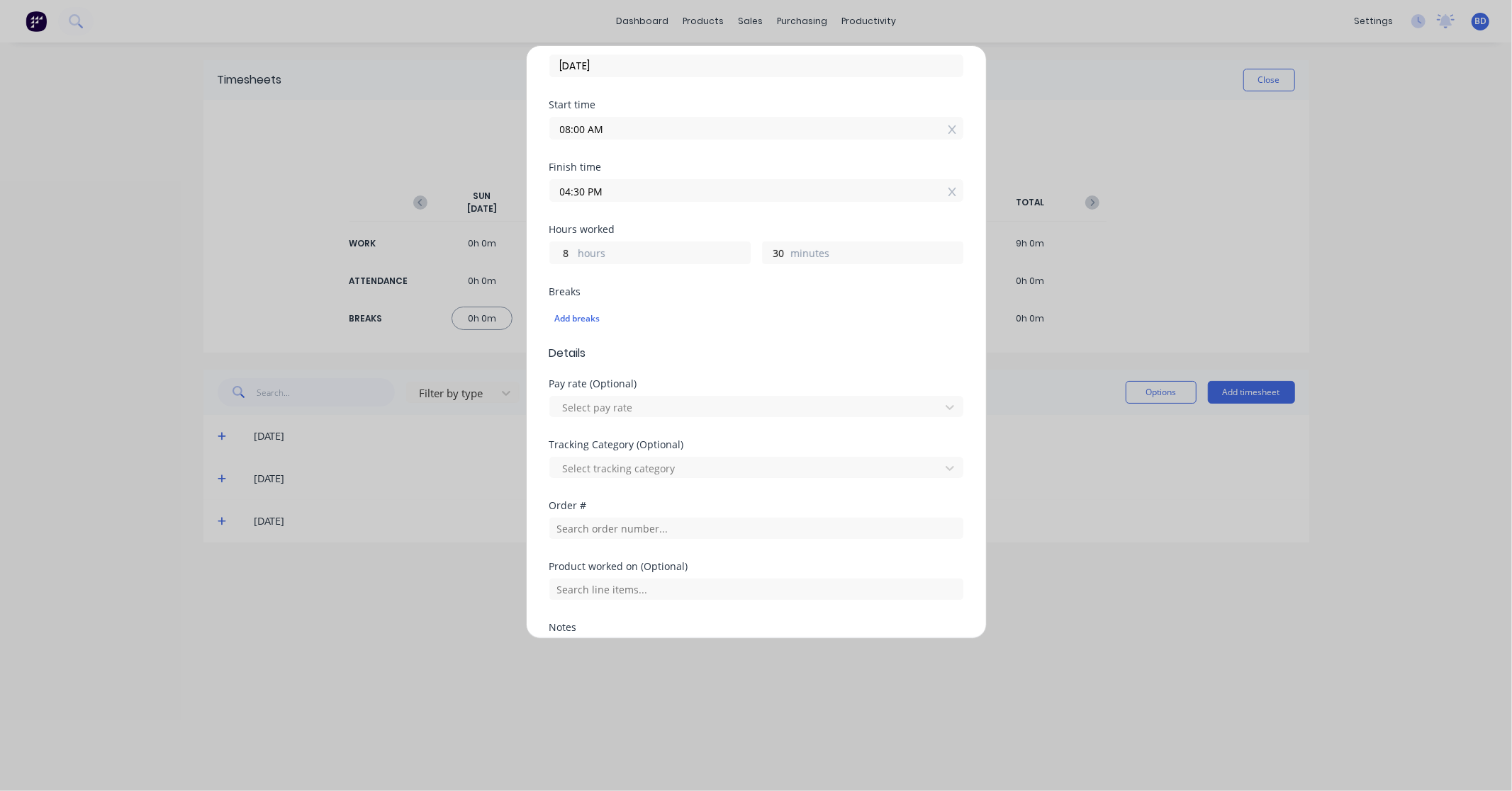
scroll to position [157, 0]
click at [591, 313] on div "Add breaks" at bounding box center [756, 315] width 403 height 19
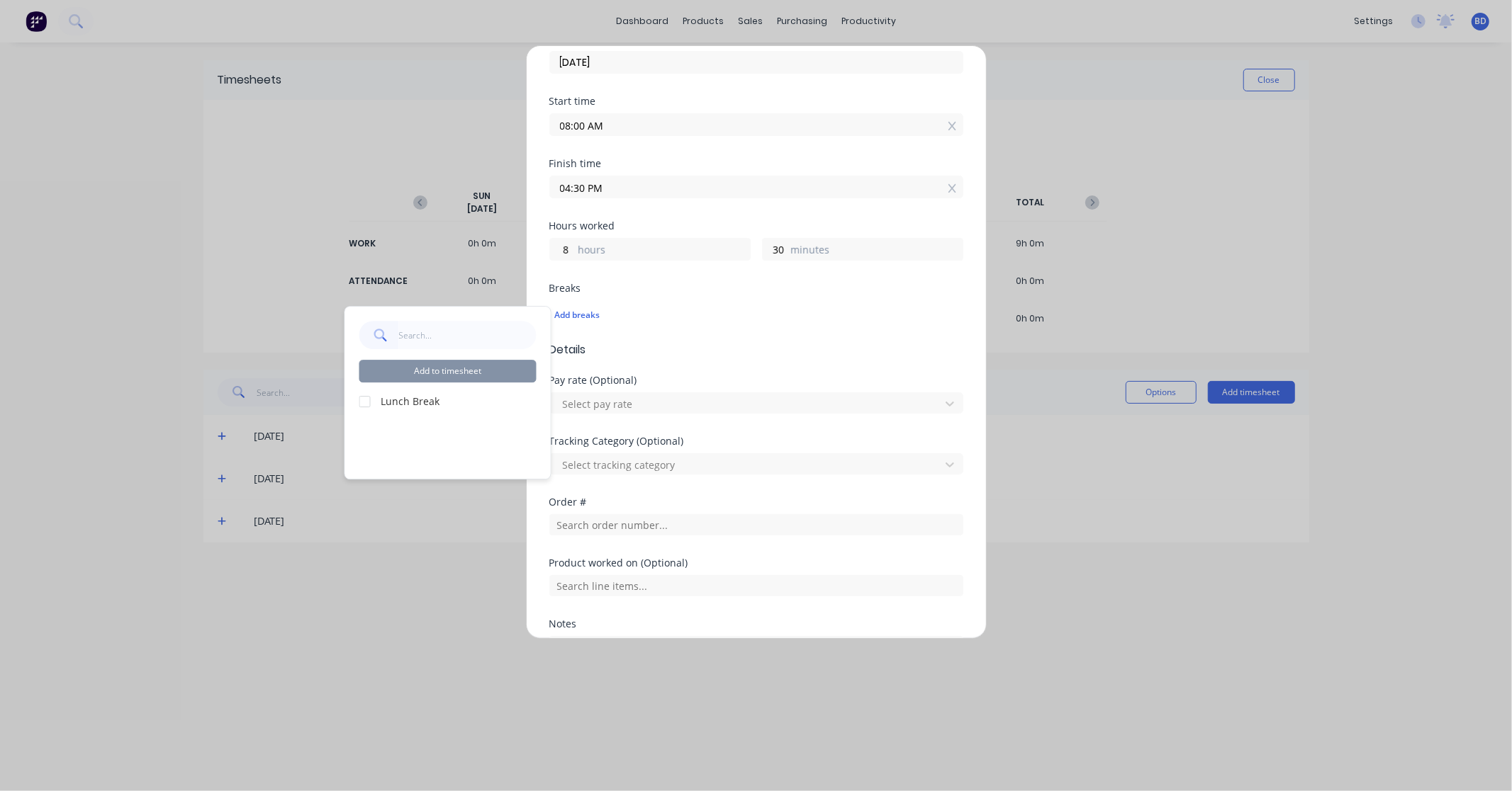
click at [364, 402] on div at bounding box center [365, 402] width 28 height 28
click at [463, 369] on button "Add to timesheet" at bounding box center [447, 371] width 178 height 22
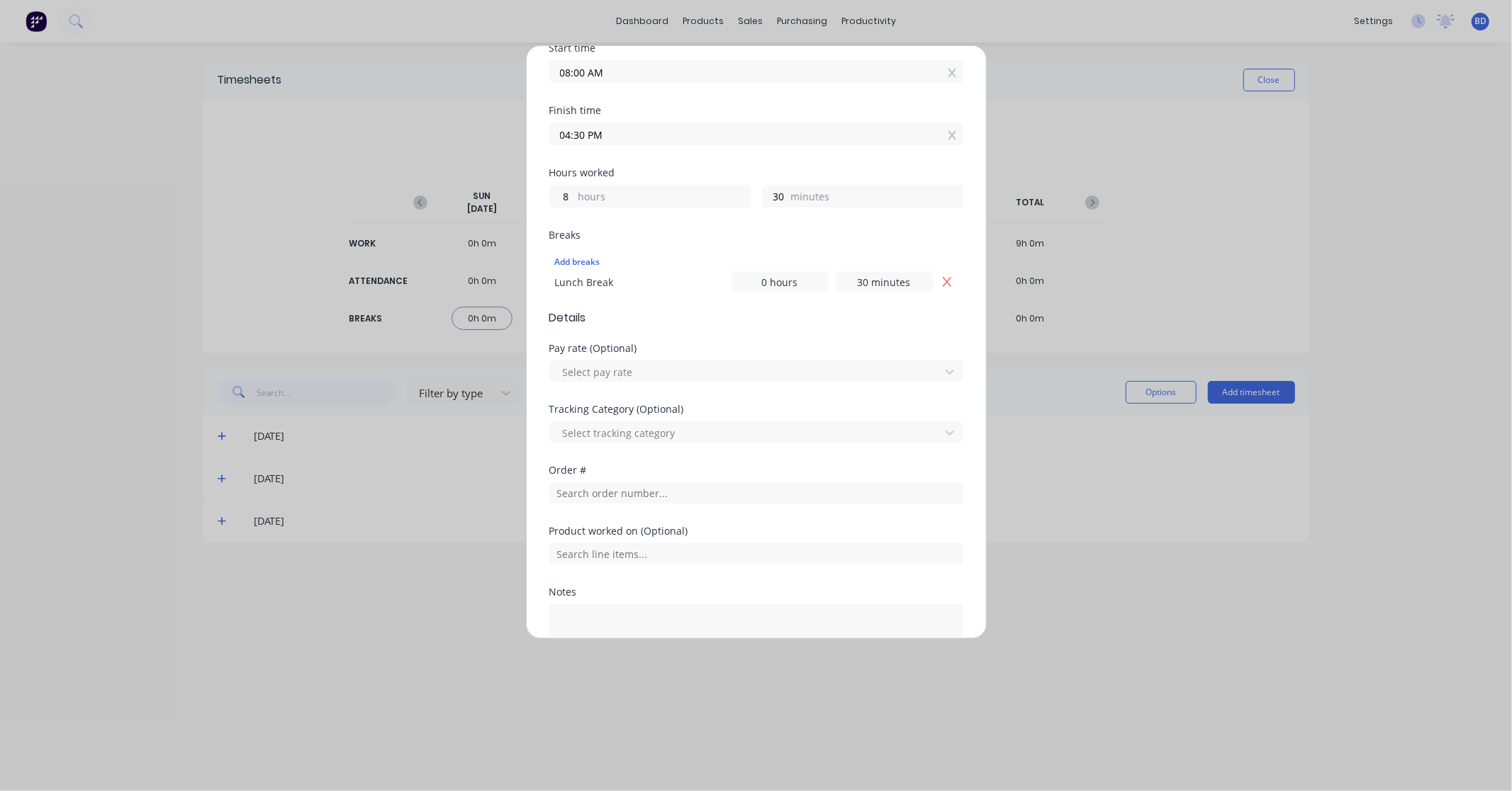
scroll to position [236, 0]
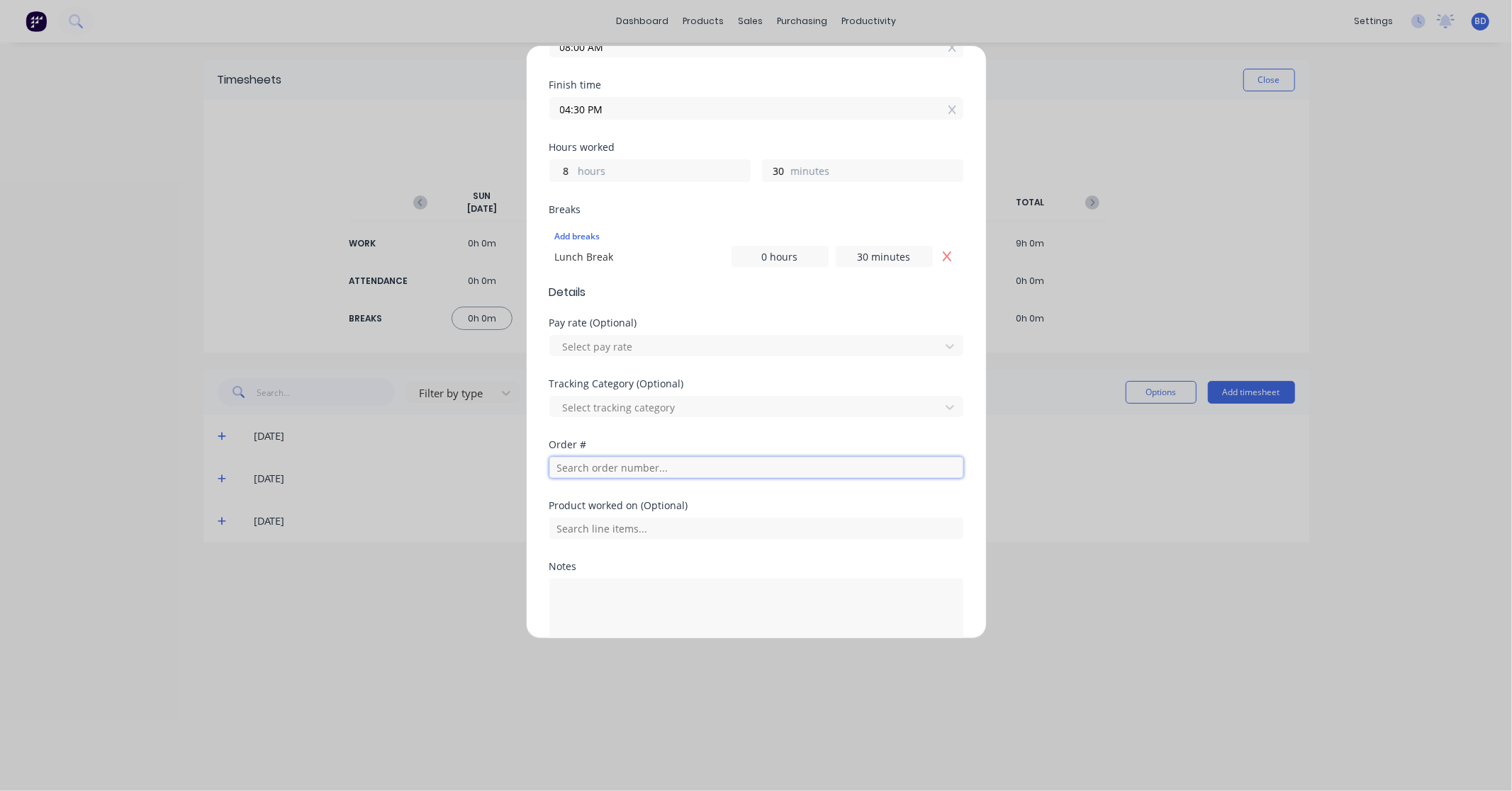
click at [619, 465] on input "text" at bounding box center [756, 468] width 414 height 21
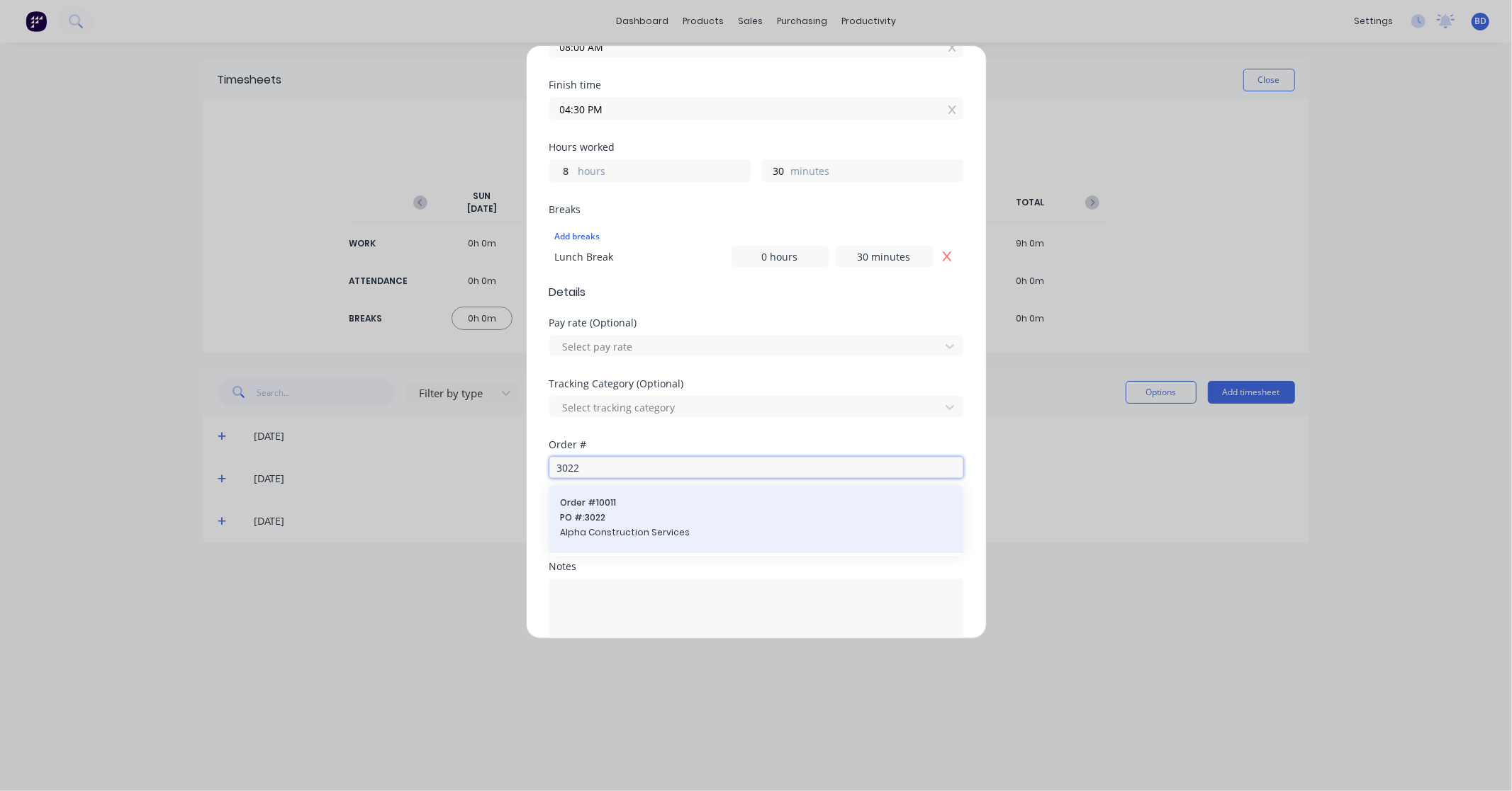
type input "3022"
click at [626, 530] on span "Alpha Construction Services" at bounding box center [756, 533] width 391 height 13
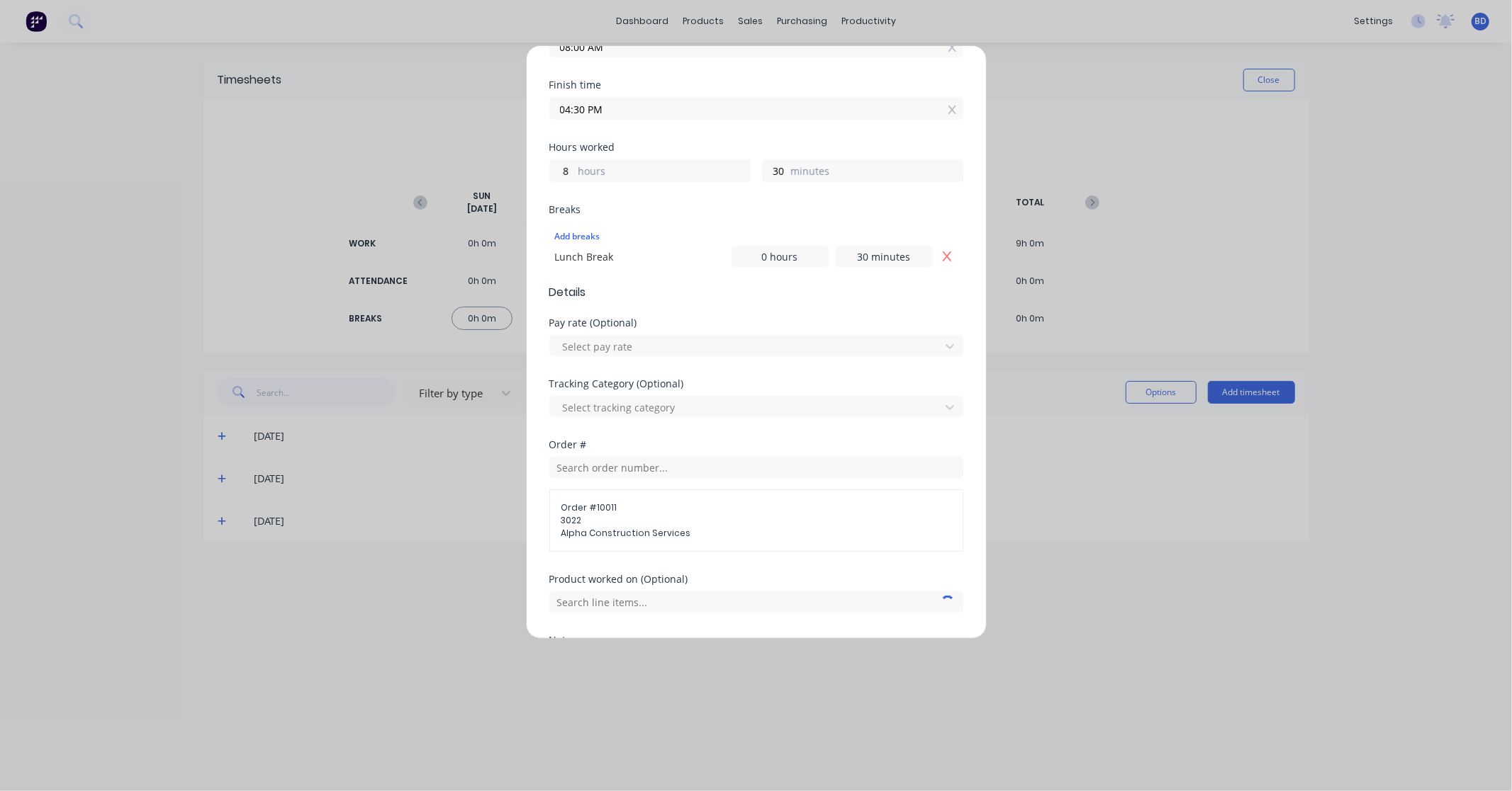
scroll to position [390, 0]
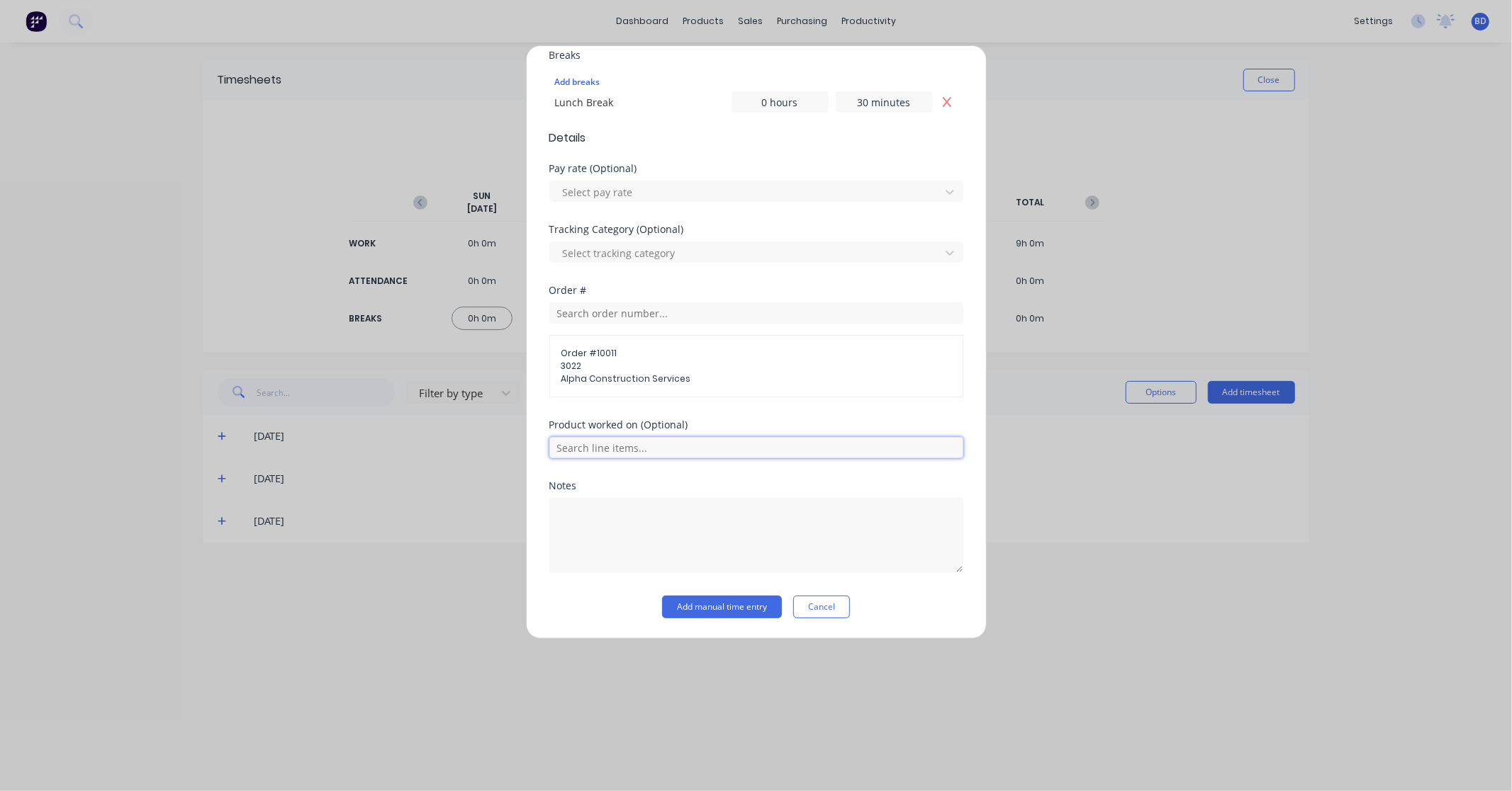
click at [687, 449] on input "text" at bounding box center [756, 447] width 414 height 21
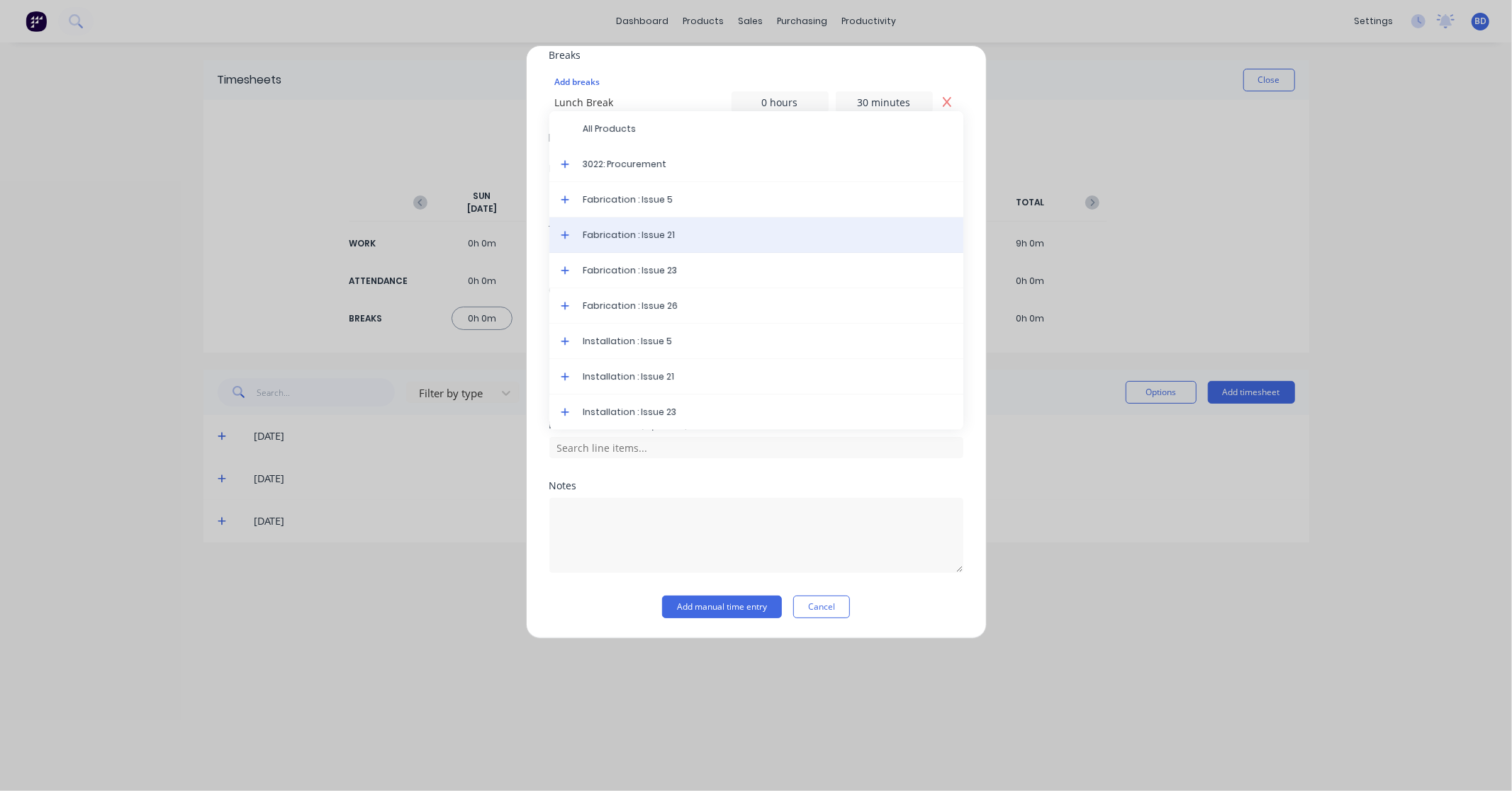
click at [665, 233] on span "Fabrication : Issue 21" at bounding box center [767, 235] width 368 height 13
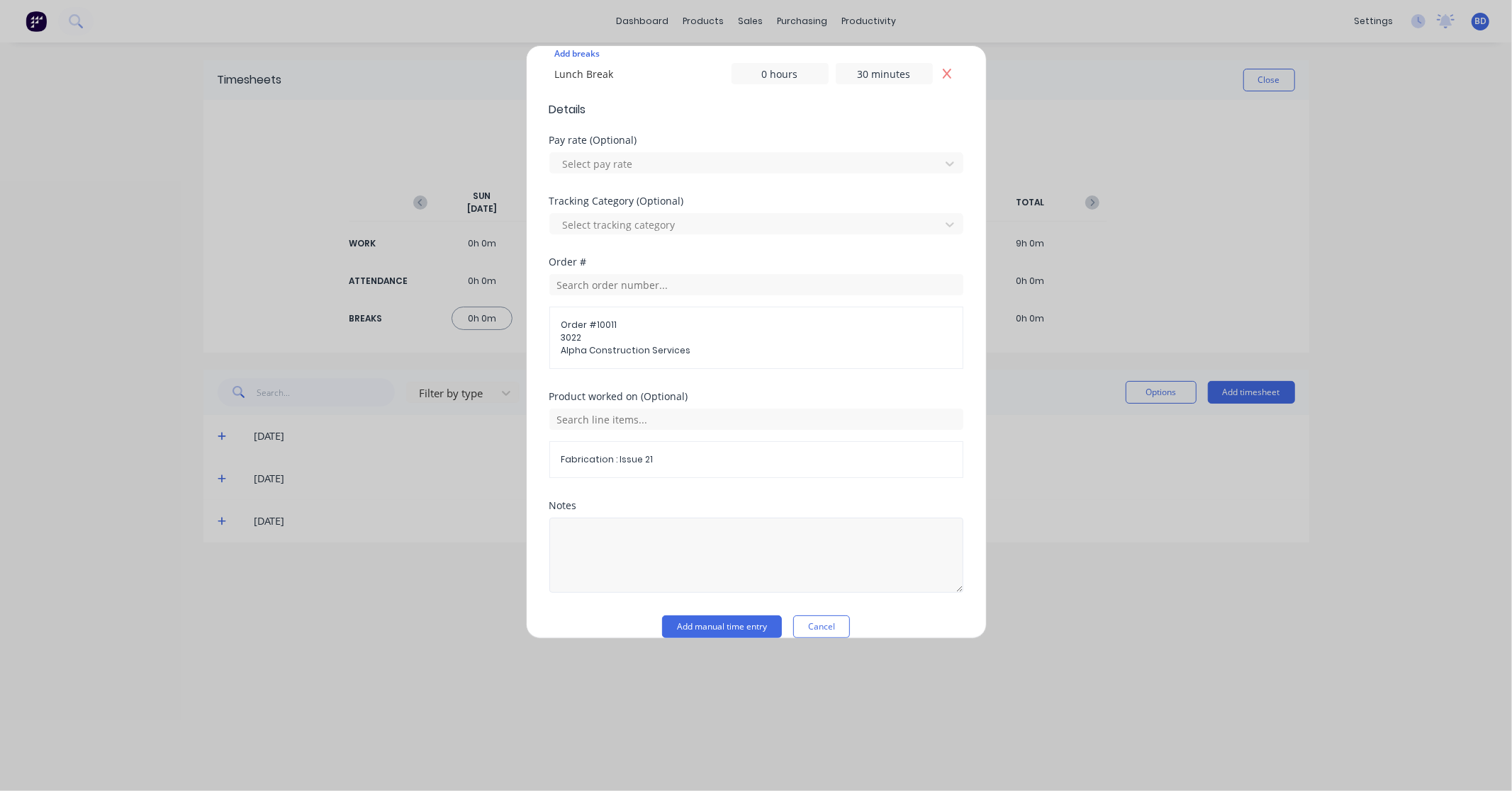
scroll to position [439, 0]
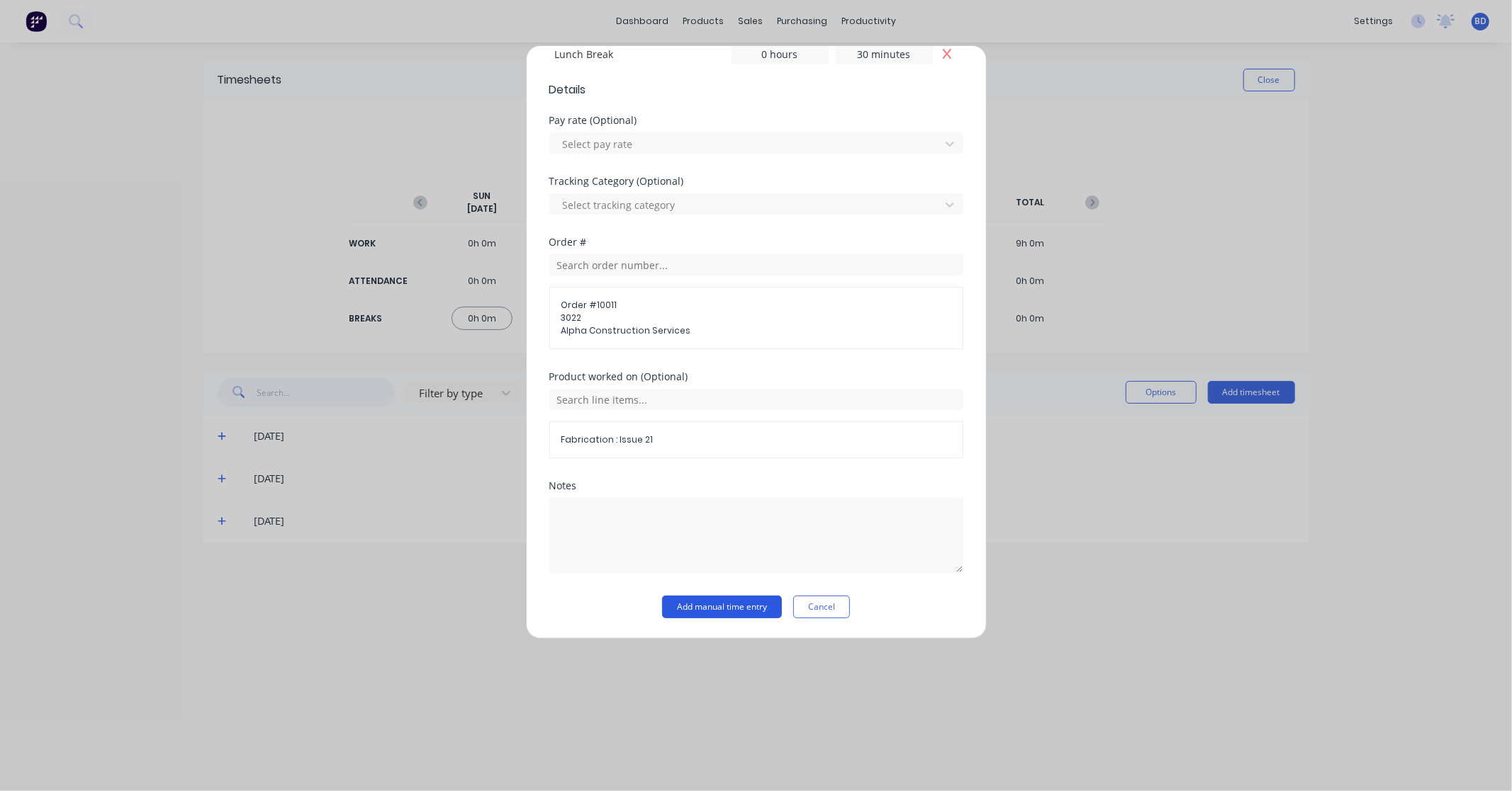
click at [728, 612] on button "Add manual time entry" at bounding box center [722, 607] width 120 height 22
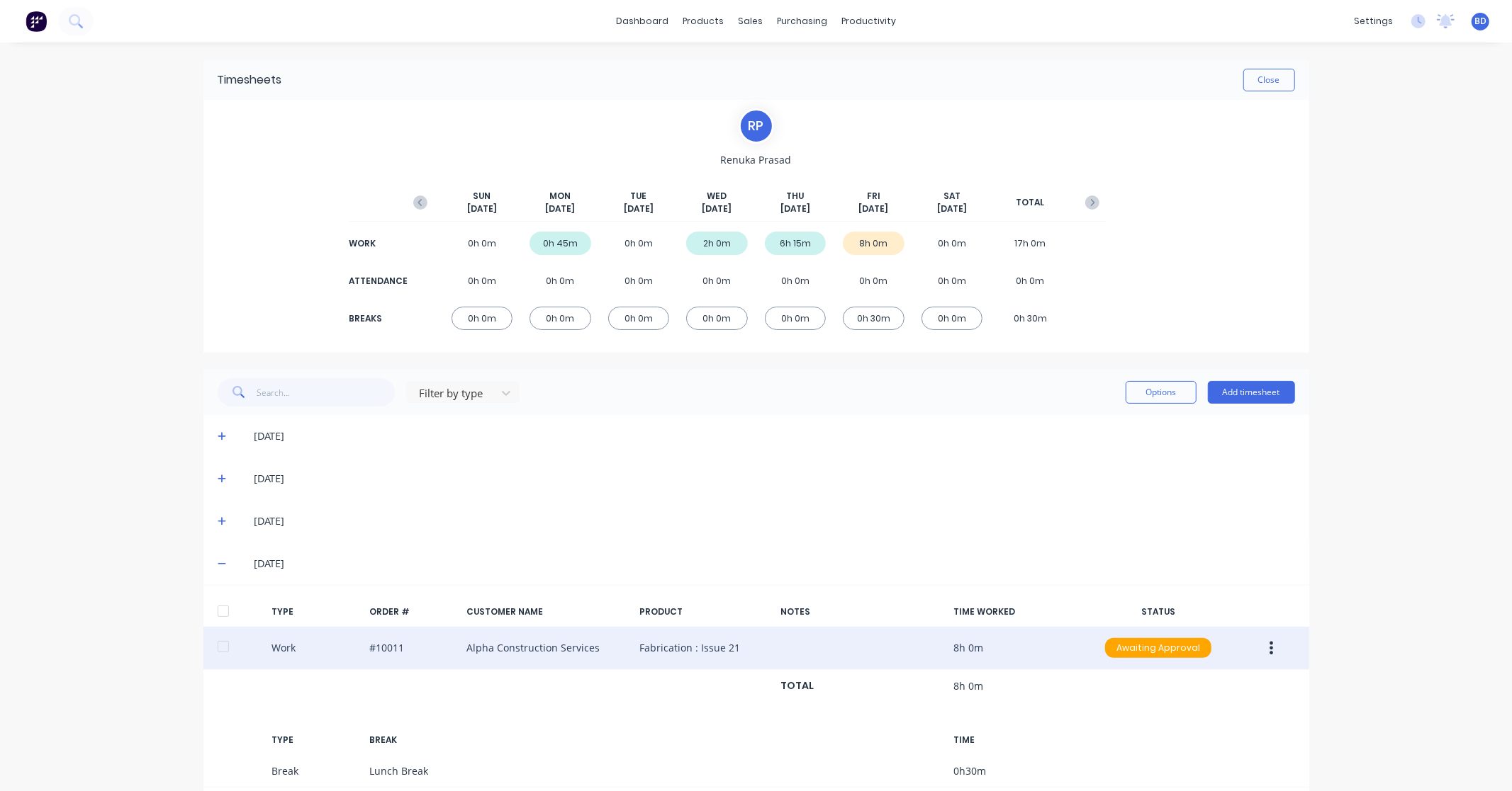
click at [1269, 647] on icon "button" at bounding box center [1271, 648] width 4 height 16
click at [1198, 653] on div "Approve" at bounding box center [1220, 652] width 109 height 20
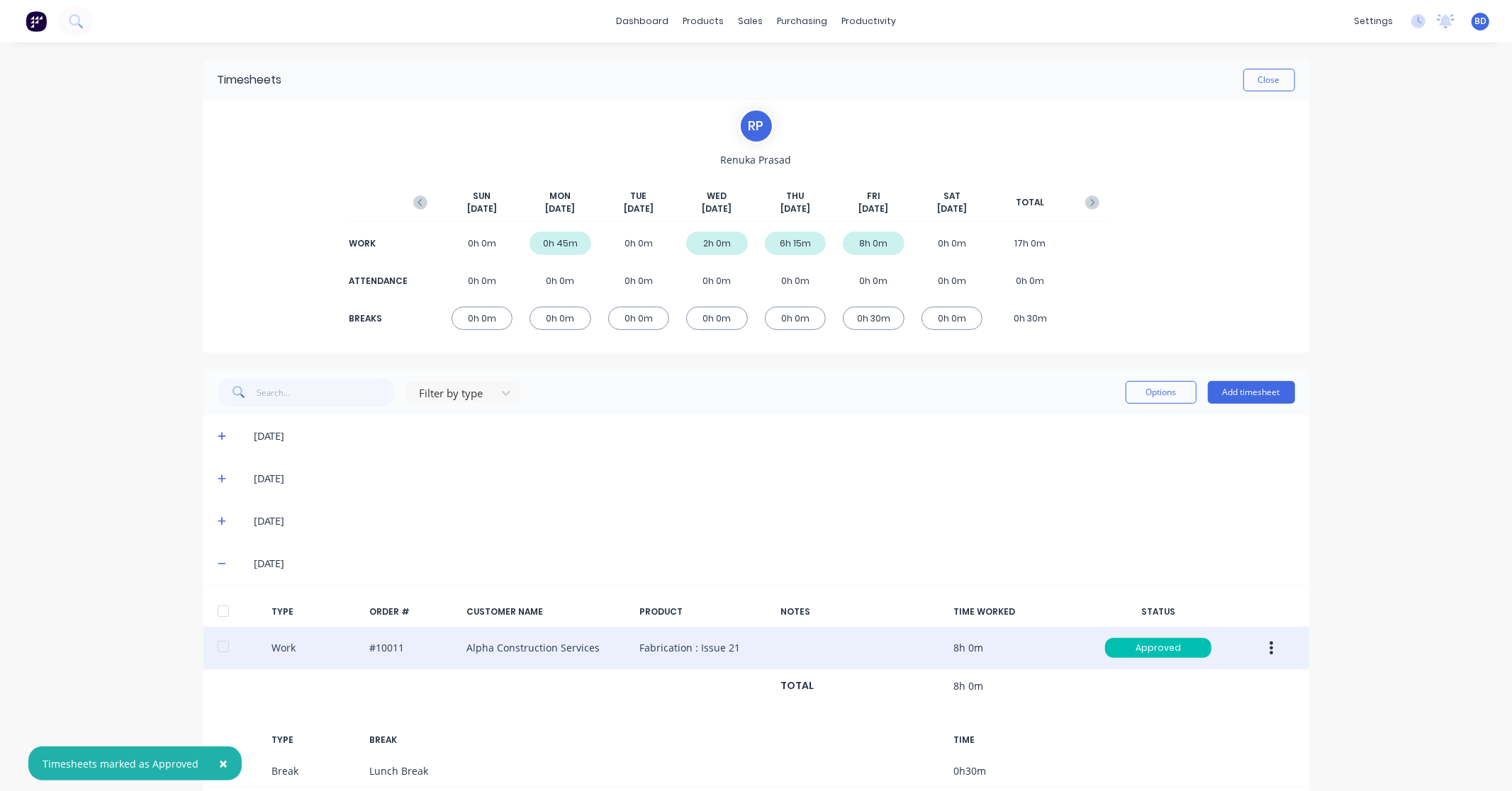
click at [1406, 600] on div "× Timesheets marked as Approved dashboard products sales purchasing productivit…" at bounding box center [756, 395] width 1512 height 791
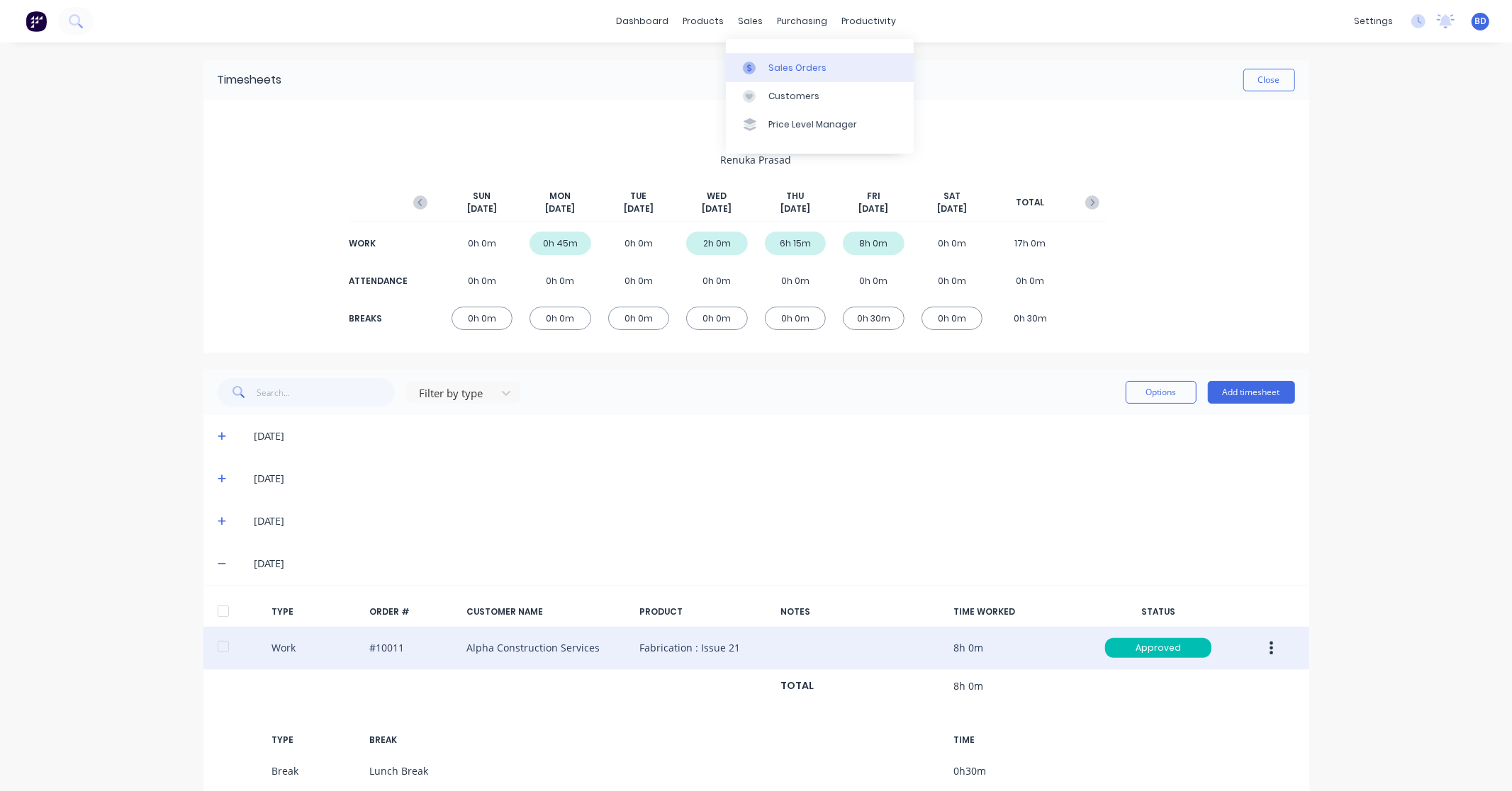
click at [776, 61] on div "Sales Orders" at bounding box center [797, 68] width 58 height 13
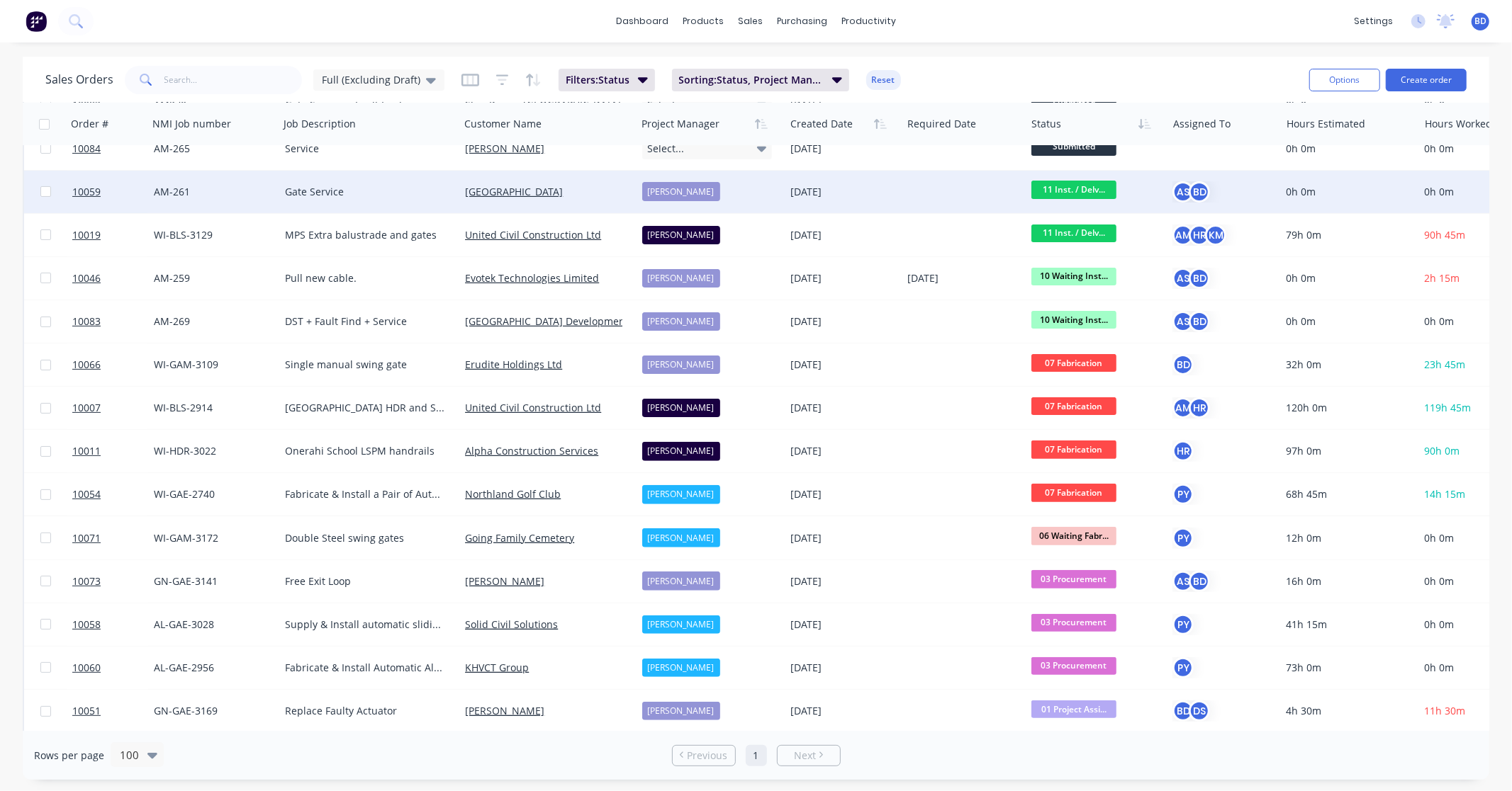
scroll to position [157, 0]
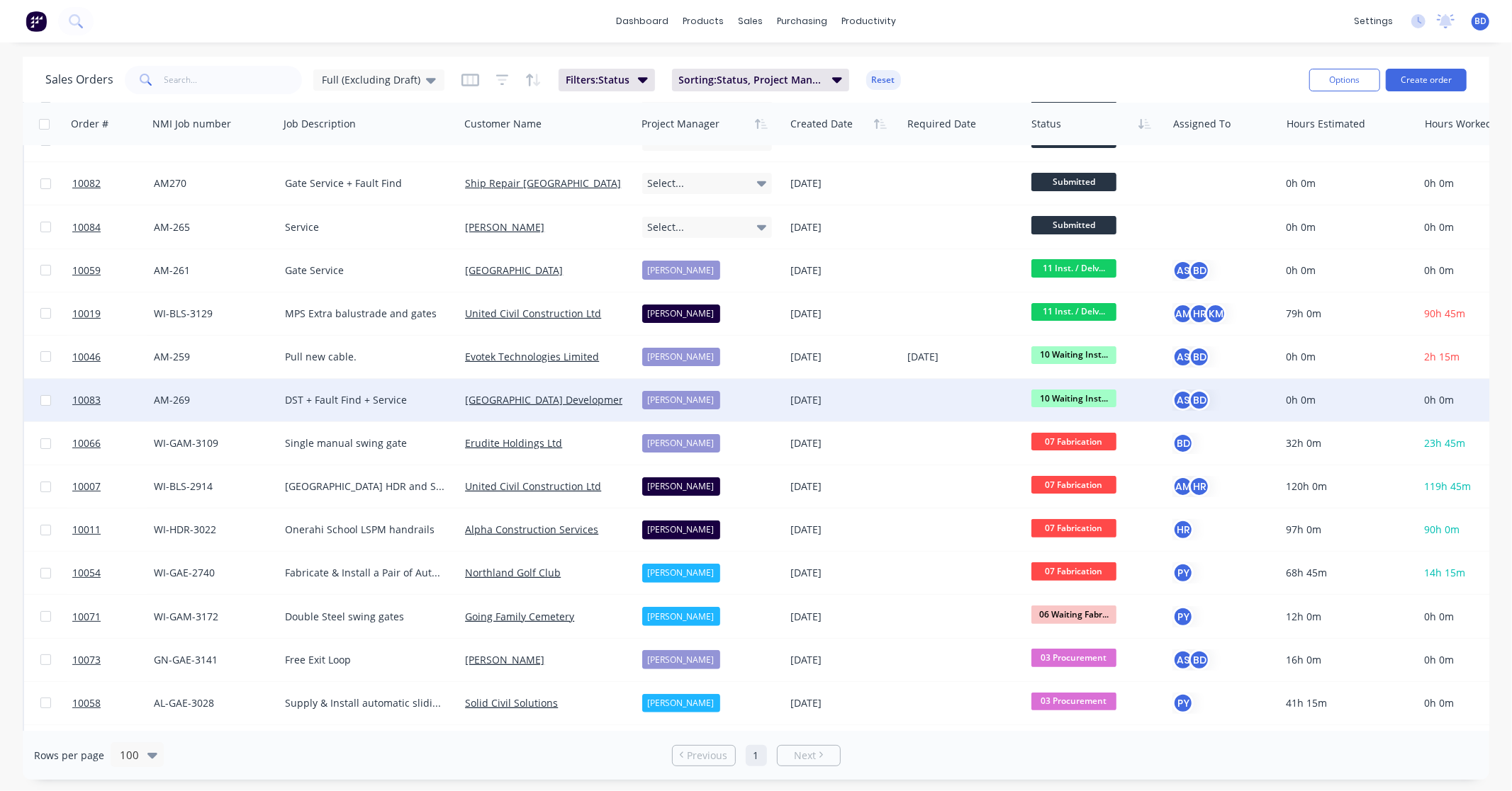
click at [1081, 397] on span "10 Waiting Inst..." at bounding box center [1073, 398] width 85 height 18
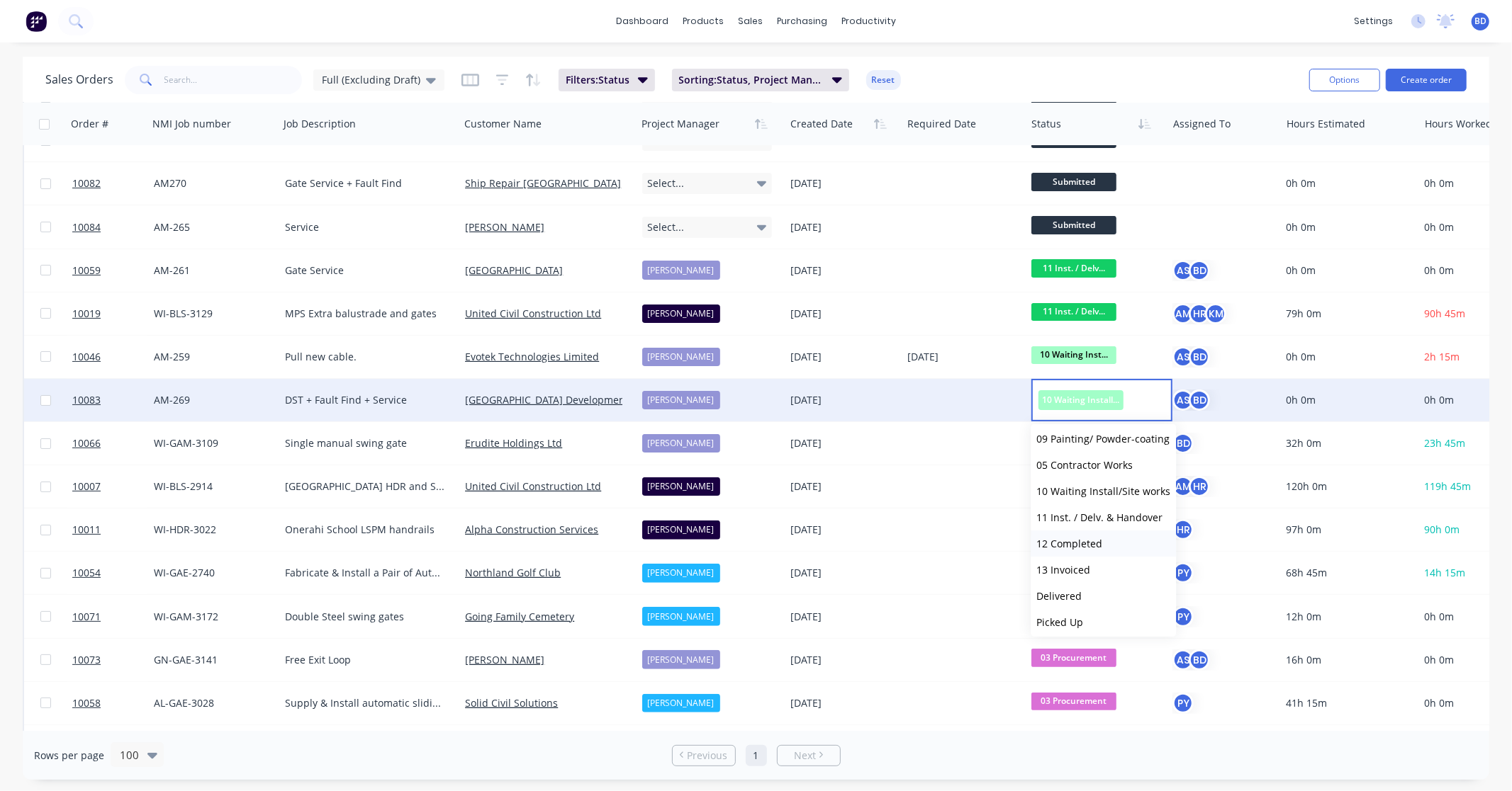
scroll to position [218, 0]
click at [1096, 485] on span "10 Waiting Install/Site works" at bounding box center [1103, 487] width 134 height 13
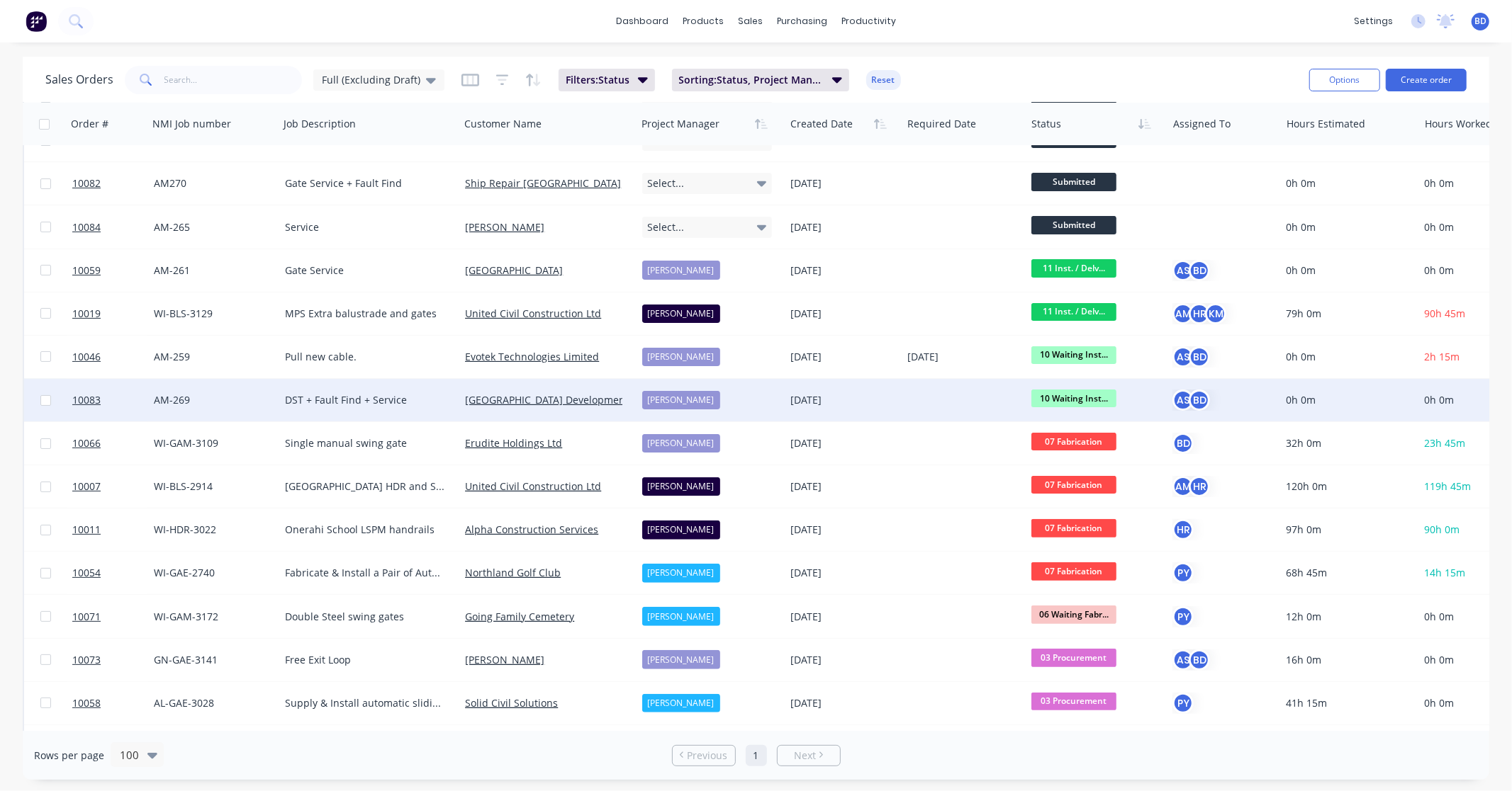
click at [1081, 398] on span "10 Waiting Inst..." at bounding box center [1073, 398] width 85 height 18
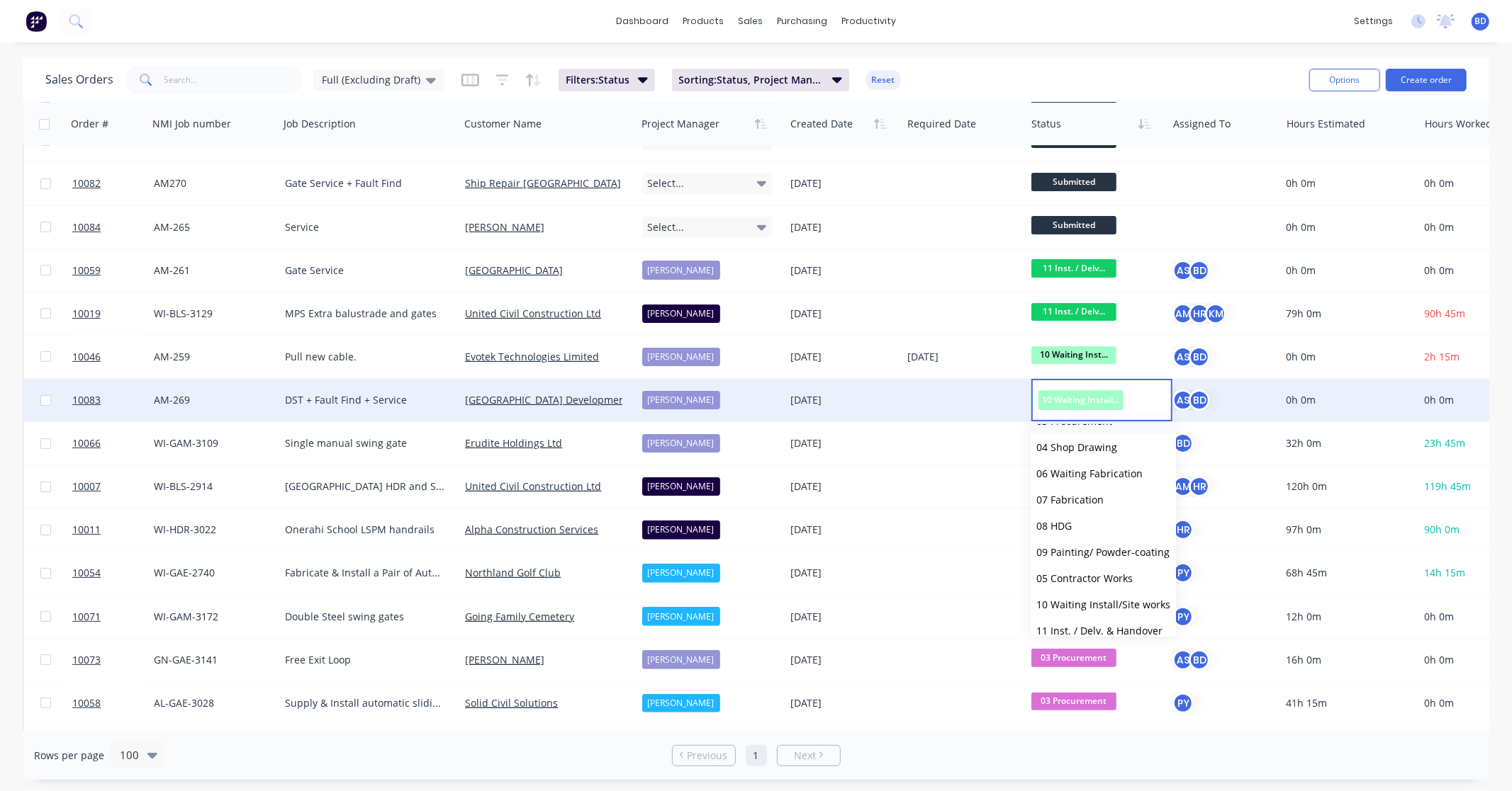
scroll to position [157, 0]
click at [1092, 576] on span "11 Inst. / Delv. & Handover" at bounding box center [1099, 573] width 126 height 13
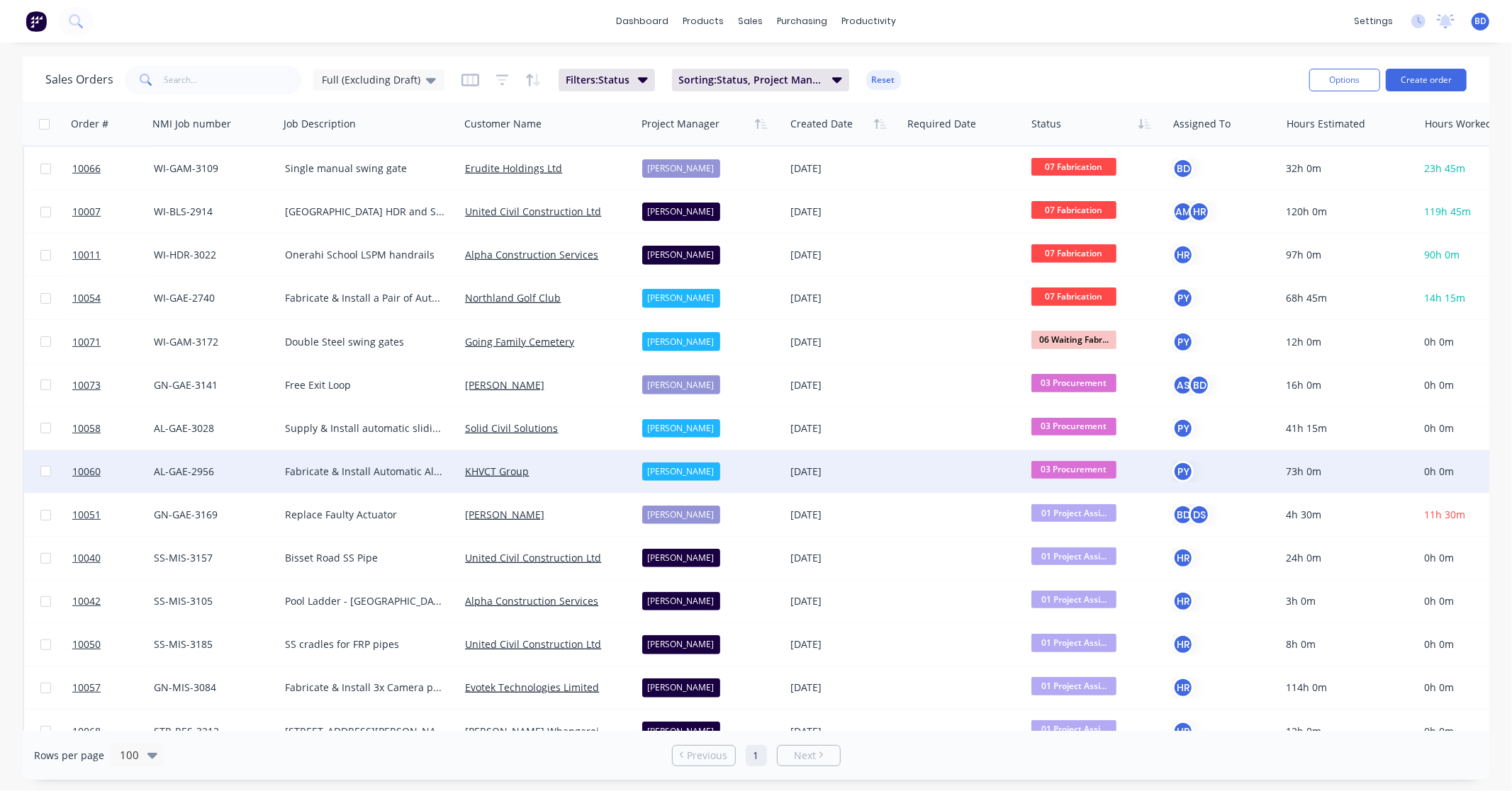
scroll to position [472, 0]
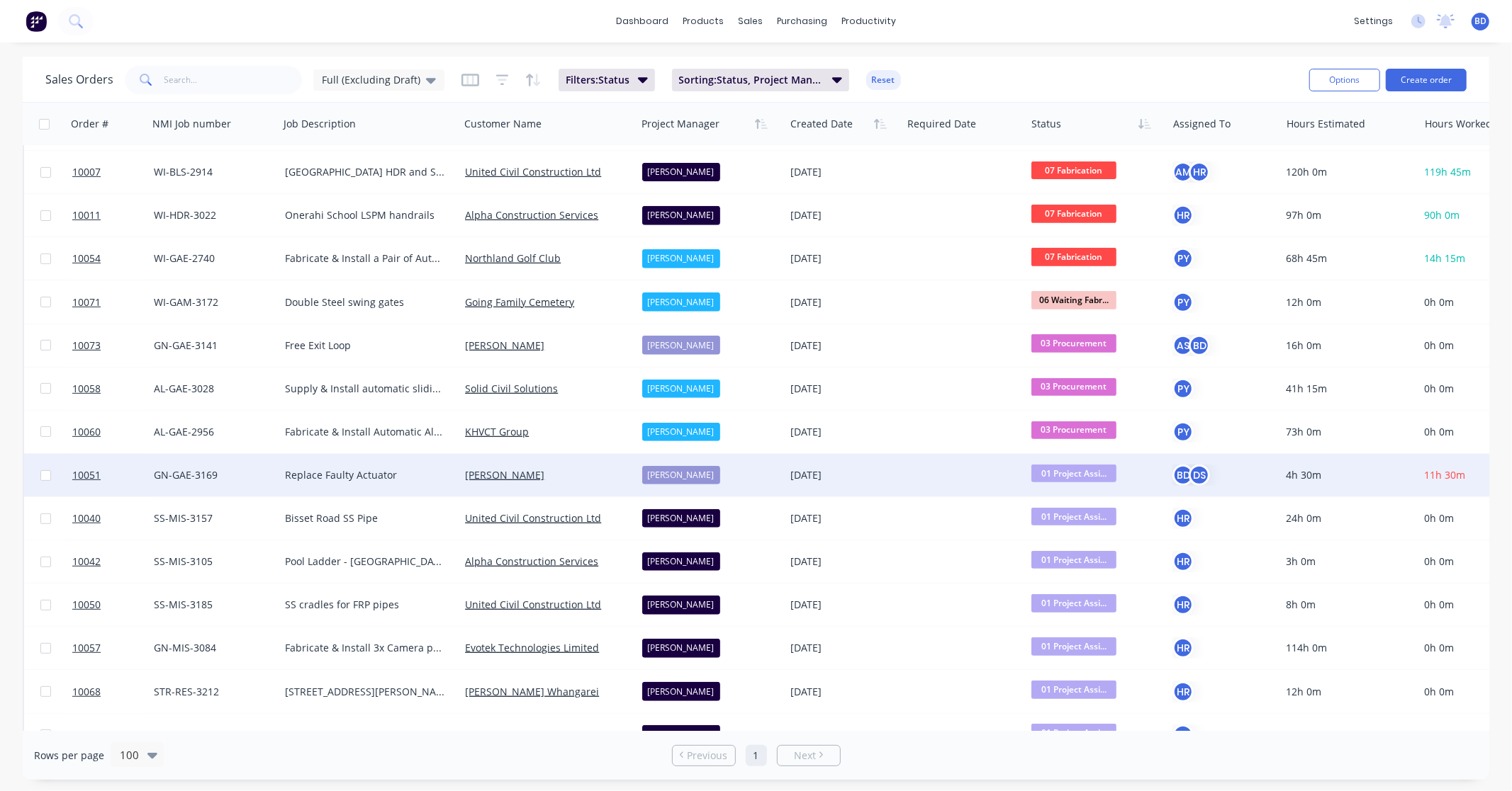
click at [1087, 472] on span "01 Project Assi..." at bounding box center [1073, 473] width 85 height 18
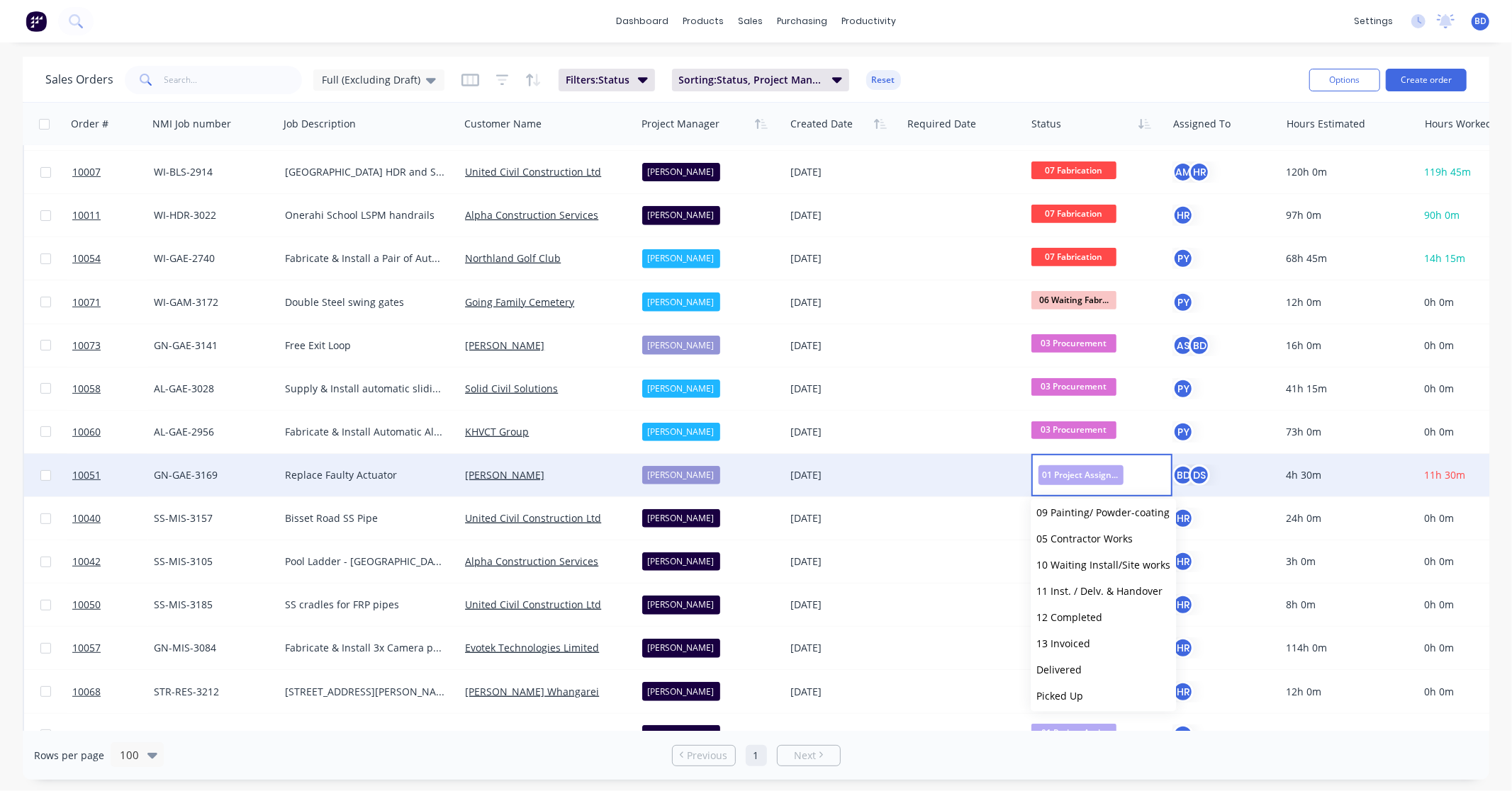
scroll to position [218, 0]
click at [1097, 611] on span "12 Completed" at bounding box center [1068, 614] width 66 height 13
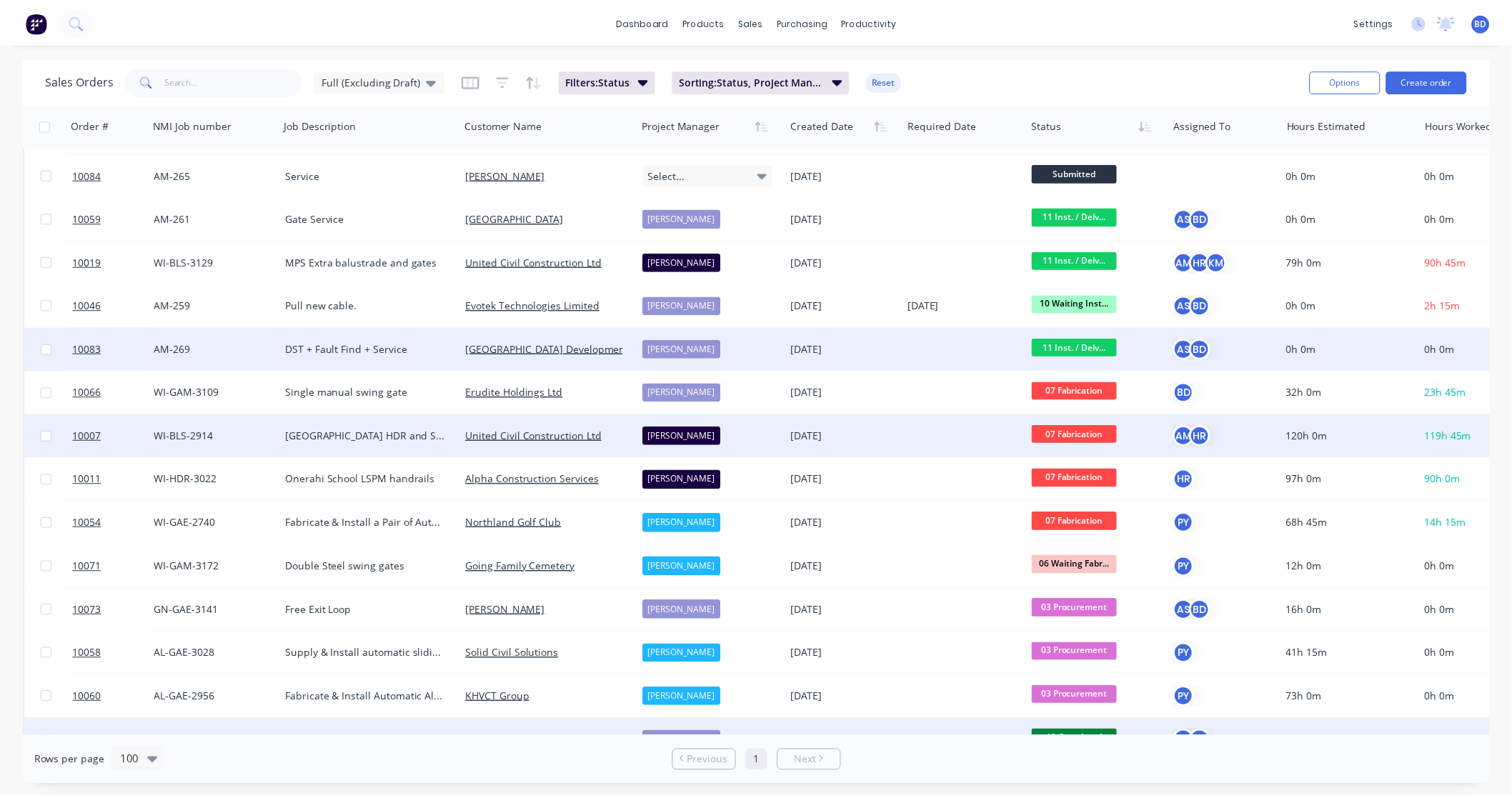
scroll to position [134, 0]
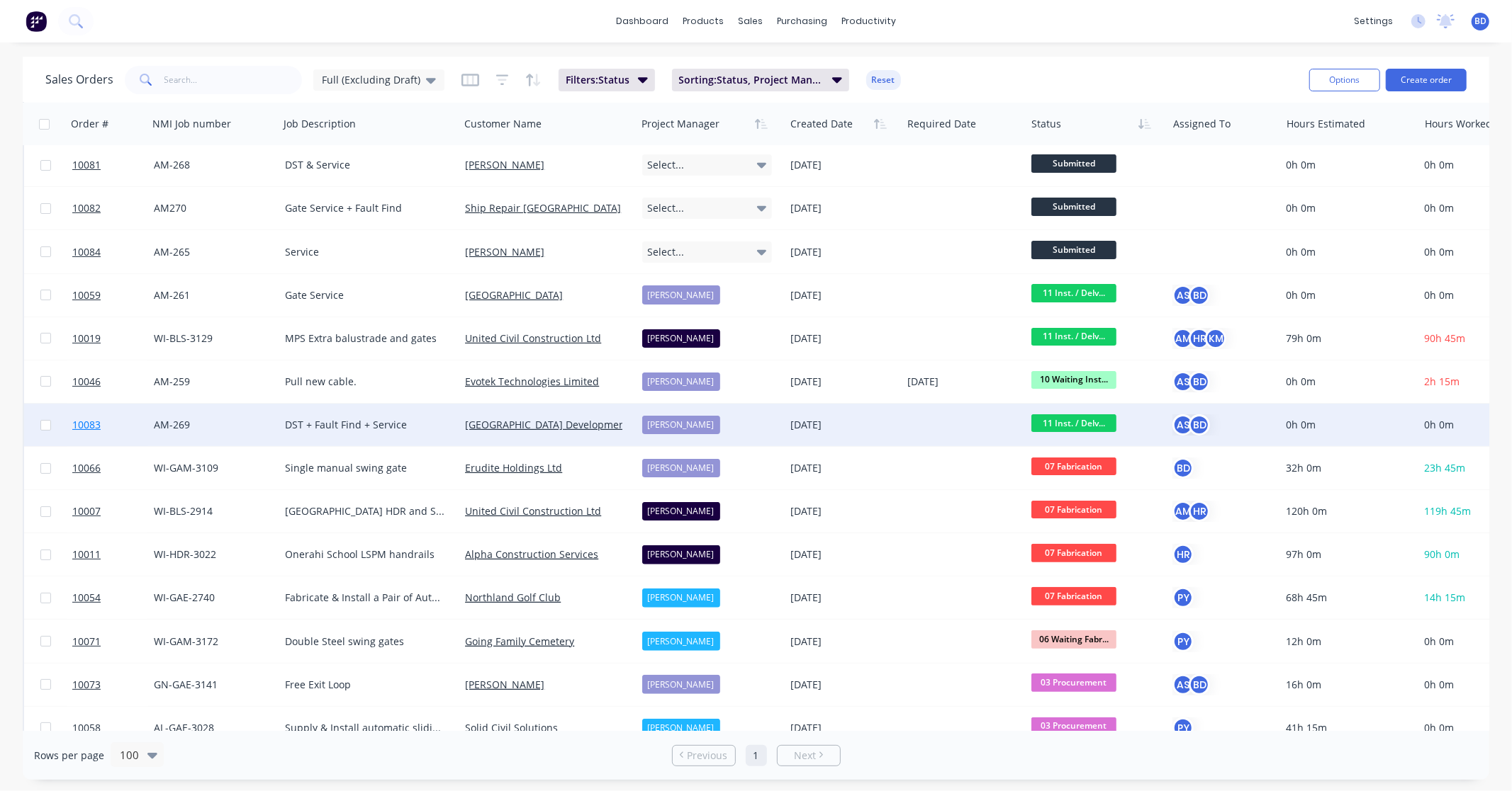
click at [89, 422] on span "10083" at bounding box center [86, 425] width 28 height 14
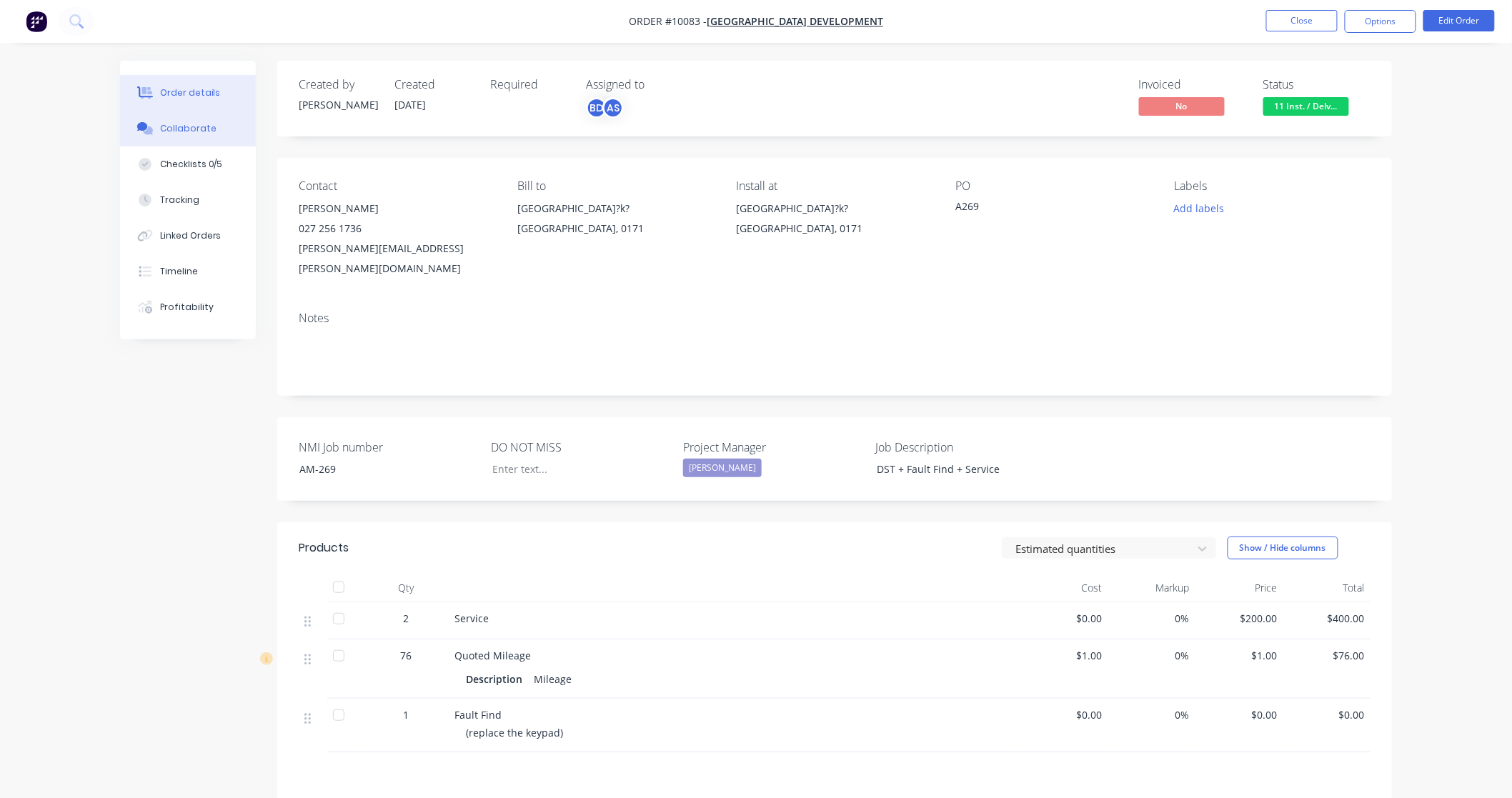
click at [186, 118] on button "Collaborate" at bounding box center [187, 128] width 136 height 36
click at [187, 132] on div "Collaborate" at bounding box center [188, 128] width 56 height 13
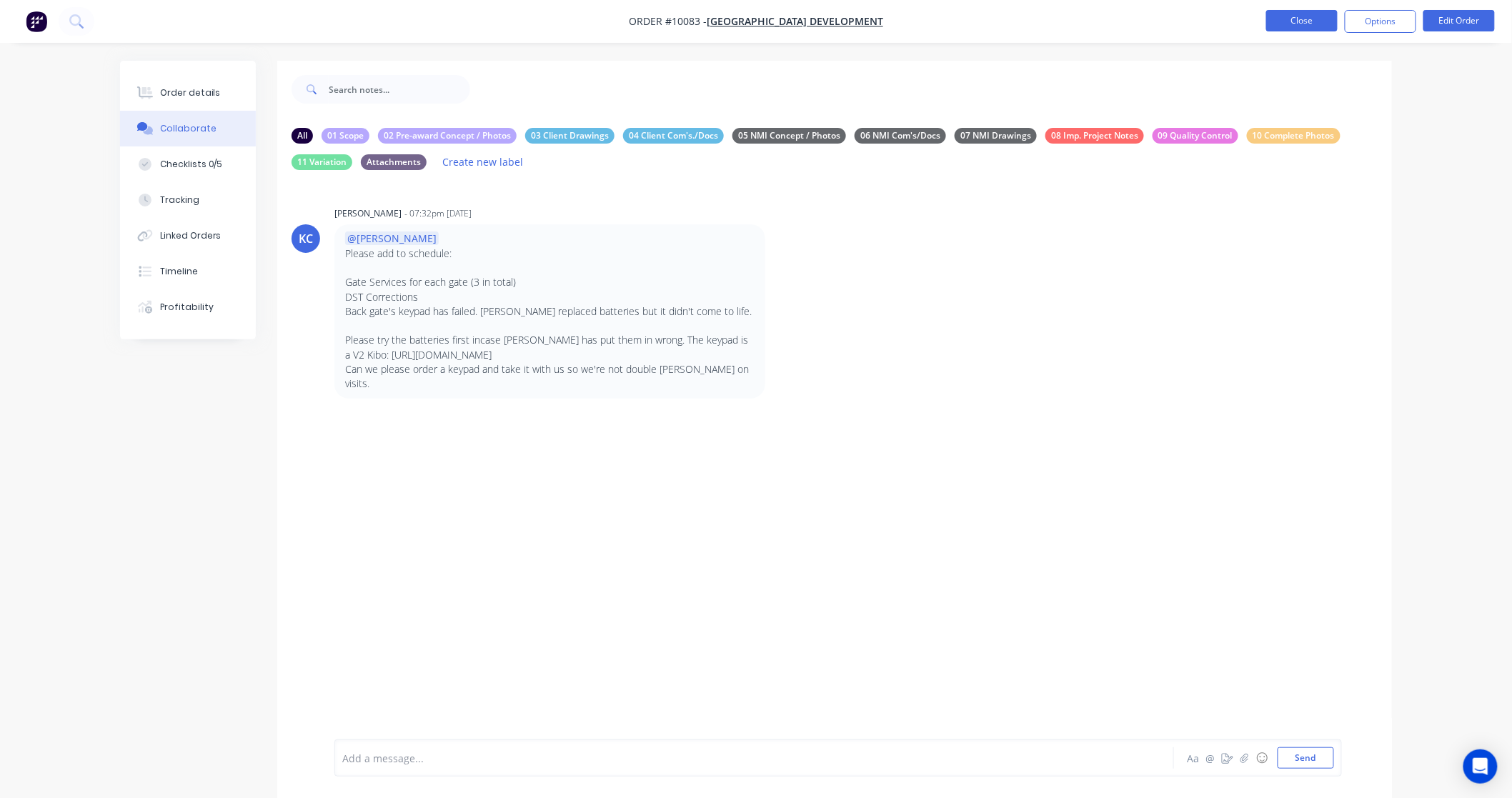
click at [1298, 23] on button "Close" at bounding box center [1301, 21] width 71 height 22
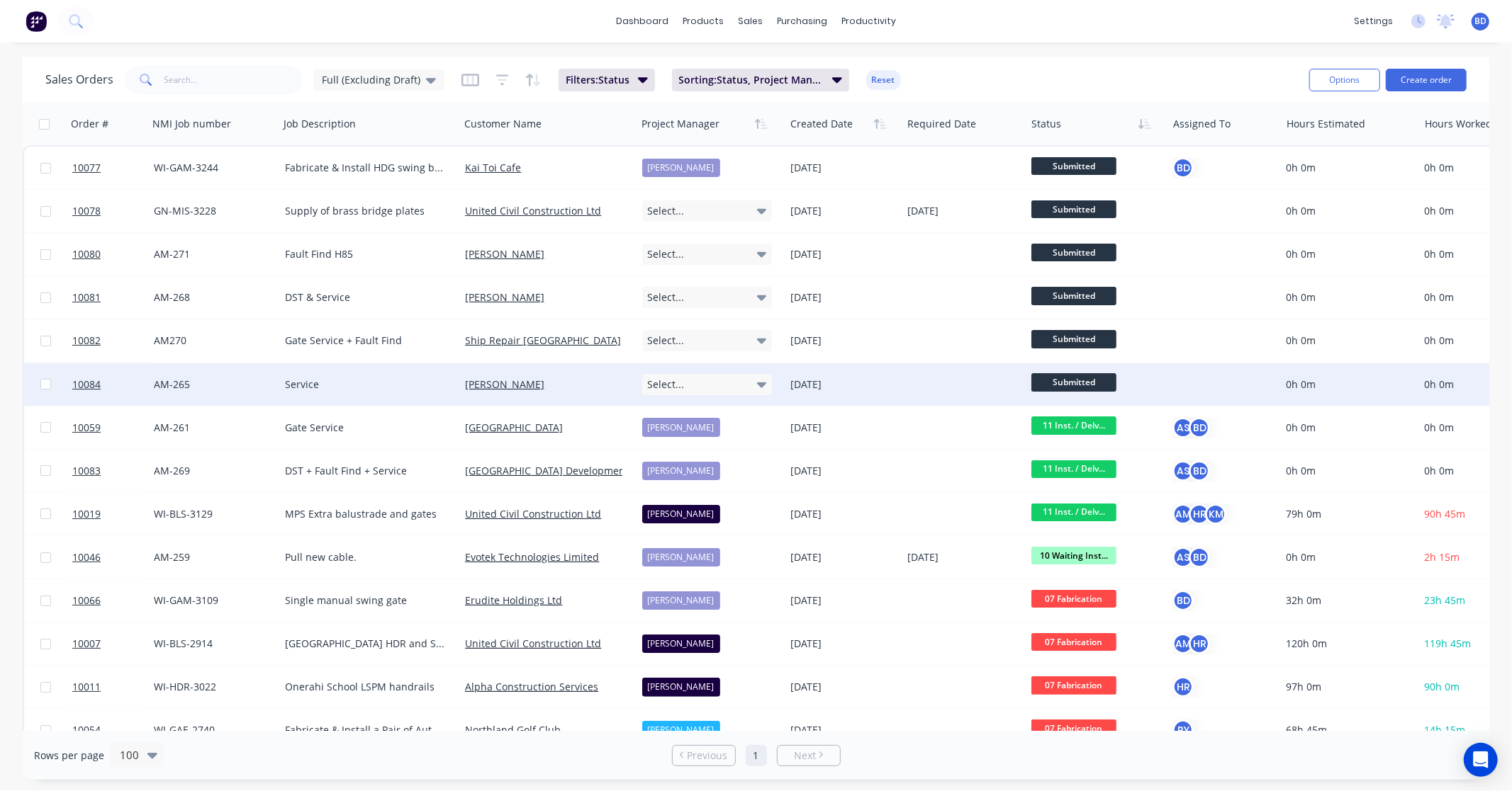
click at [735, 390] on div "Select..." at bounding box center [707, 384] width 130 height 21
click at [705, 520] on div "[PERSON_NAME]" at bounding box center [687, 516] width 78 height 20
click at [1065, 380] on span "Submitted" at bounding box center [1073, 382] width 85 height 18
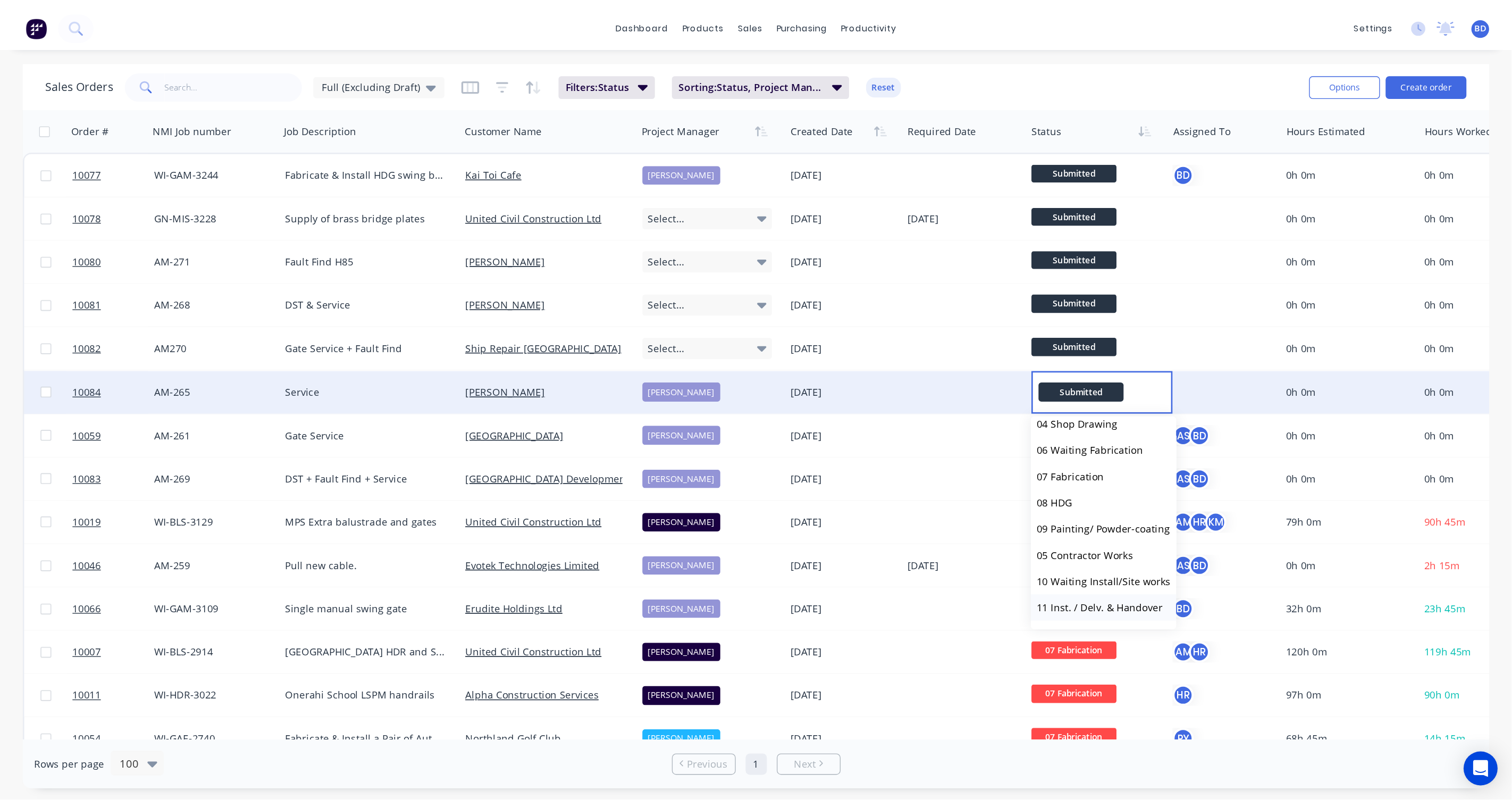
scroll to position [118, 0]
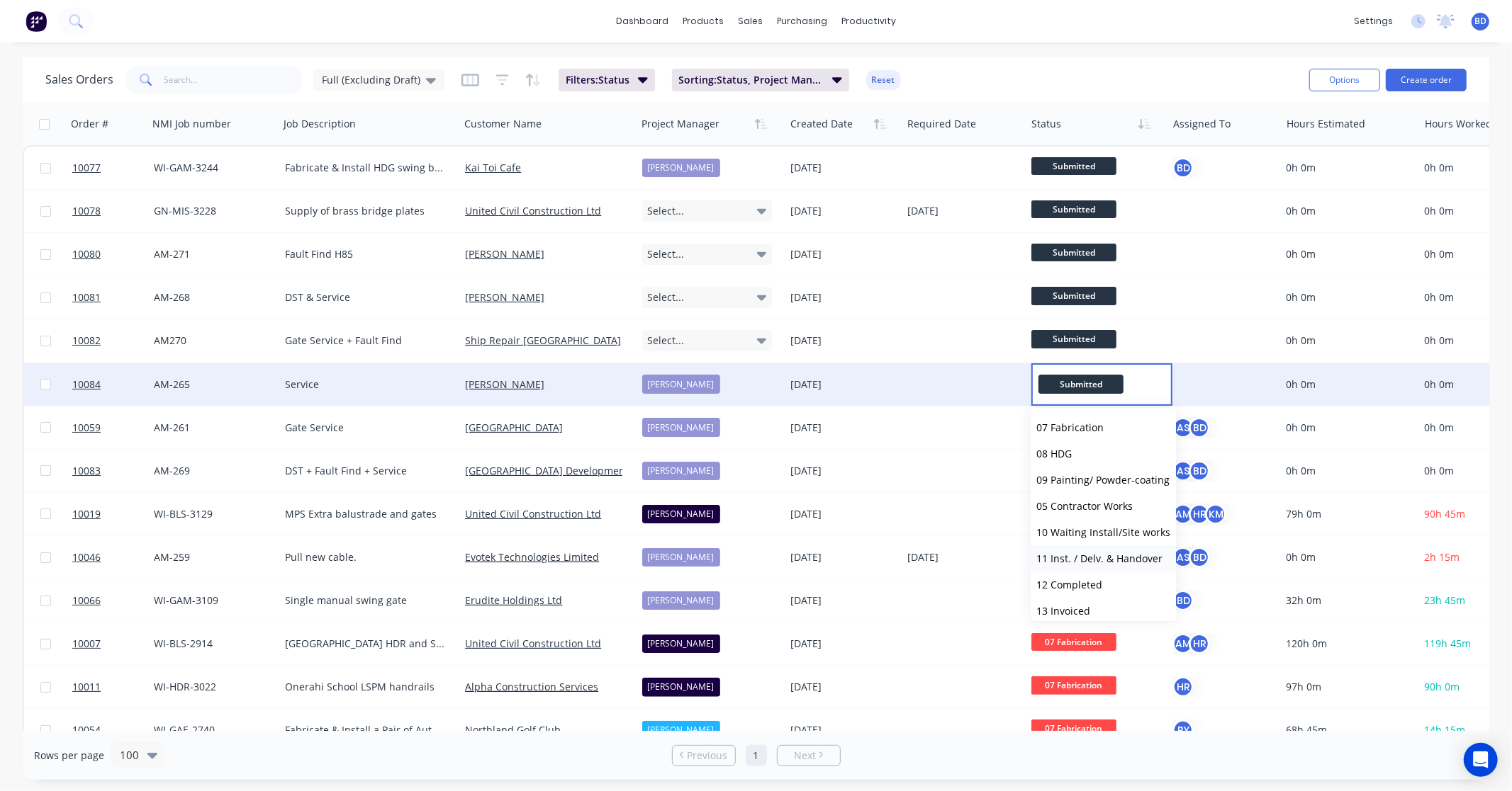
click at [1093, 554] on span "11 Inst. / Delv. & Handover" at bounding box center [1099, 559] width 126 height 13
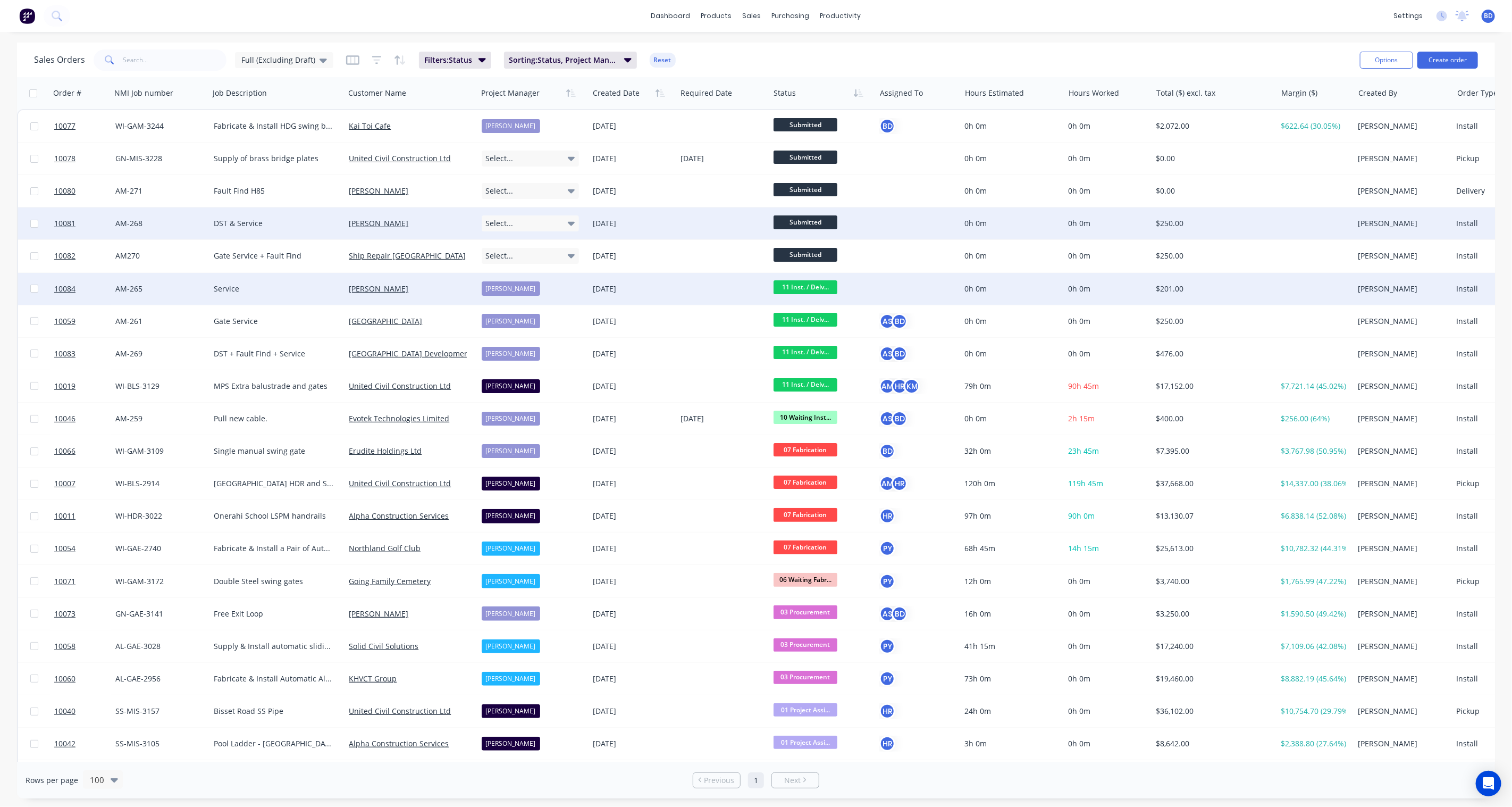
click at [571, 221] on icon at bounding box center [571, 223] width 8 height 12
click at [525, 322] on div "[PERSON_NAME]" at bounding box center [516, 323] width 59 height 15
click at [62, 223] on span "10081" at bounding box center [65, 223] width 21 height 10
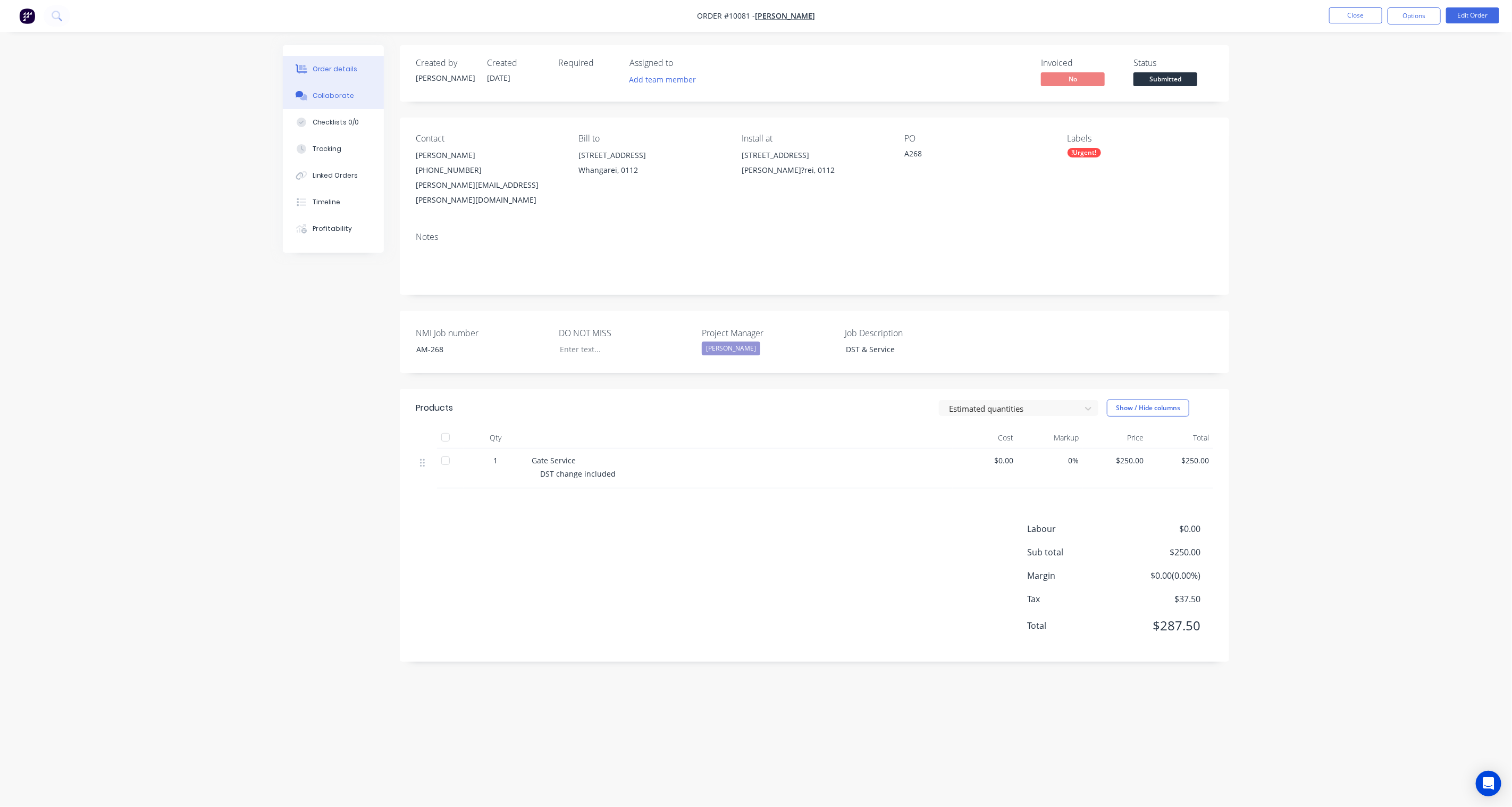
click at [345, 97] on div "Collaborate" at bounding box center [334, 96] width 42 height 10
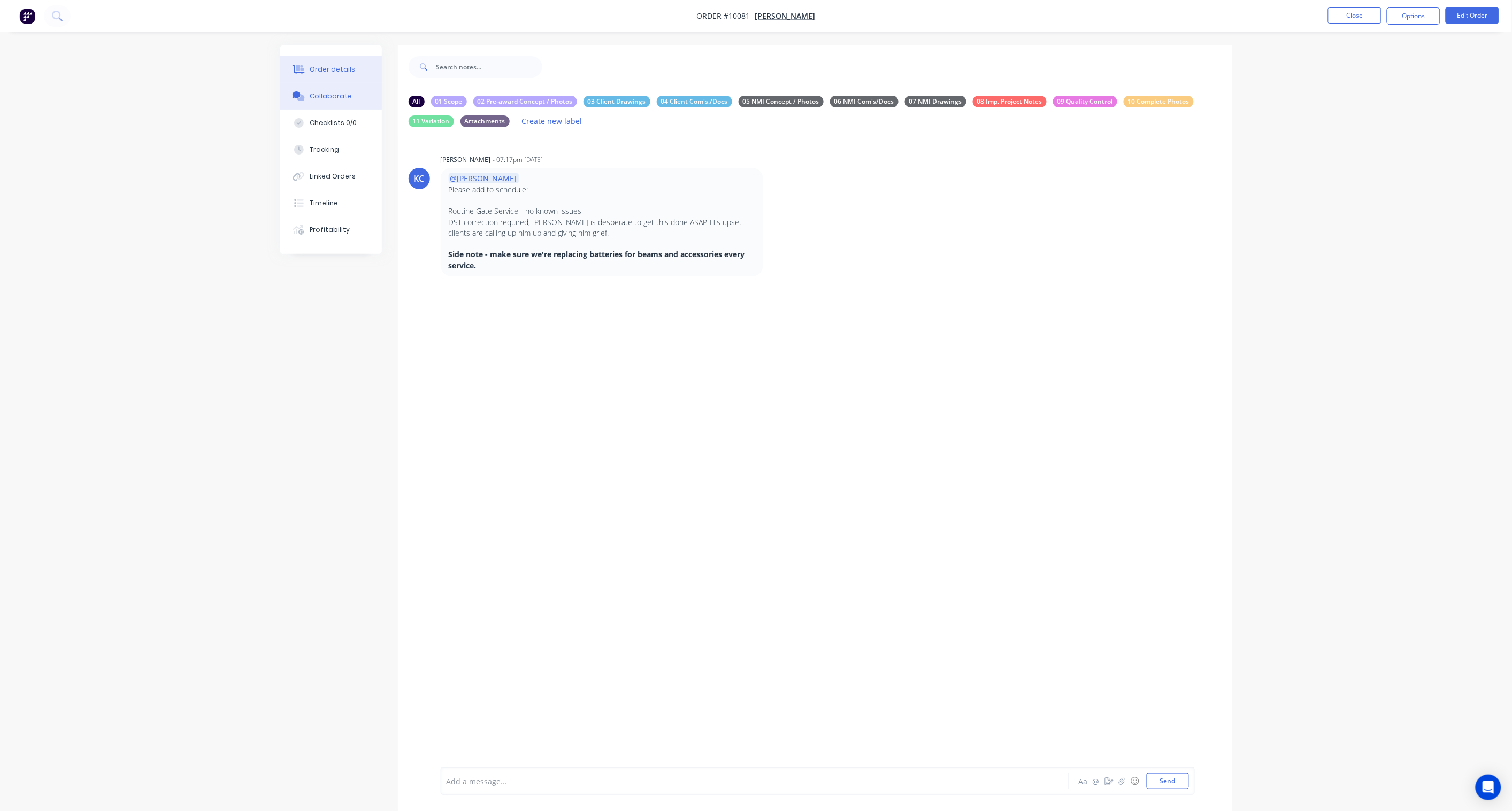
click at [327, 67] on div "Order details" at bounding box center [332, 69] width 46 height 10
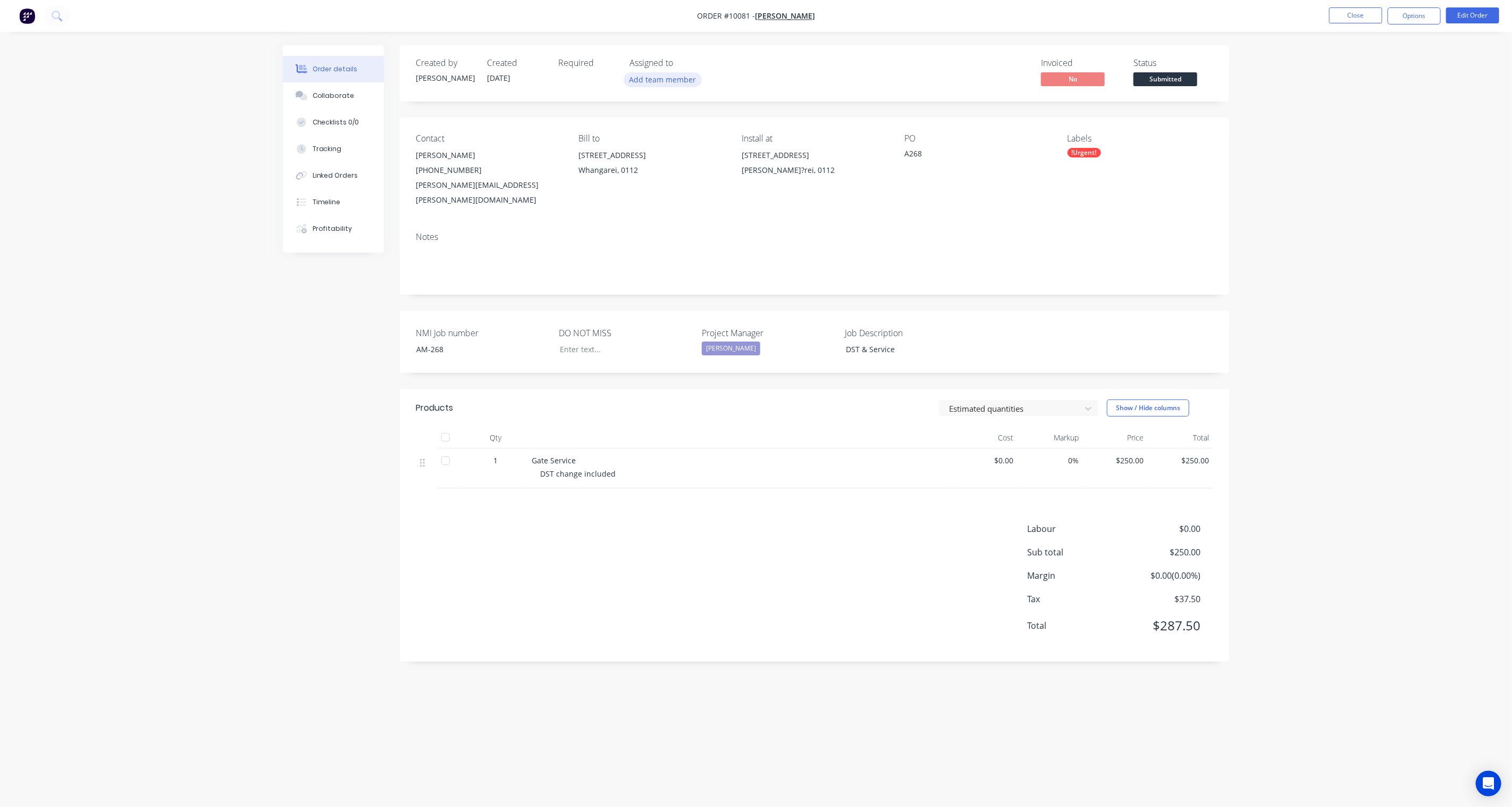
click at [667, 77] on button "Add team member" at bounding box center [663, 80] width 78 height 15
click at [659, 156] on button "[PERSON_NAME]" at bounding box center [710, 160] width 161 height 21
click at [663, 153] on button "[PERSON_NAME] (You)" at bounding box center [710, 160] width 161 height 21
click at [1125, 144] on div "Order details Collaborate Checklists 0/0 Tracking Linked Orders Timeline Profit…" at bounding box center [756, 404] width 1512 height 807
click at [1125, 81] on span "Submitted" at bounding box center [1165, 79] width 63 height 13
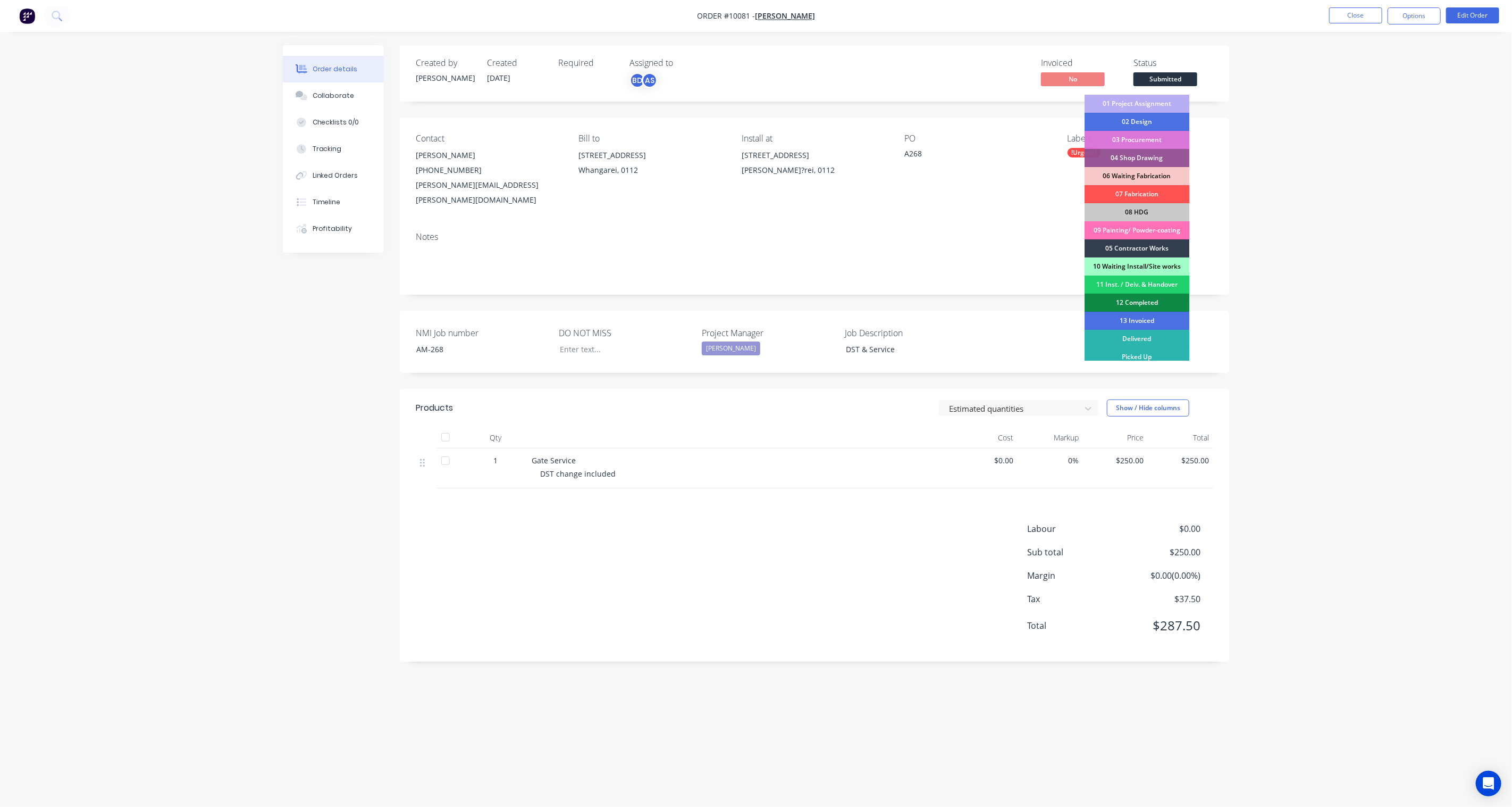
click at [1125, 267] on div "10 Waiting Install/Site works" at bounding box center [1137, 267] width 105 height 18
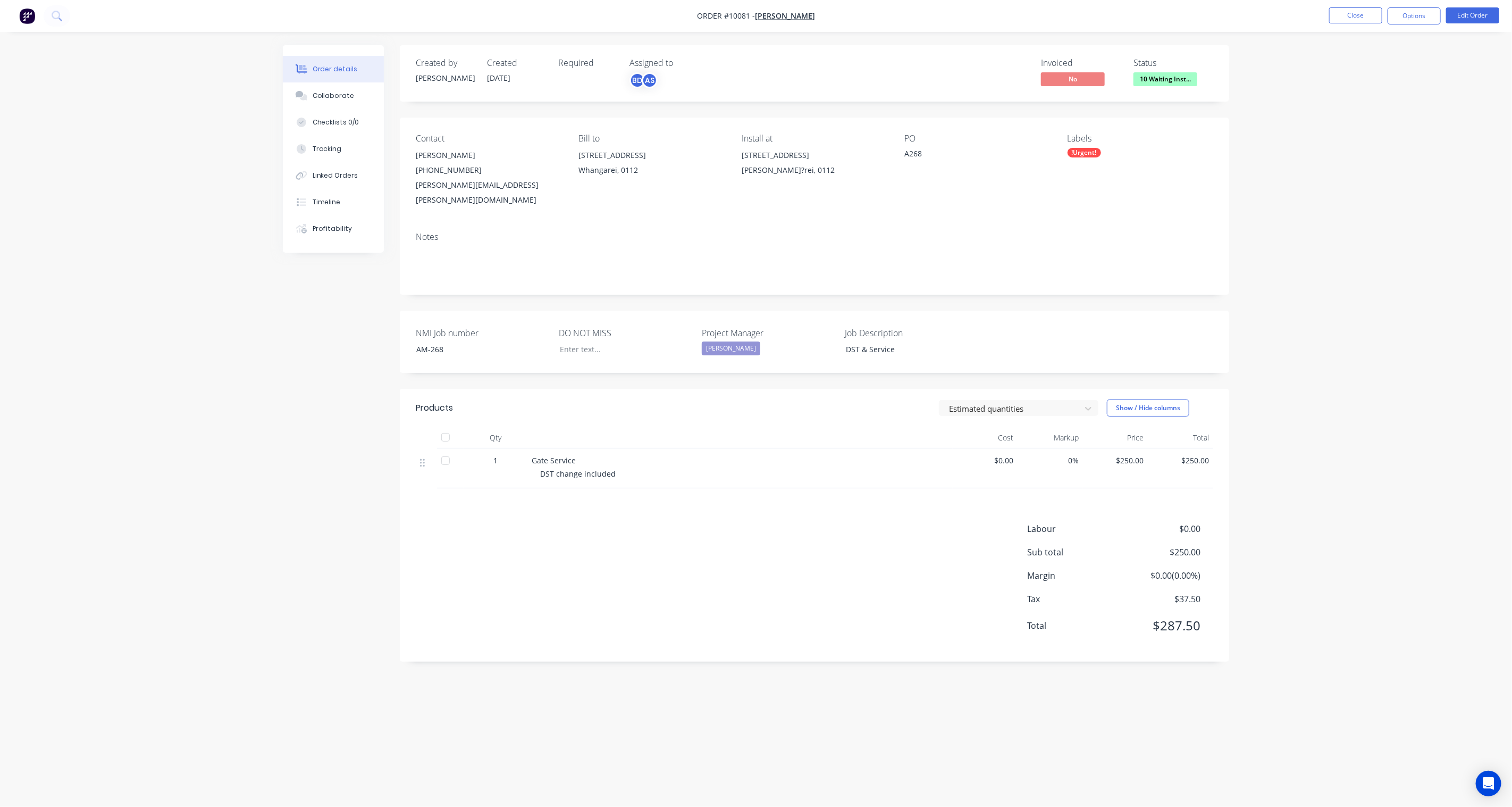
click at [1125, 245] on div "Order details Collaborate Checklists 0/0 Tracking Linked Orders Timeline Profit…" at bounding box center [756, 404] width 1512 height 807
click at [1090, 156] on div "!Urgent!" at bounding box center [1084, 153] width 33 height 10
click at [1125, 259] on div "01 CHR - AM" at bounding box center [1119, 262] width 46 height 12
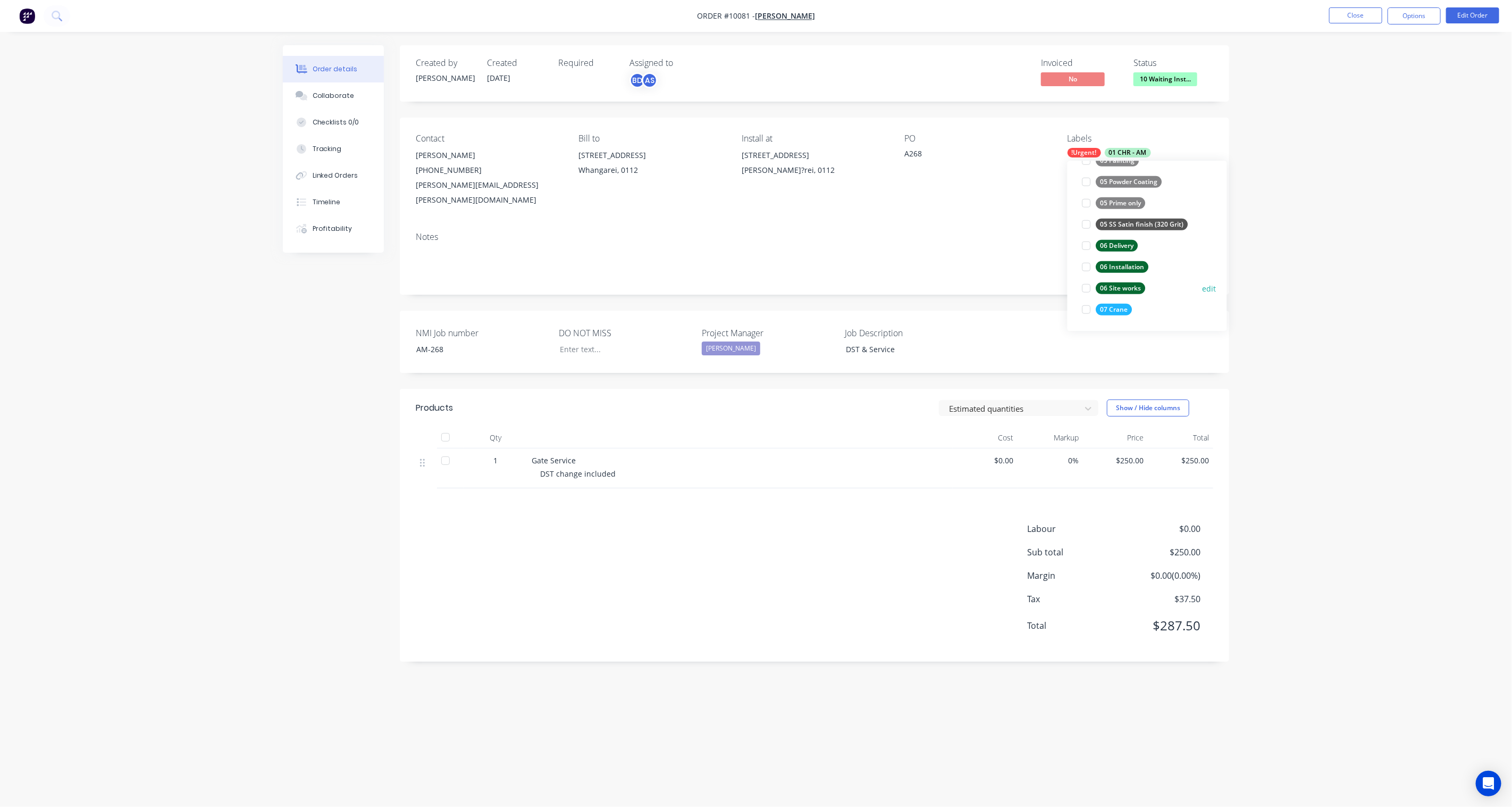
click at [1125, 290] on div "06 Site works" at bounding box center [1121, 288] width 50 height 12
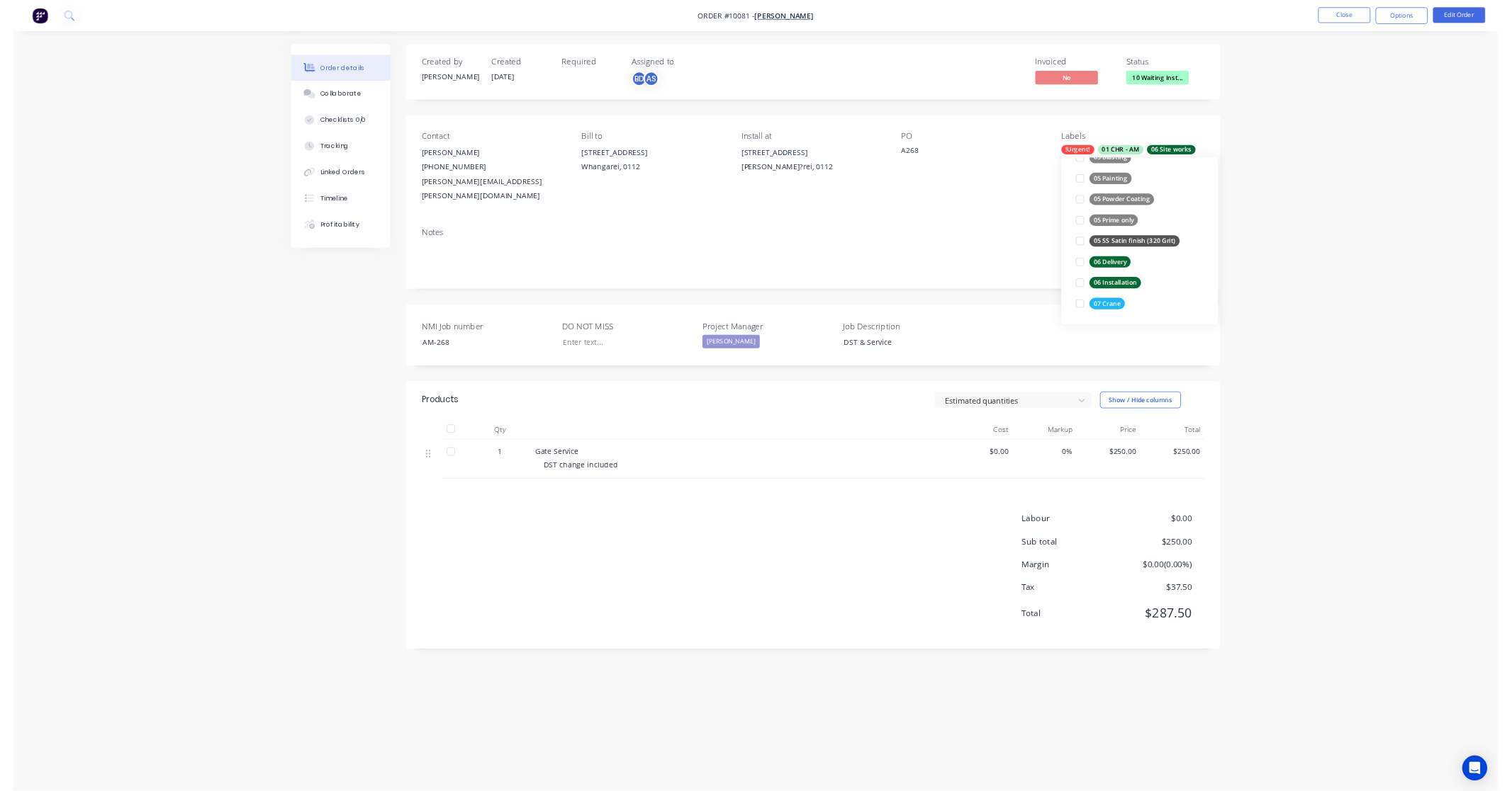
scroll to position [0, 0]
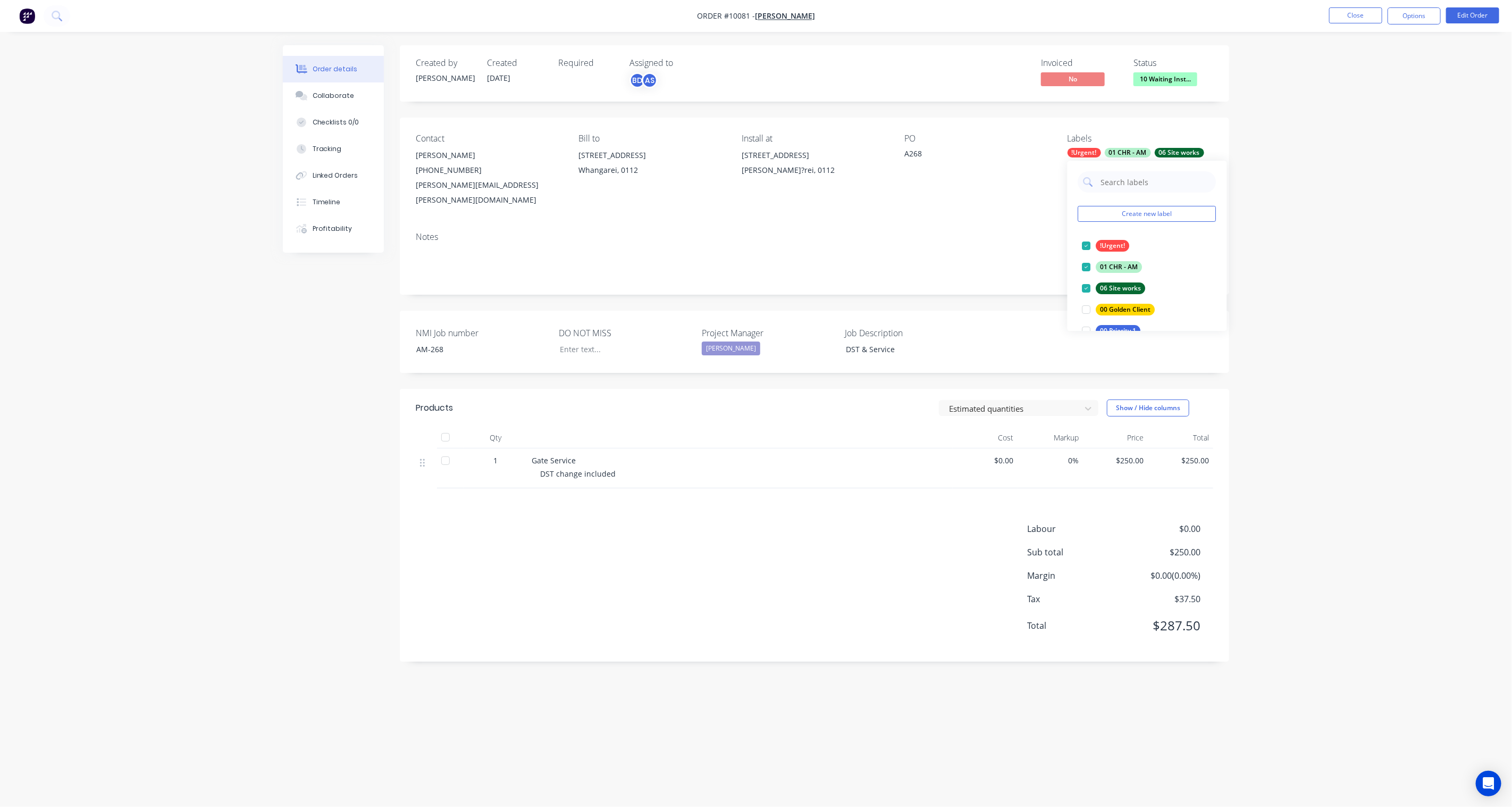
click at [1125, 217] on div "Order details Collaborate Checklists 0/0 Tracking Linked Orders Timeline Profit…" at bounding box center [756, 404] width 1512 height 807
click at [1125, 15] on button "Close" at bounding box center [1356, 15] width 53 height 16
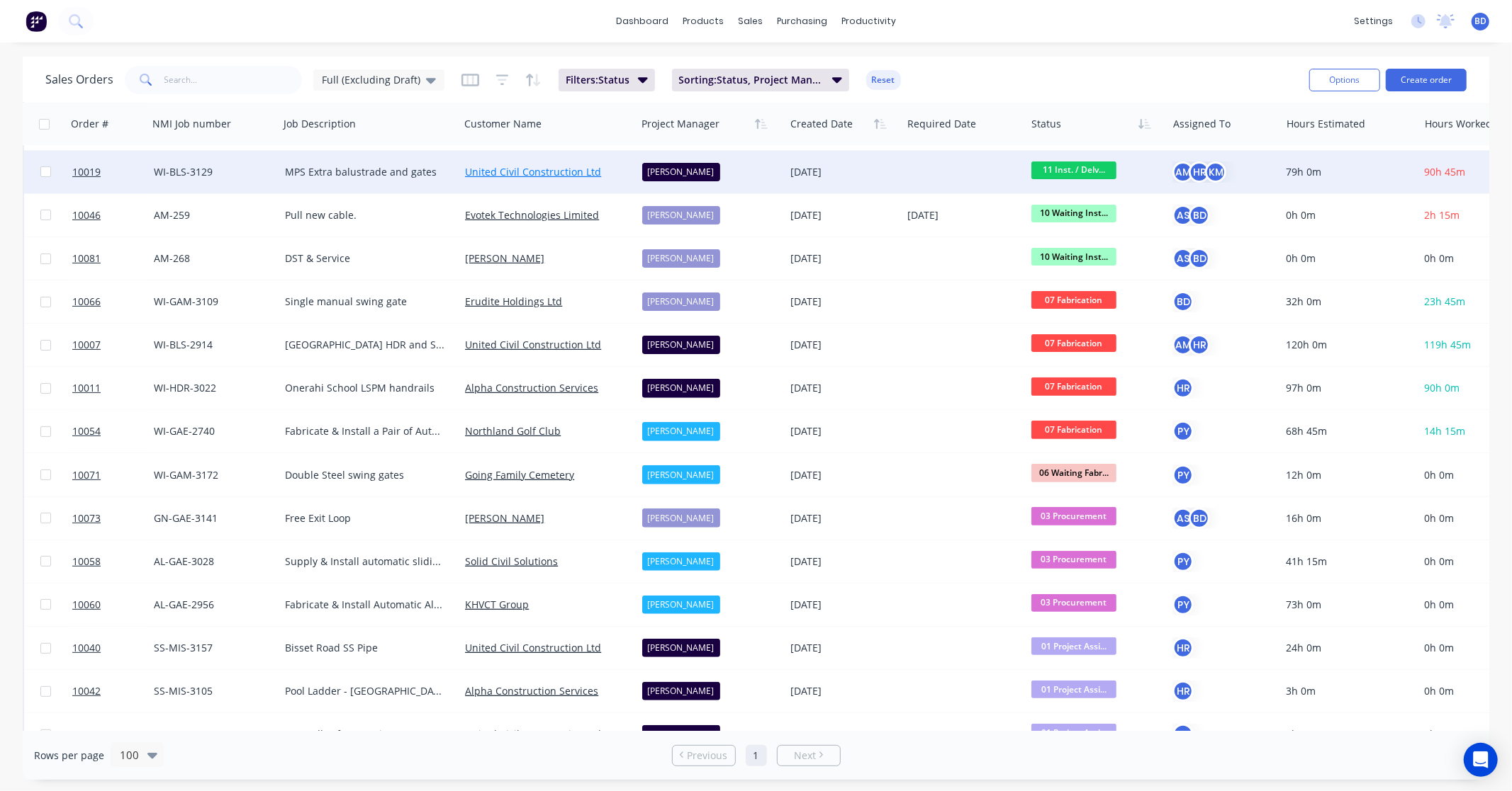
scroll to position [314, 0]
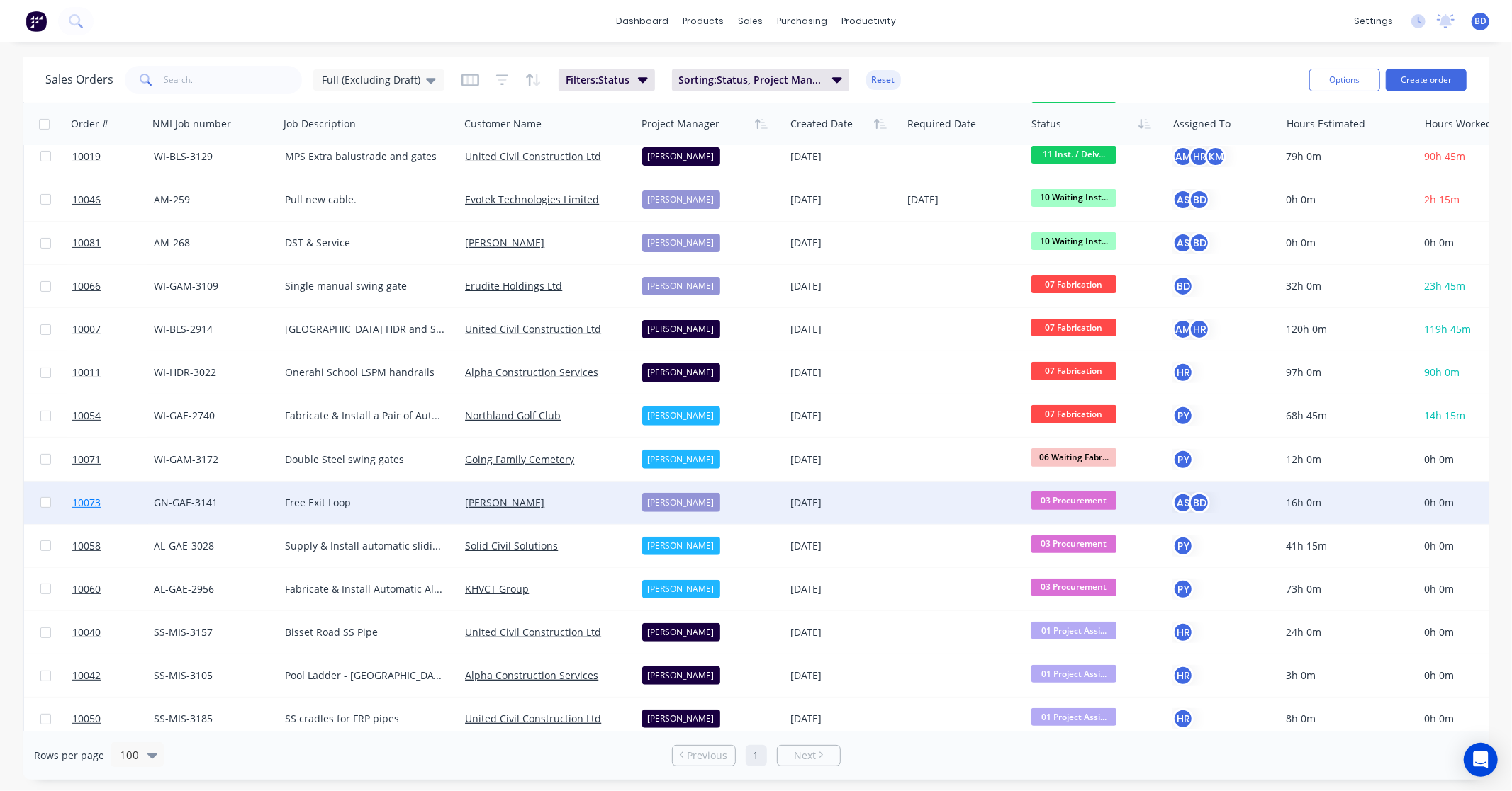
click at [91, 504] on span "10073" at bounding box center [86, 502] width 28 height 14
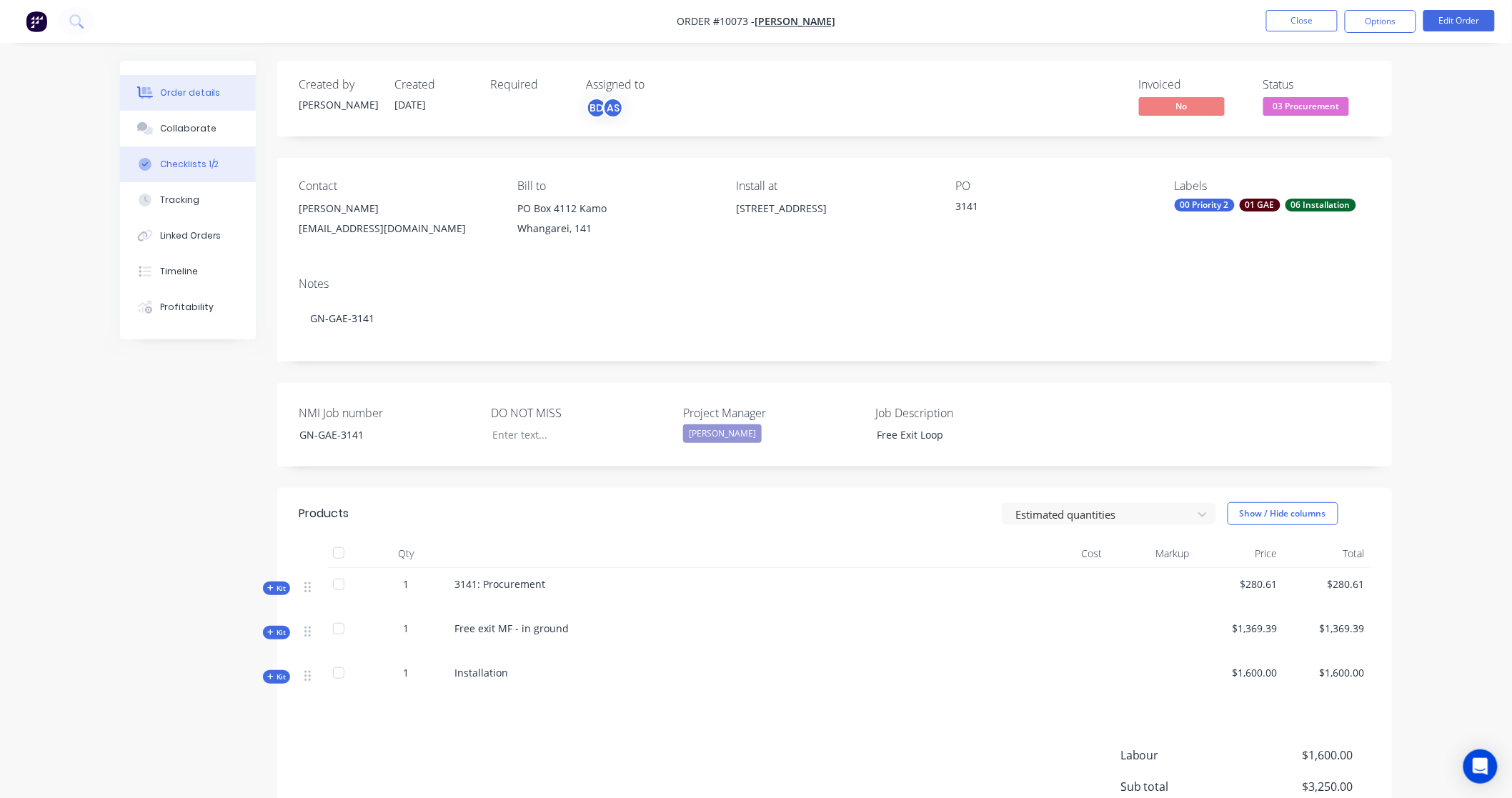
click at [182, 161] on div "Checklists 1/2" at bounding box center [189, 164] width 59 height 13
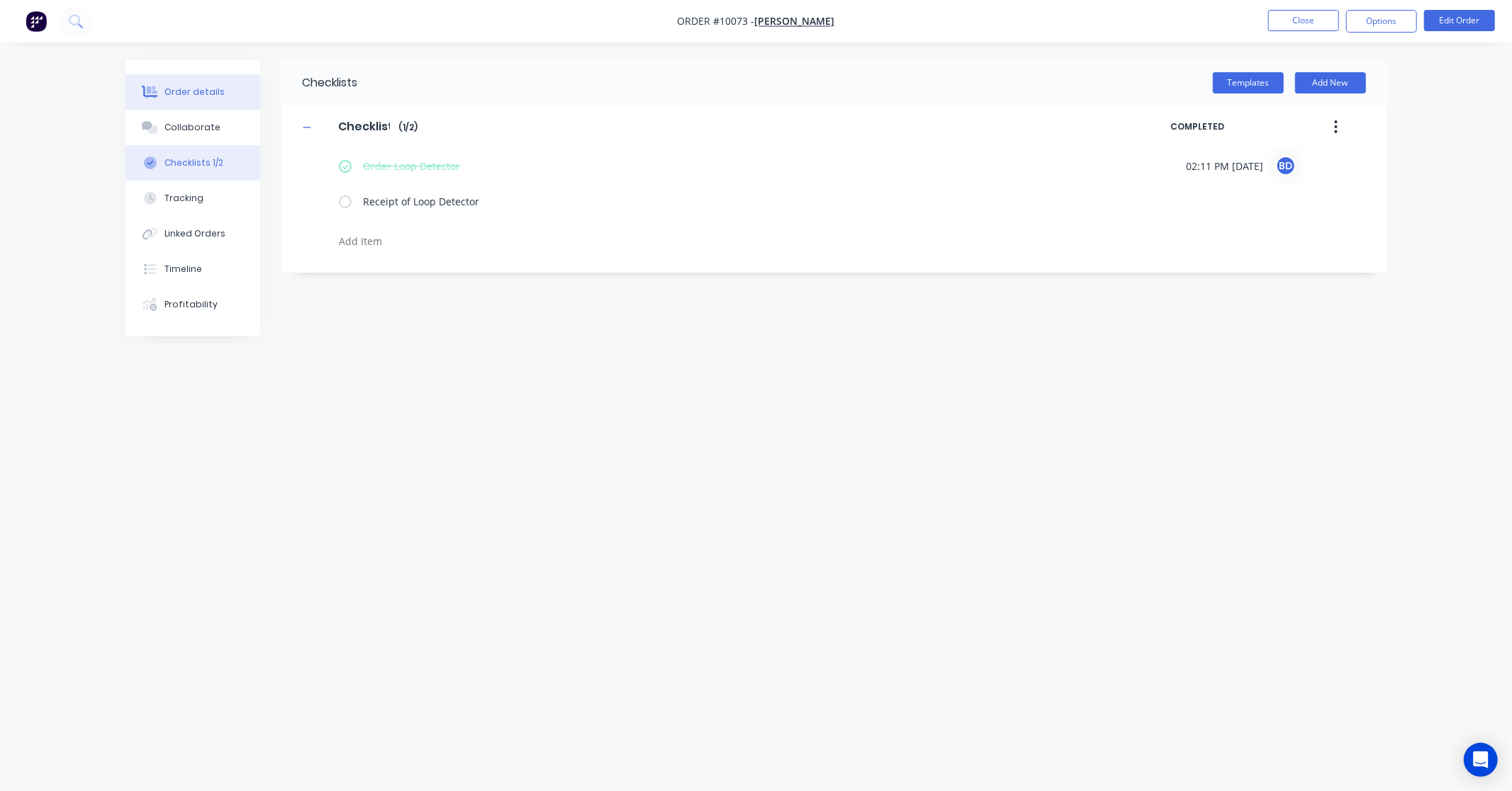
click at [178, 88] on div "Order details" at bounding box center [194, 92] width 60 height 13
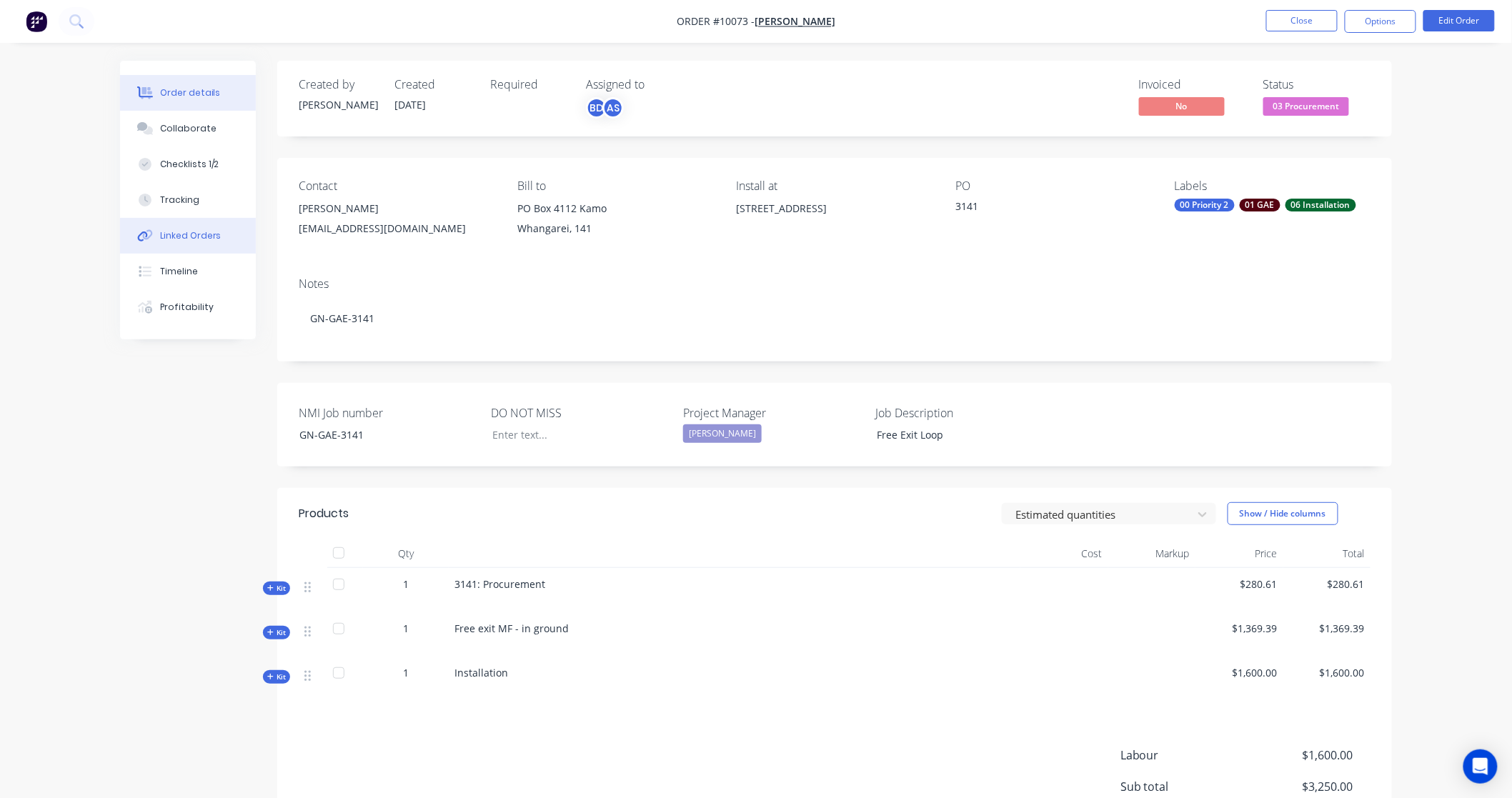
click at [200, 227] on button "Linked Orders" at bounding box center [187, 235] width 136 height 36
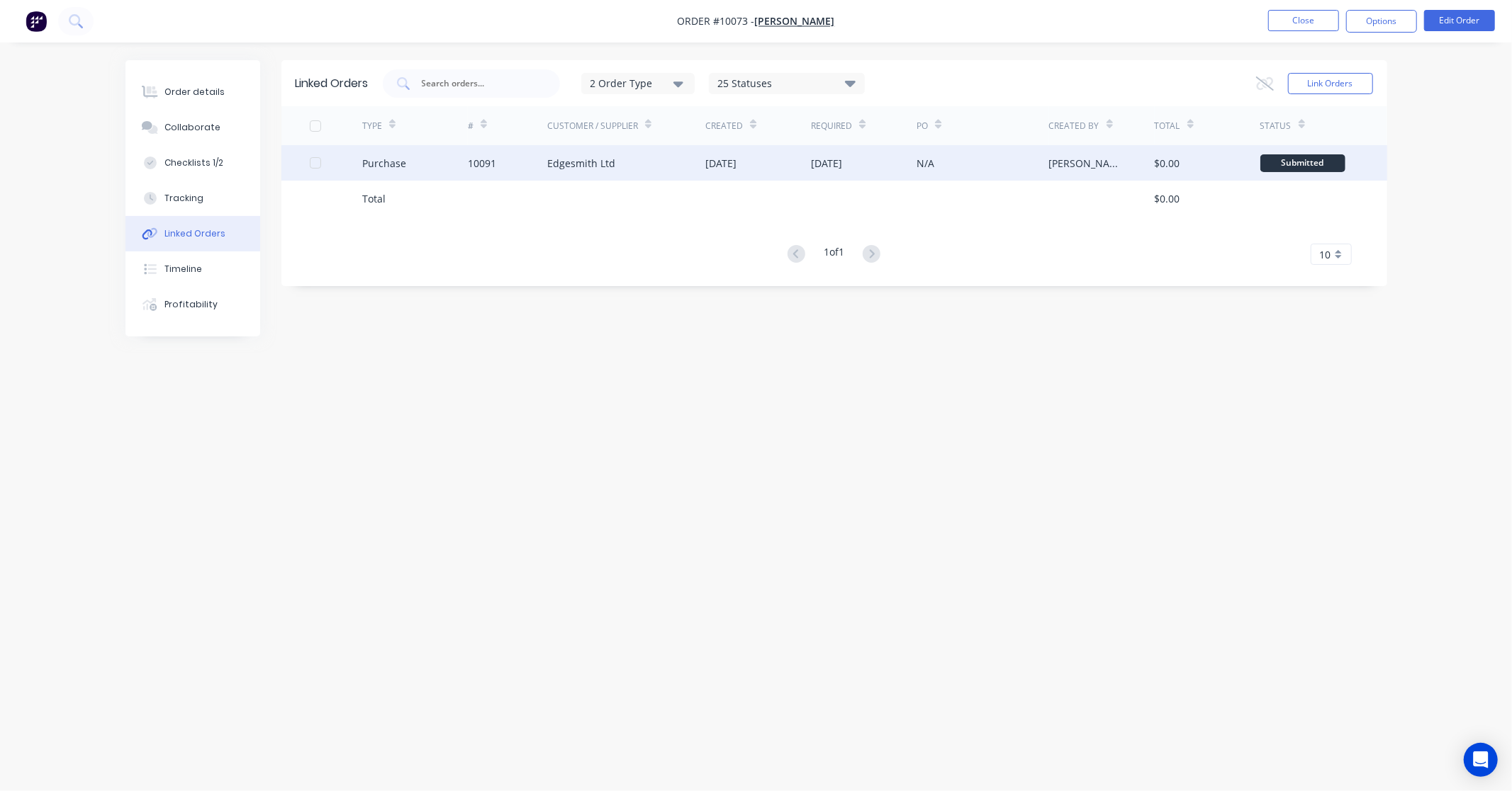
click at [398, 162] on div "Purchase" at bounding box center [383, 164] width 44 height 15
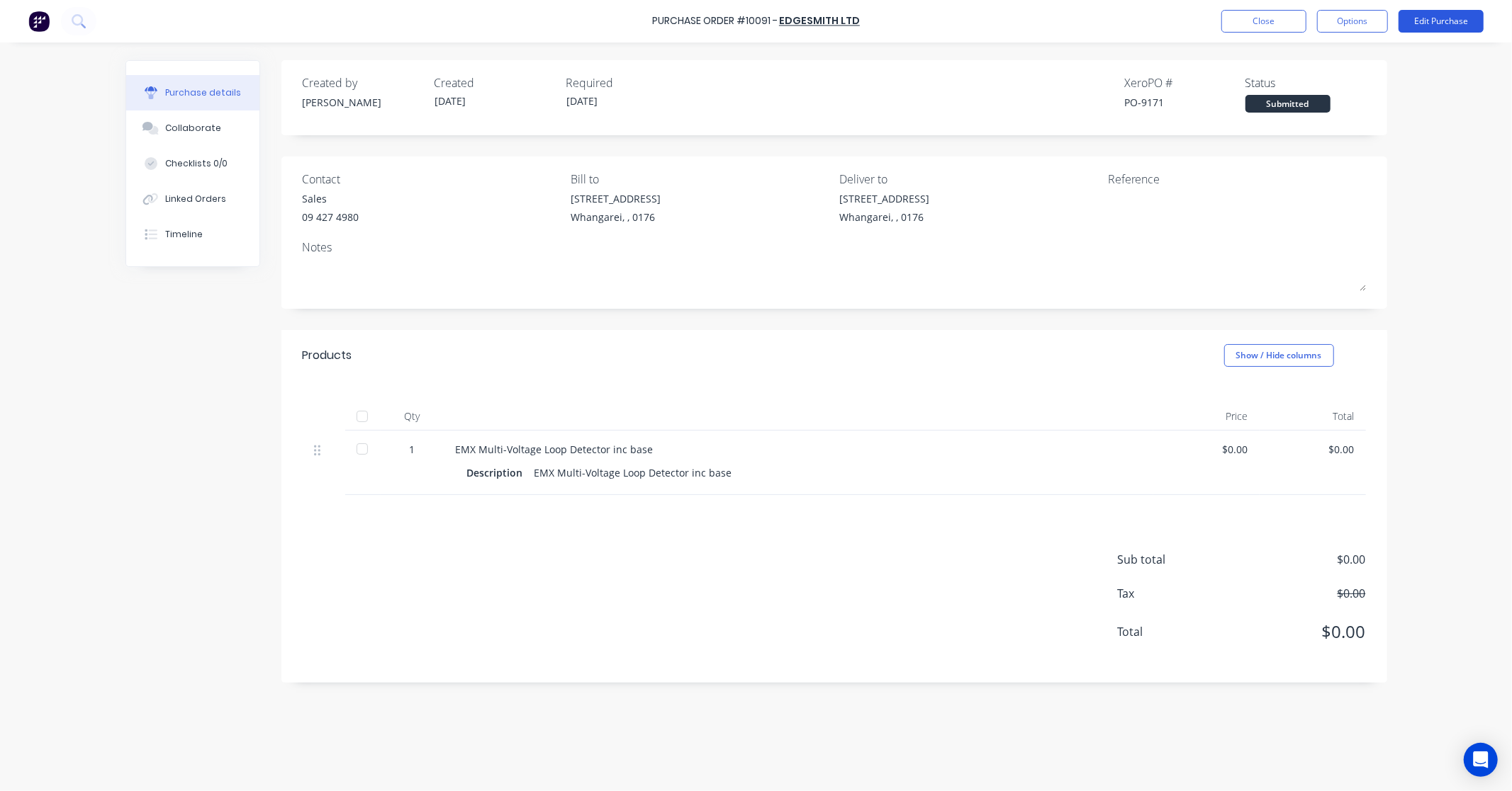
click at [1452, 12] on button "Edit Purchase" at bounding box center [1440, 21] width 85 height 22
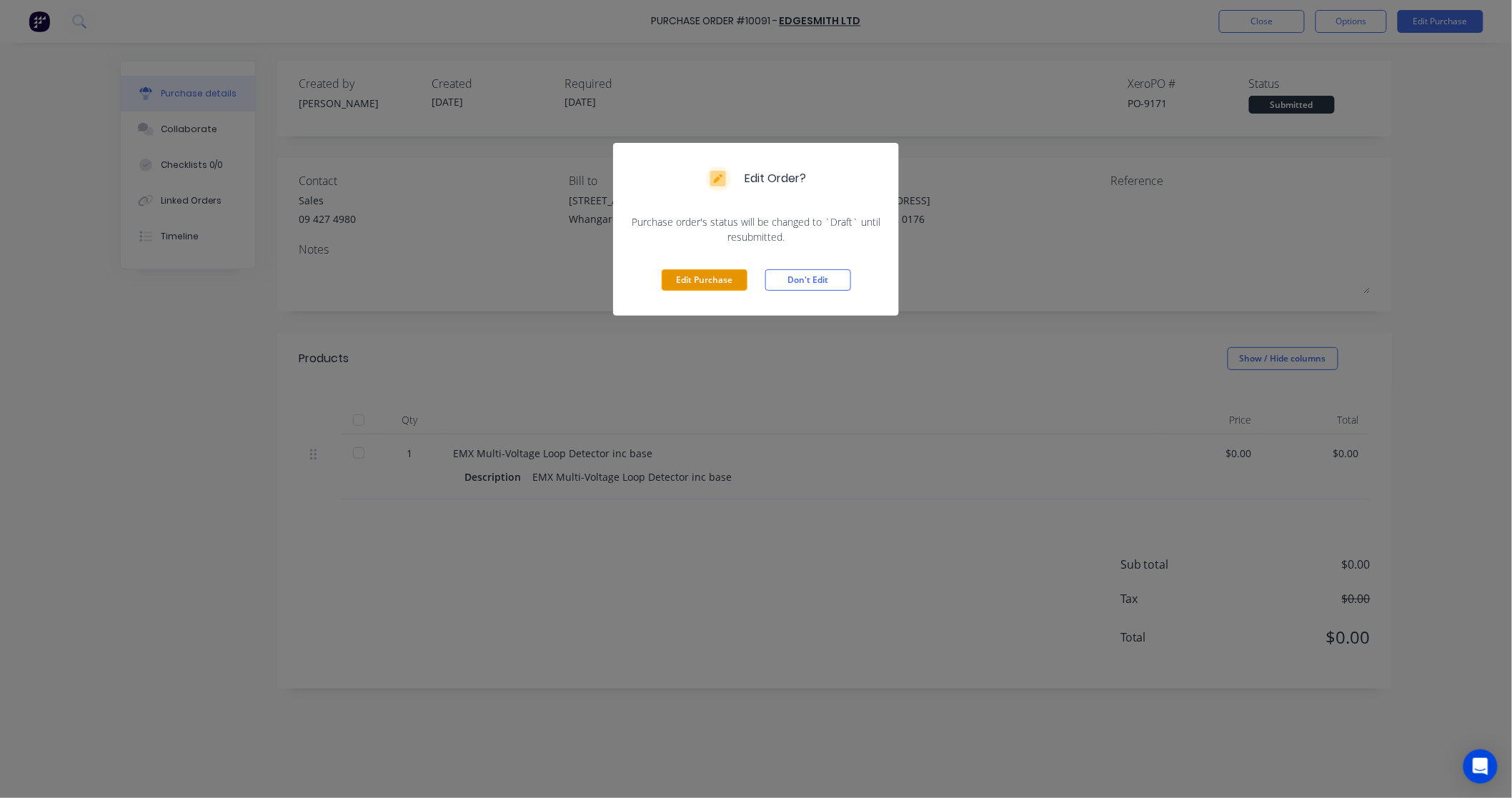
click at [726, 281] on button "Edit Purchase" at bounding box center [704, 279] width 85 height 22
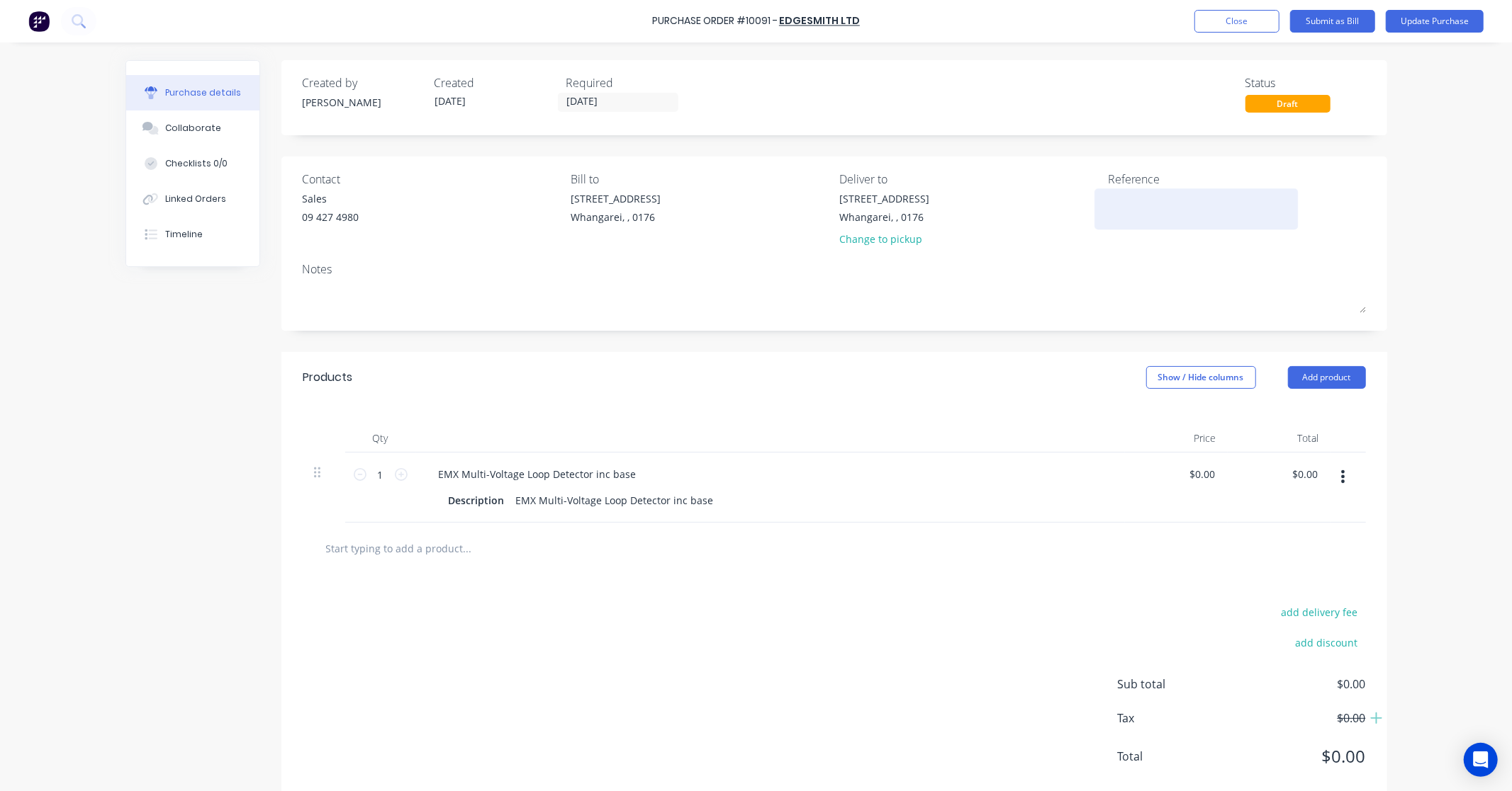
click at [1124, 207] on textarea at bounding box center [1196, 207] width 178 height 32
type textarea "x"
type textarea "3"
type textarea "x"
type textarea "31"
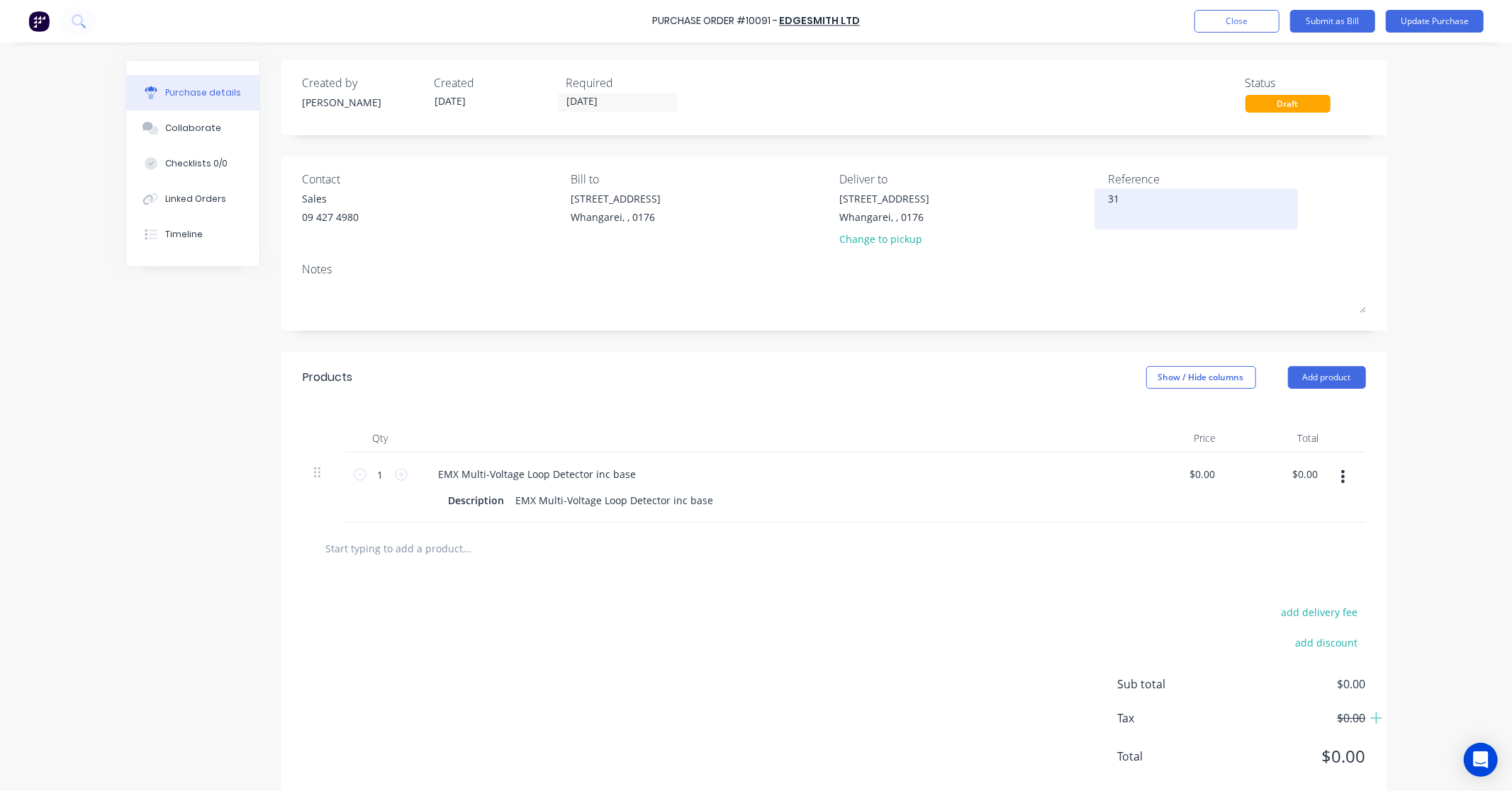
type textarea "x"
type textarea "314"
type textarea "x"
type textarea "3141"
type textarea "x"
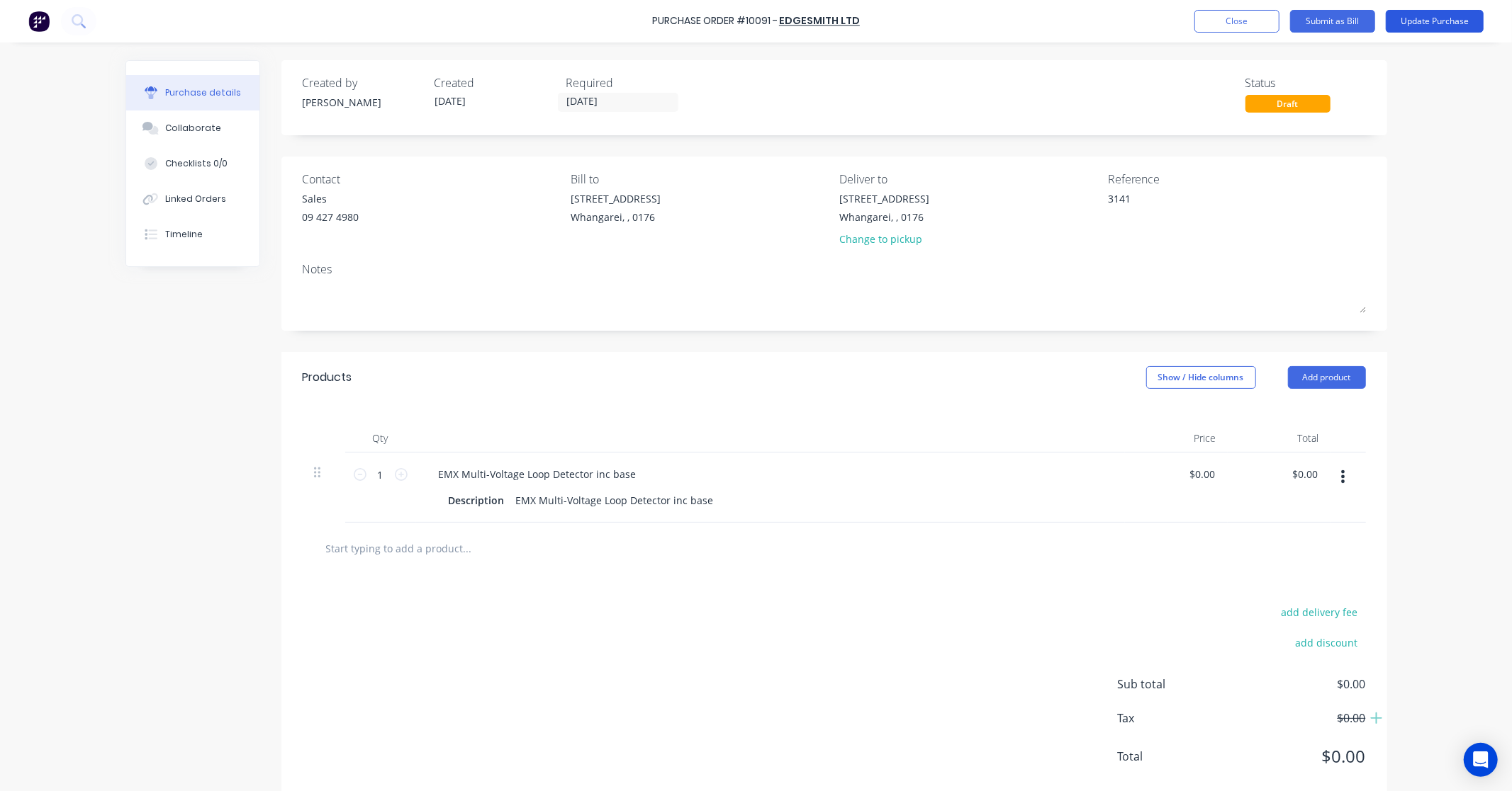
type textarea "3141"
click at [1464, 20] on button "Update Purchase" at bounding box center [1434, 21] width 98 height 22
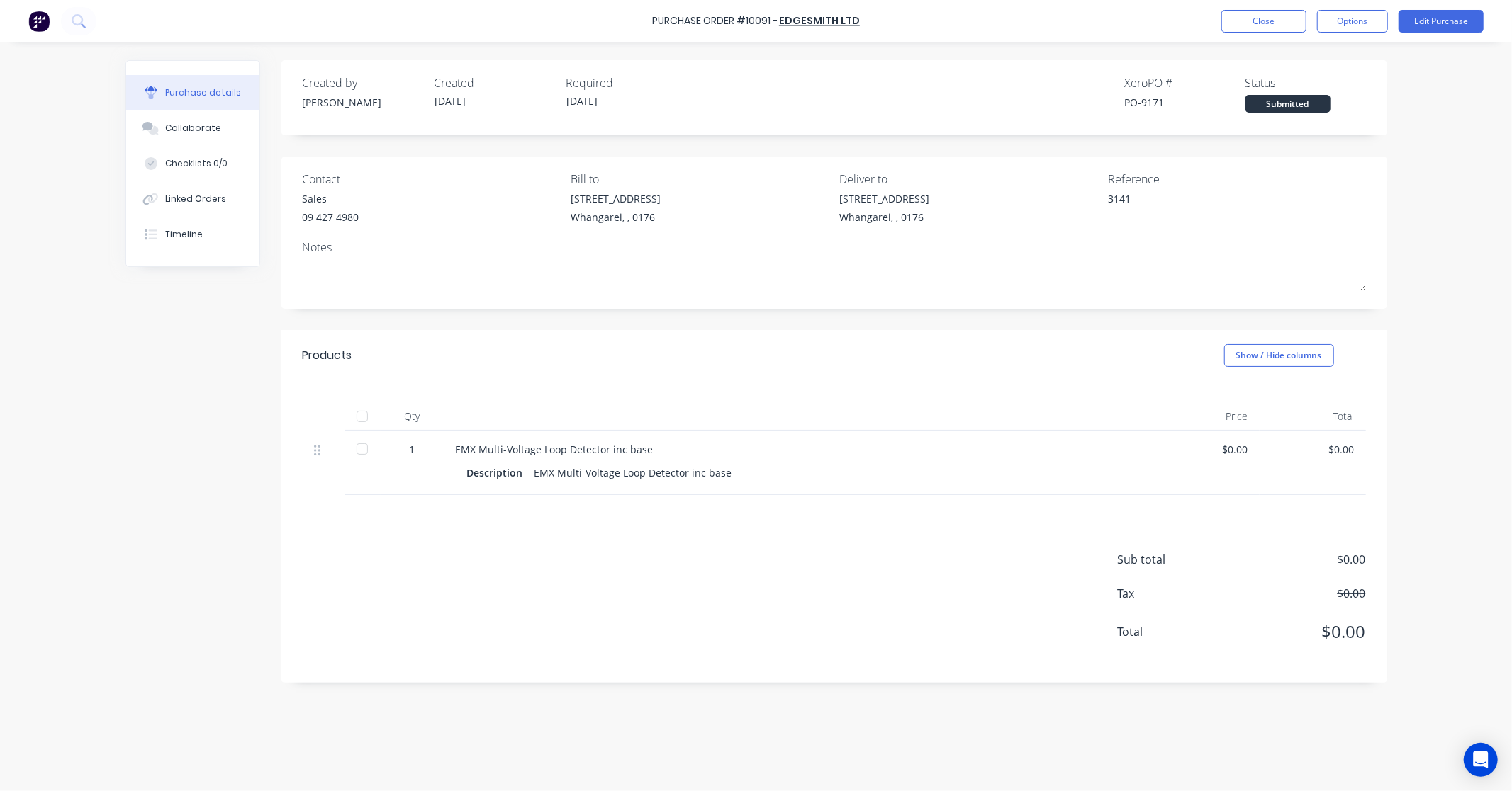
click at [186, 94] on div "Purchase details" at bounding box center [204, 93] width 76 height 13
click at [1267, 19] on button "Close" at bounding box center [1263, 21] width 85 height 22
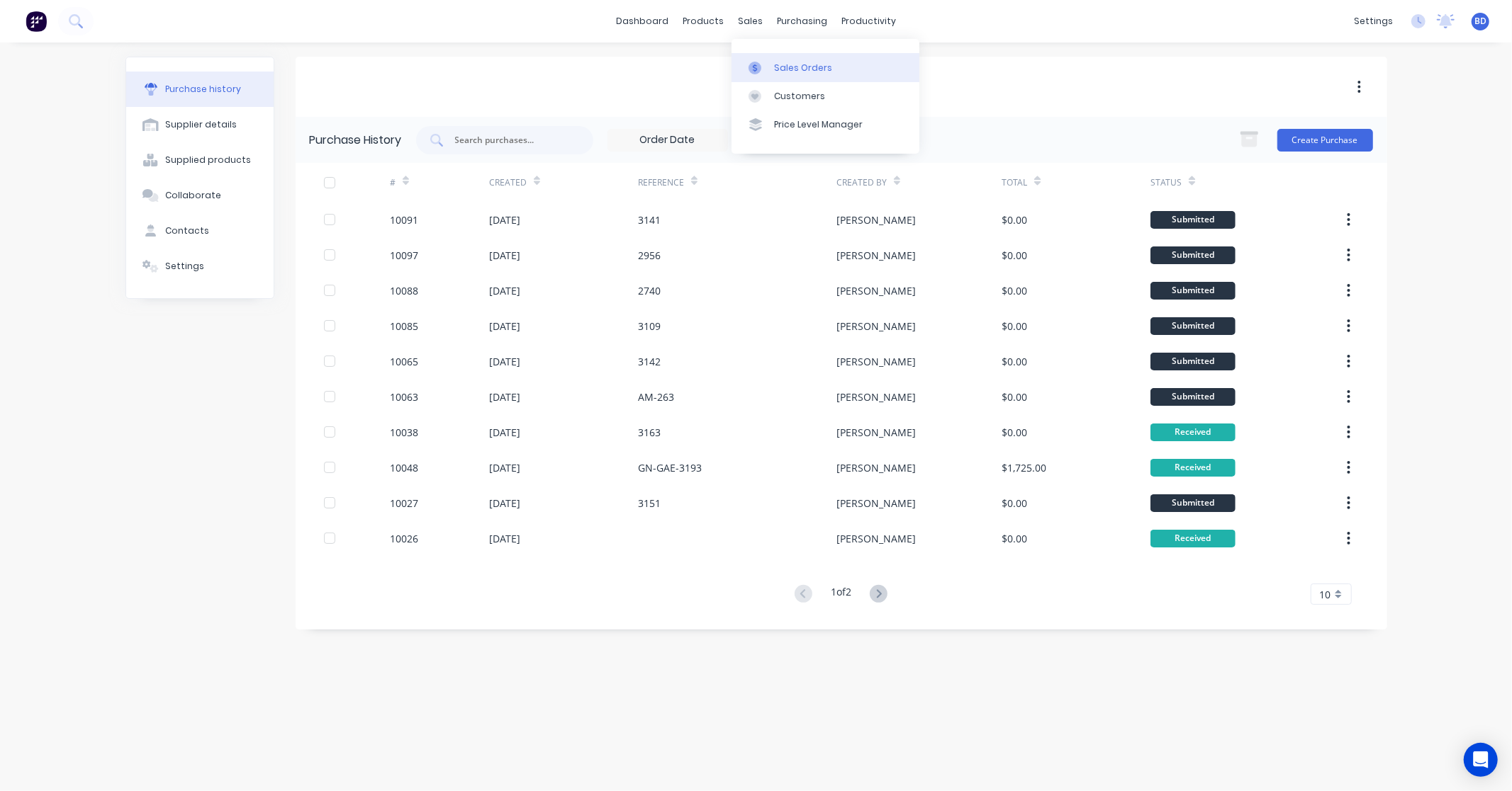
click at [789, 69] on div "Sales Orders" at bounding box center [802, 68] width 58 height 13
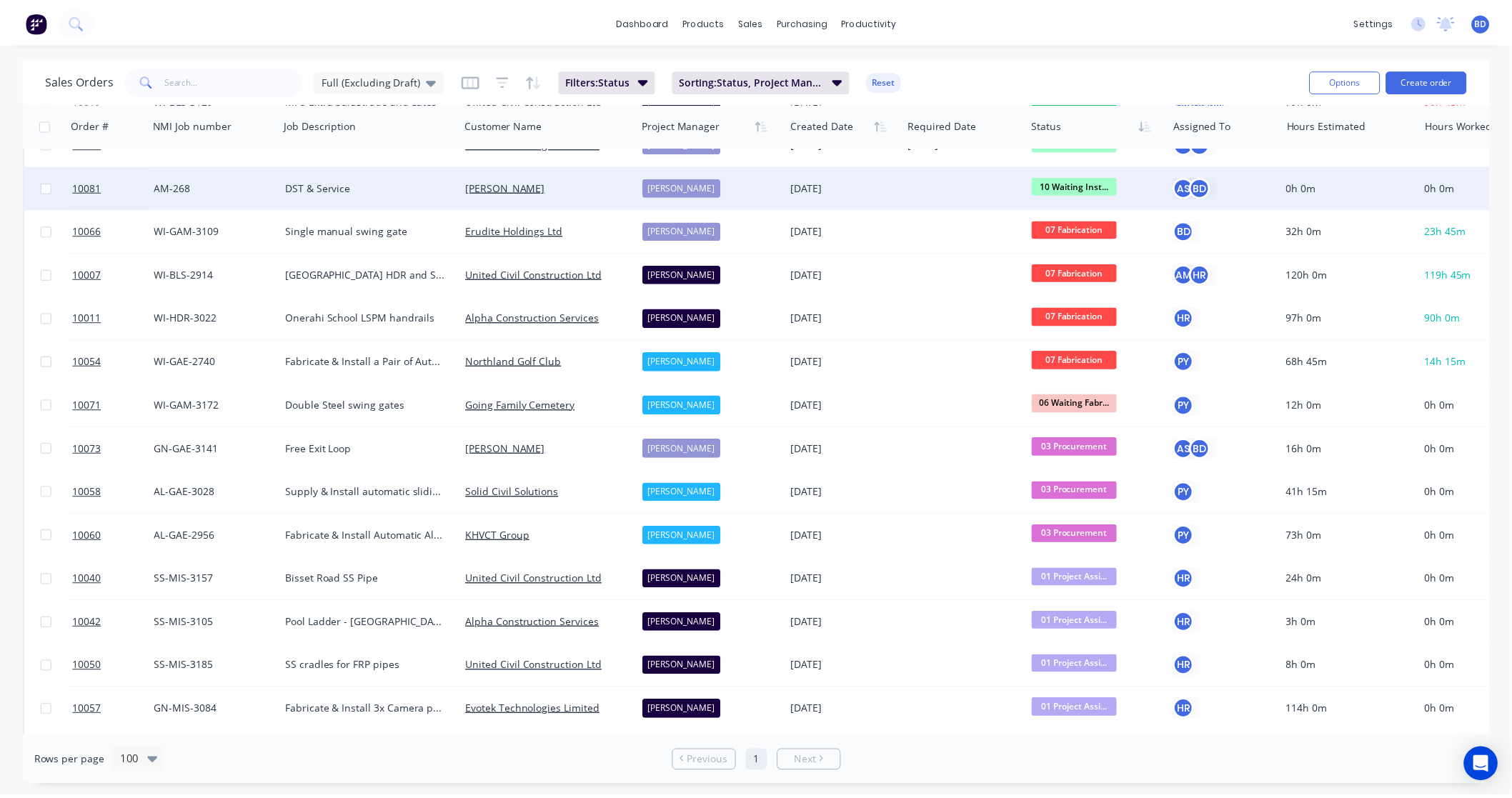
scroll to position [397, 0]
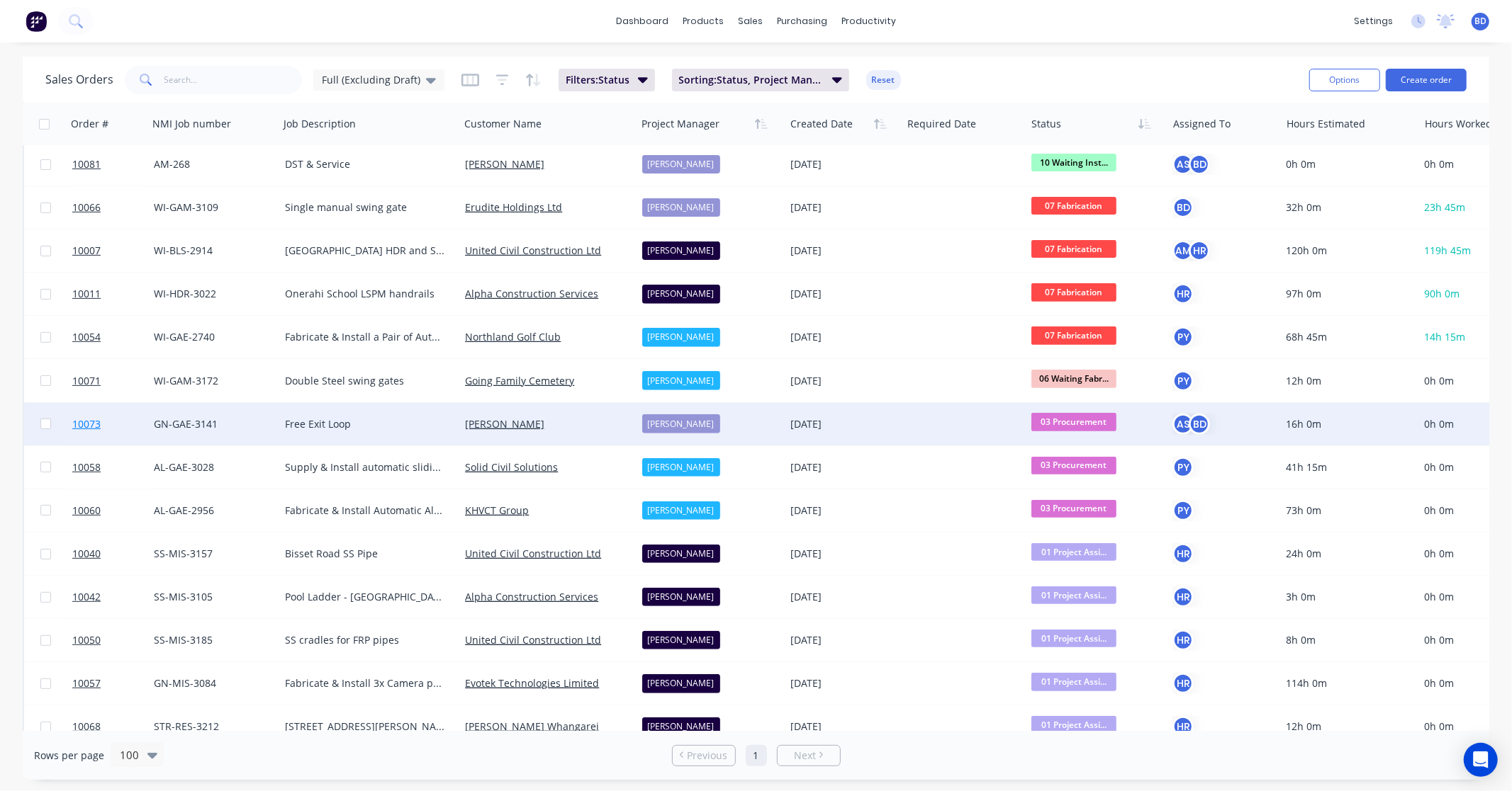
click at [82, 421] on span "10073" at bounding box center [86, 424] width 28 height 14
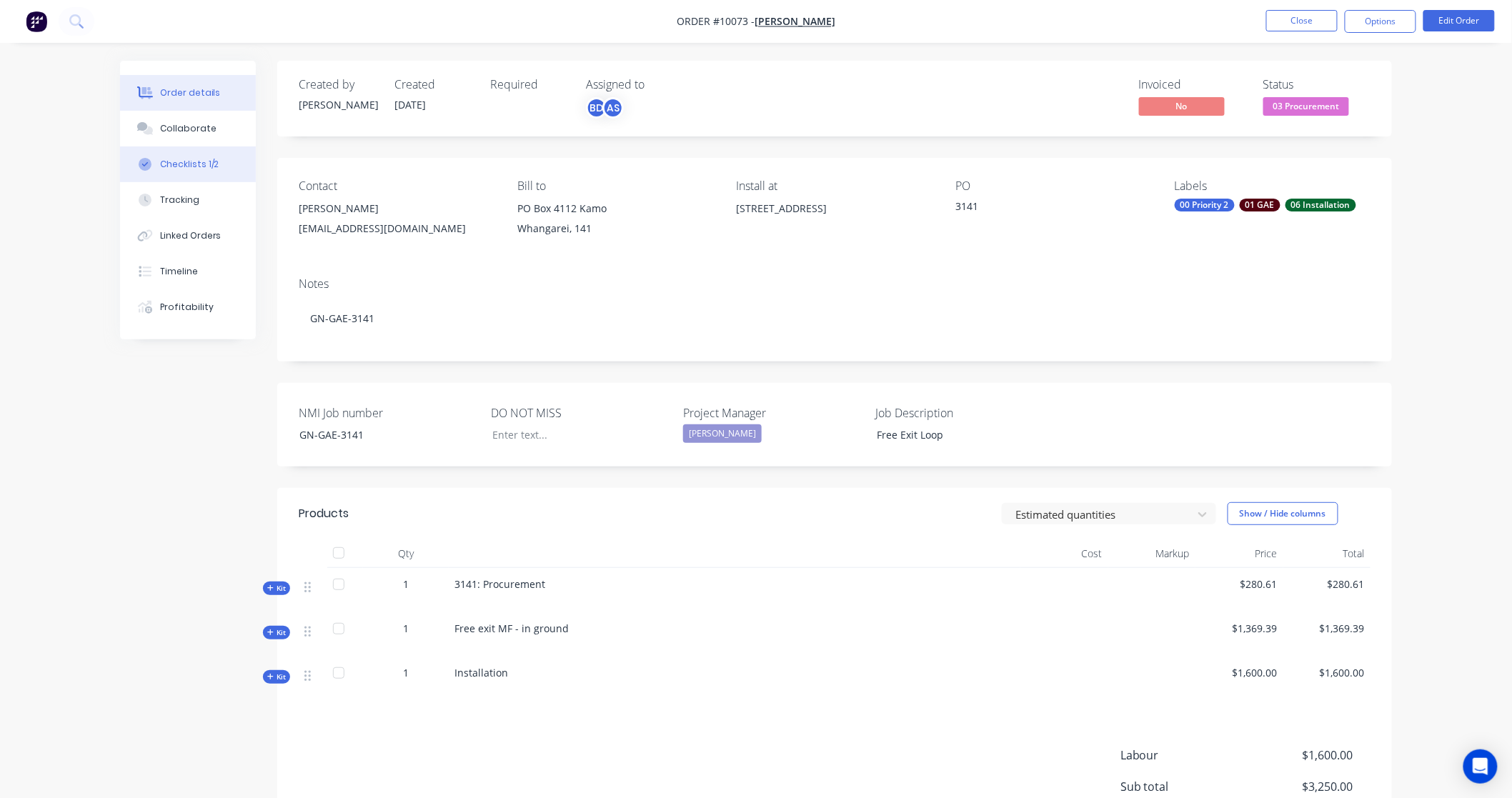
click at [179, 149] on button "Checklists 1/2" at bounding box center [187, 164] width 136 height 36
type textarea "x"
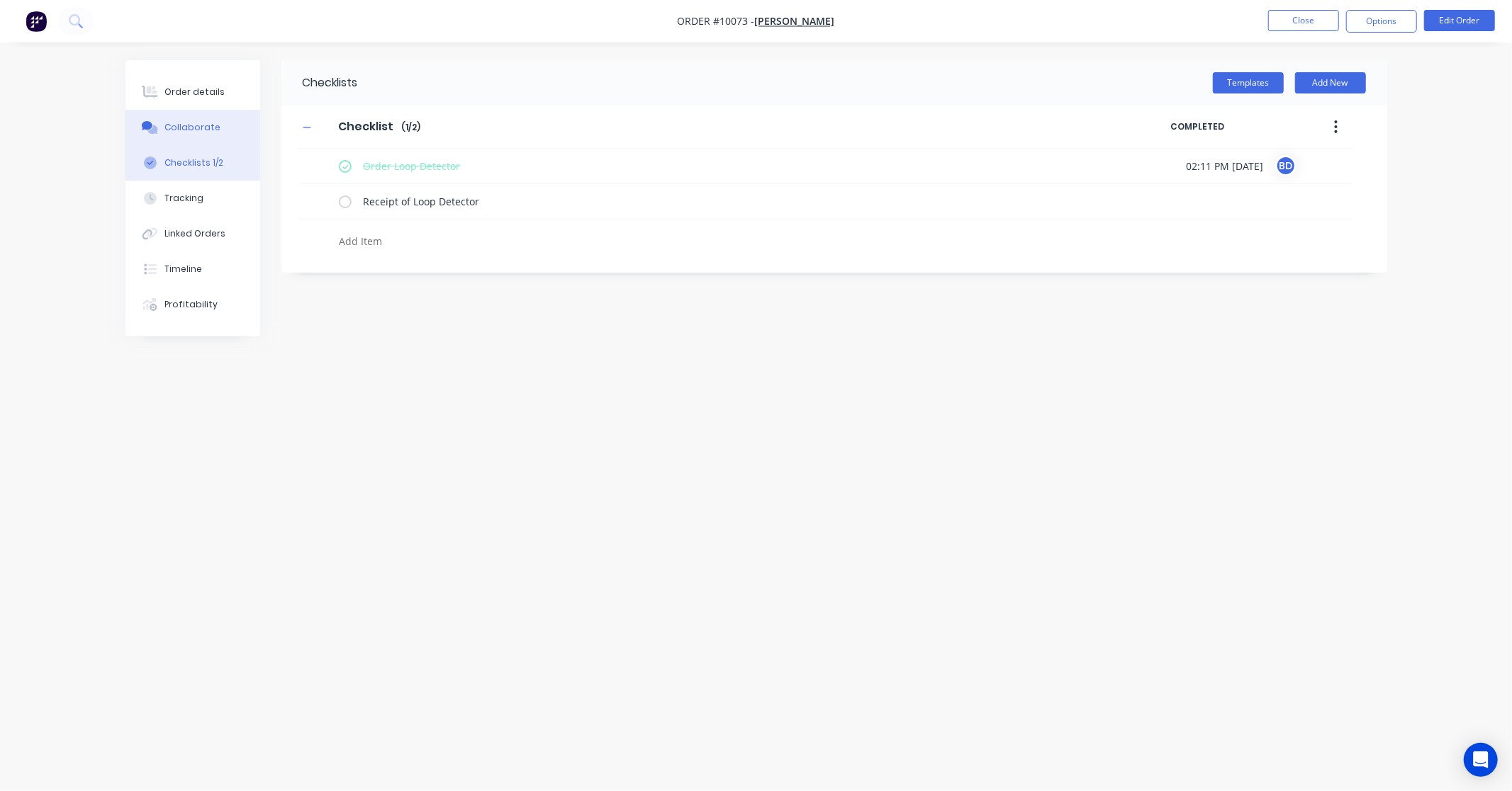
click at [180, 127] on div "Collaborate" at bounding box center [192, 127] width 56 height 13
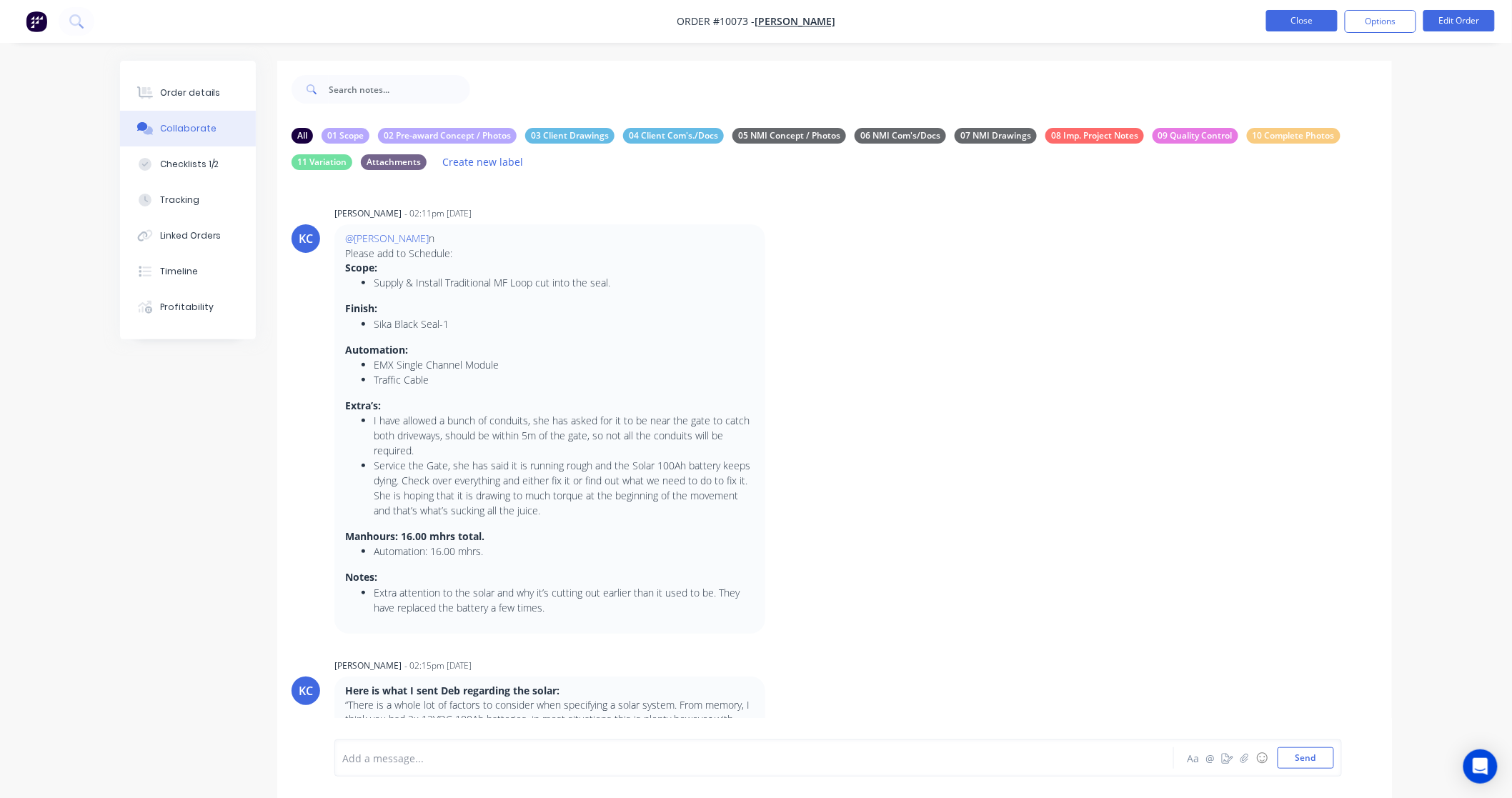
click at [1313, 17] on button "Close" at bounding box center [1301, 21] width 71 height 22
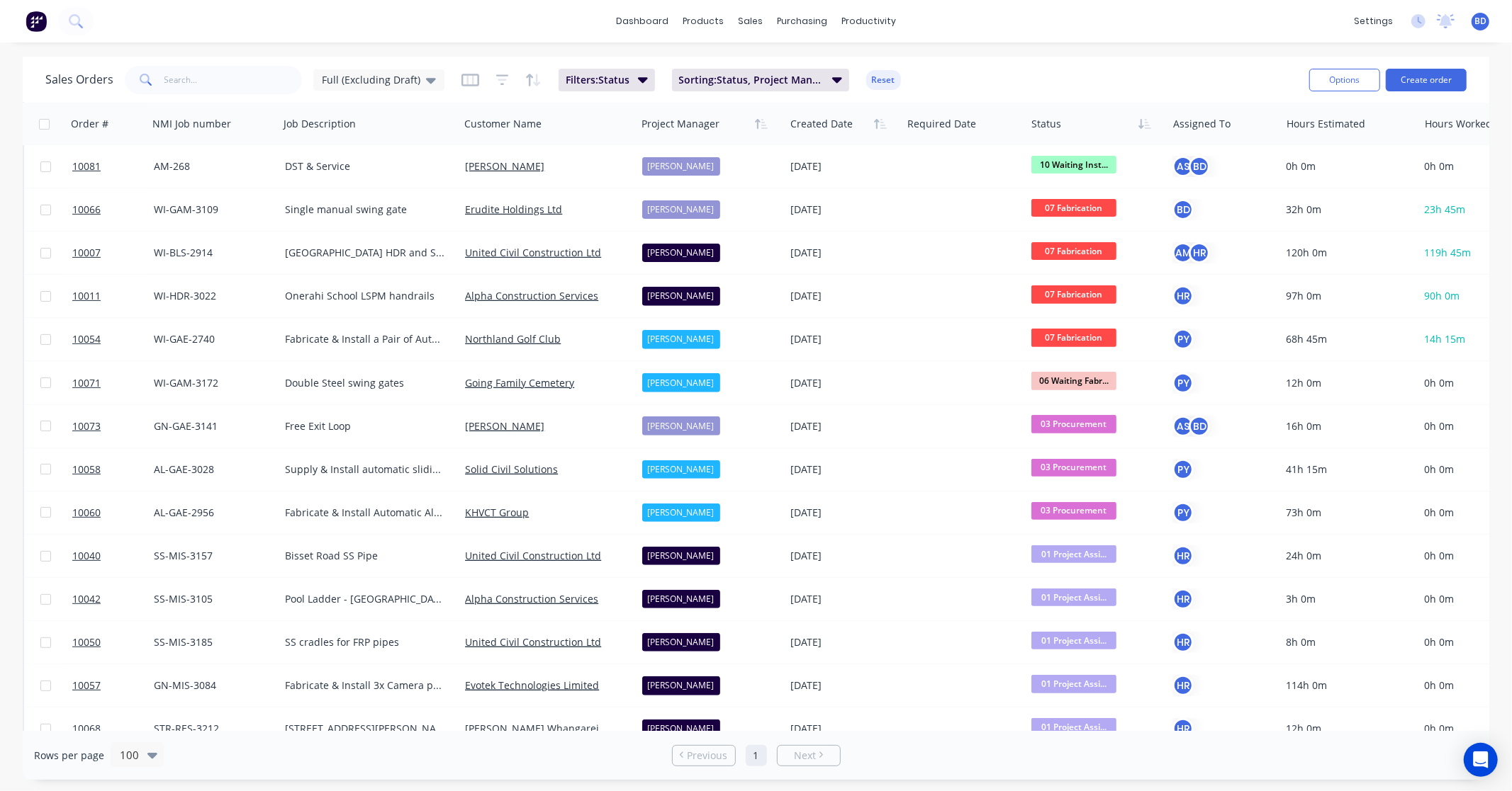
scroll to position [393, 0]
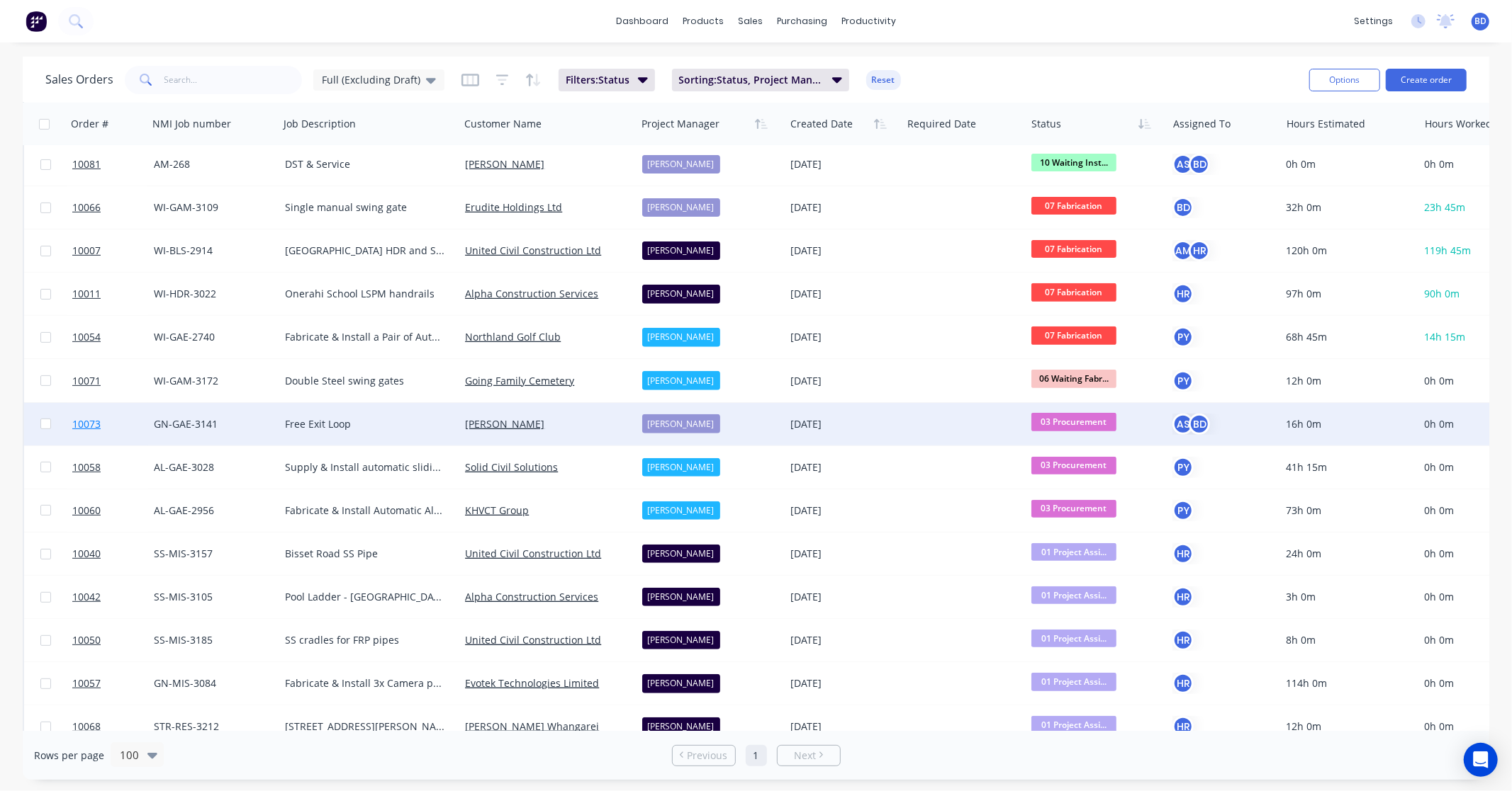
click at [91, 426] on span "10073" at bounding box center [86, 424] width 28 height 14
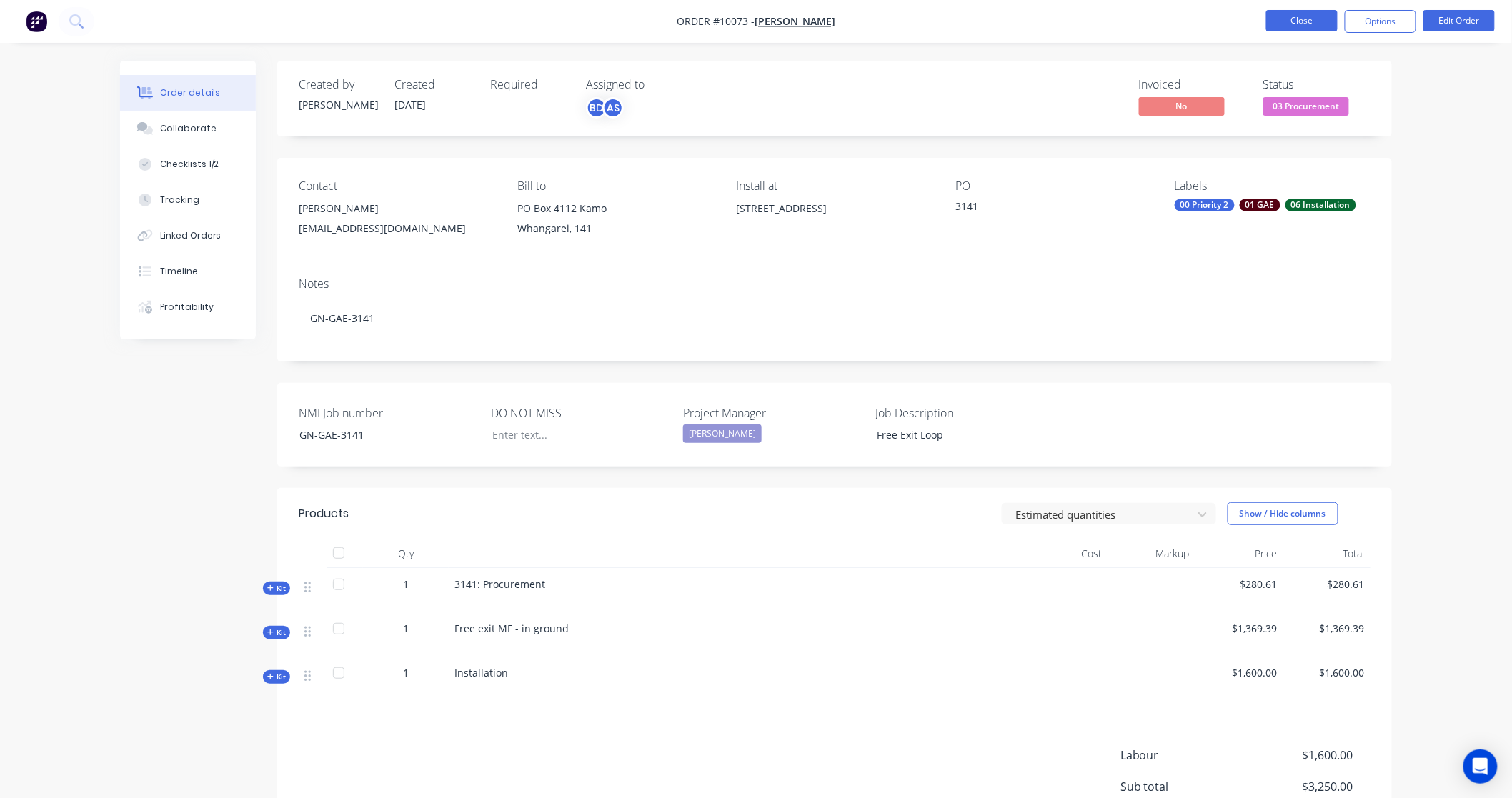
click at [1306, 24] on button "Close" at bounding box center [1301, 21] width 71 height 22
